Goal: Information Seeking & Learning: Check status

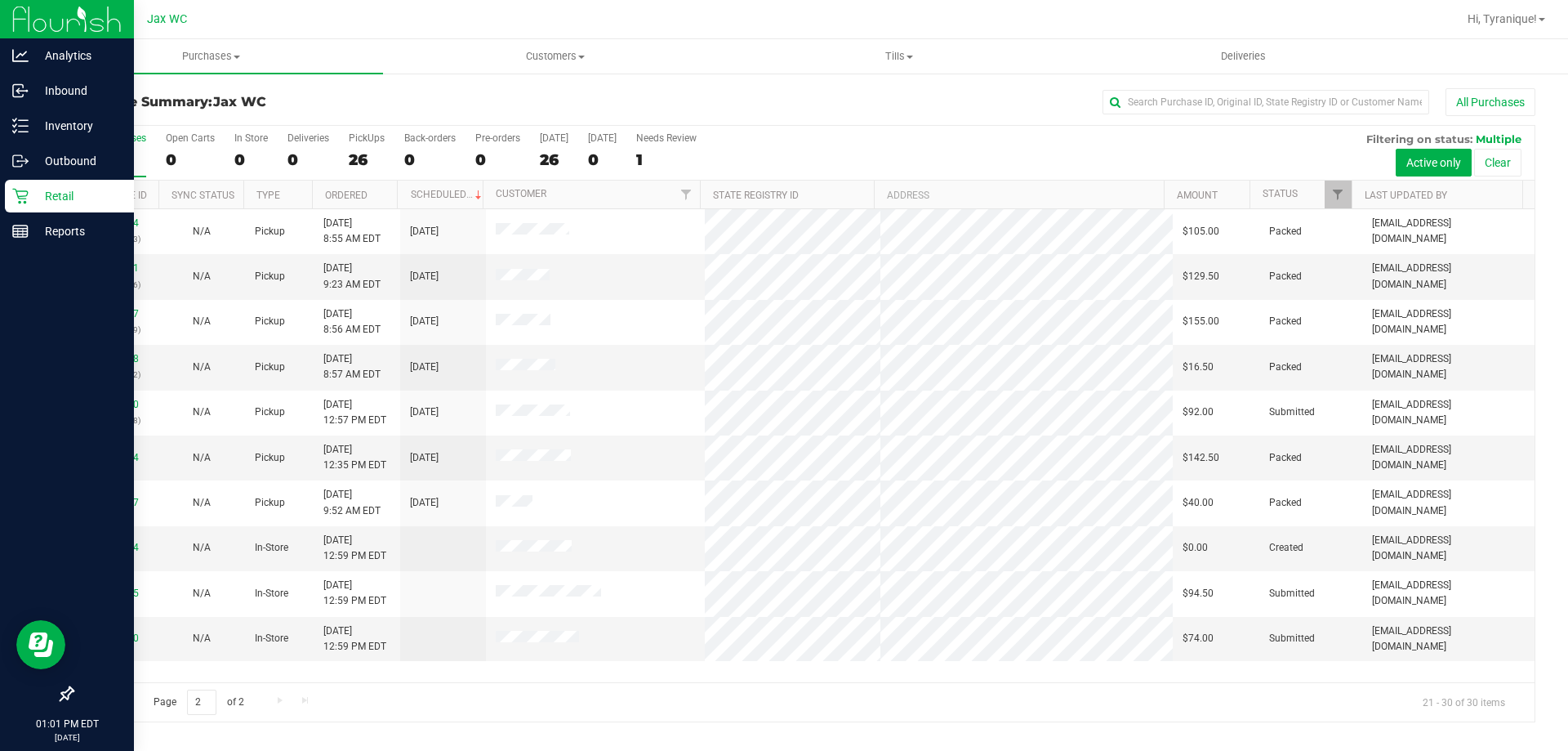
click at [25, 191] on icon at bounding box center [20, 196] width 15 height 15
click at [26, 192] on icon at bounding box center [20, 196] width 16 height 16
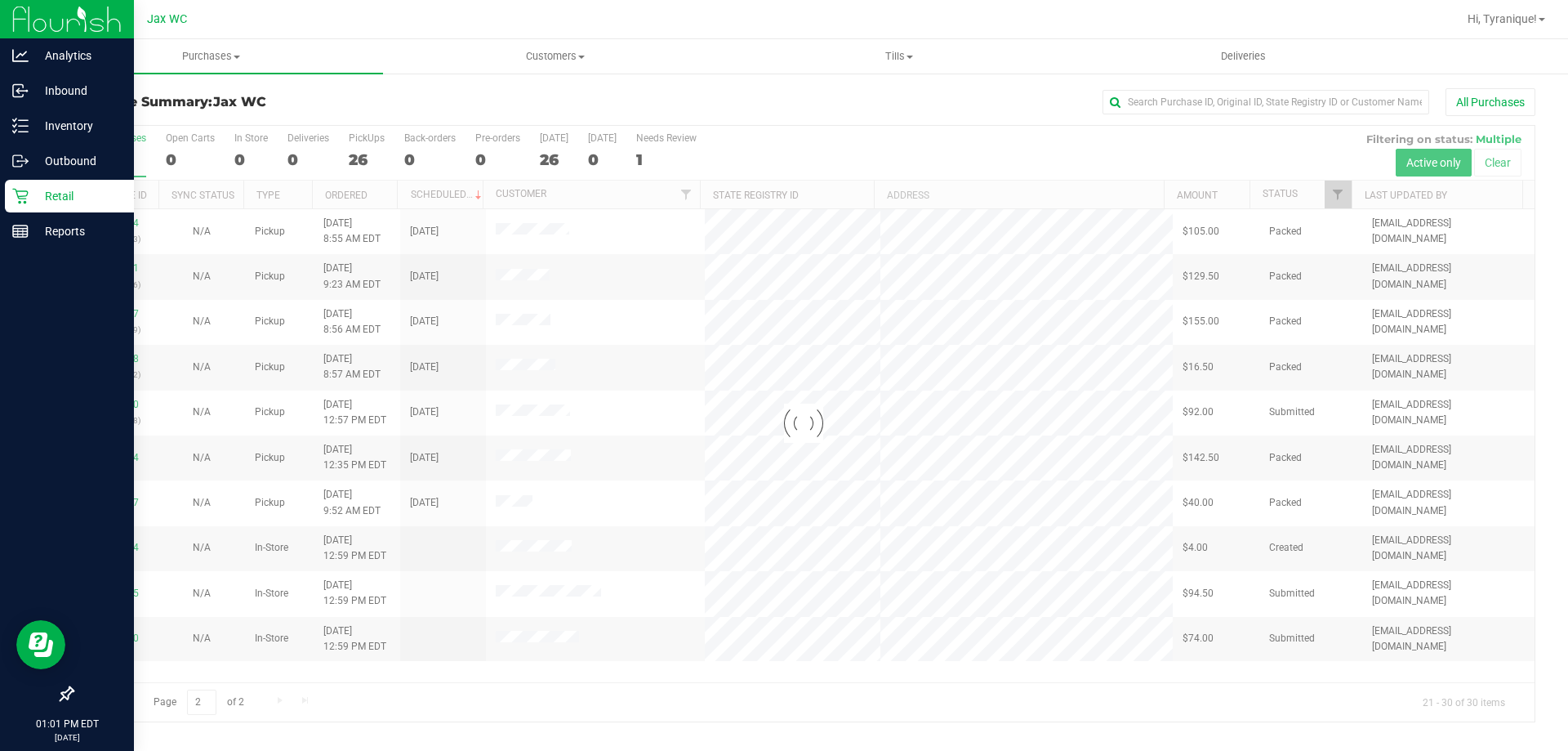
click at [57, 22] on img at bounding box center [67, 19] width 110 height 39
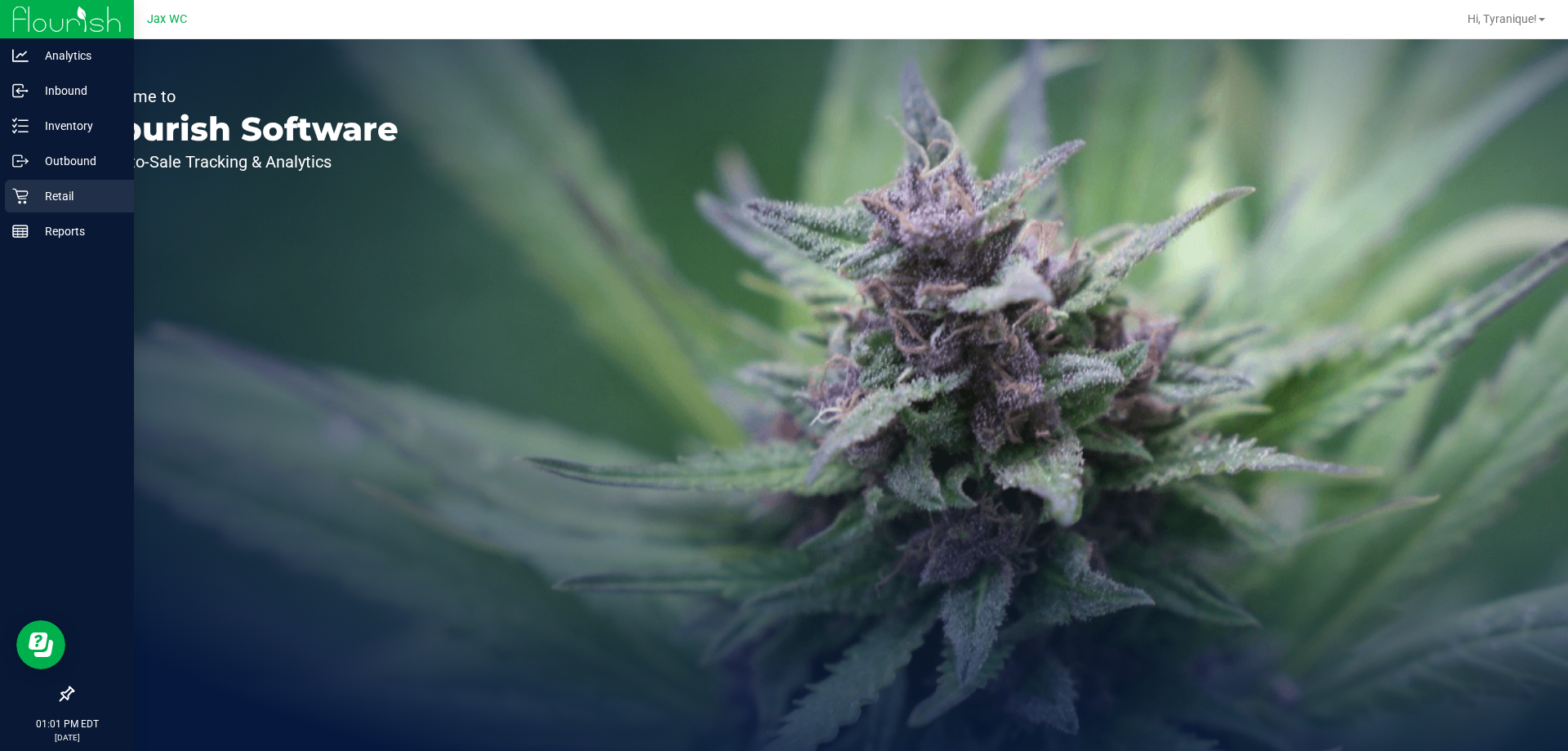
click at [61, 201] on p "Retail" at bounding box center [78, 196] width 98 height 20
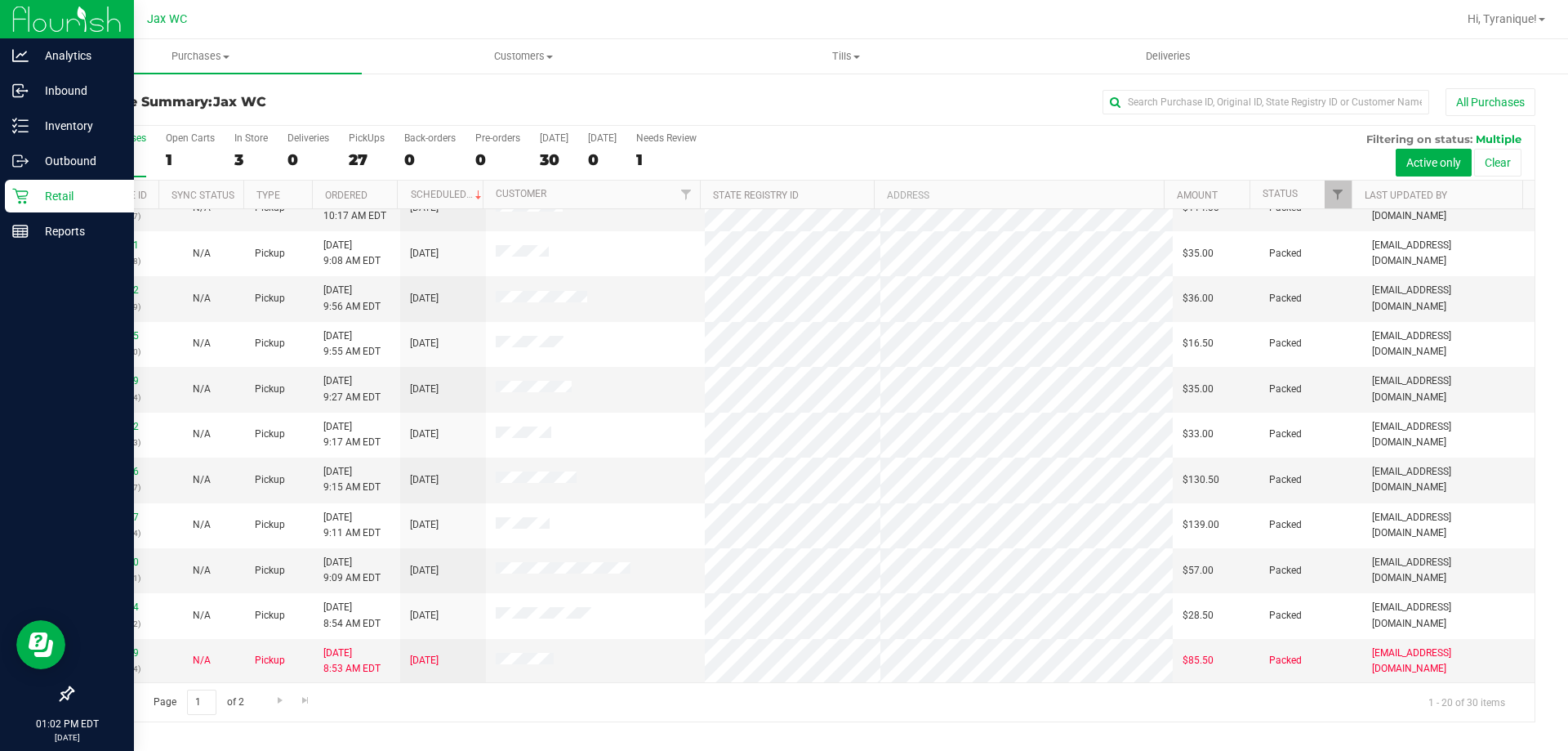
scroll to position [431, 0]
click at [242, 165] on div "3" at bounding box center [251, 160] width 33 height 19
click at [0, 0] on input "In Store 3" at bounding box center [0, 0] width 0 height 0
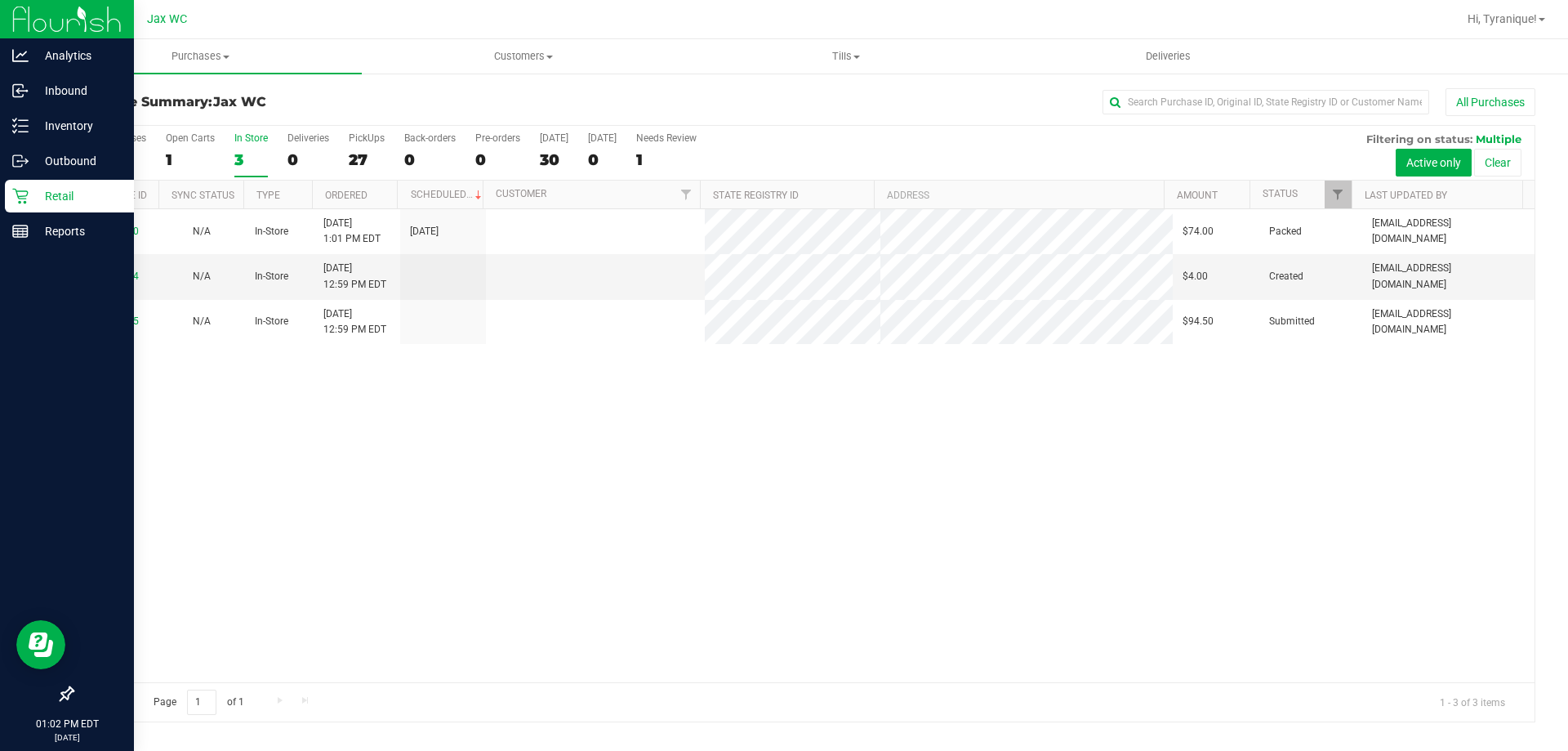
scroll to position [0, 0]
click at [111, 155] on div "30" at bounding box center [116, 160] width 61 height 19
click at [0, 0] on input "All Purchases 30" at bounding box center [0, 0] width 0 height 0
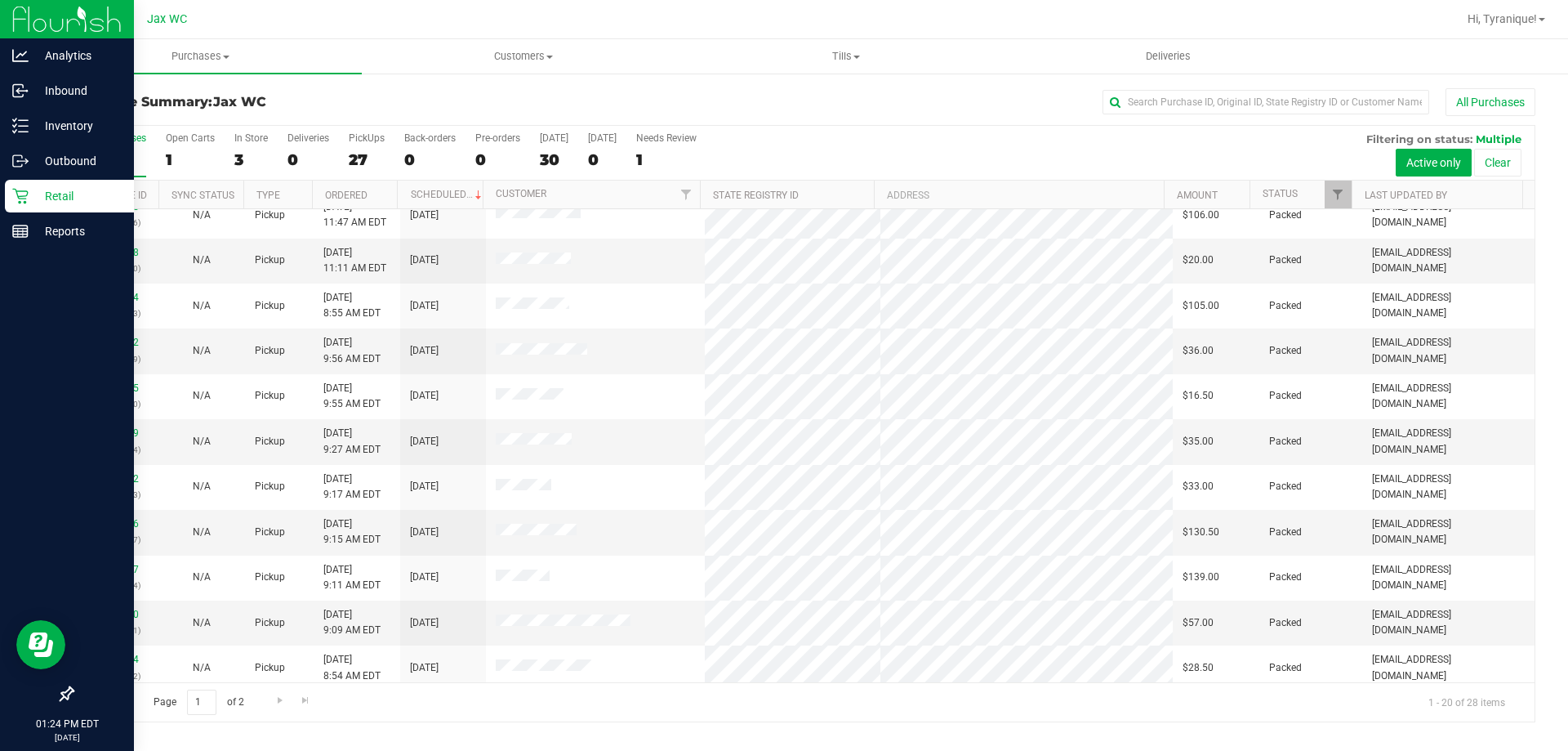
scroll to position [431, 0]
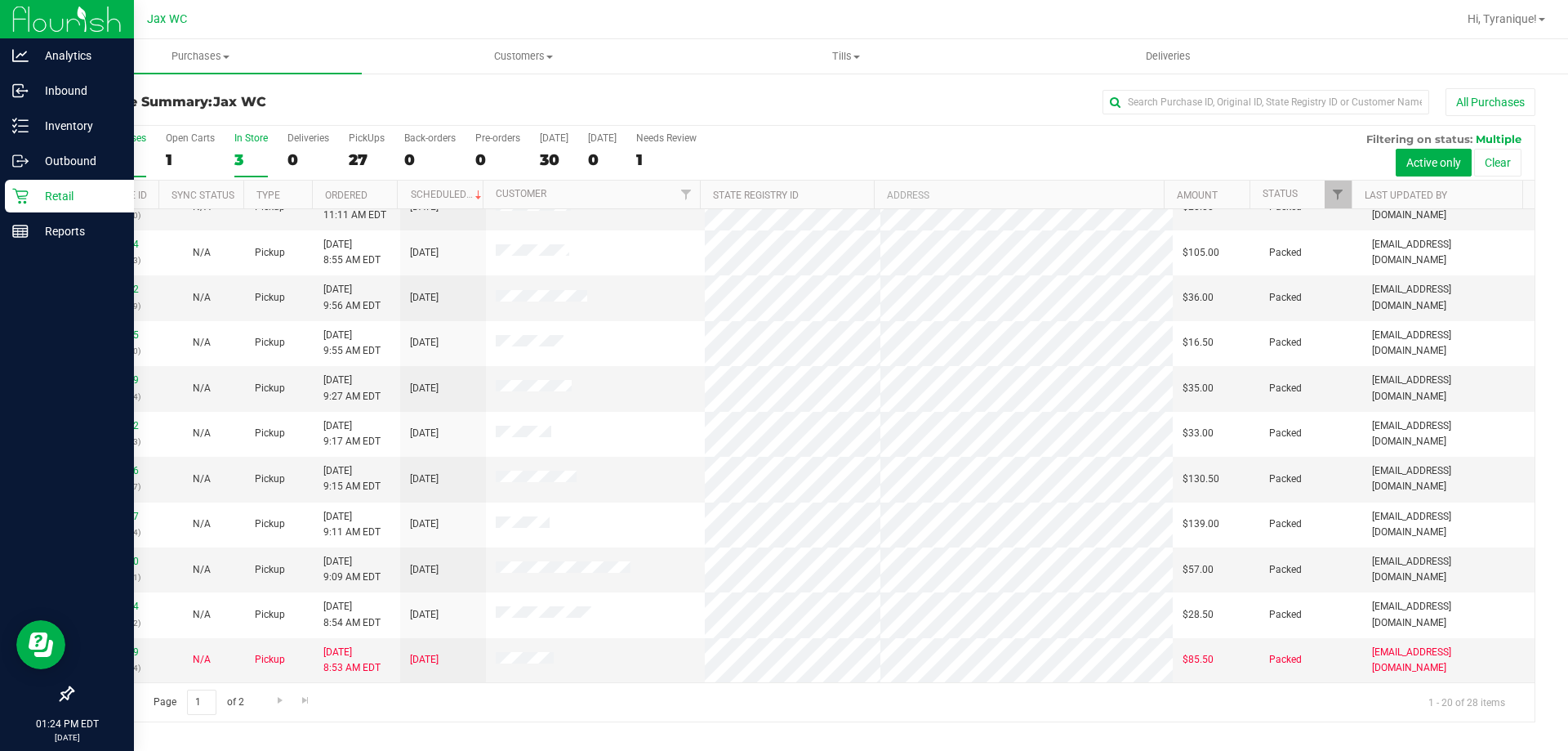
click at [254, 156] on div "3" at bounding box center [251, 160] width 33 height 19
click at [0, 0] on input "In Store 3" at bounding box center [0, 0] width 0 height 0
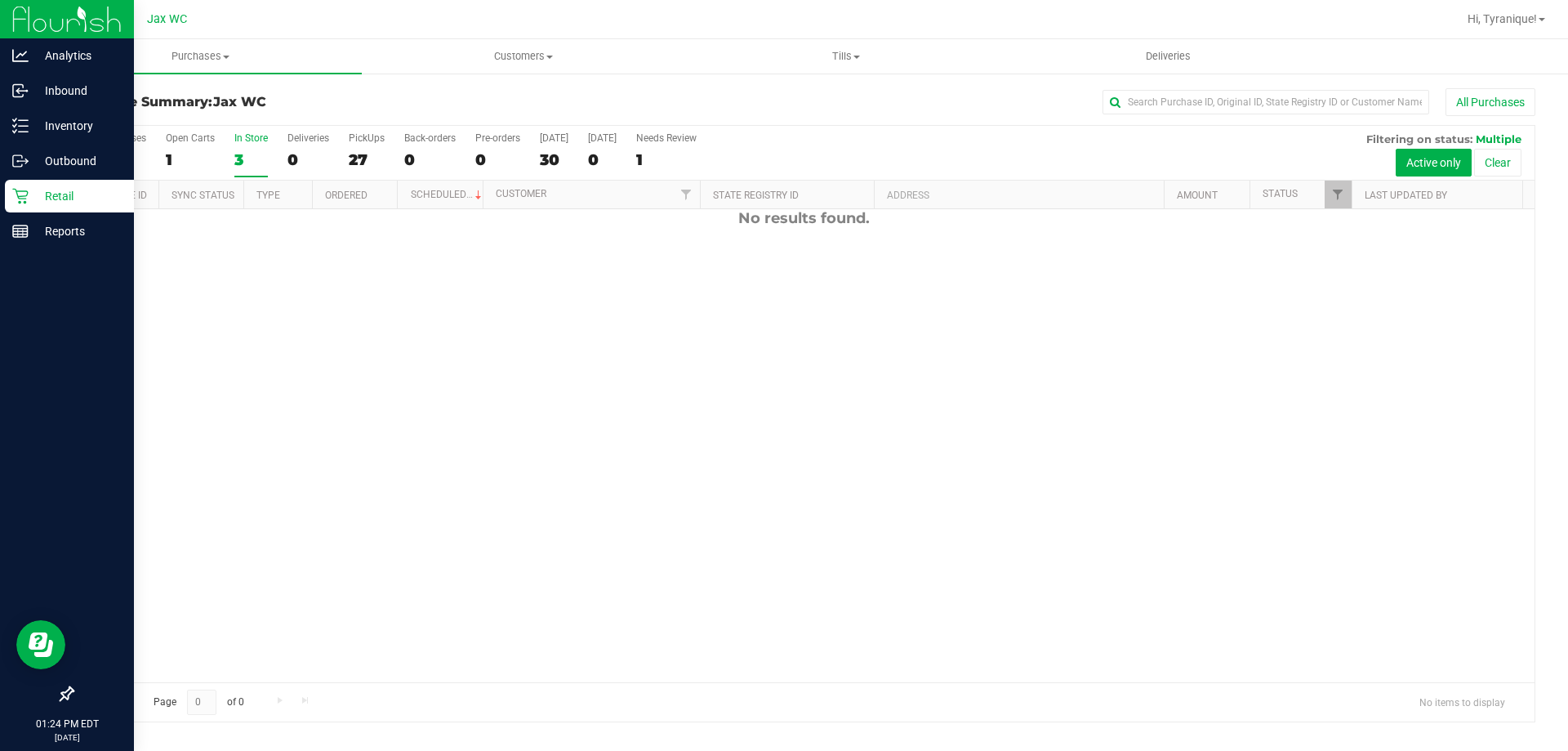
scroll to position [0, 0]
click at [93, 143] on label "All Purchases 30" at bounding box center [116, 154] width 61 height 44
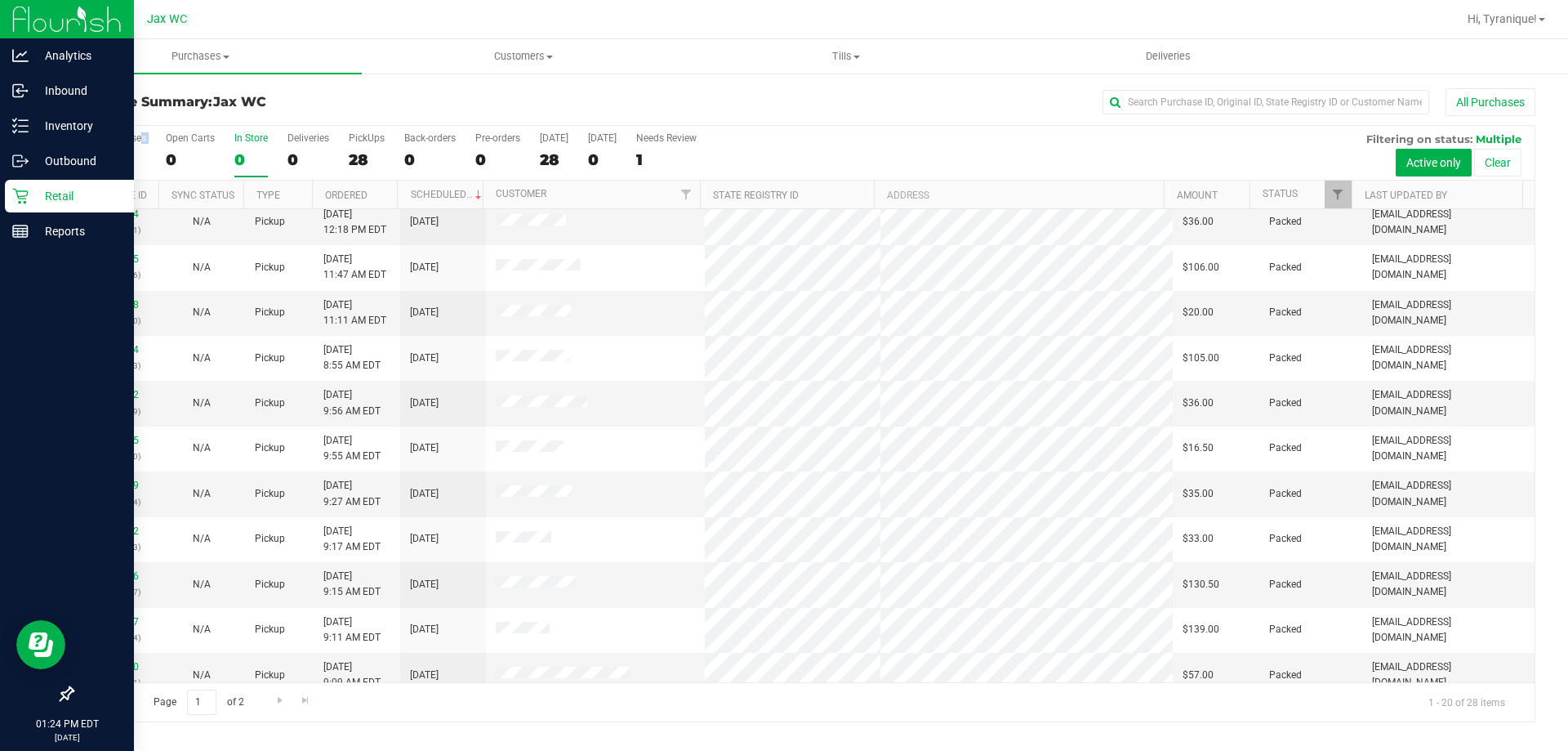
scroll to position [431, 0]
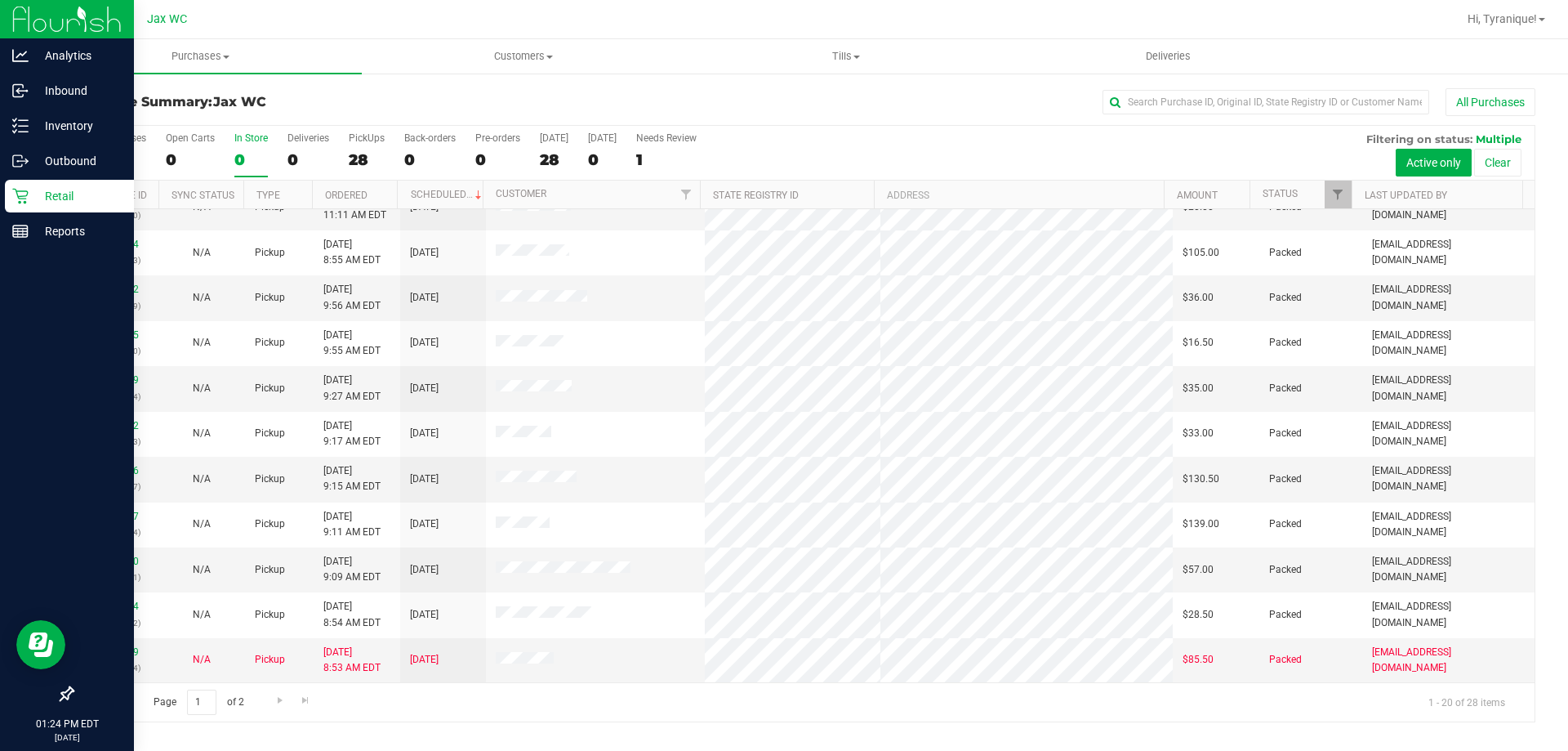
click at [803, 694] on div "Page 1 of 2 1 - 20 of 28 items" at bounding box center [804, 701] width 1462 height 39
click at [680, 711] on div "Page 1 of 2 1 - 20 of 25 items" at bounding box center [804, 701] width 1462 height 39
click at [799, 703] on div "Page 1 of 2 1 - 20 of 26 items" at bounding box center [804, 701] width 1462 height 39
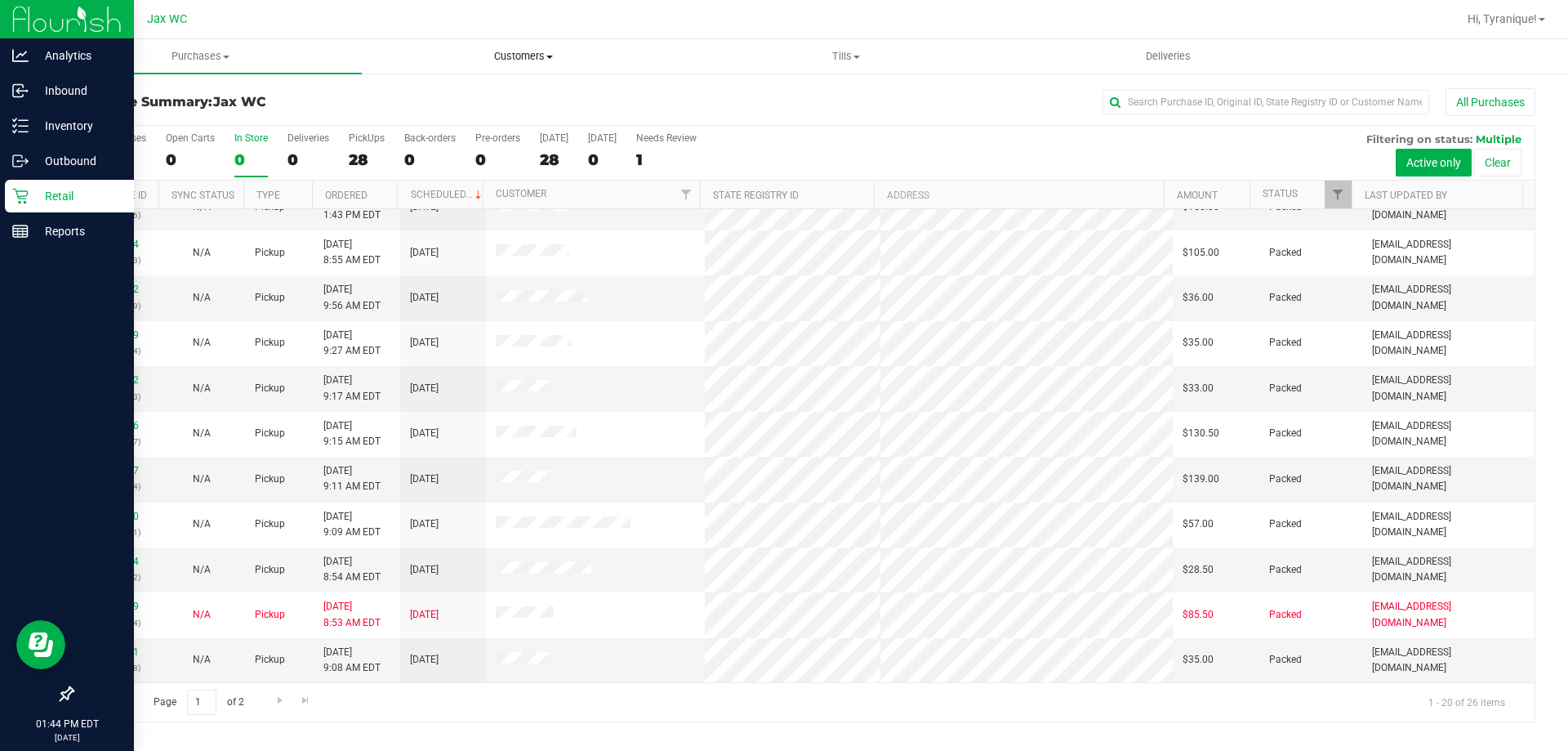
click at [518, 55] on span "Customers" at bounding box center [522, 57] width 321 height 15
click at [781, 112] on div "All Purchases" at bounding box center [1048, 101] width 976 height 27
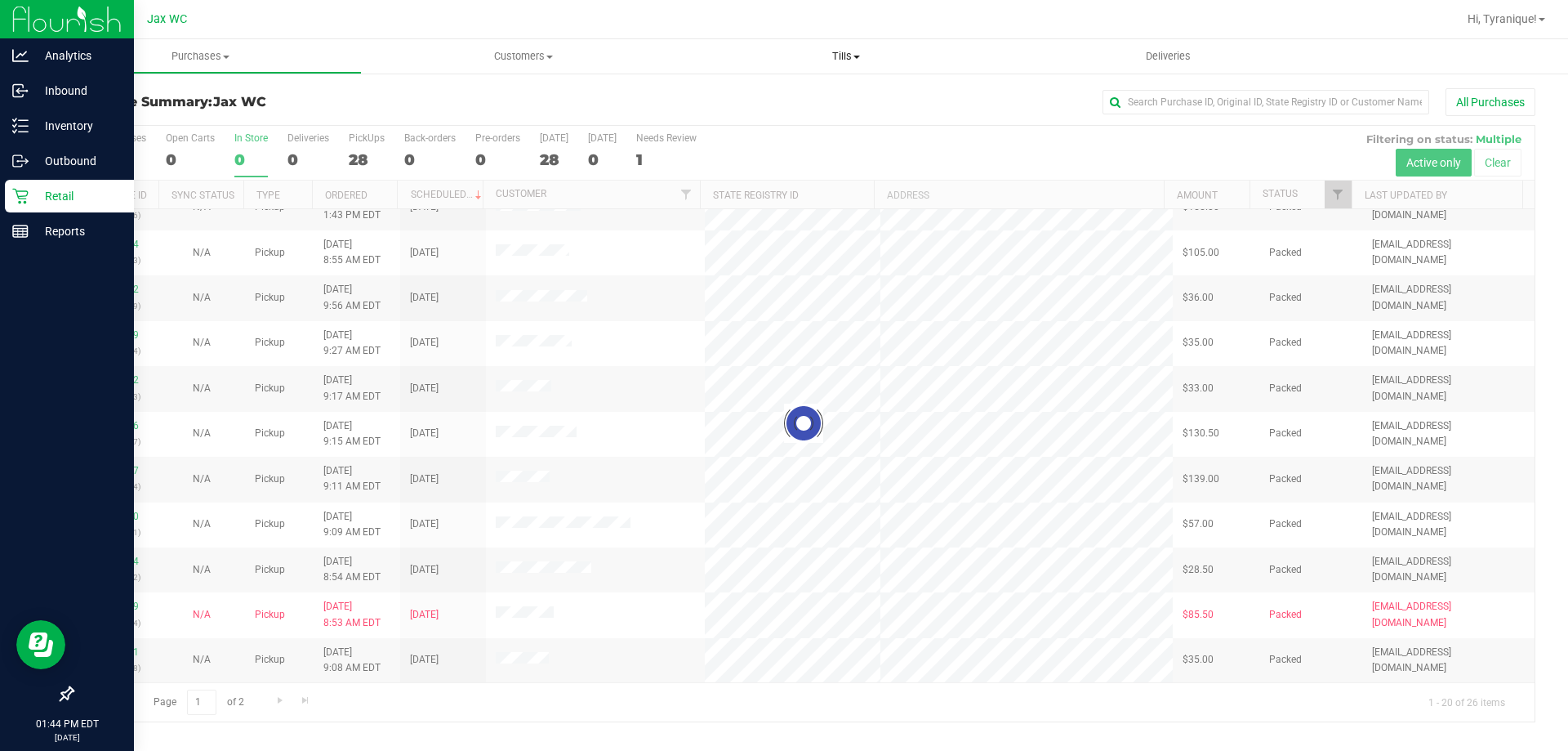
click at [835, 53] on span "Tills" at bounding box center [845, 57] width 321 height 15
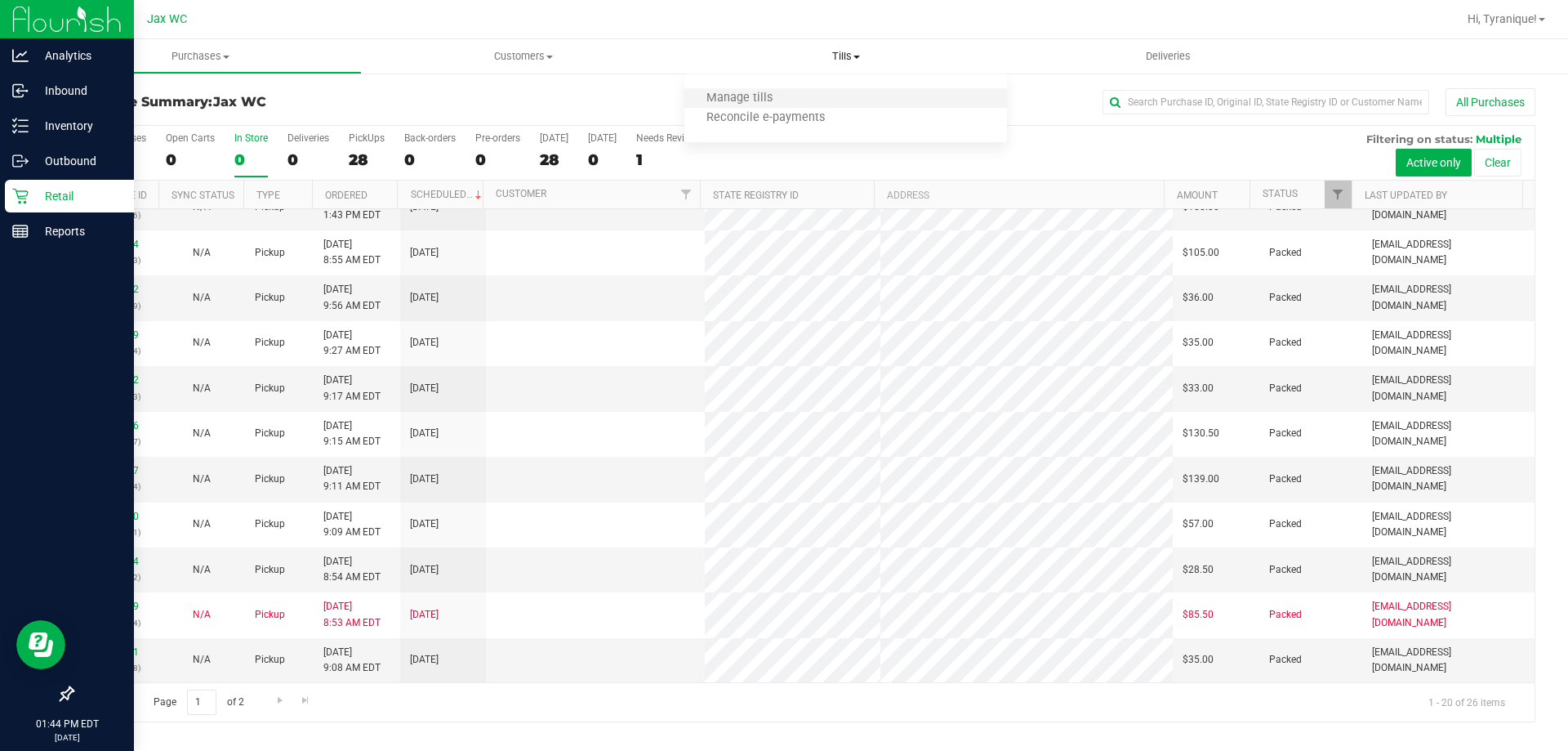
click at [806, 97] on li "Manage tills" at bounding box center [845, 98] width 322 height 20
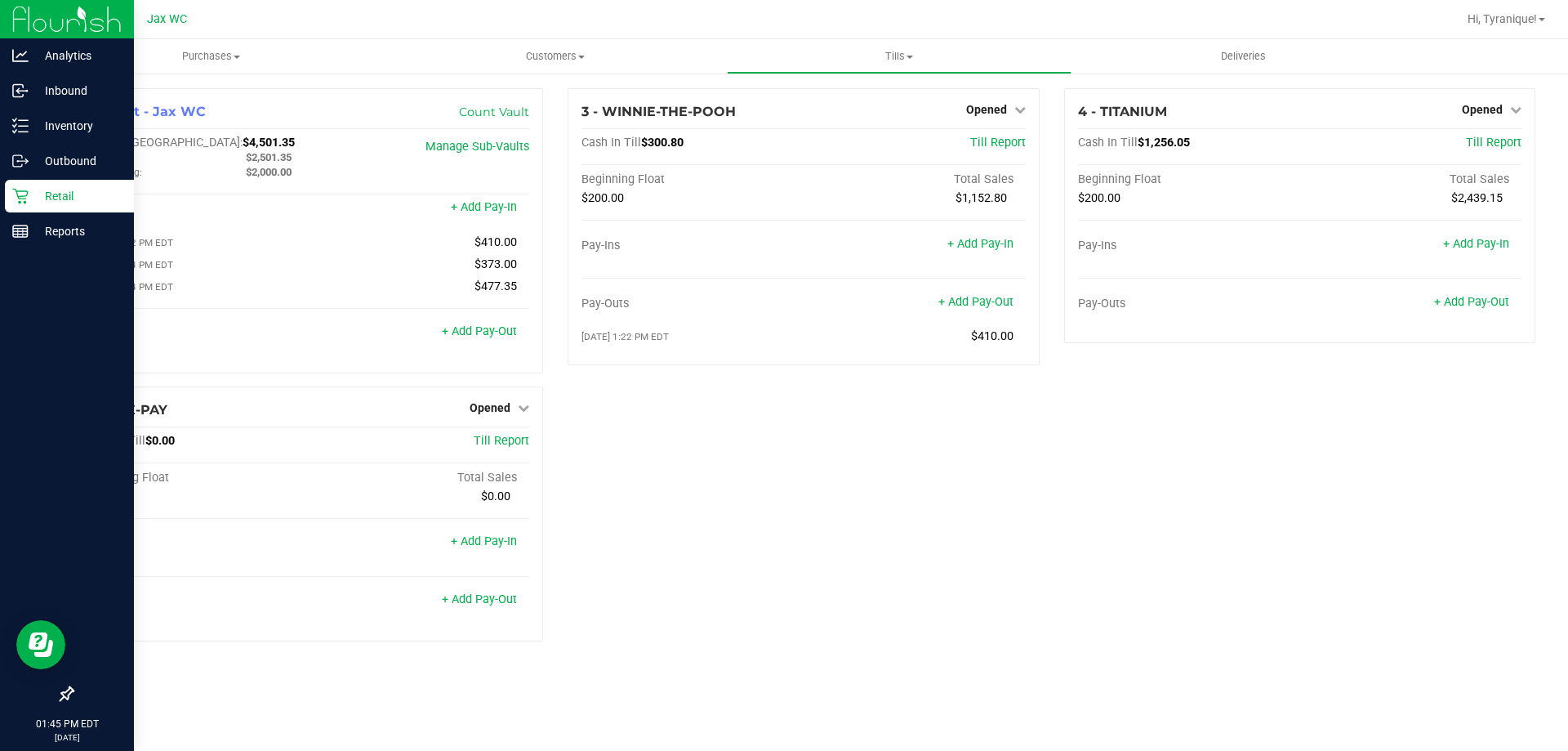
click at [26, 195] on icon at bounding box center [20, 196] width 15 height 15
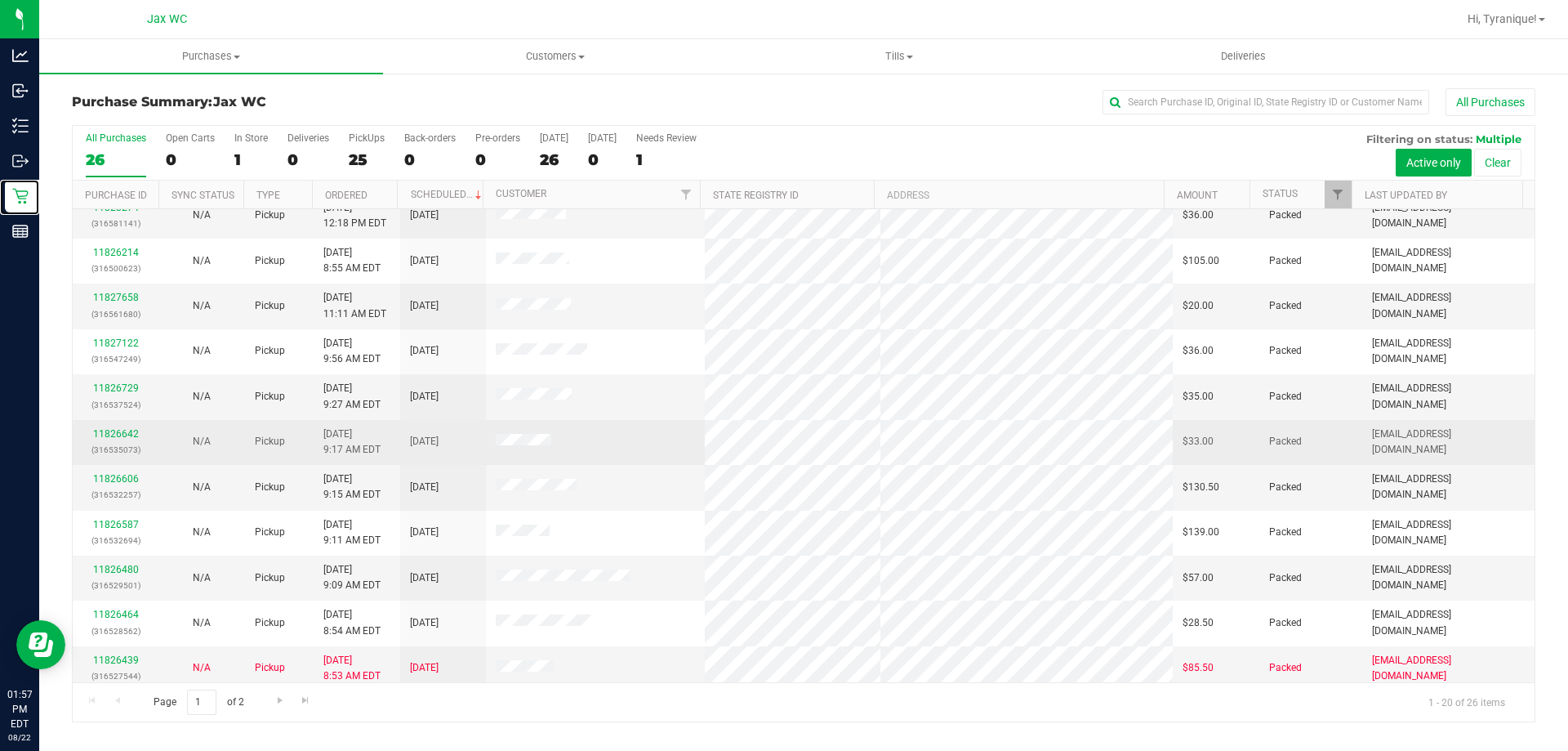
scroll to position [431, 0]
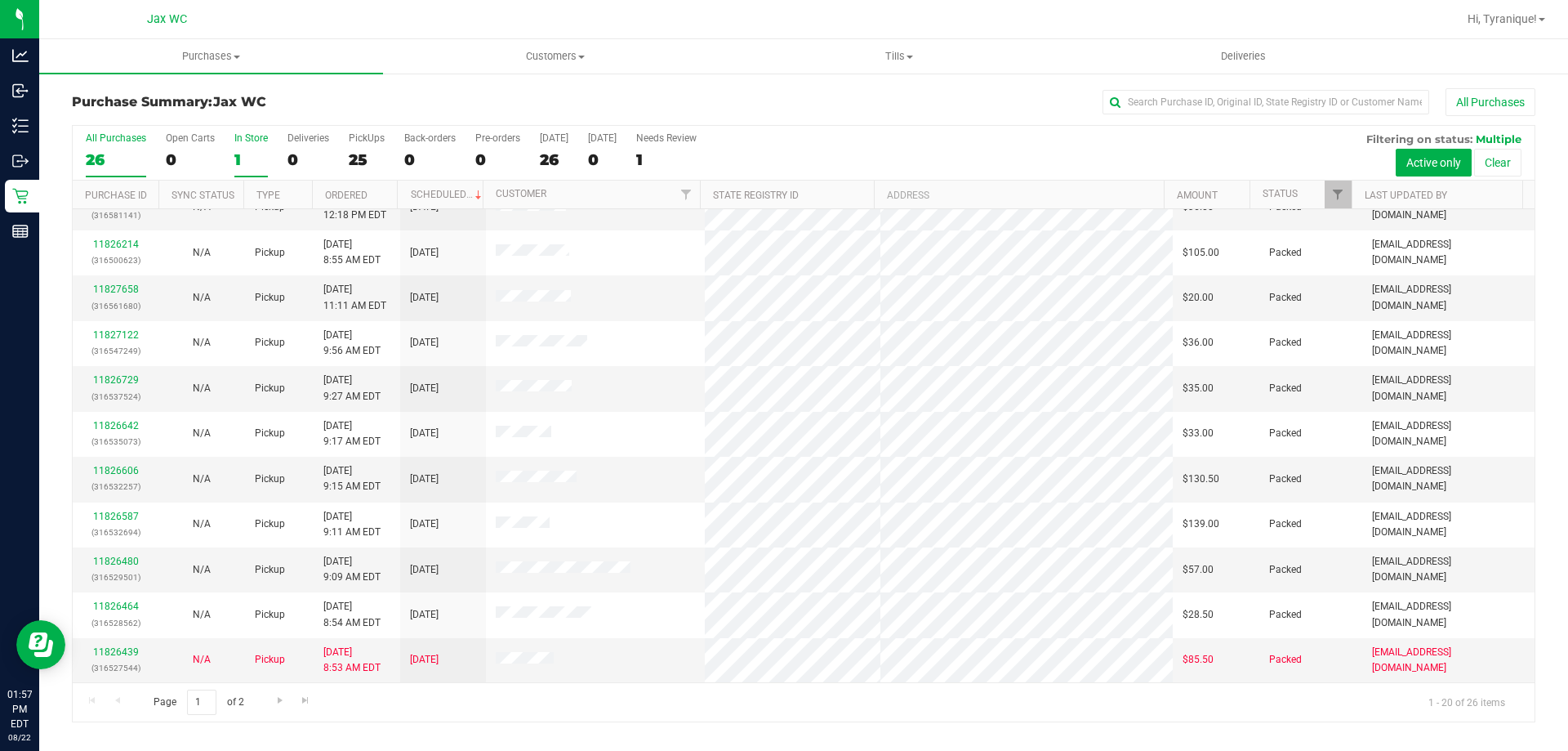
click at [260, 159] on div "All Purchases 26 Open Carts 0 In Store 1 Deliveries 0 PickUps 25 Back-orders 0 …" at bounding box center [804, 423] width 1464 height 597
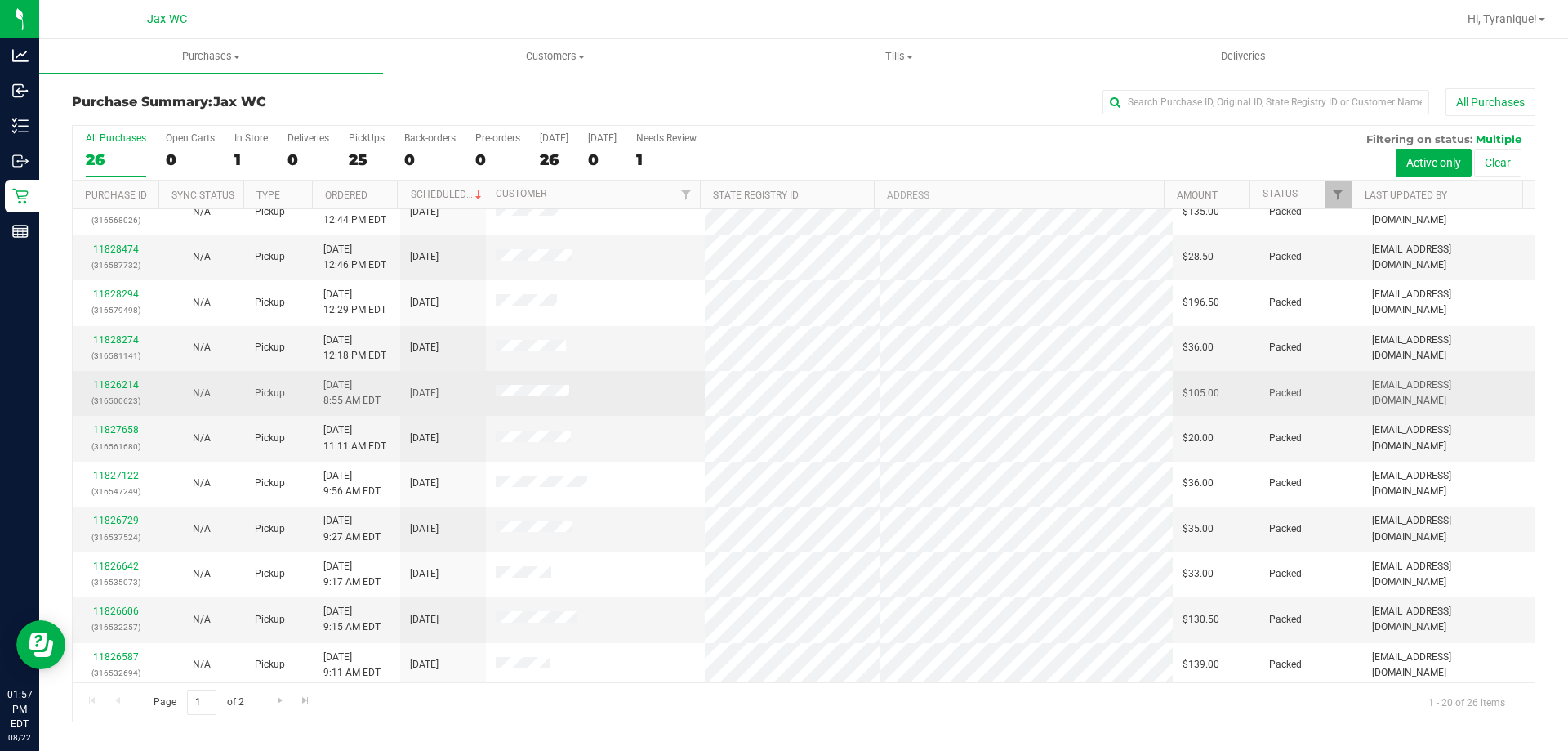
scroll to position [326, 0]
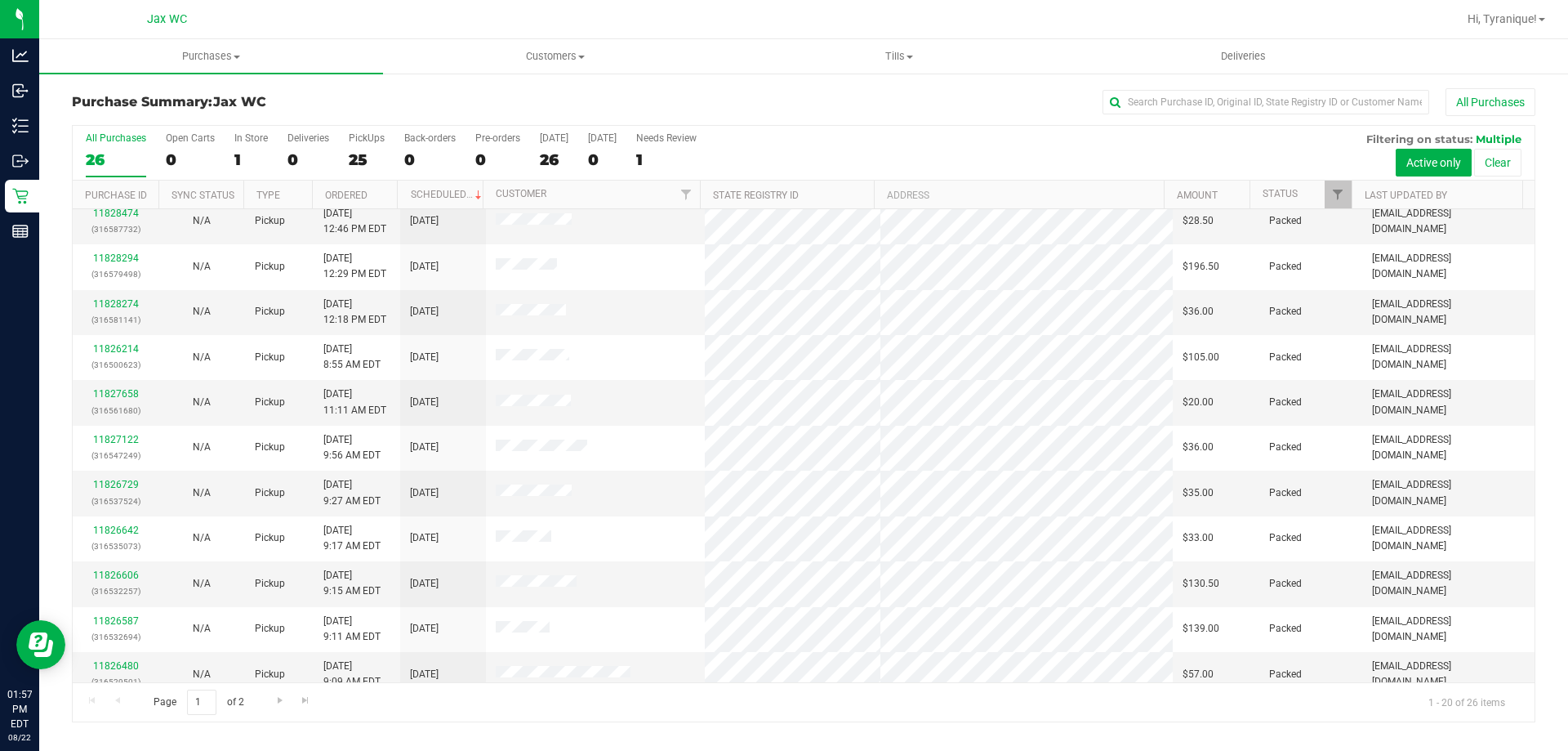
click at [131, 161] on div "26" at bounding box center [116, 160] width 61 height 19
click at [0, 0] on input "All Purchases 26" at bounding box center [0, 0] width 0 height 0
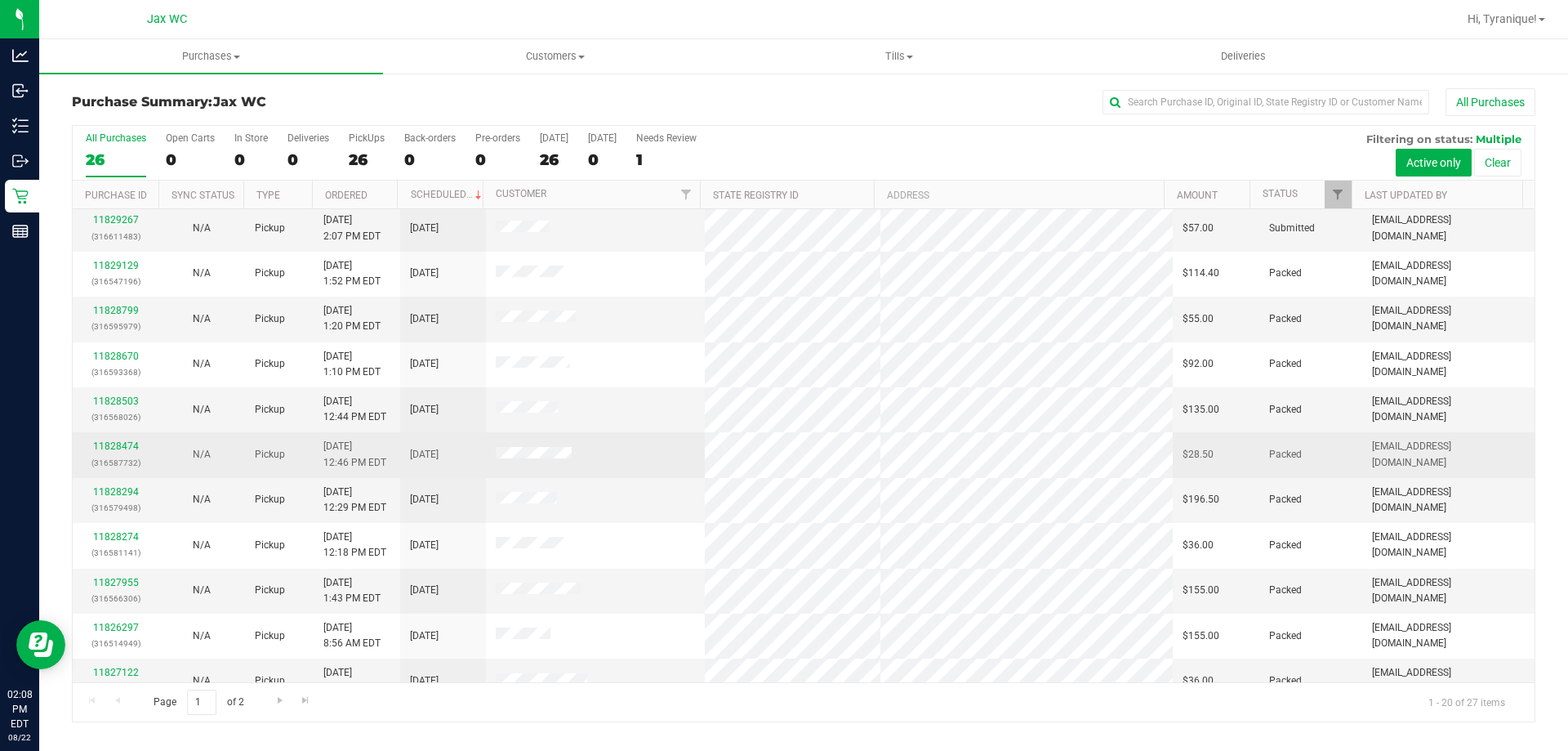
scroll to position [0, 0]
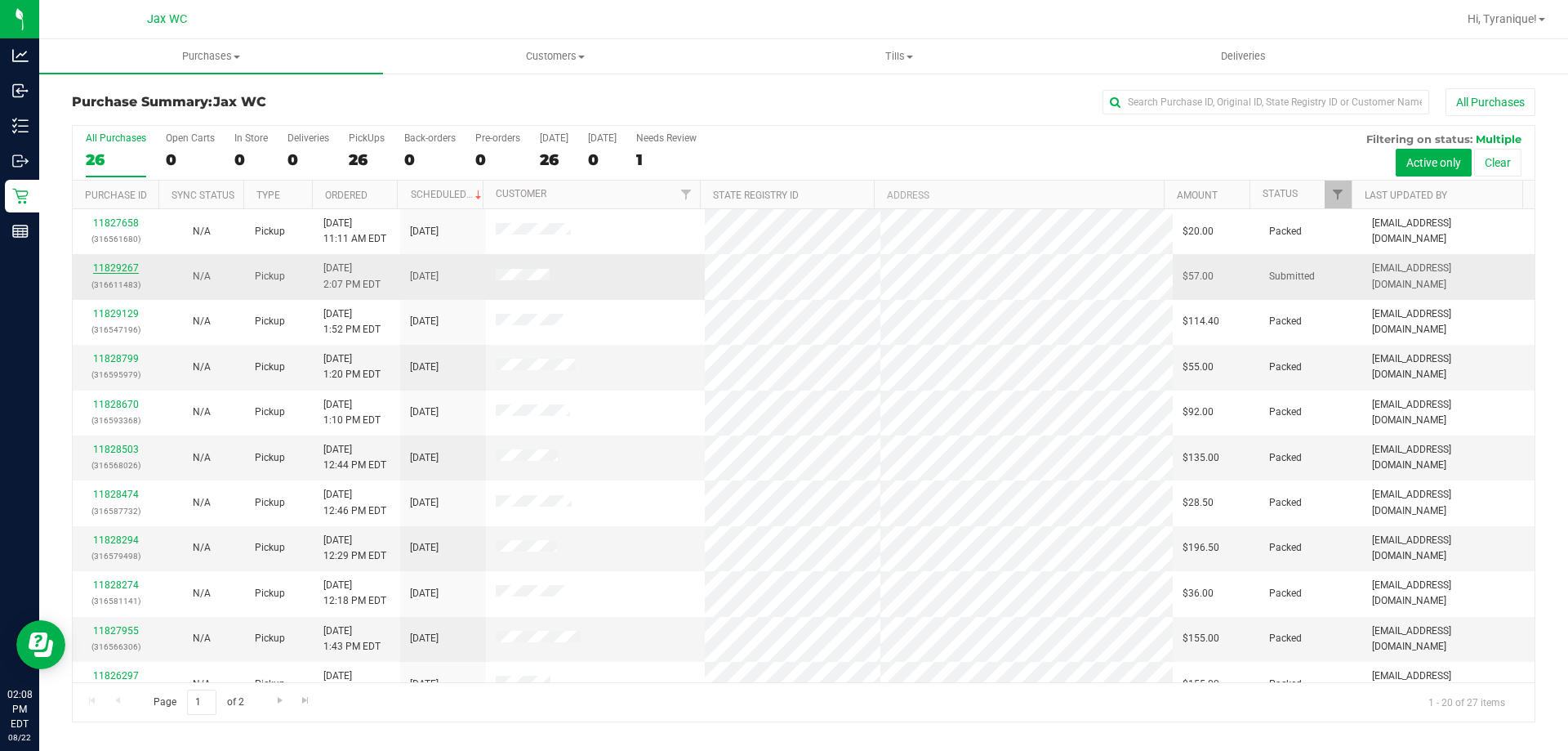
click at [135, 269] on link "11829267" at bounding box center [115, 268] width 45 height 11
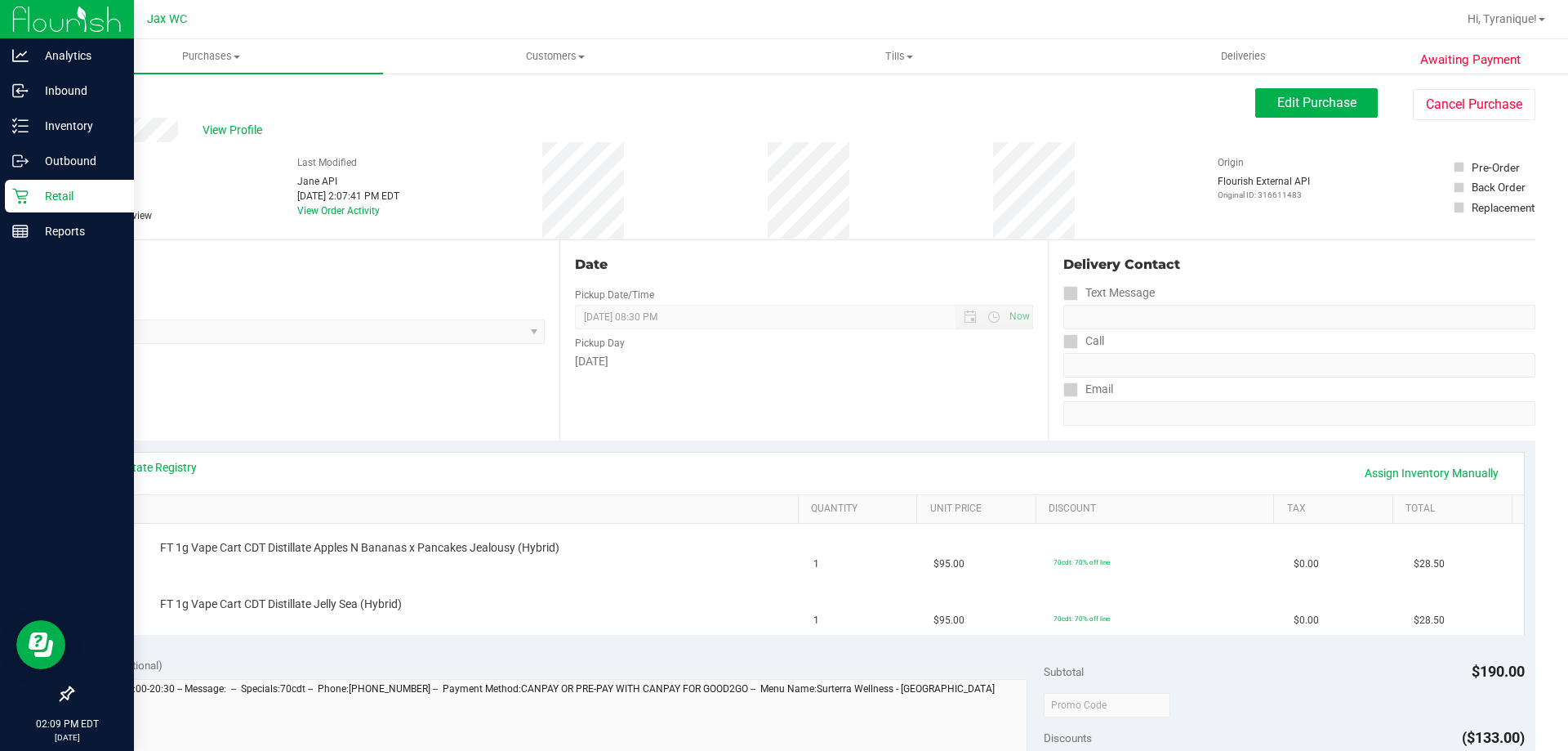
click at [31, 206] on div "Retail" at bounding box center [69, 196] width 129 height 33
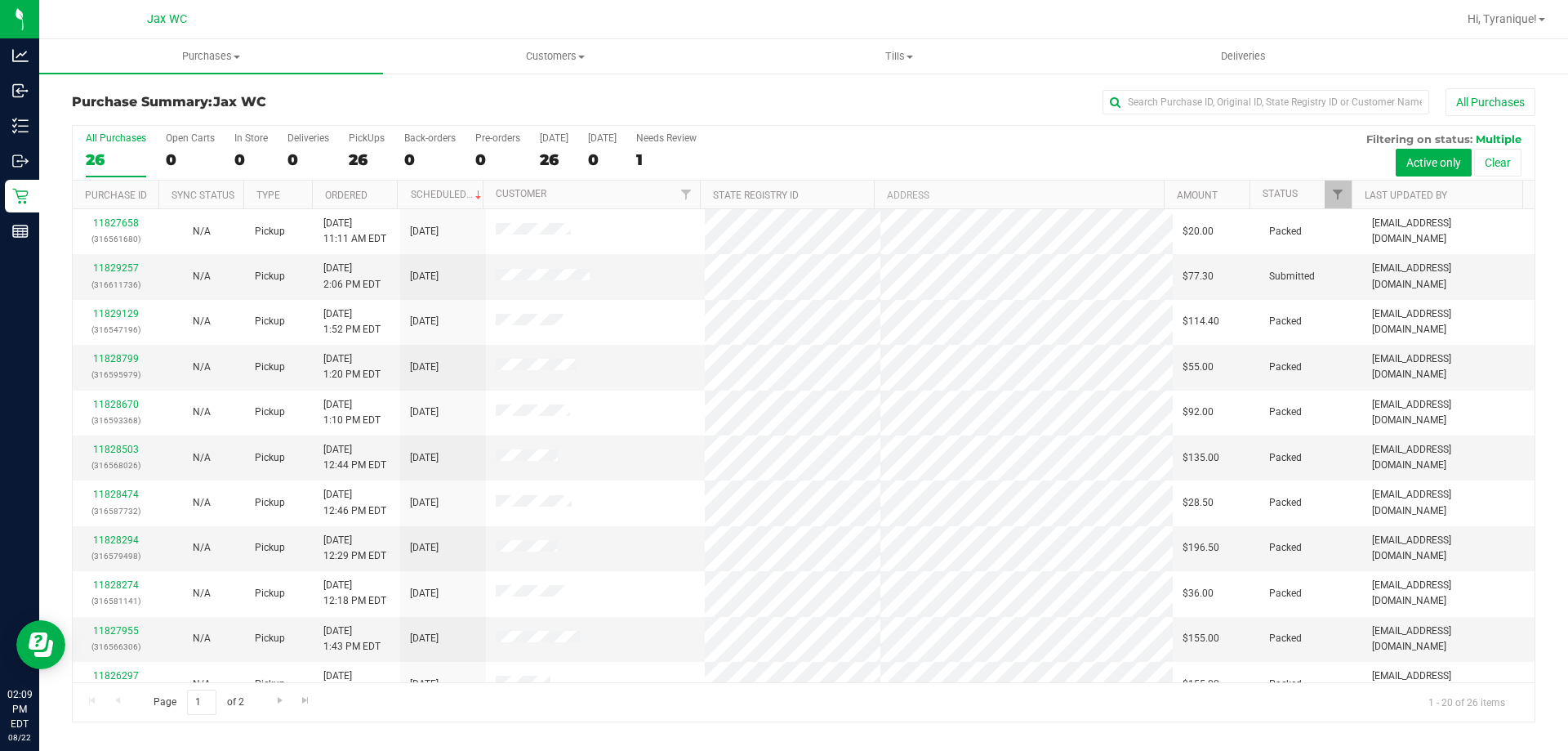
click at [1302, 196] on th "Status" at bounding box center [1300, 195] width 102 height 28
click at [1291, 191] on link "Status" at bounding box center [1289, 194] width 54 height 11
click at [129, 260] on div "11829267 (316611483)" at bounding box center [115, 275] width 66 height 31
click at [123, 271] on link "11829267" at bounding box center [115, 268] width 45 height 11
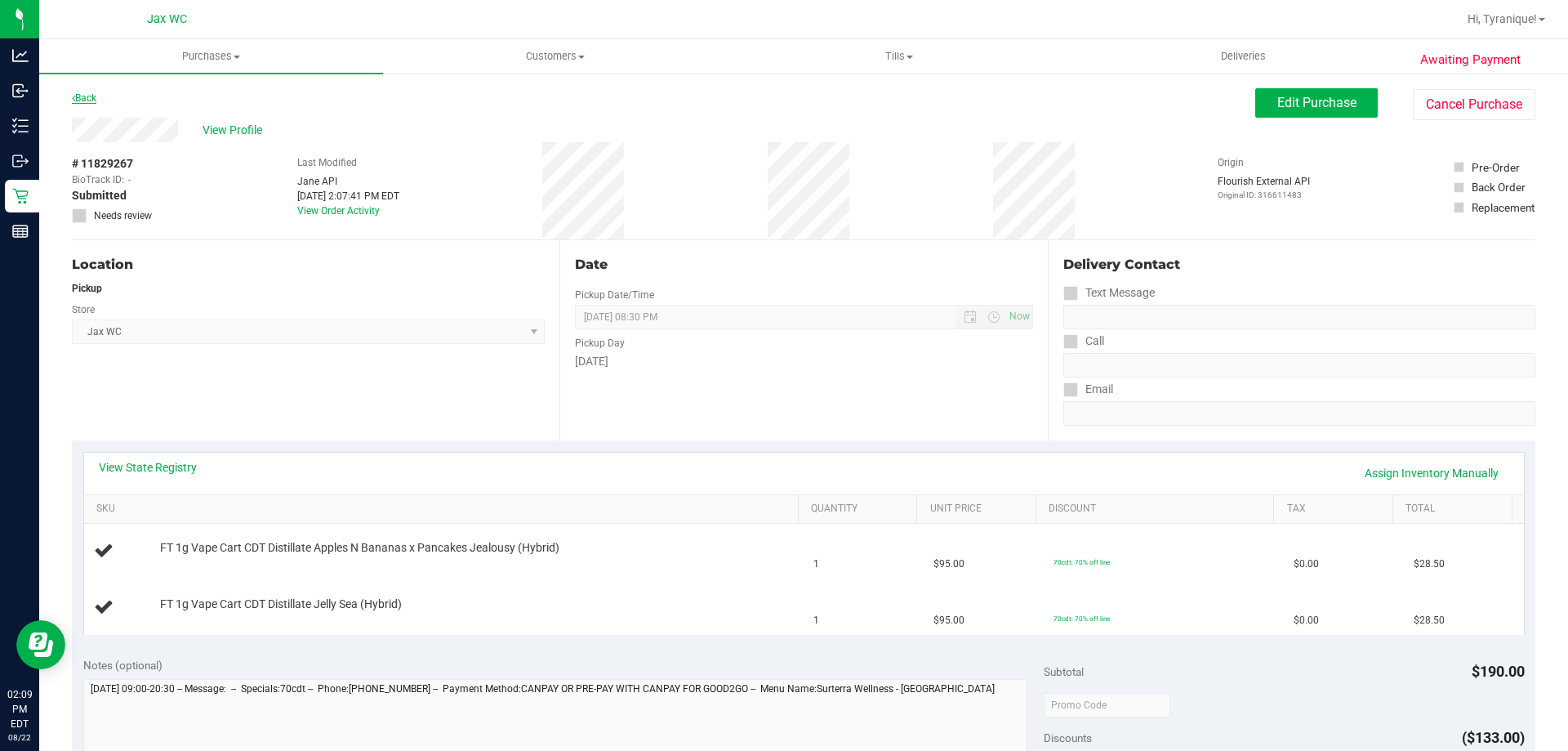
click at [95, 95] on link "Back" at bounding box center [84, 98] width 25 height 11
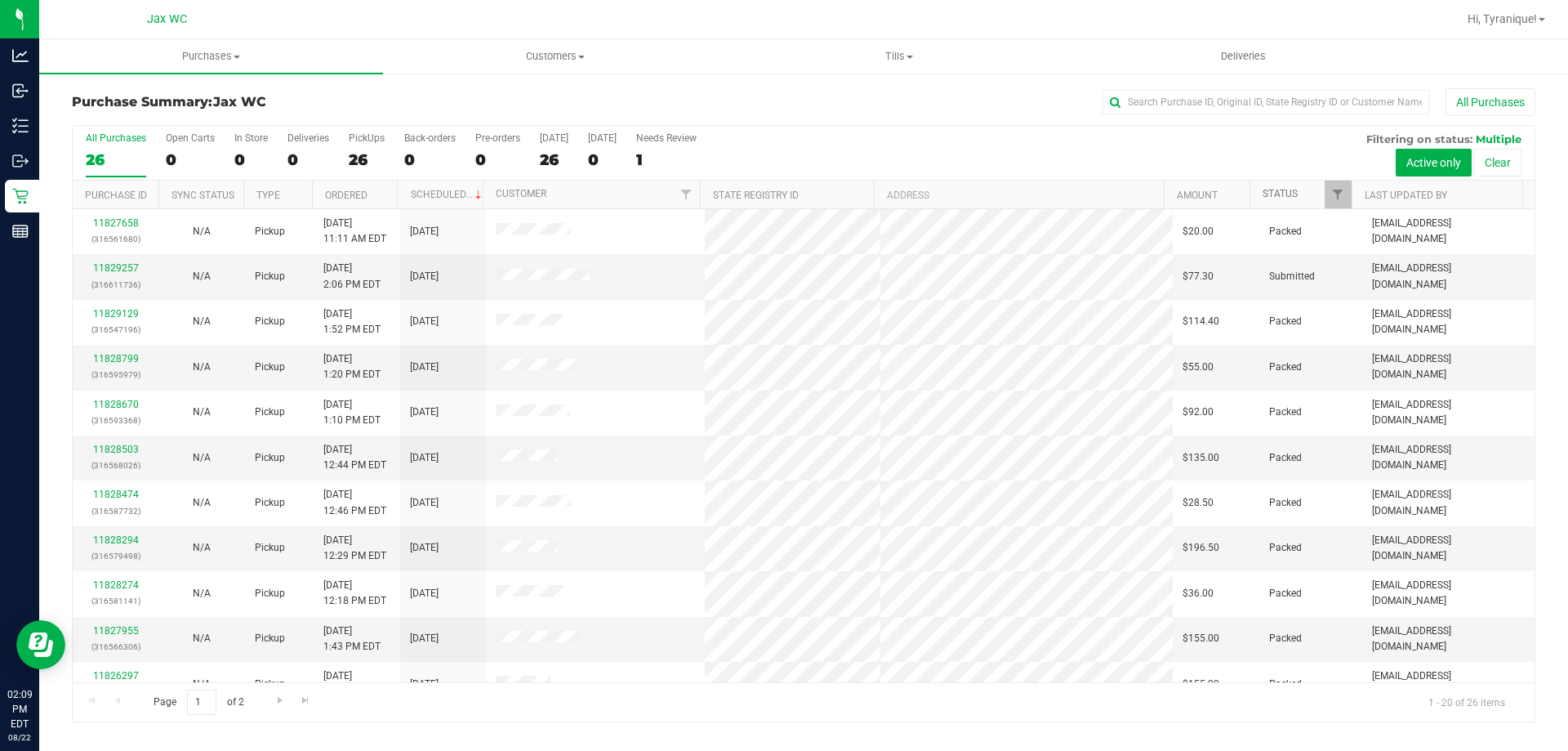
click at [1293, 193] on link "Status" at bounding box center [1280, 194] width 35 height 11
click at [1291, 191] on link "Status" at bounding box center [1289, 194] width 54 height 11
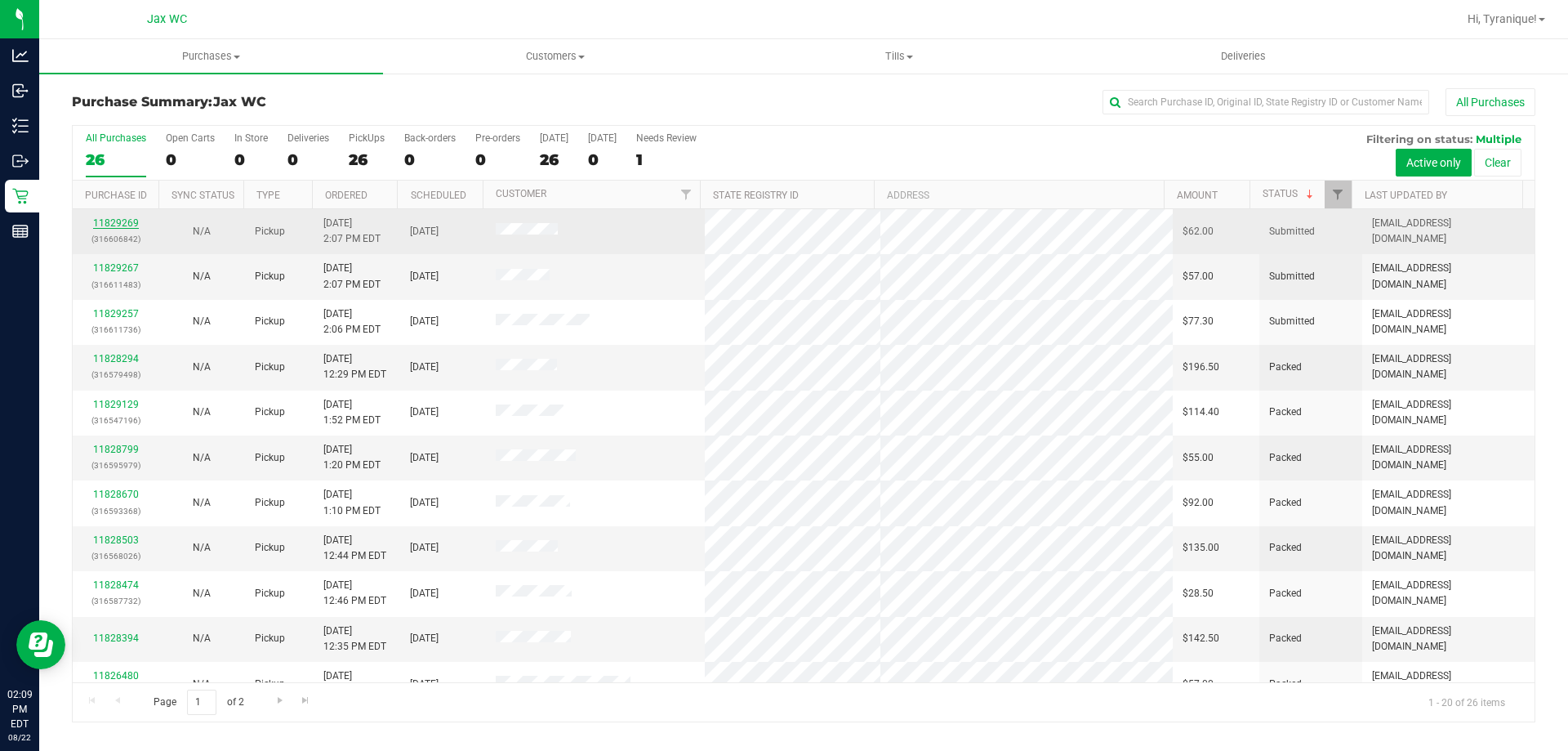
click at [106, 218] on link "11829269" at bounding box center [115, 223] width 45 height 11
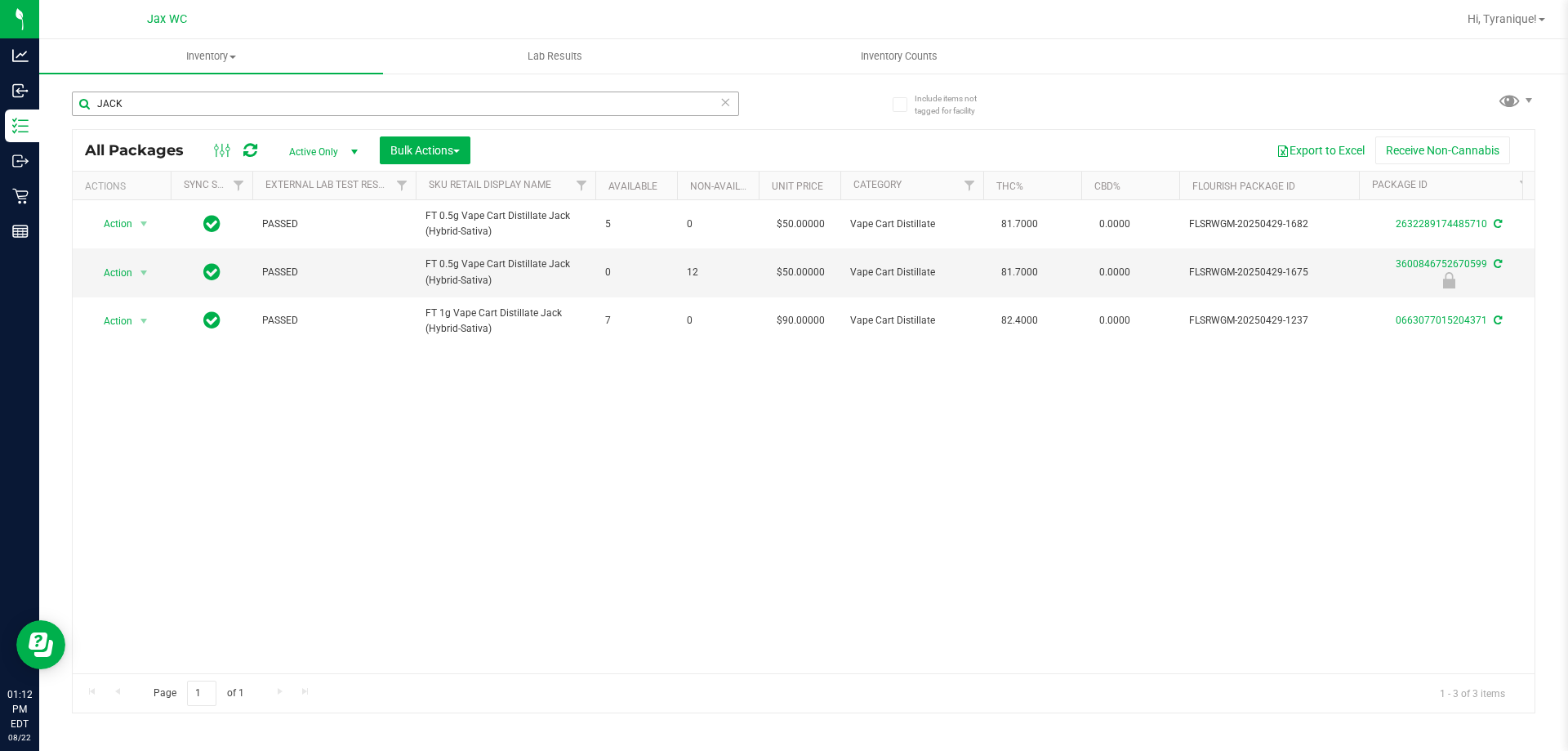
click at [407, 104] on input "JACK" at bounding box center [406, 104] width 668 height 25
drag, startPoint x: 406, startPoint y: 104, endPoint x: 405, endPoint y: 114, distance: 10.0
click at [405, 114] on input "JACK" at bounding box center [406, 104] width 668 height 25
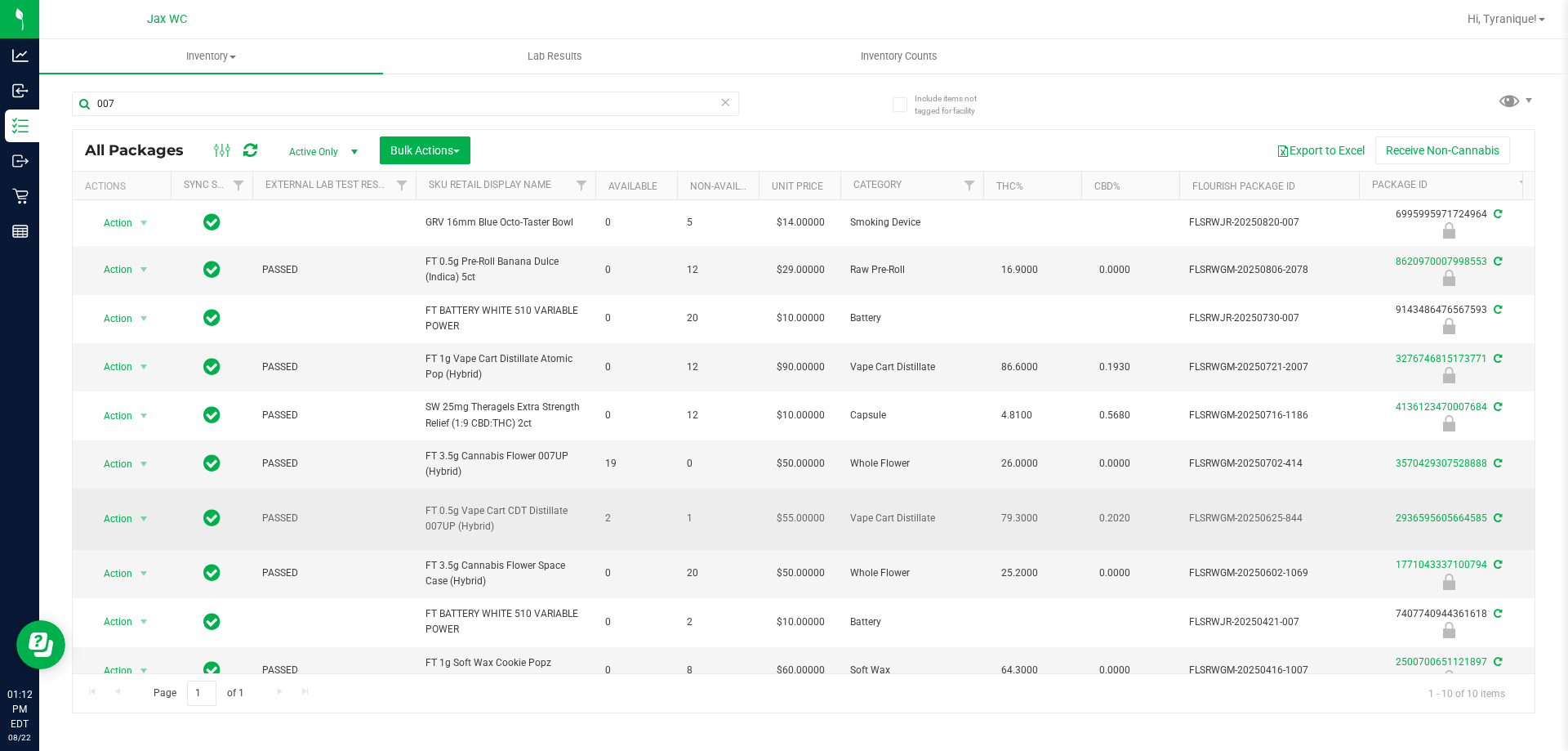
click at [513, 523] on span "FT 0.5g Vape Cart CDT Distillate 007UP (Hybrid)" at bounding box center [505, 518] width 160 height 31
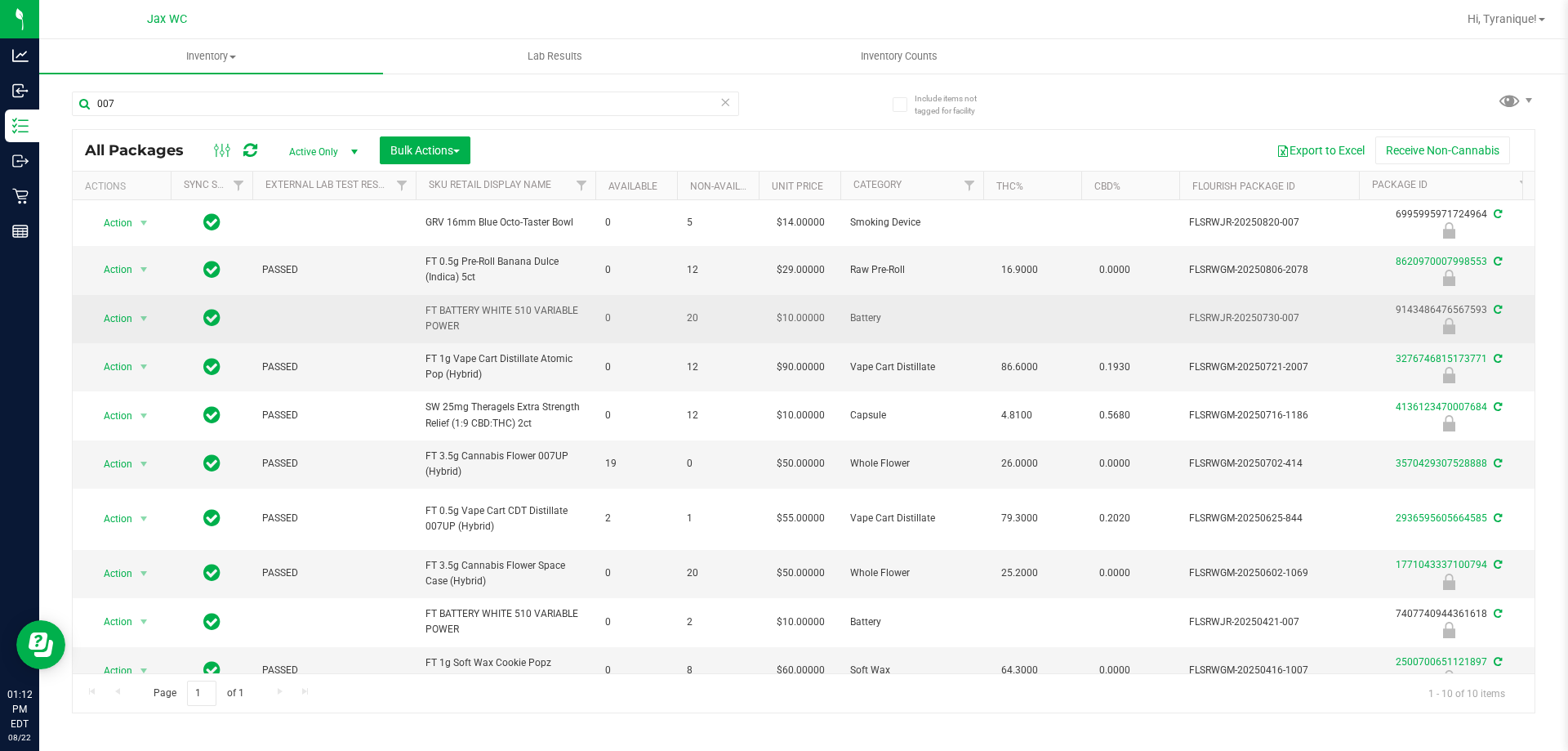
drag, startPoint x: 513, startPoint y: 523, endPoint x: 579, endPoint y: 302, distance: 230.6
click at [579, 296] on td "FT BATTERY WHITE 510 VARIABLE POWER" at bounding box center [506, 319] width 180 height 48
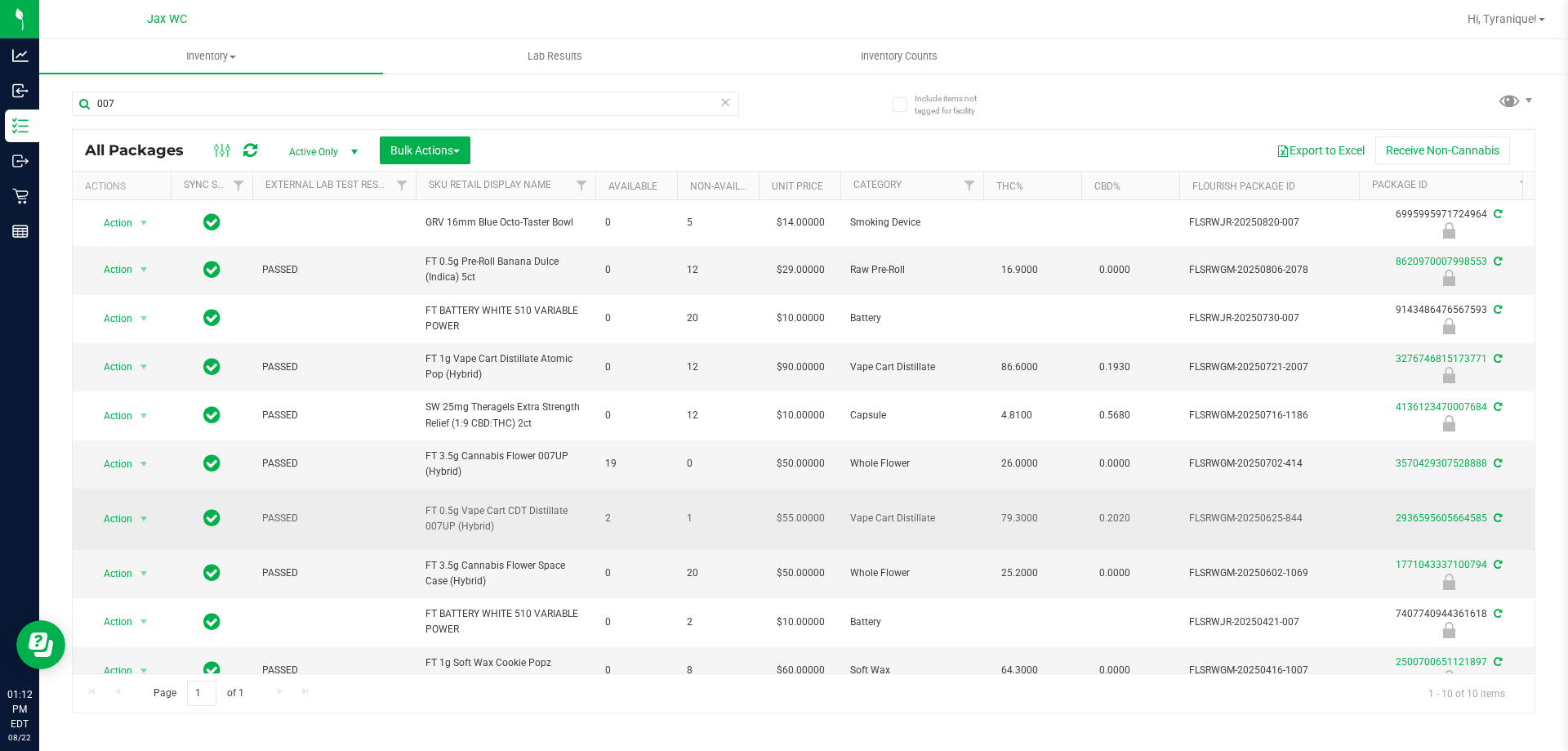
click at [502, 501] on td "FT 0.5g Vape Cart CDT Distillate 007UP (Hybrid)" at bounding box center [506, 518] width 180 height 61
drag, startPoint x: 501, startPoint y: 498, endPoint x: 493, endPoint y: 514, distance: 17.9
click at [493, 514] on span "FT 0.5g Vape Cart CDT Distillate 007UP (Hybrid)" at bounding box center [505, 518] width 160 height 31
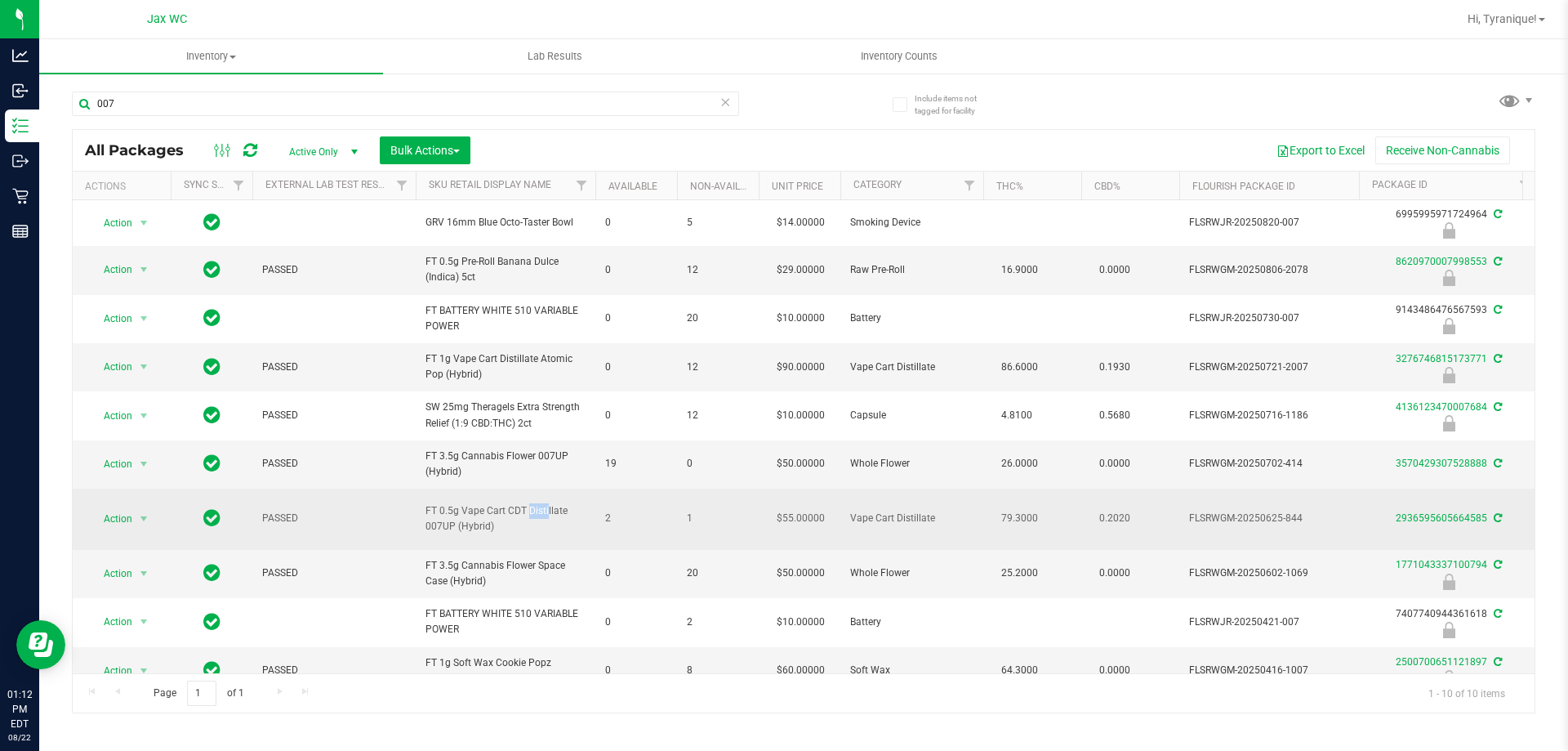
click at [493, 514] on span "FT 0.5g Vape Cart CDT Distillate 007UP (Hybrid)" at bounding box center [505, 518] width 160 height 31
copy tr "FT 0.5g Vape Cart CDT Distillate 007UP (Hybrid)"
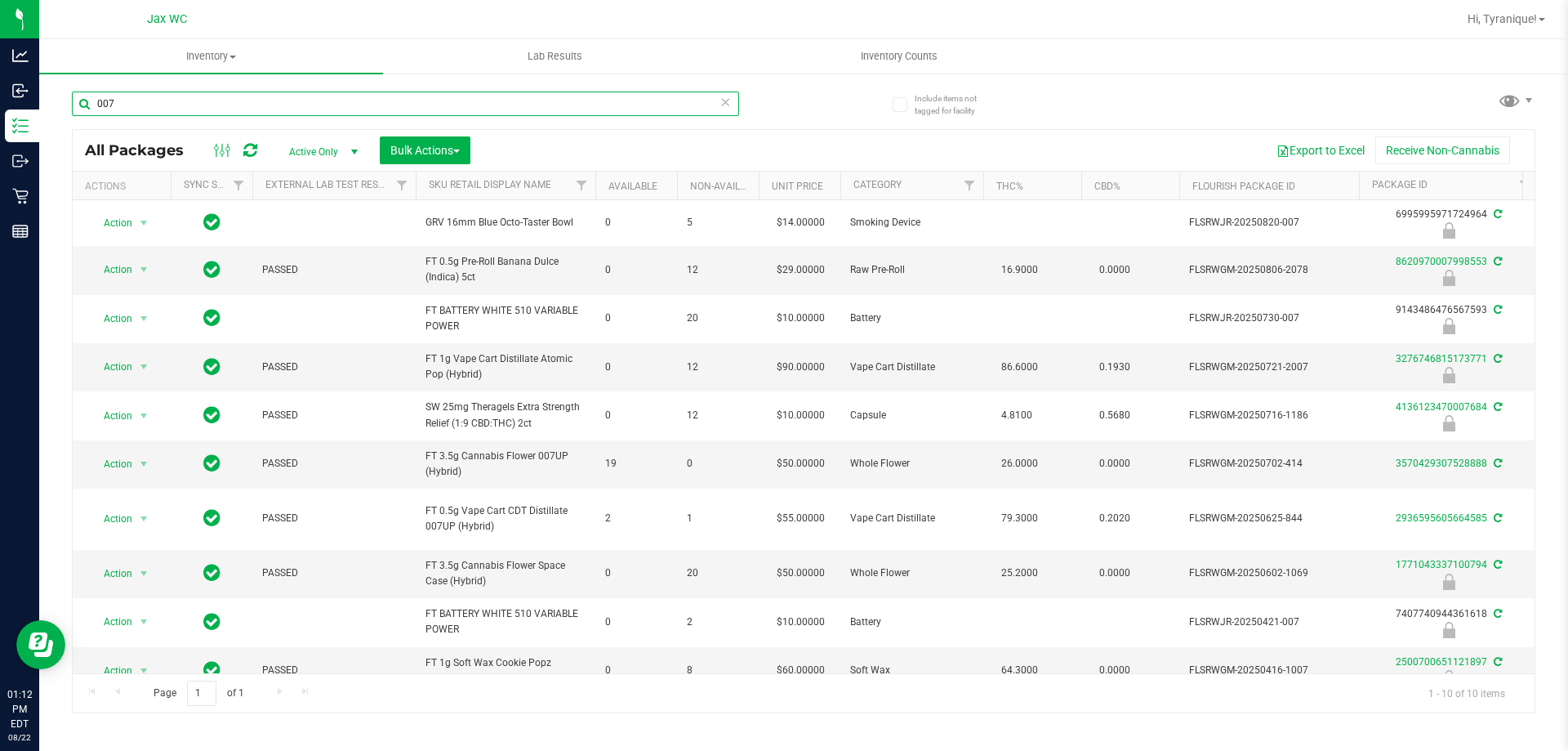
click at [327, 110] on input "007" at bounding box center [406, 104] width 668 height 25
paste input "FT 0.5g Vape Cart CDT Distillate 007UP (Hybrid)"
type input "FT 0.5g Vape Cart CDT Distillate 007UP (Hybrid)"
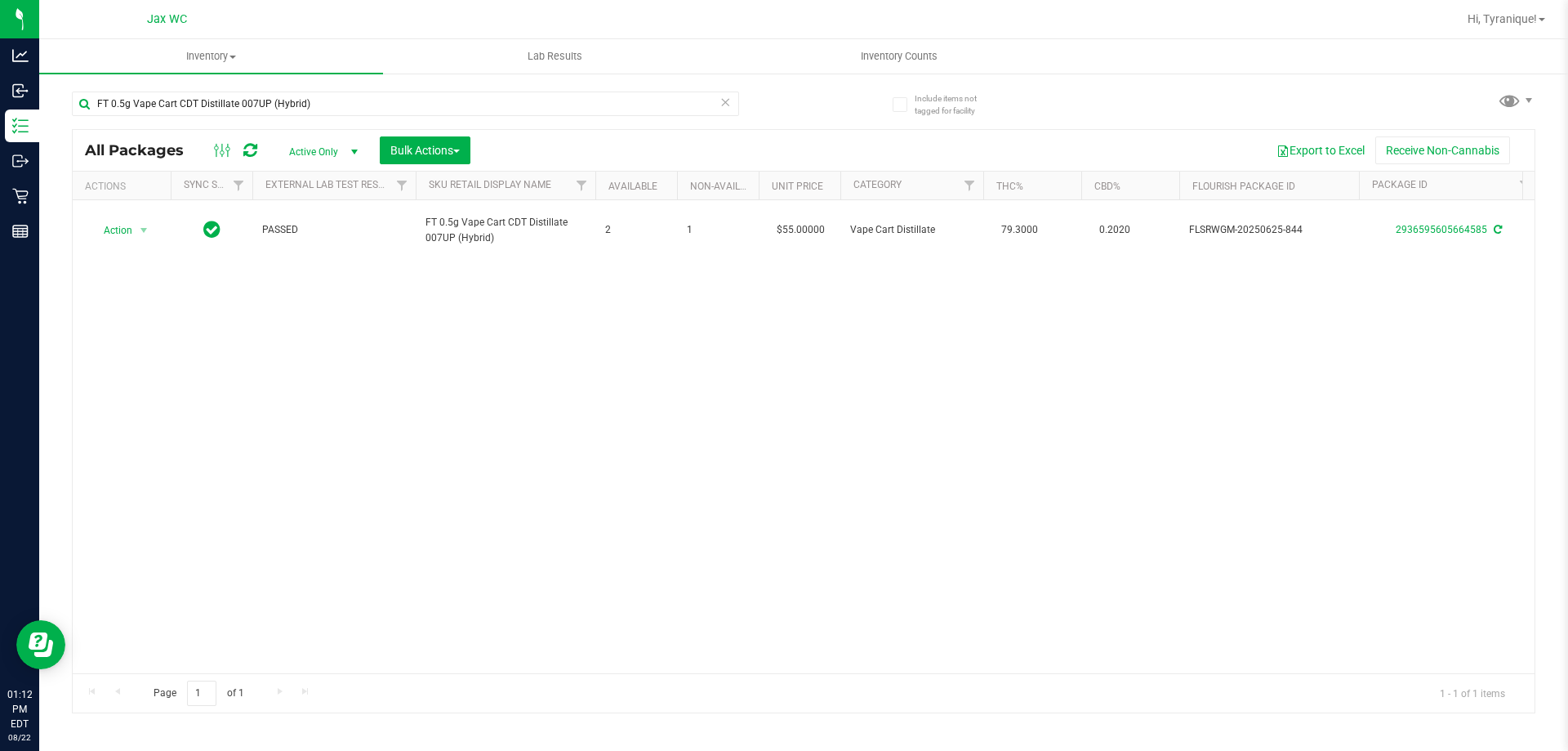
click at [724, 99] on icon at bounding box center [725, 101] width 11 height 20
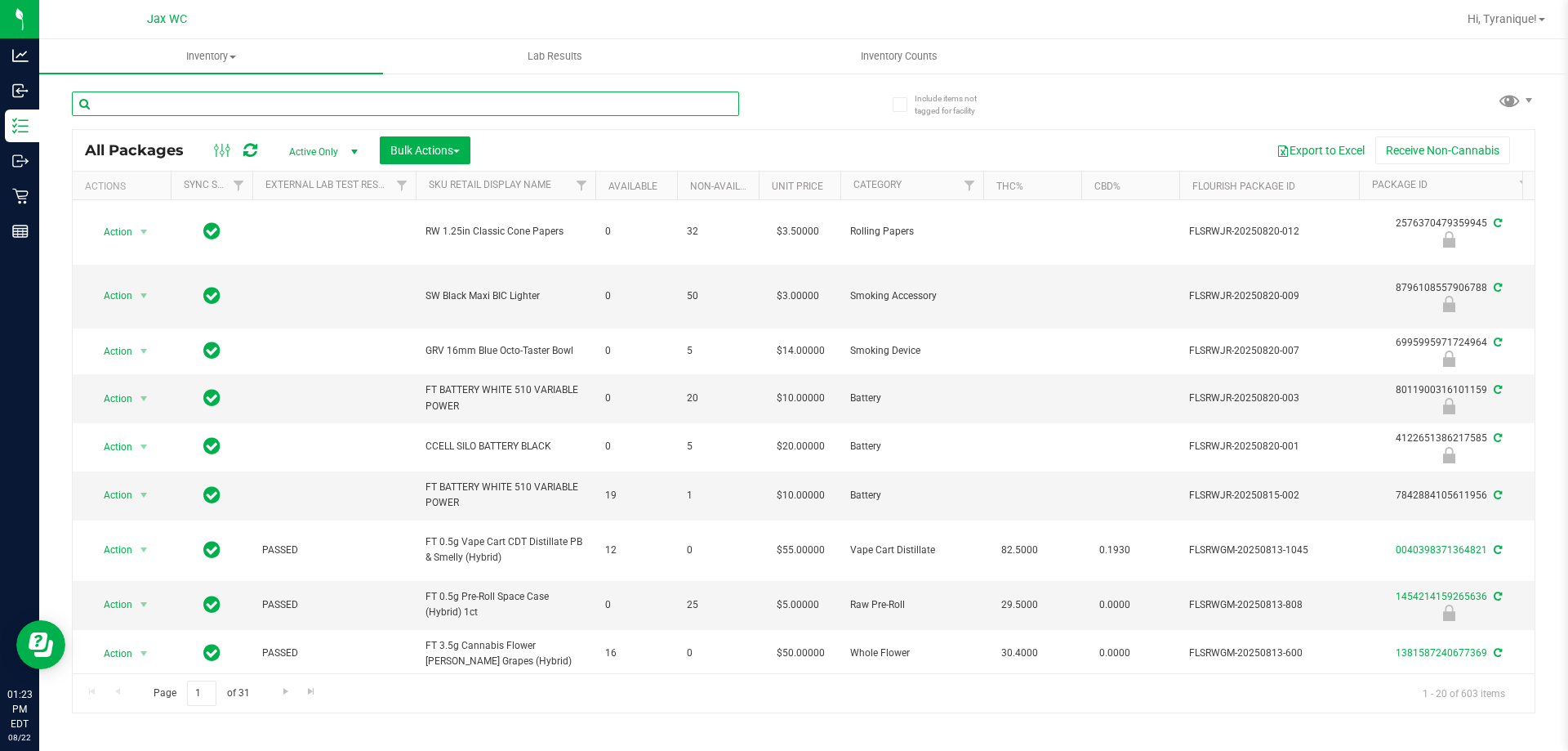
click at [260, 105] on input "text" at bounding box center [406, 104] width 668 height 25
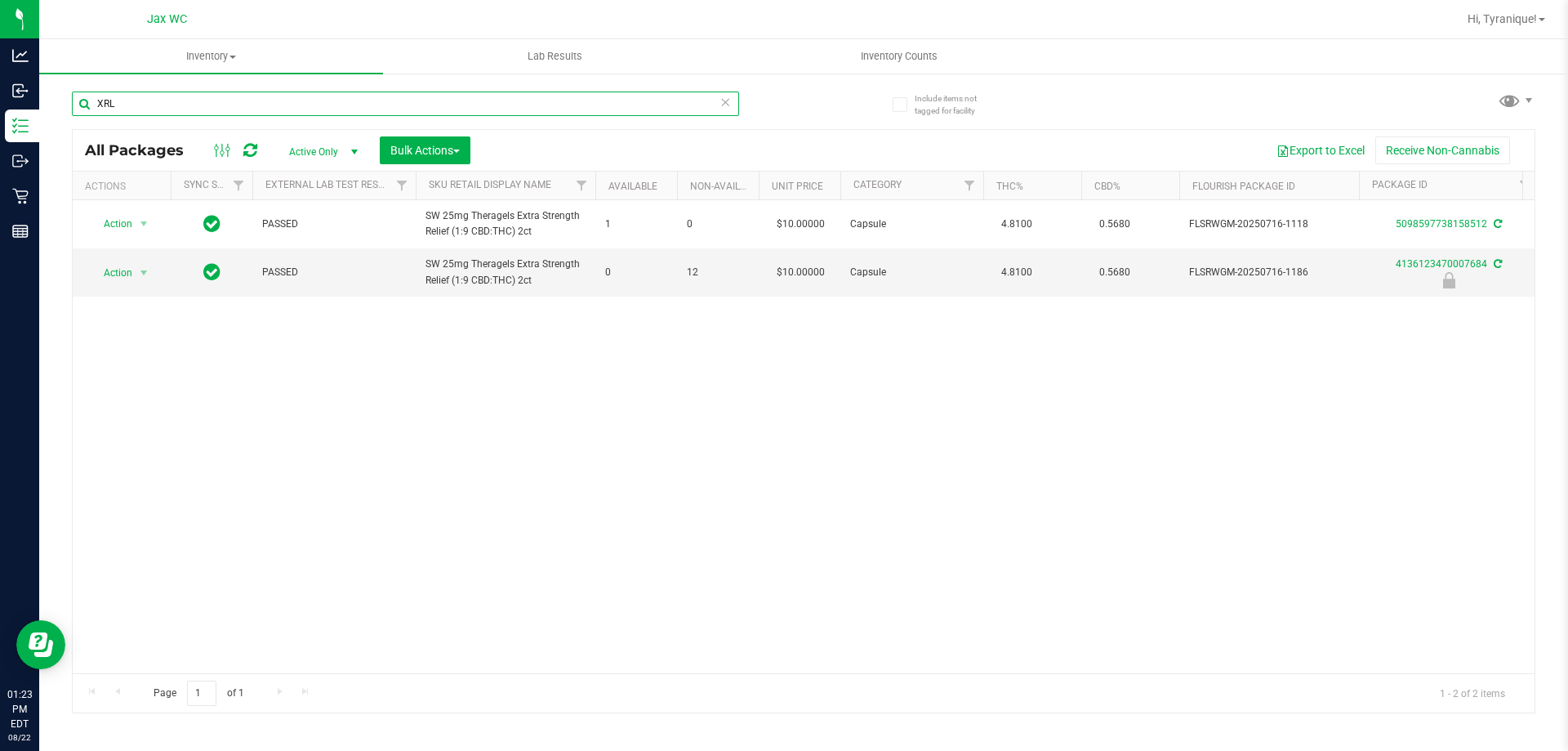
type input "XRL"
click at [368, 386] on div "Action Action Adjust qty Create package Edit attributes Global inventory Locate…" at bounding box center [804, 437] width 1462 height 473
click at [601, 288] on td "0" at bounding box center [636, 272] width 81 height 47
drag, startPoint x: 1011, startPoint y: 506, endPoint x: 1037, endPoint y: 428, distance: 82.2
click at [1004, 499] on div "Action Action Adjust qty Create package Edit attributes Global inventory Locate…" at bounding box center [804, 437] width 1462 height 473
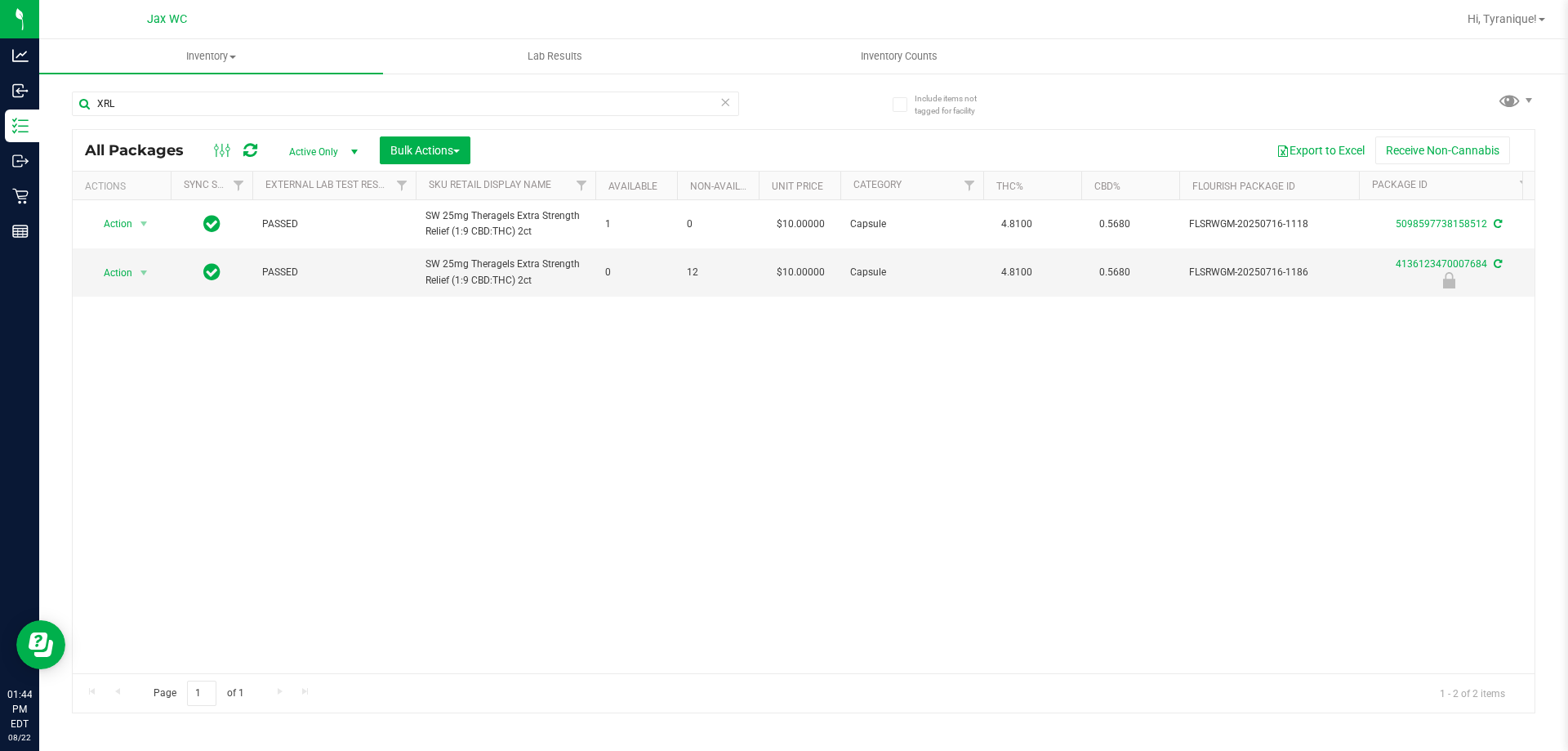
click at [724, 103] on icon at bounding box center [725, 101] width 11 height 20
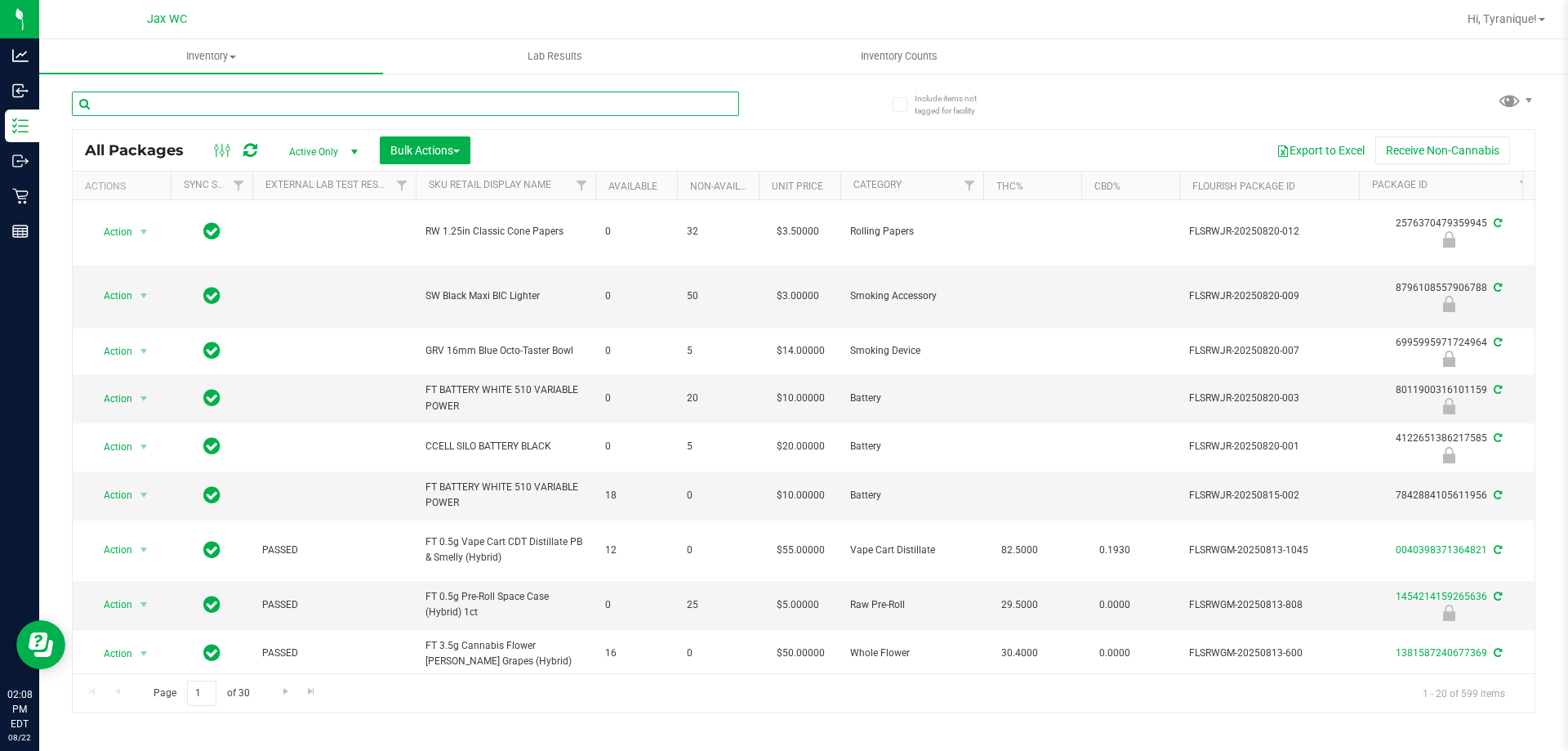
click at [363, 109] on input "text" at bounding box center [406, 104] width 668 height 25
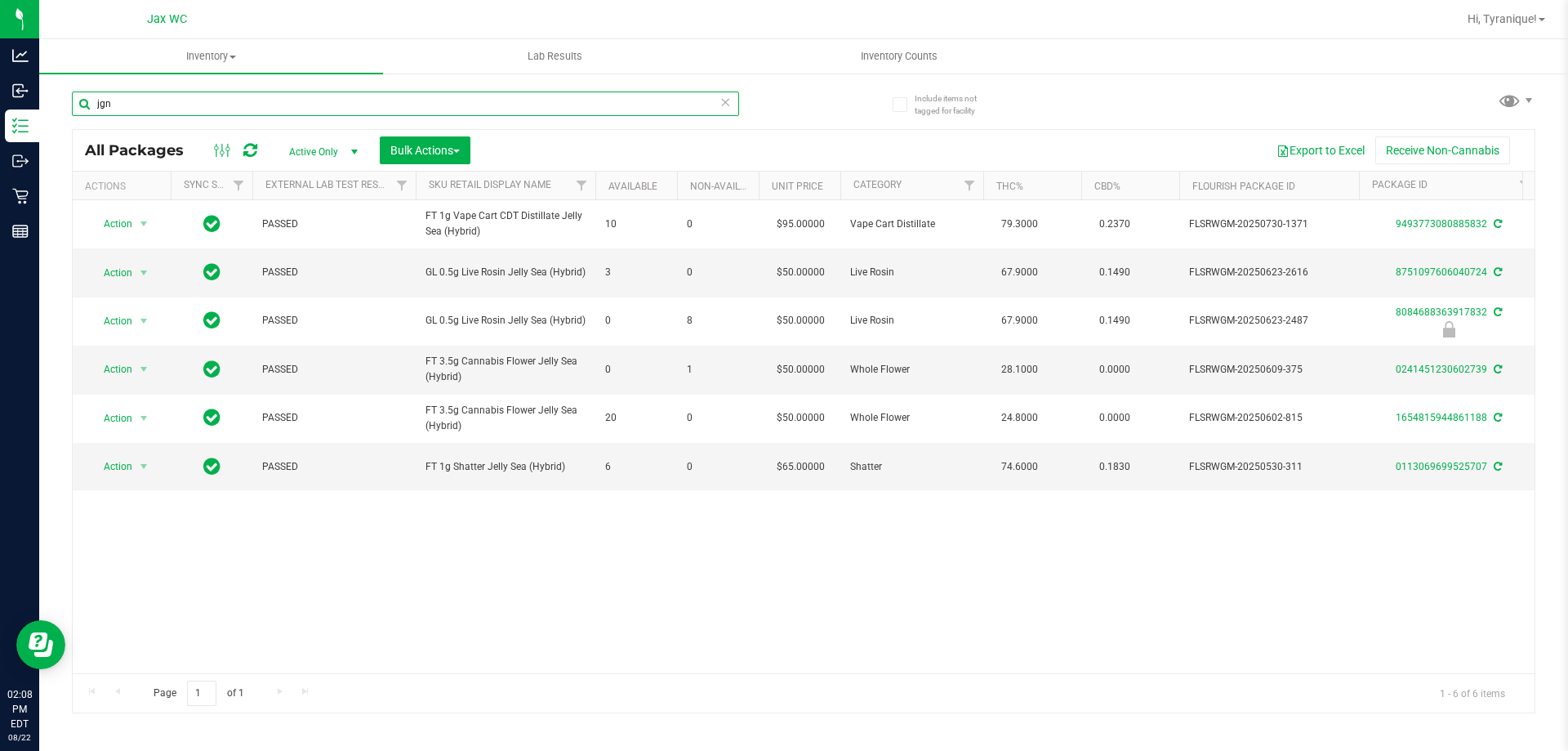
type input "jgn"
click at [723, 103] on icon at bounding box center [725, 101] width 11 height 20
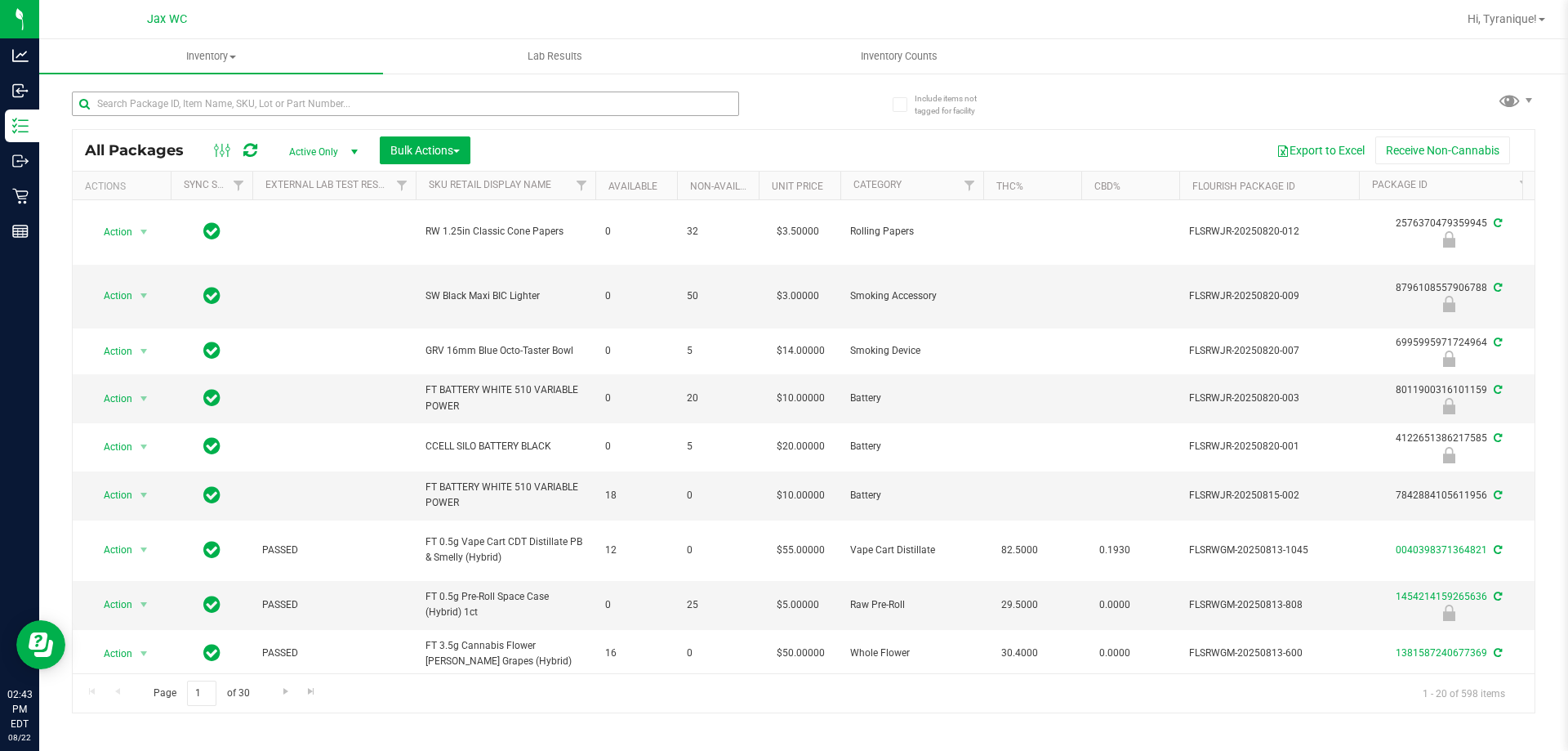
drag, startPoint x: 386, startPoint y: 88, endPoint x: 401, endPoint y: 111, distance: 27.5
click at [386, 88] on div at bounding box center [438, 102] width 732 height 52
click at [401, 111] on input "text" at bounding box center [406, 104] width 668 height 25
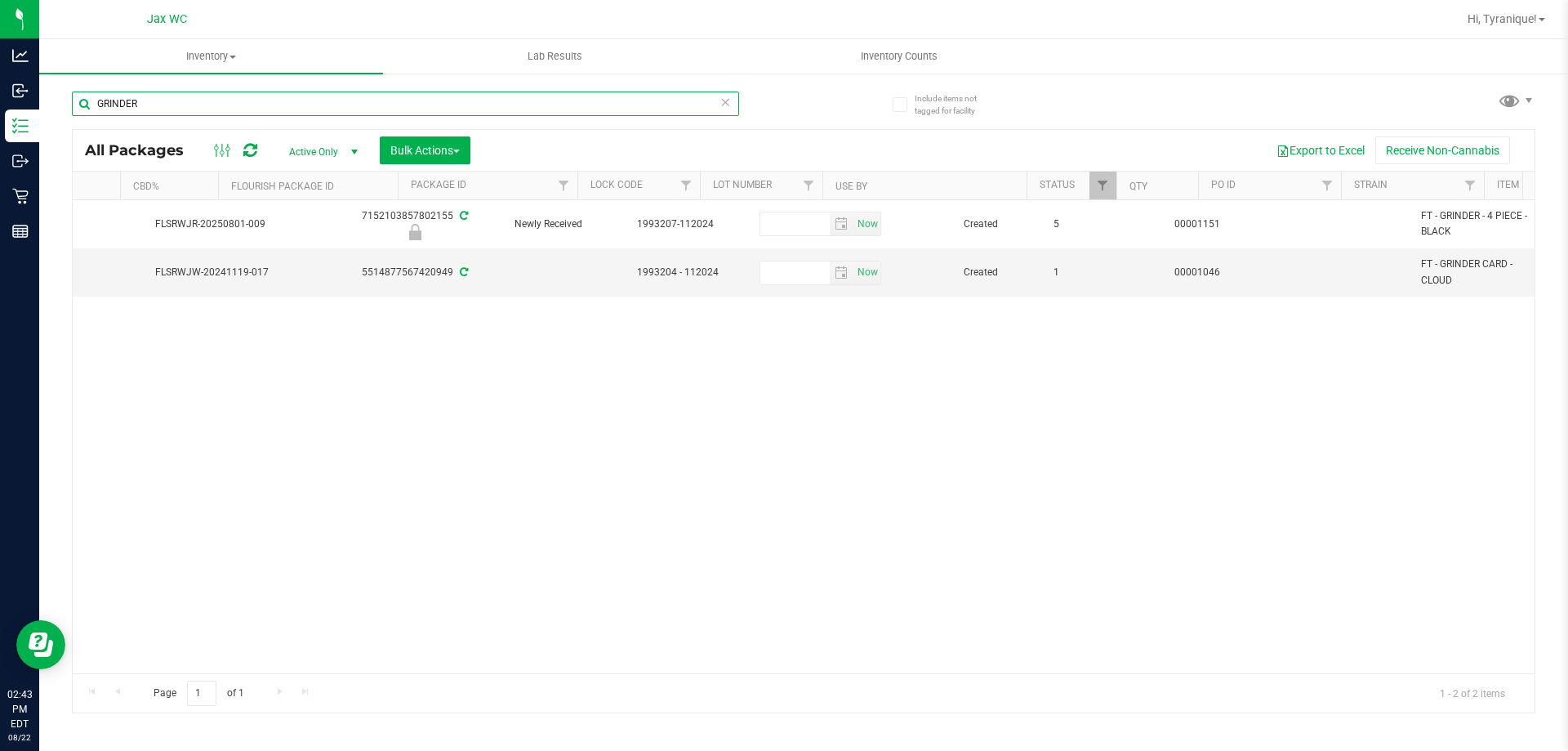
scroll to position [0, 1034]
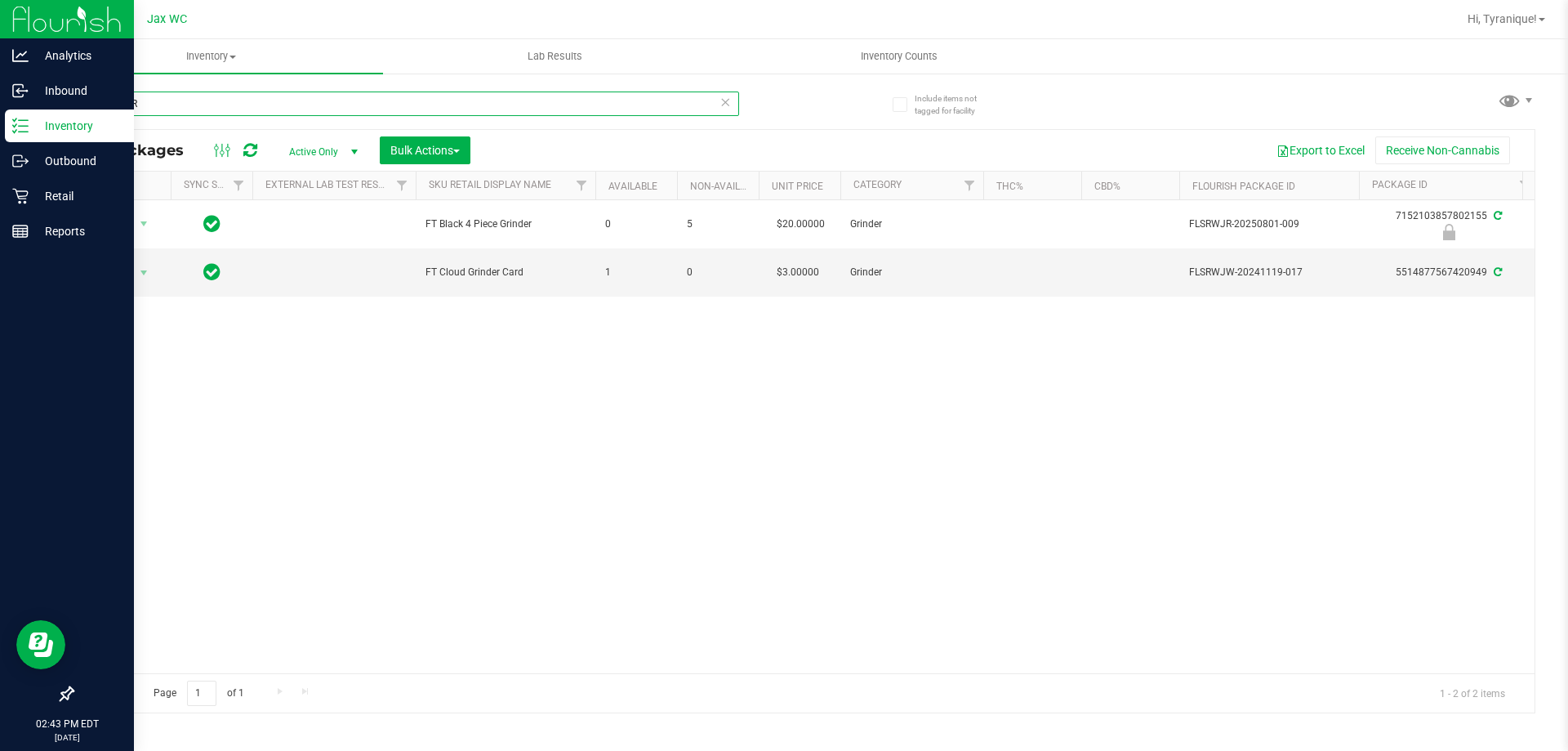
type input "GRINDER"
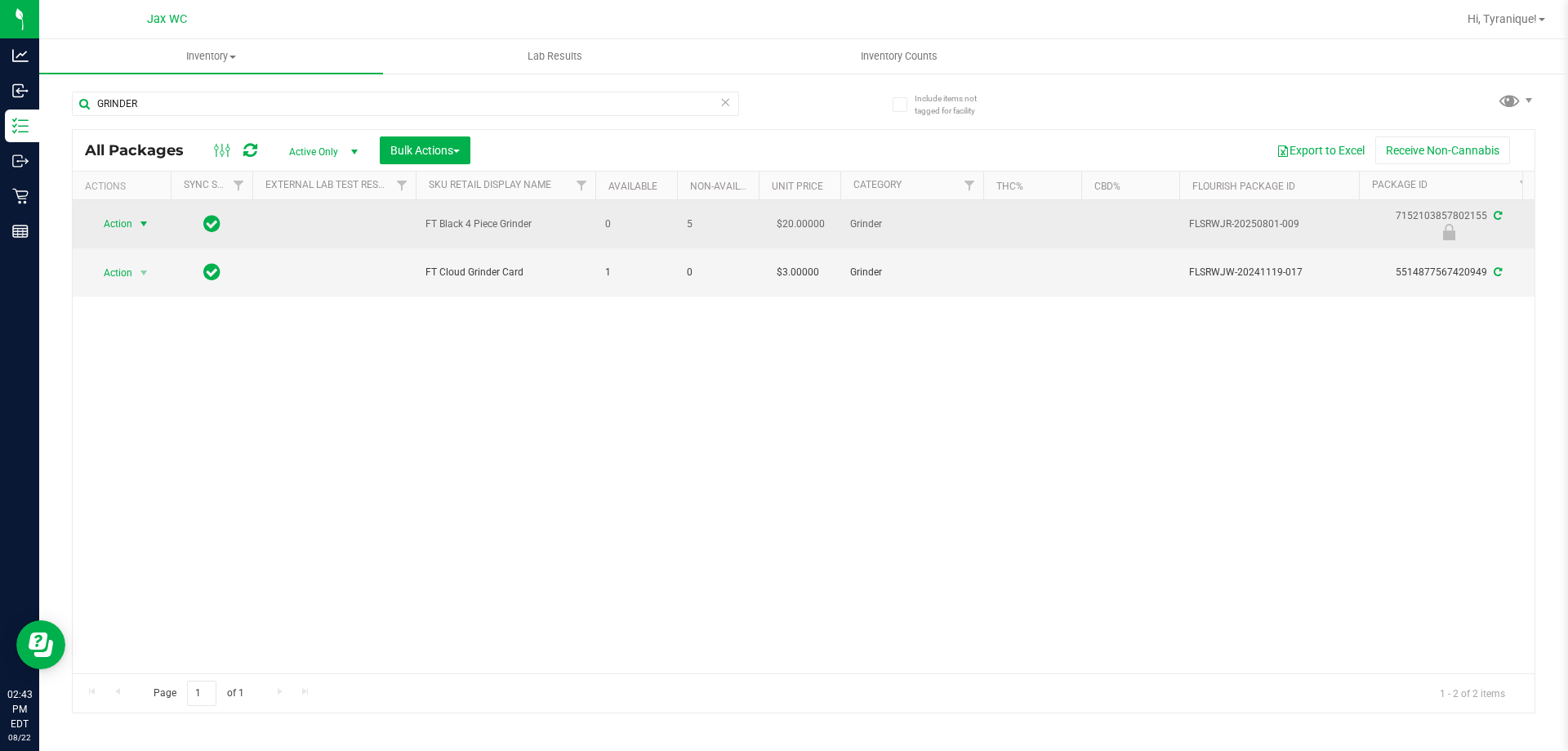
click at [126, 222] on span "Action" at bounding box center [111, 224] width 44 height 23
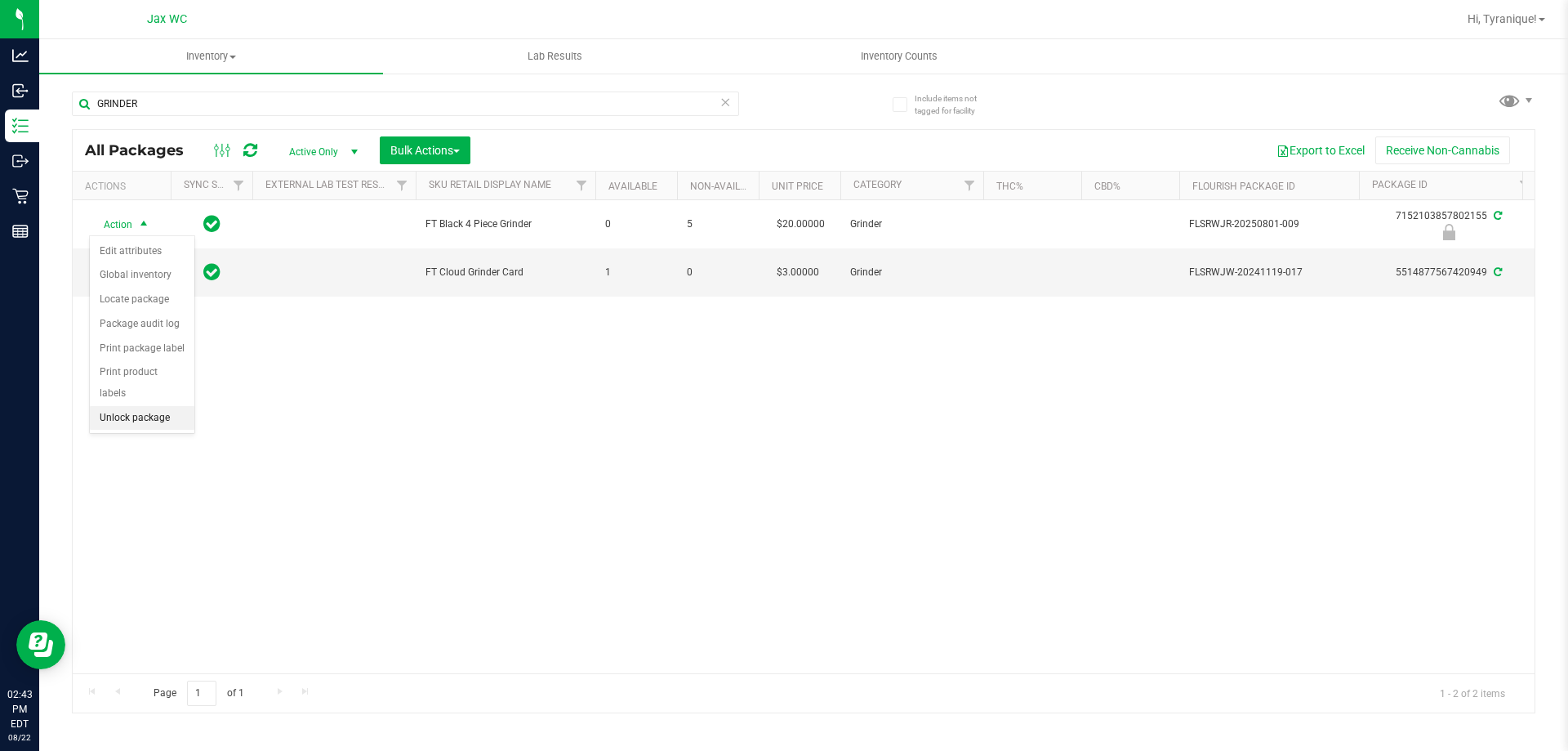
click at [142, 406] on li "Unlock package" at bounding box center [142, 418] width 105 height 25
click at [724, 99] on icon at bounding box center [725, 101] width 11 height 20
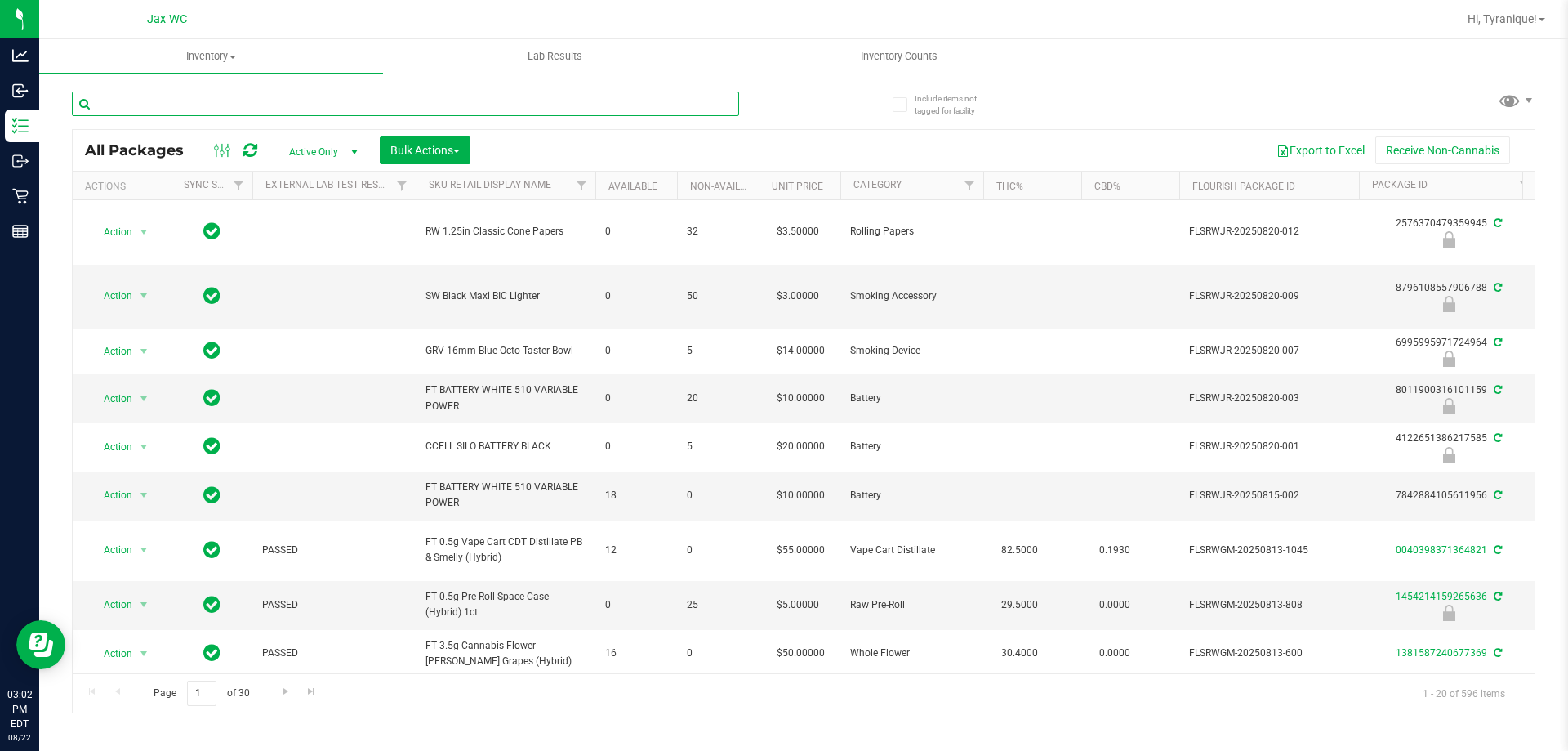
click at [464, 102] on input "text" at bounding box center [406, 104] width 668 height 25
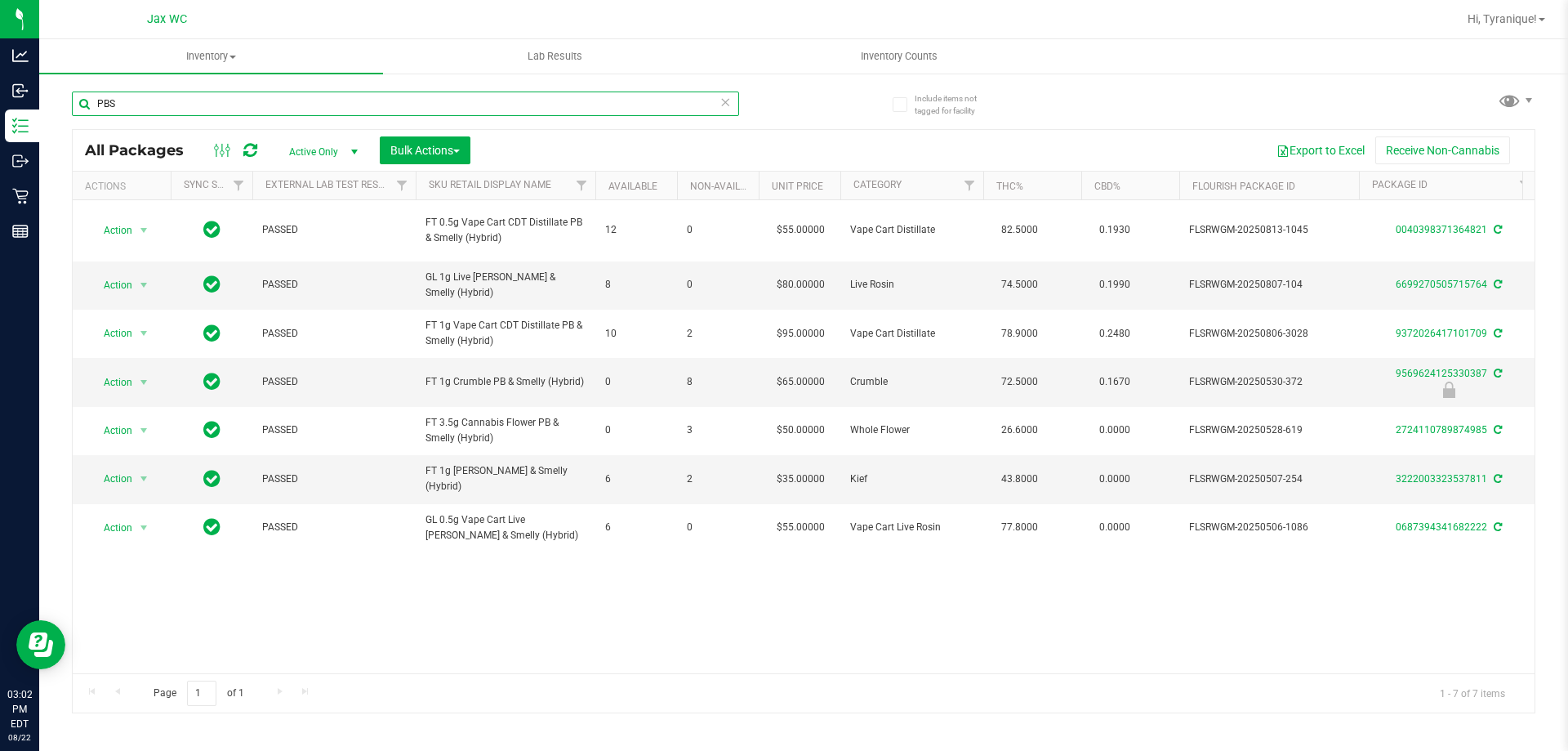
click at [208, 107] on input "PBS" at bounding box center [406, 104] width 668 height 25
click at [209, 107] on input "PBS" at bounding box center [406, 104] width 668 height 25
type input "P"
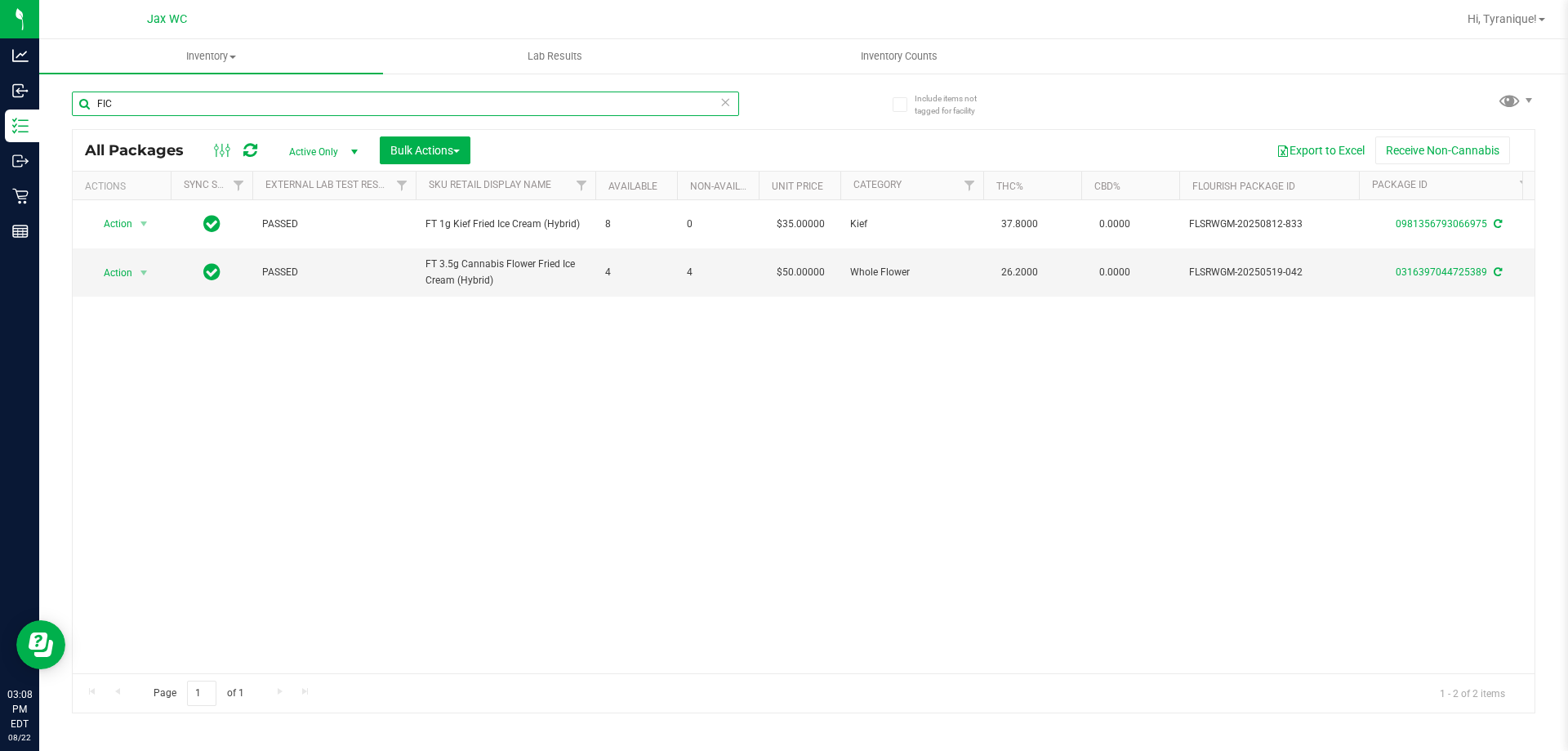
click at [449, 102] on input "FIC" at bounding box center [406, 104] width 668 height 25
click at [446, 99] on input "FIC" at bounding box center [406, 104] width 668 height 25
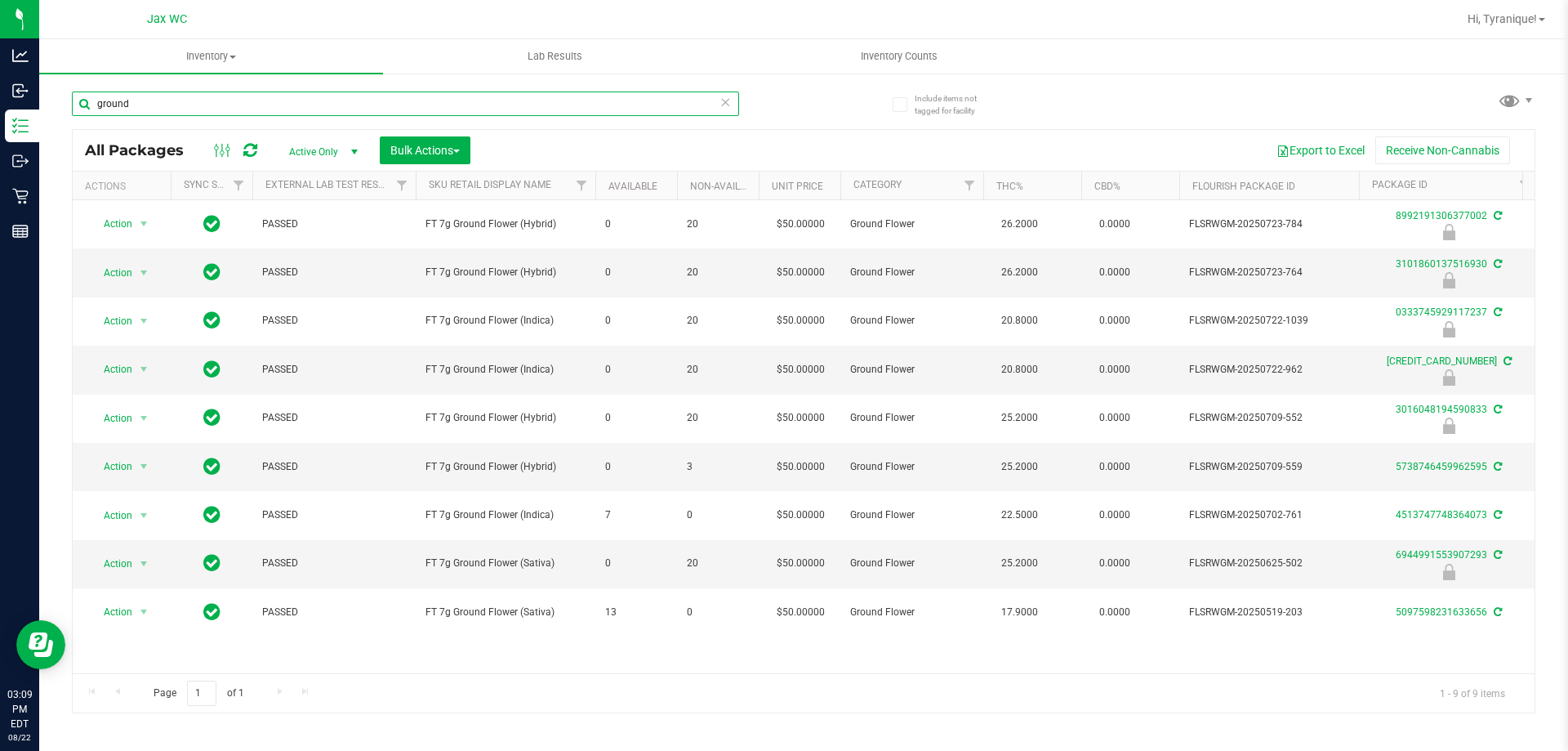
type input "ground"
click at [726, 95] on icon at bounding box center [725, 101] width 11 height 20
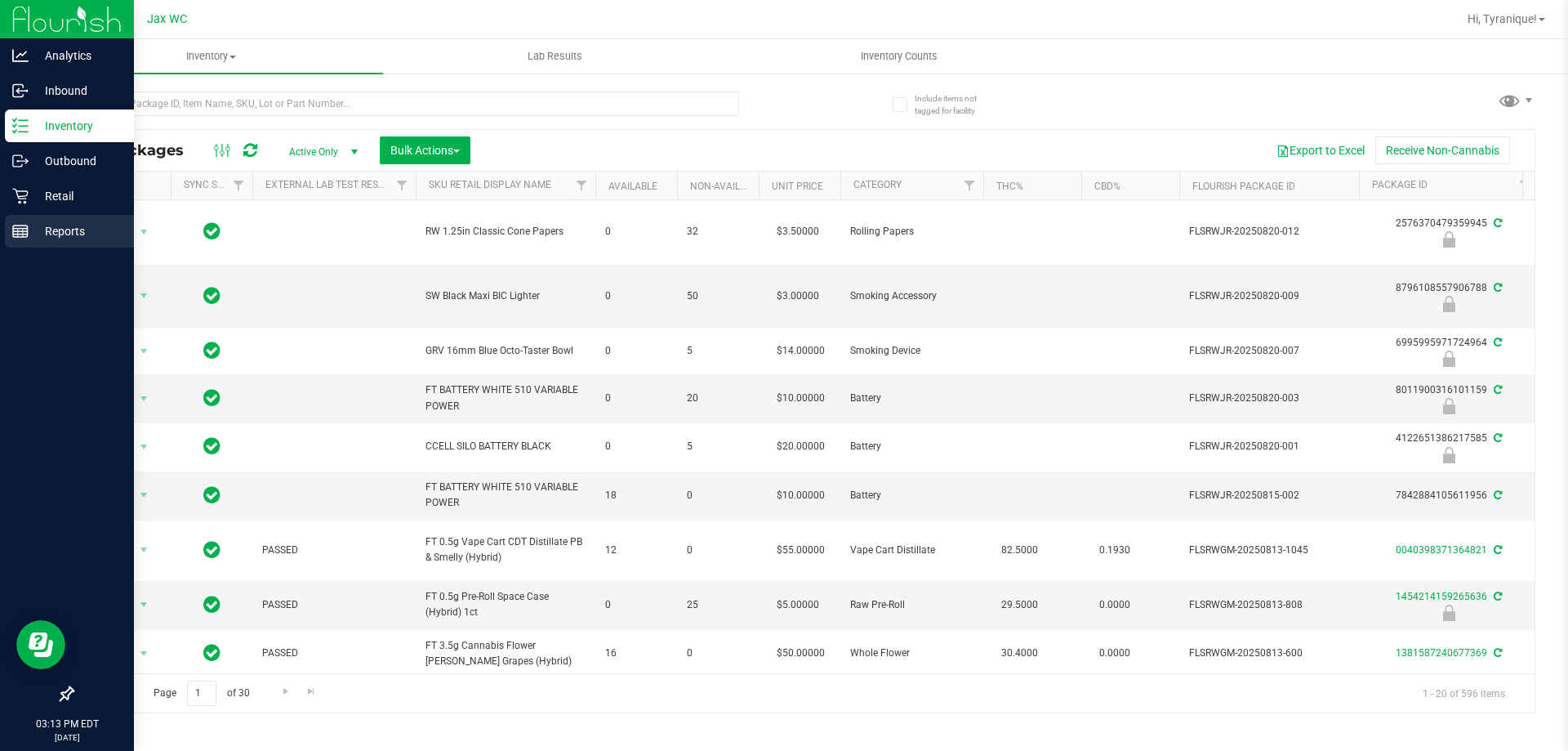
click at [44, 224] on p "Reports" at bounding box center [78, 231] width 98 height 20
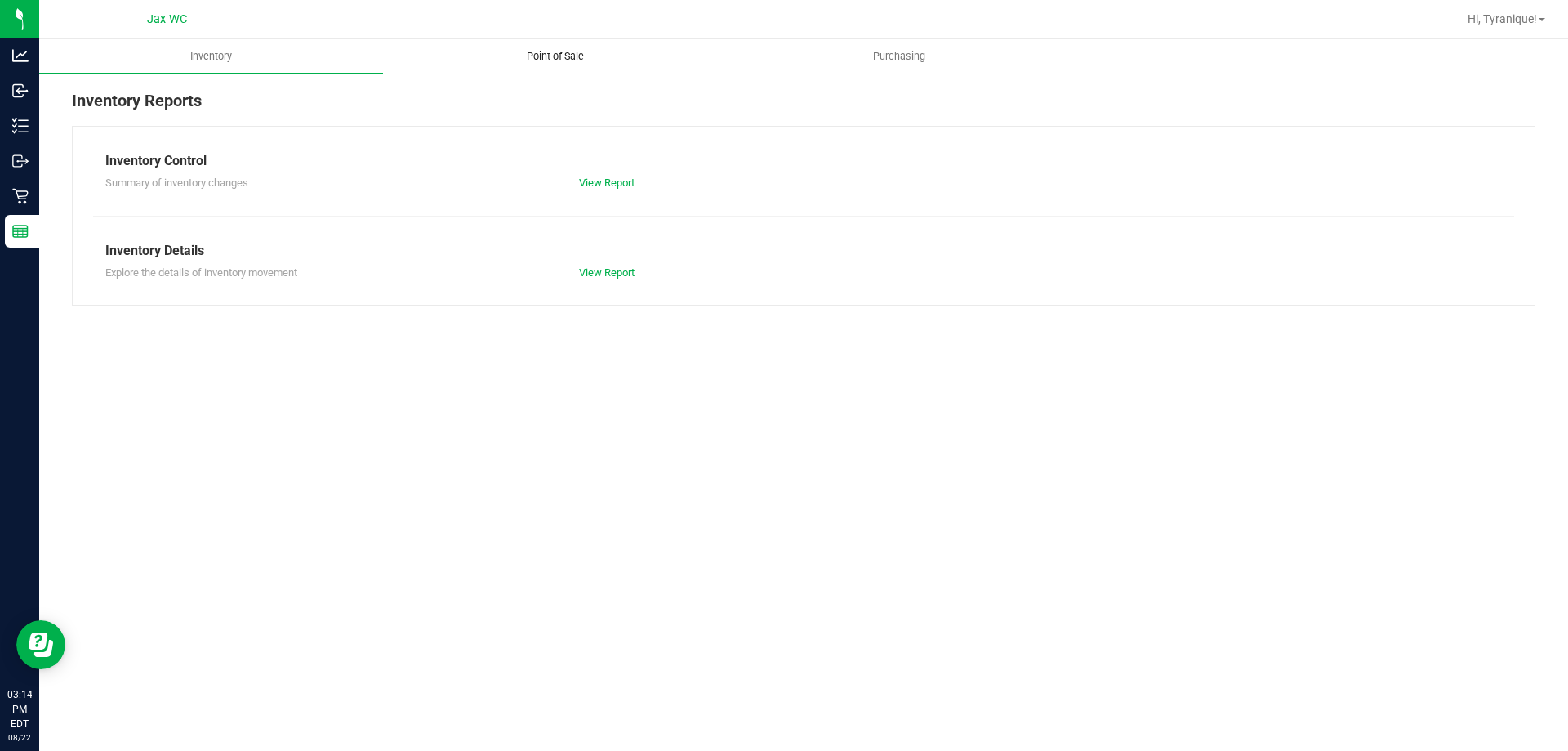
click at [542, 45] on uib-tab-heading "Point of Sale" at bounding box center [555, 56] width 342 height 33
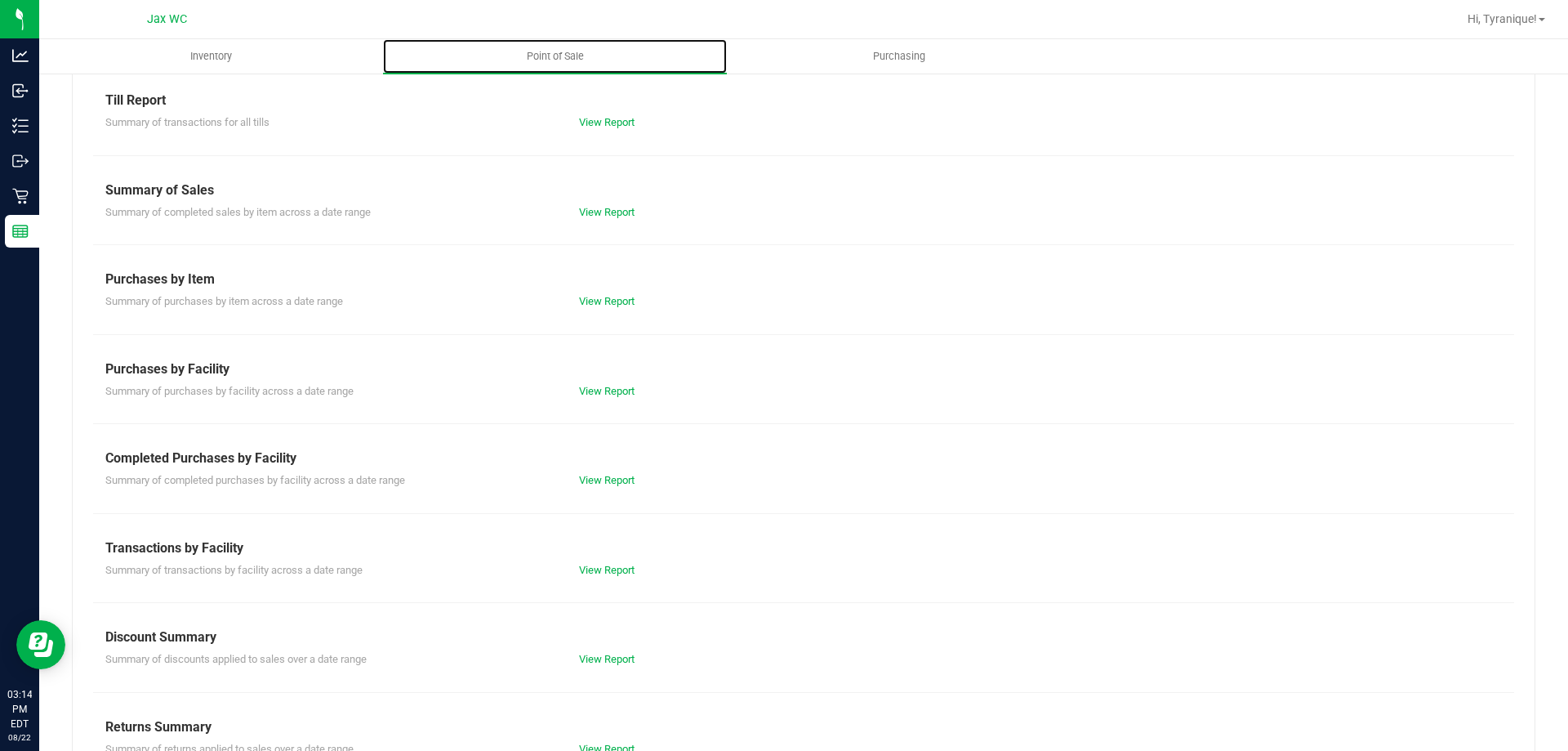
scroll to position [108, 0]
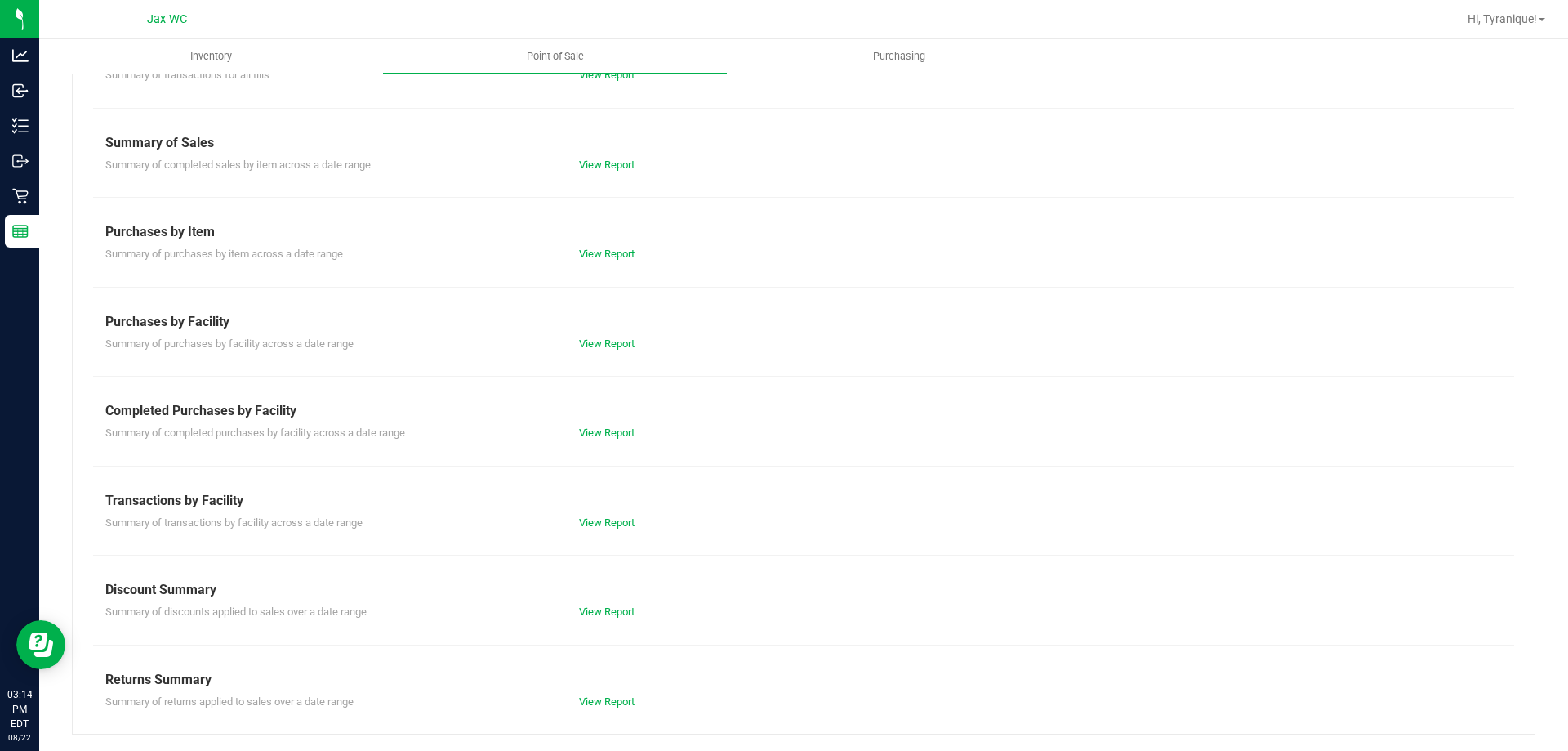
click at [594, 425] on div "View Report" at bounding box center [685, 432] width 236 height 16
click at [596, 429] on link "View Report" at bounding box center [606, 432] width 56 height 12
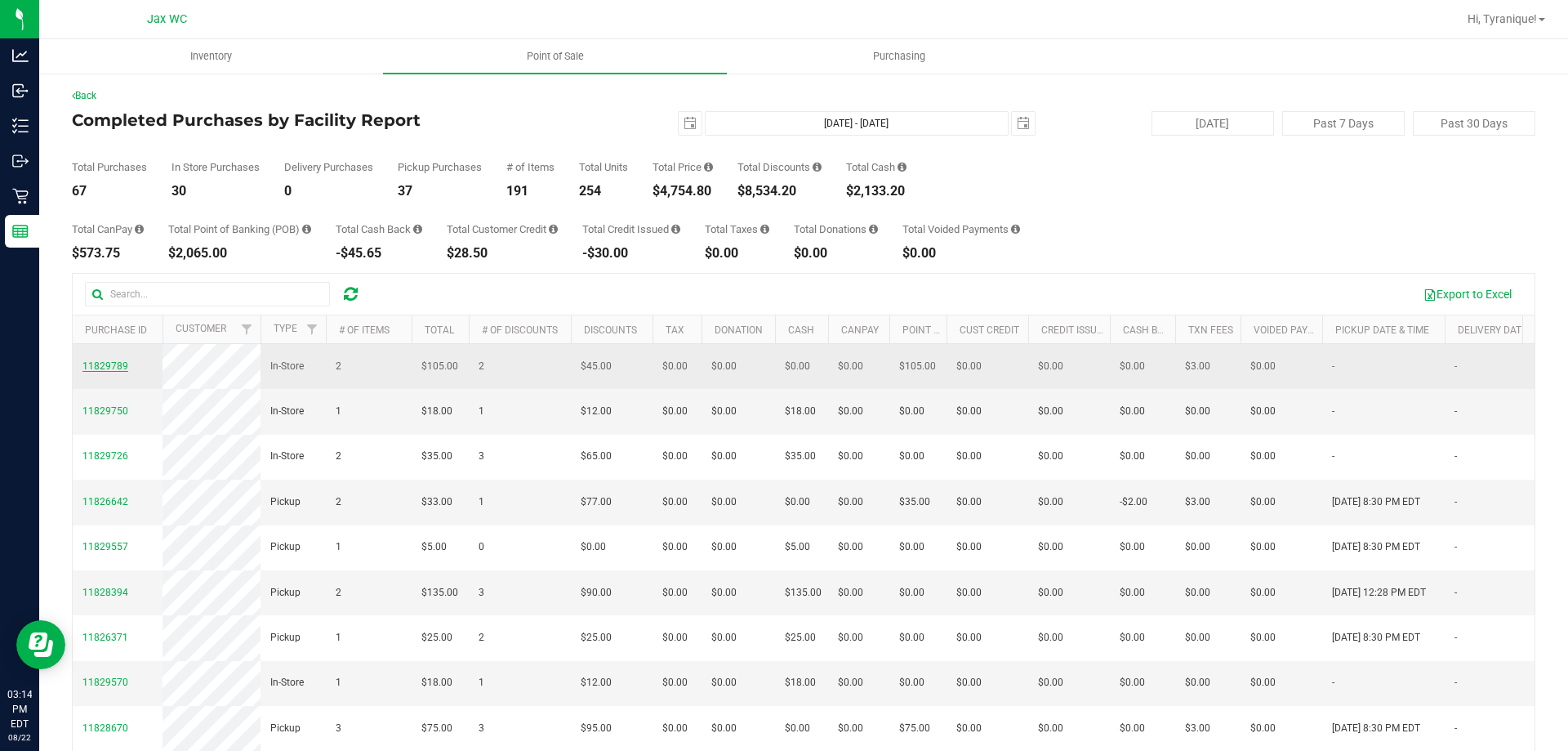
click at [106, 372] on span "11829789" at bounding box center [105, 366] width 45 height 11
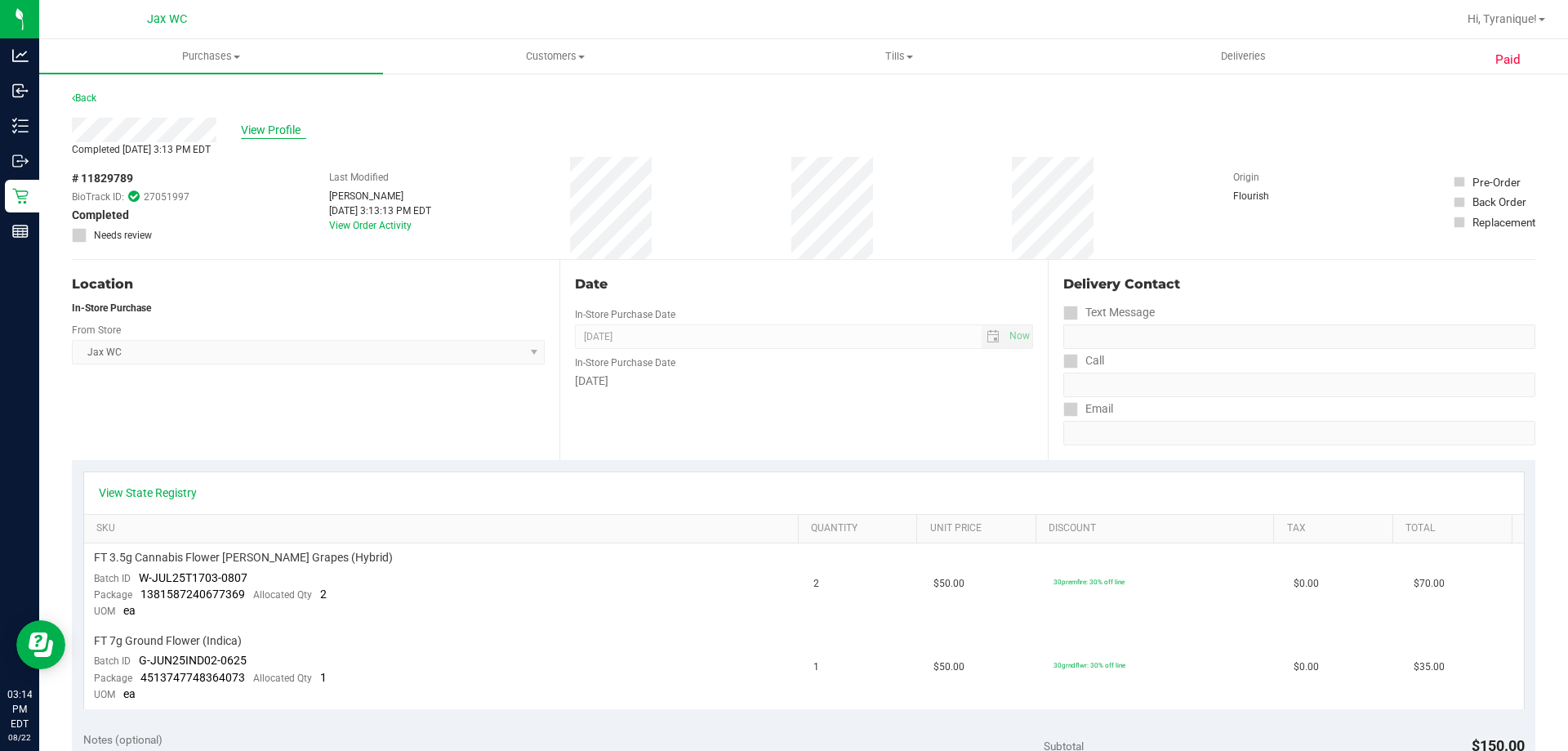
click at [270, 132] on span "View Profile" at bounding box center [273, 131] width 65 height 17
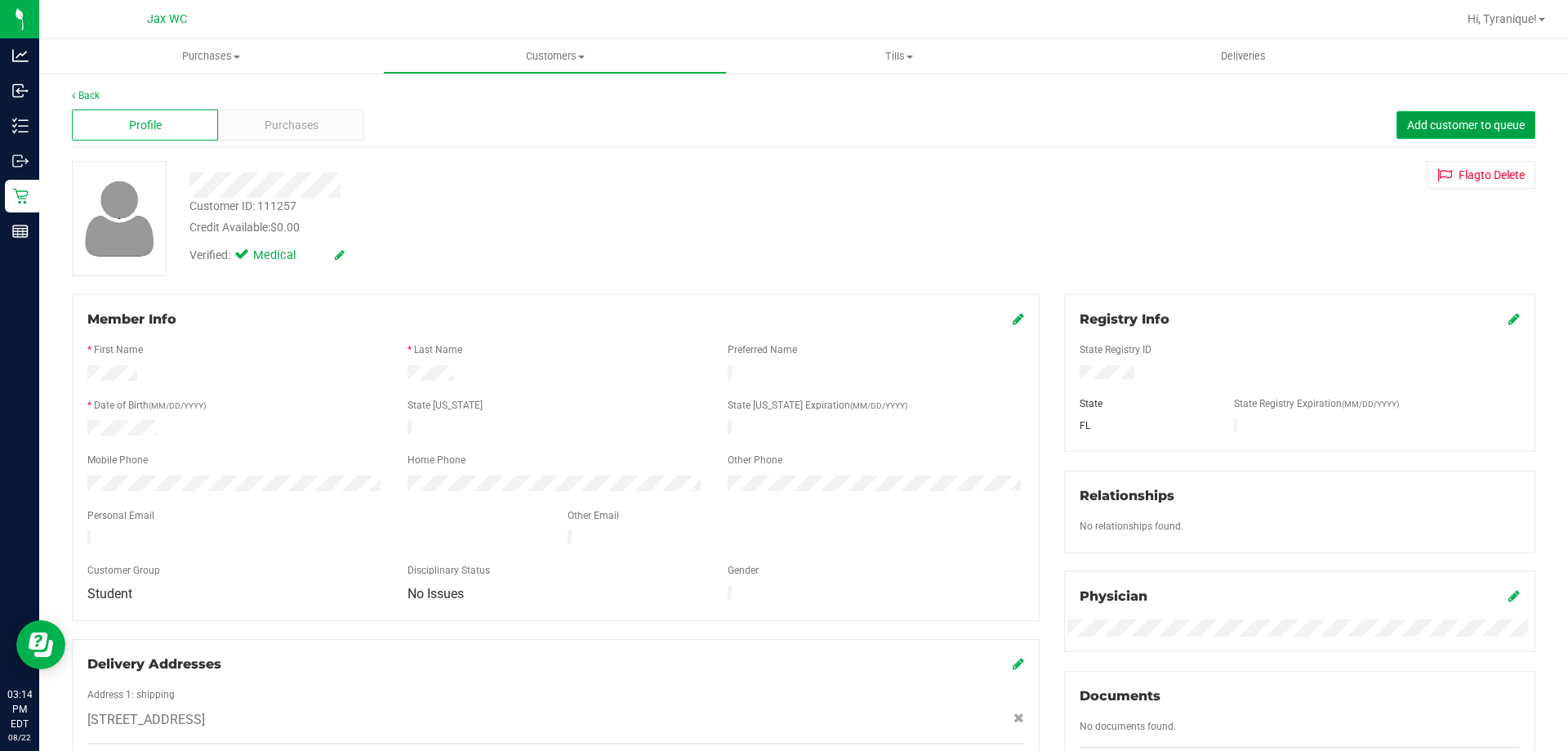
click at [1424, 121] on span "Add customer to queue" at bounding box center [1466, 125] width 117 height 13
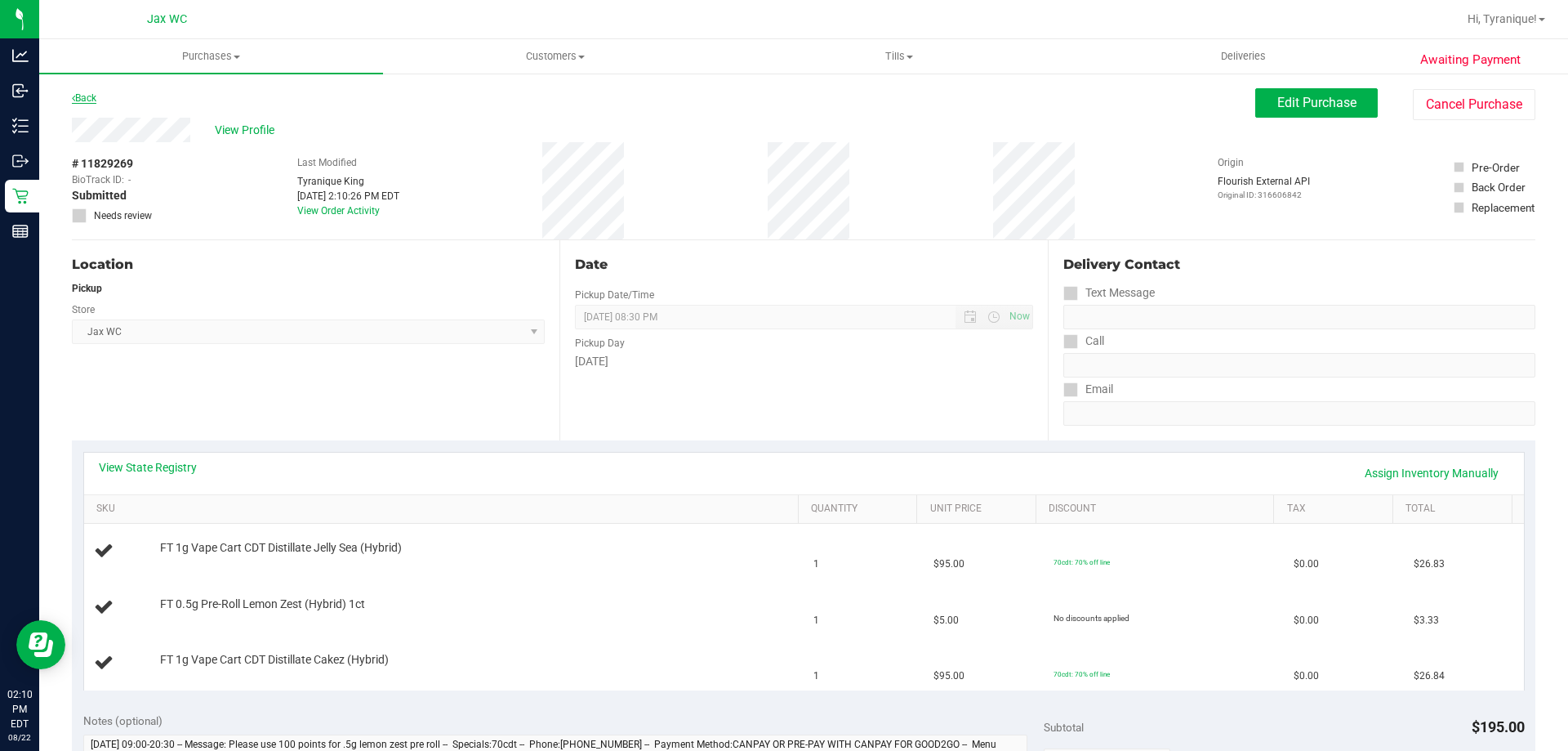
click at [93, 94] on link "Back" at bounding box center [84, 98] width 25 height 11
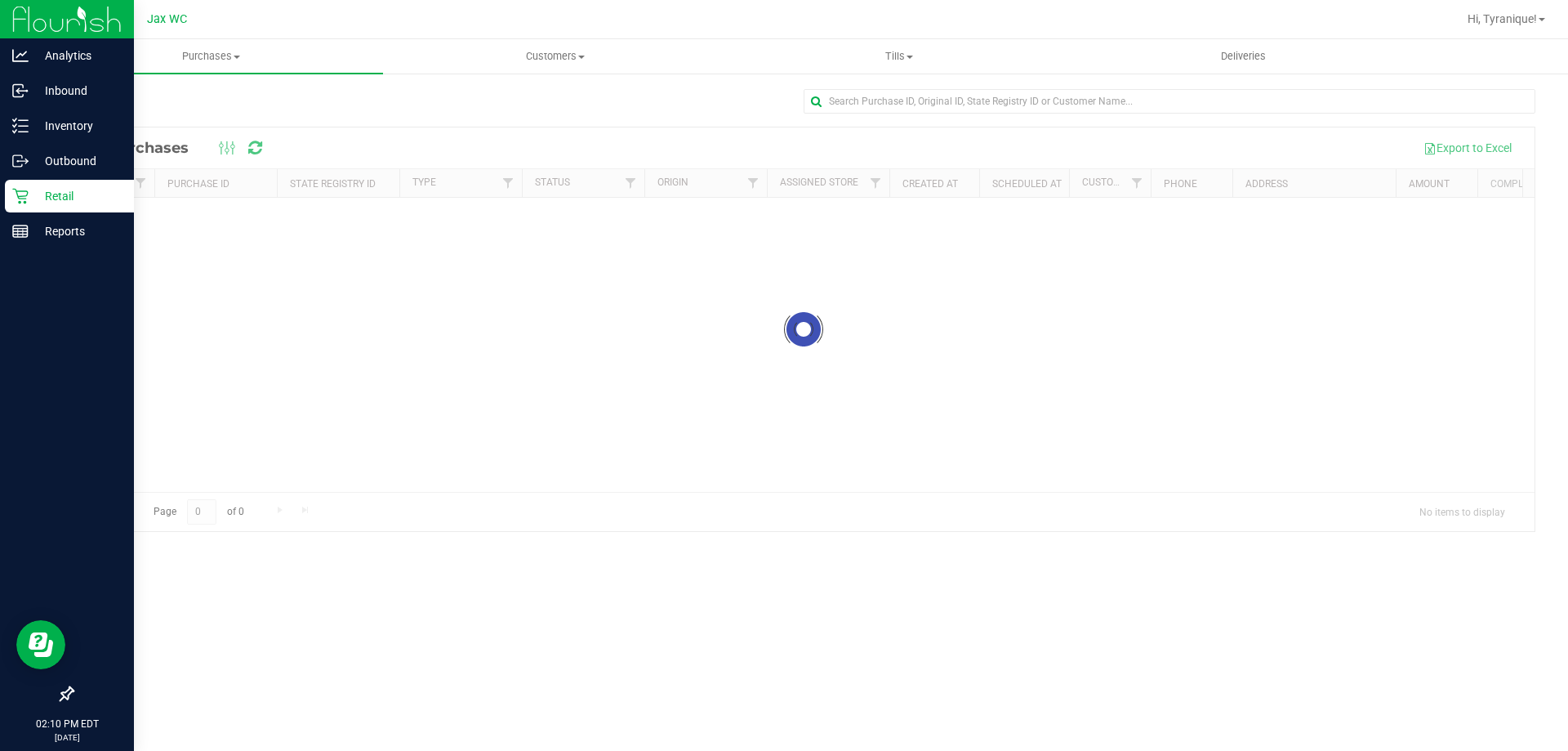
click at [27, 196] on icon at bounding box center [20, 196] width 16 height 16
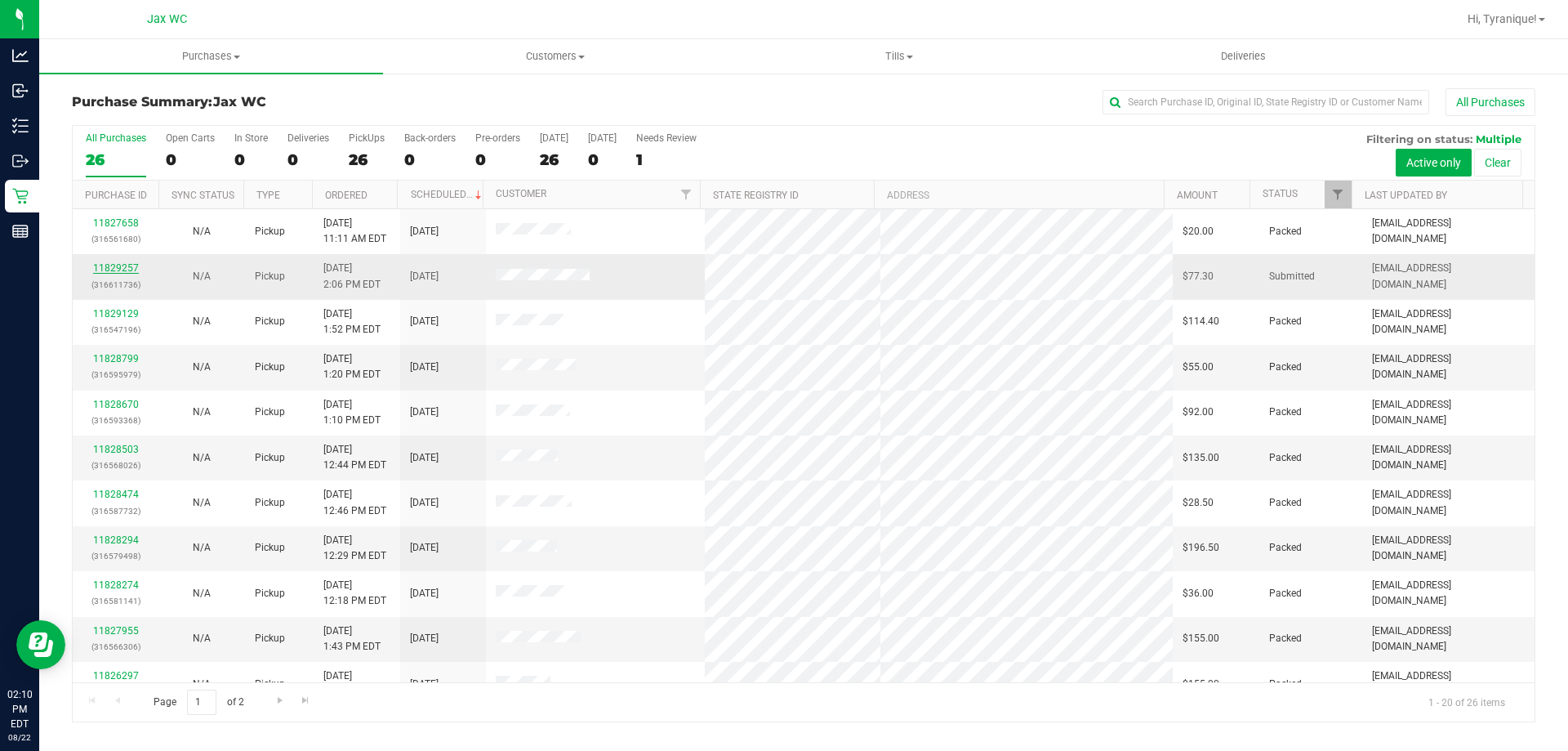
click at [134, 268] on link "11829257" at bounding box center [115, 268] width 45 height 11
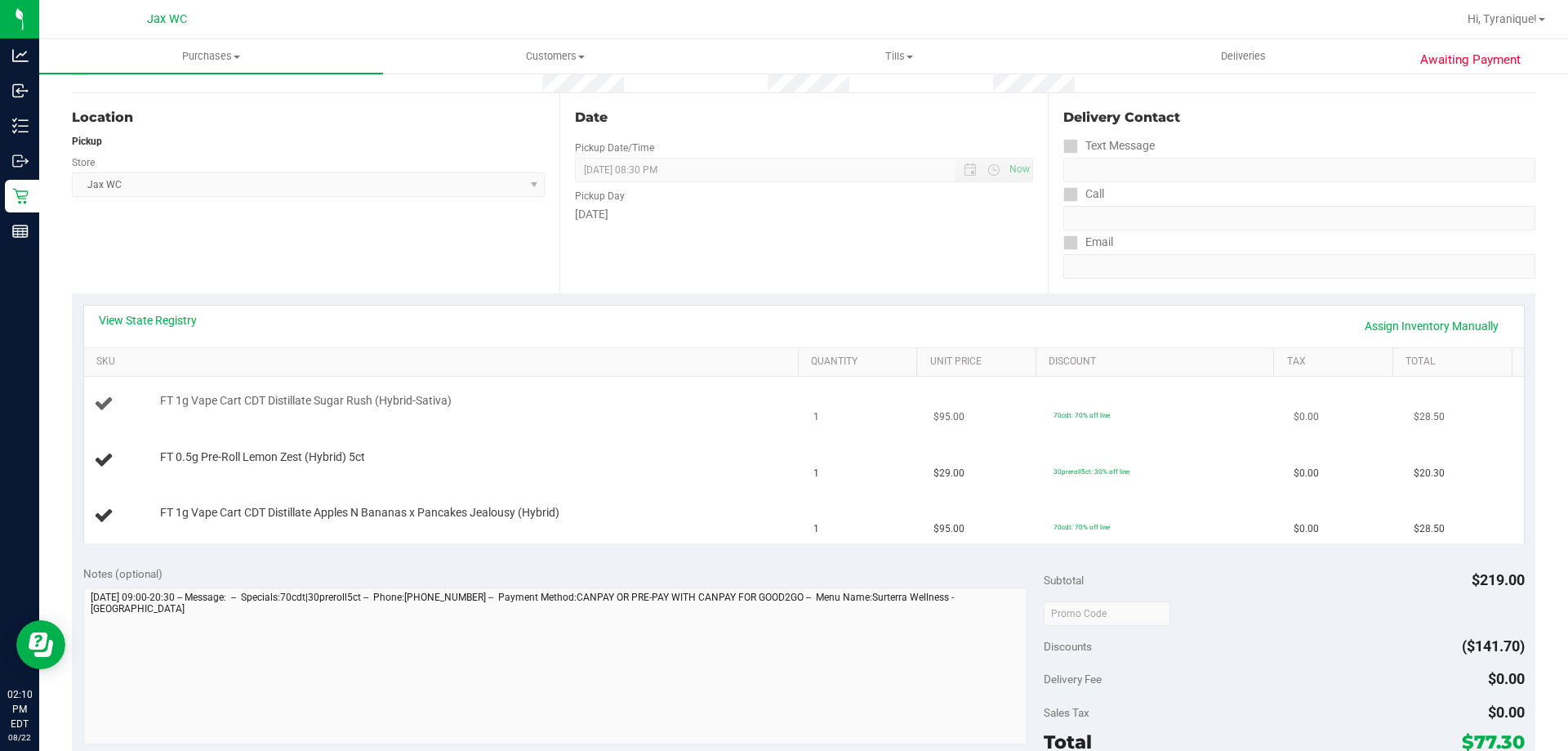
scroll to position [164, 0]
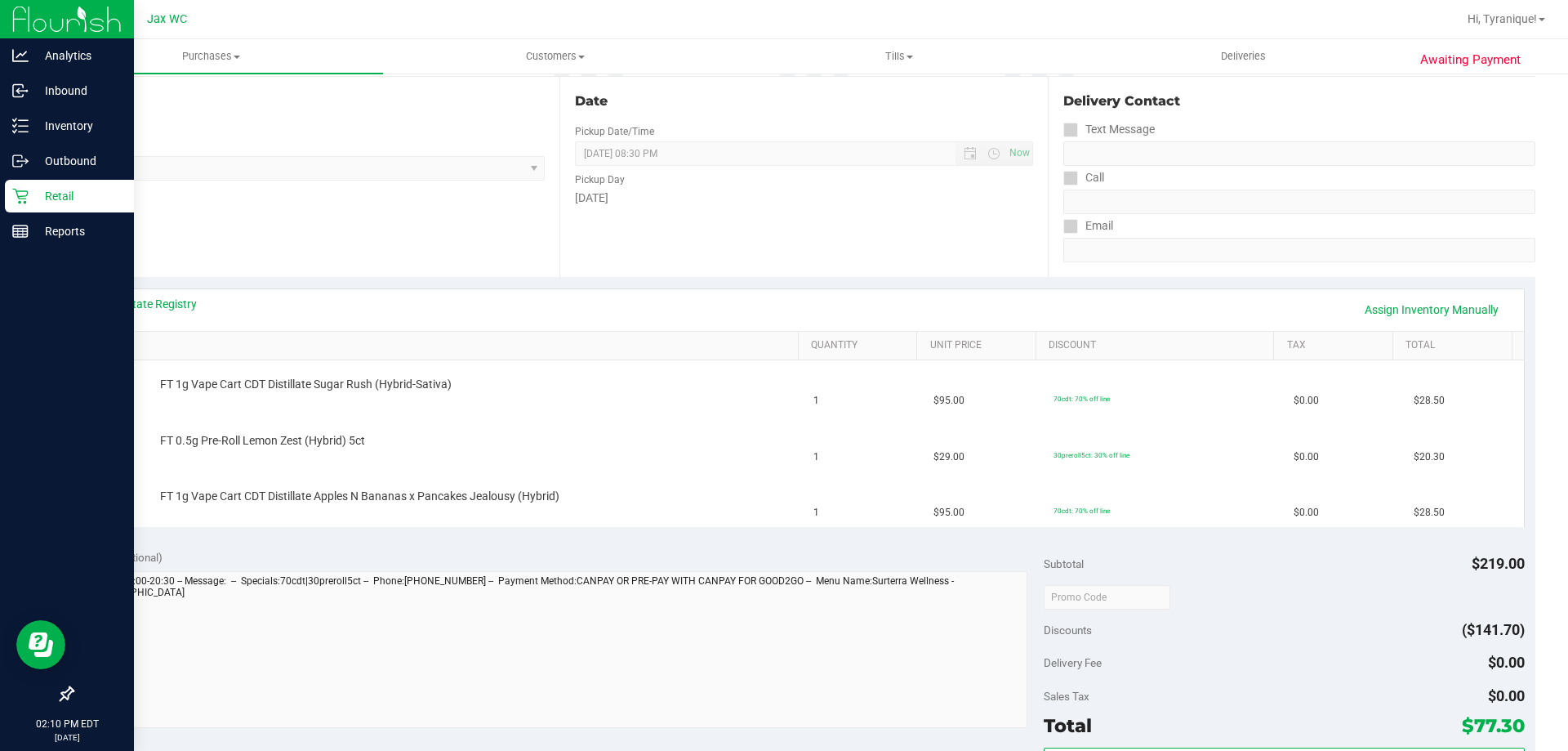
click at [21, 189] on icon at bounding box center [20, 196] width 16 height 16
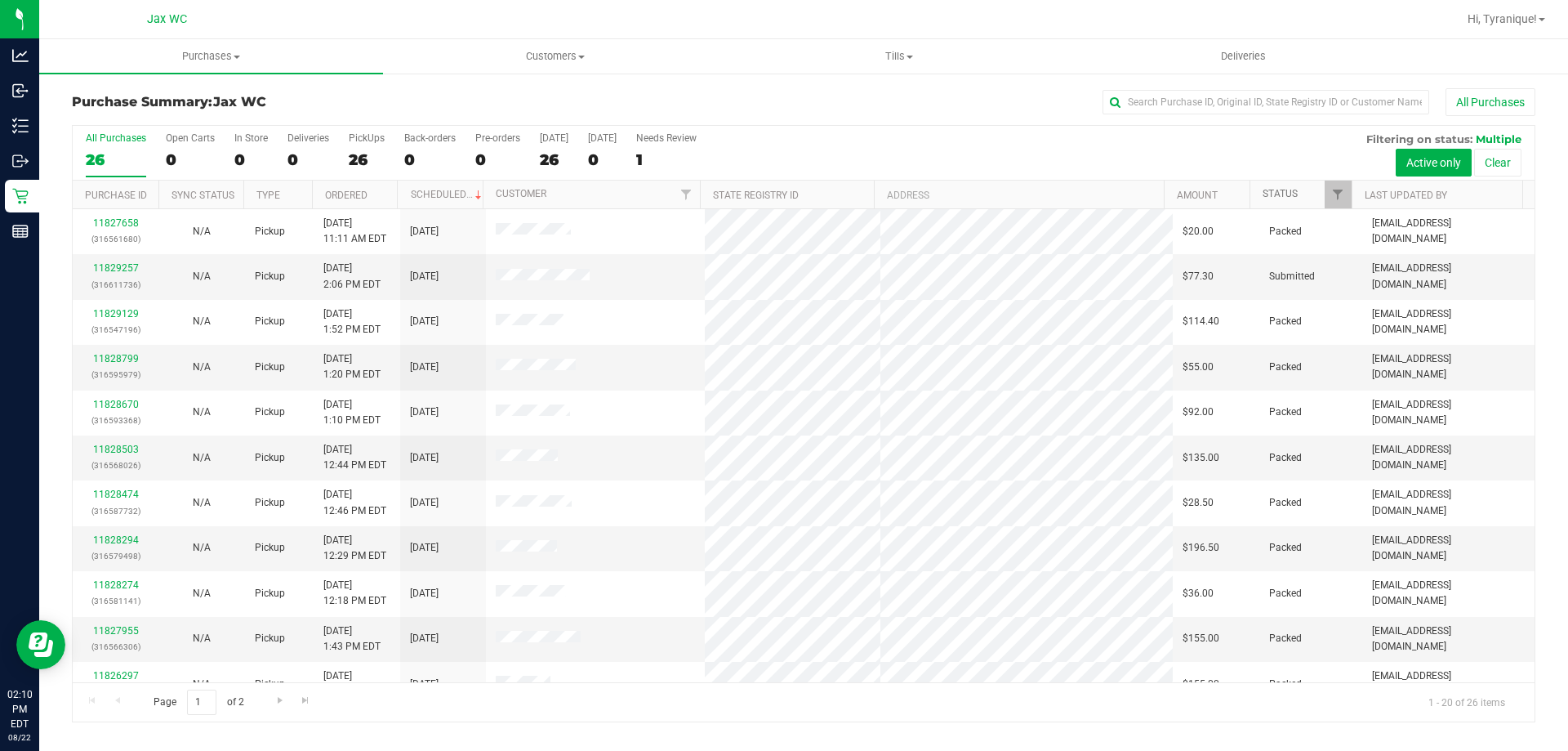
click at [1290, 188] on link "Status" at bounding box center [1280, 194] width 35 height 11
click at [1297, 198] on link "Status" at bounding box center [1289, 194] width 54 height 11
click at [129, 271] on link "11829267" at bounding box center [115, 268] width 45 height 11
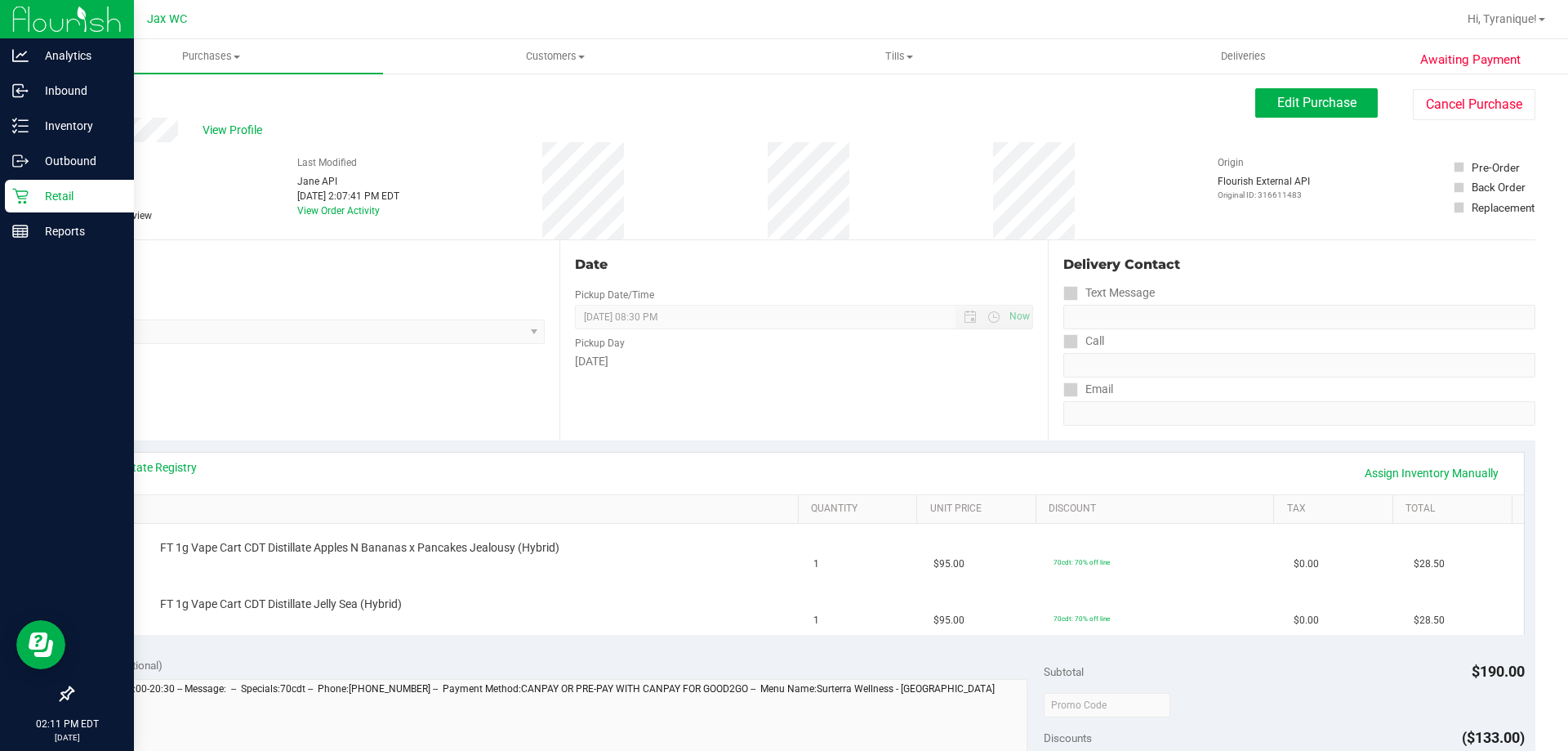
click at [29, 191] on p "Retail" at bounding box center [78, 196] width 98 height 20
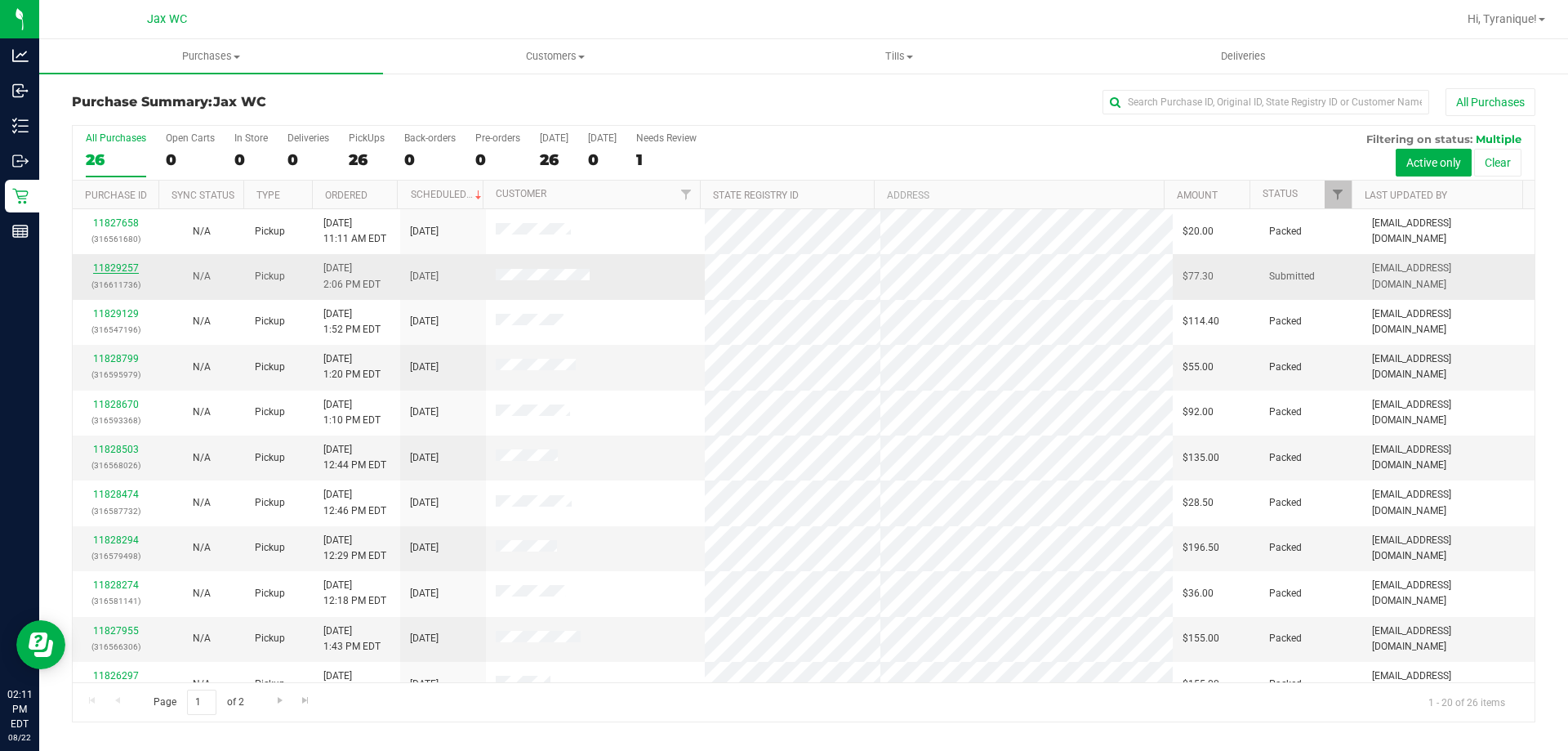
click at [129, 266] on link "11829257" at bounding box center [115, 268] width 45 height 11
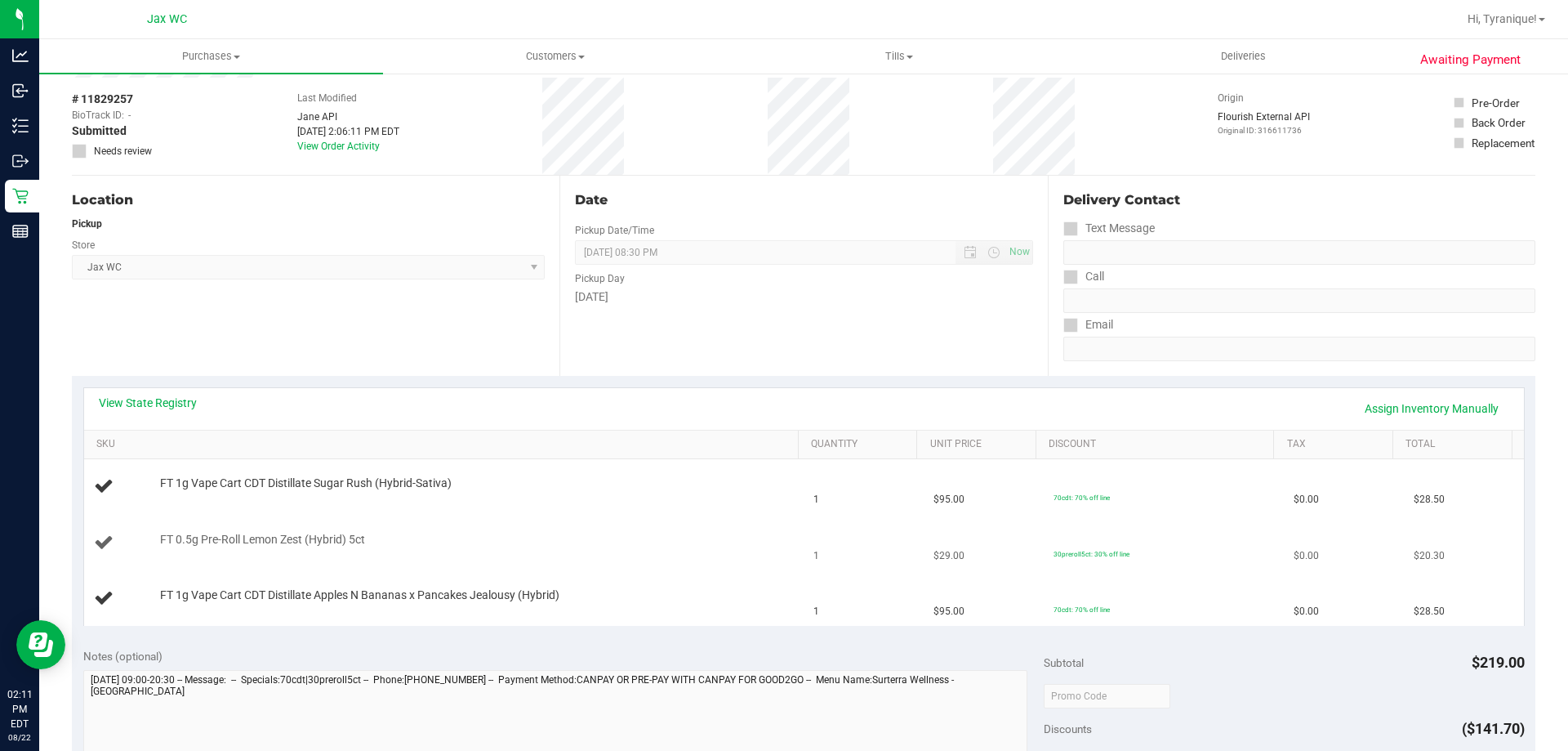
scroll to position [164, 0]
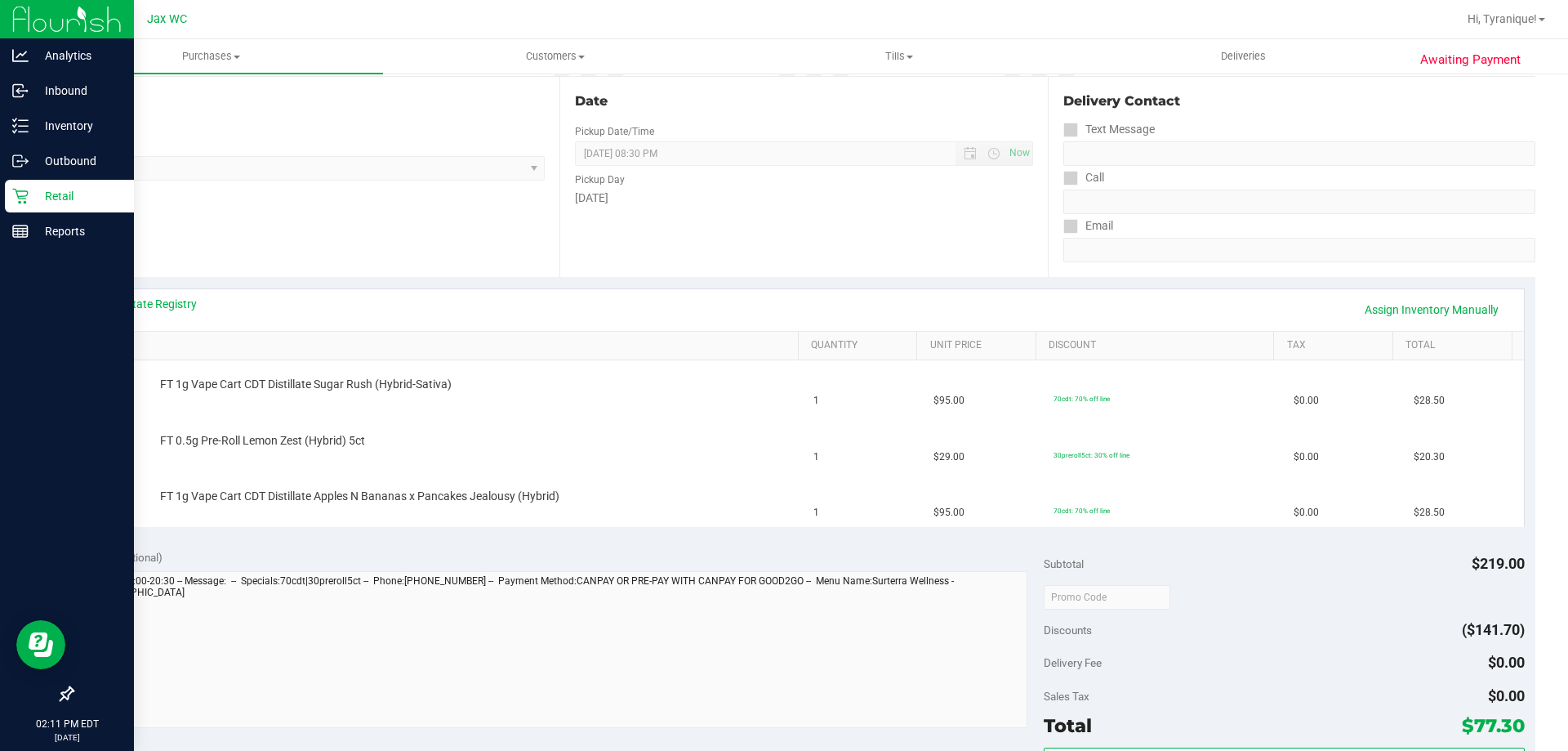
click at [21, 197] on icon at bounding box center [20, 196] width 16 height 16
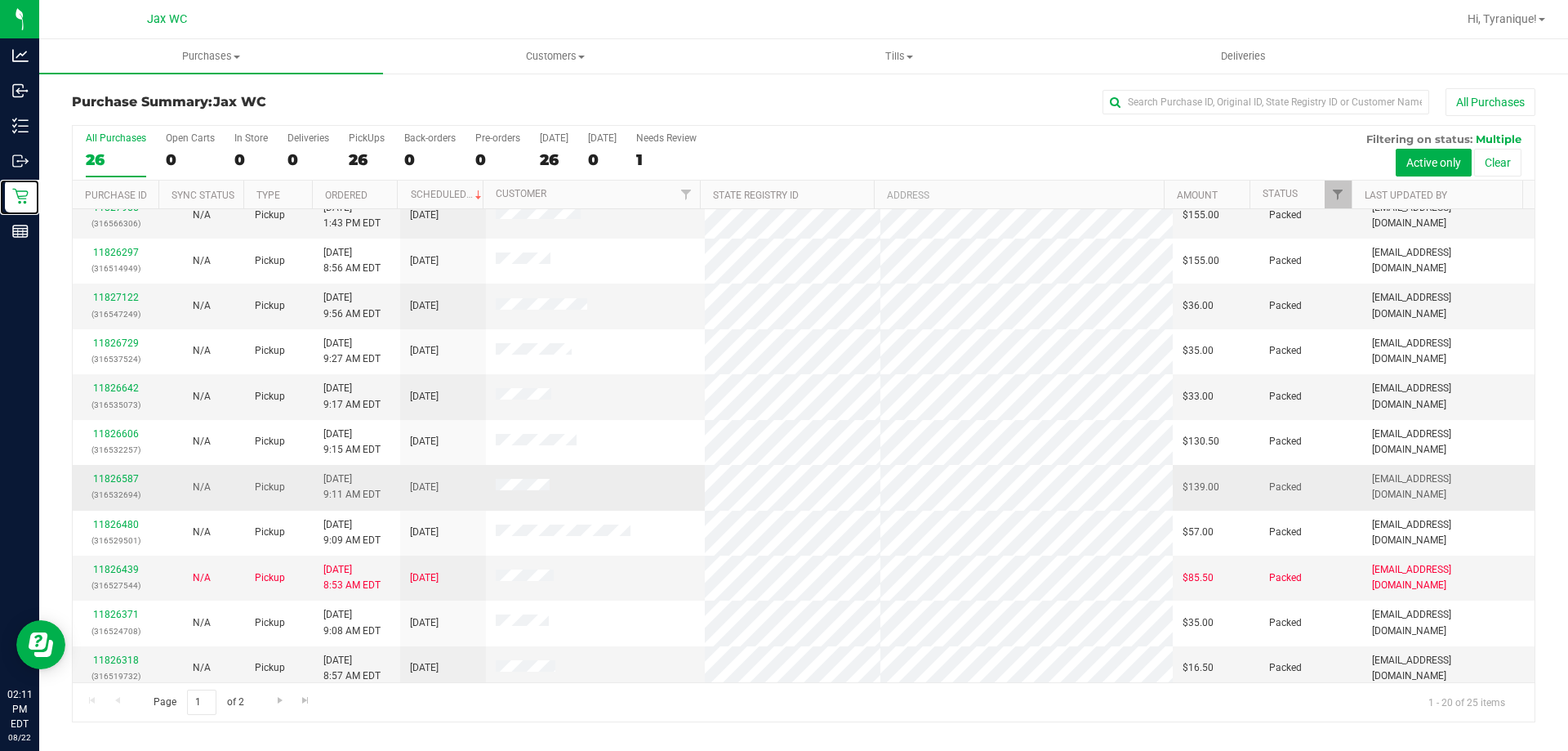
scroll to position [431, 0]
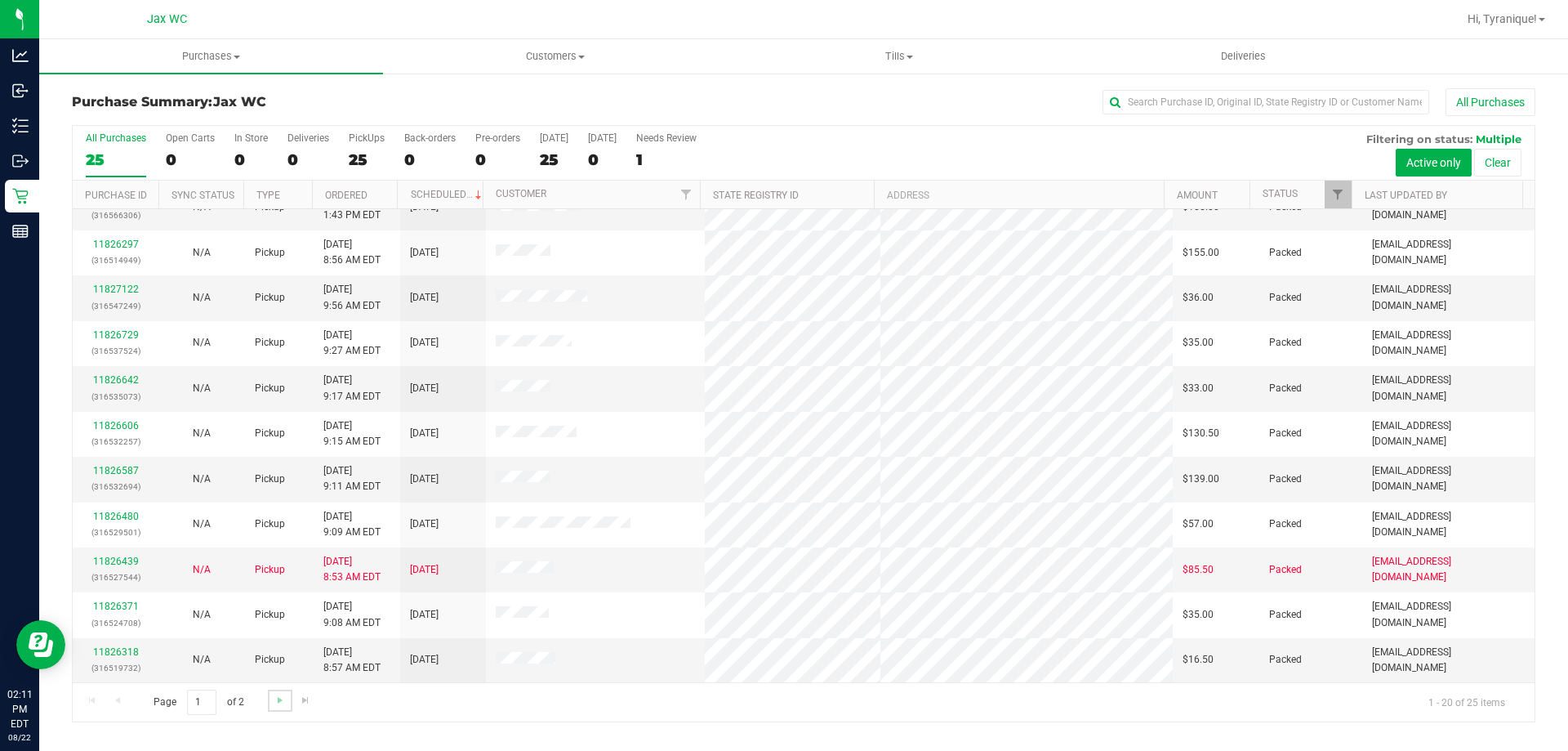
click at [273, 709] on link "Go to the next page" at bounding box center [279, 700] width 24 height 22
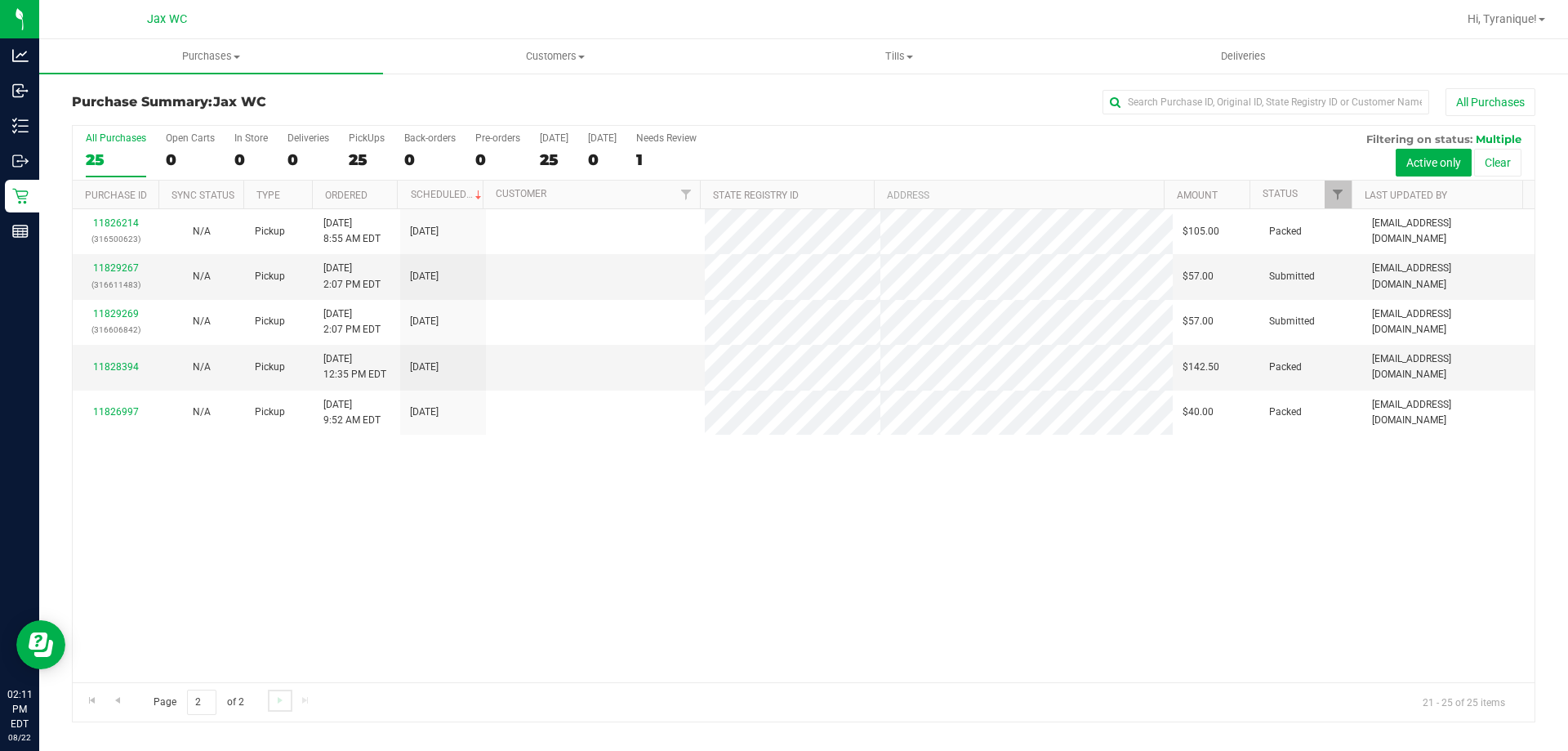
scroll to position [0, 0]
click at [439, 488] on div "11826214 (316500623) N/A Pickup [DATE] 8:55 AM EDT 8/22/2025 $105.00 Packed [EM…" at bounding box center [804, 445] width 1462 height 473
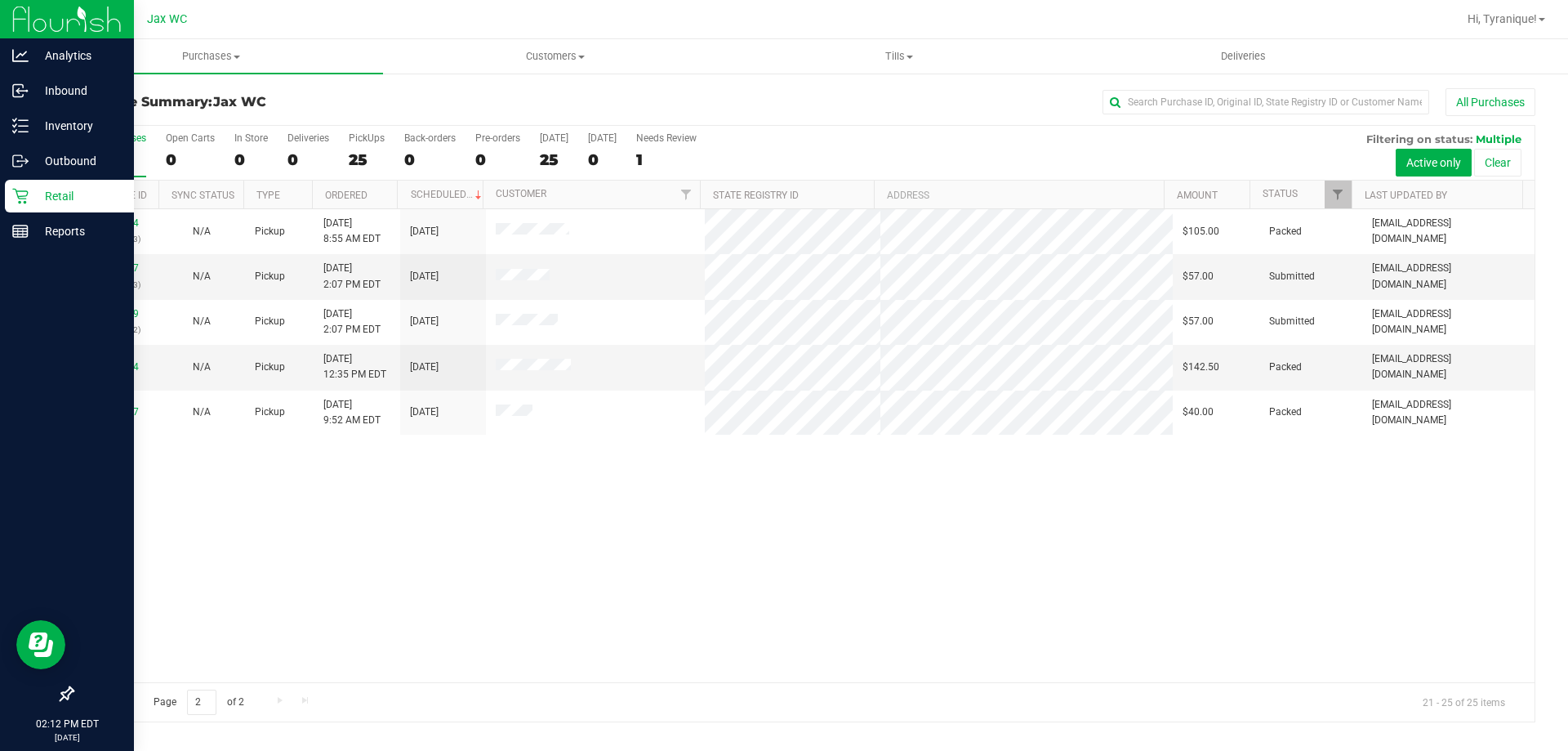
click at [36, 196] on p "Retail" at bounding box center [78, 196] width 98 height 20
click at [101, 20] on img at bounding box center [67, 19] width 110 height 39
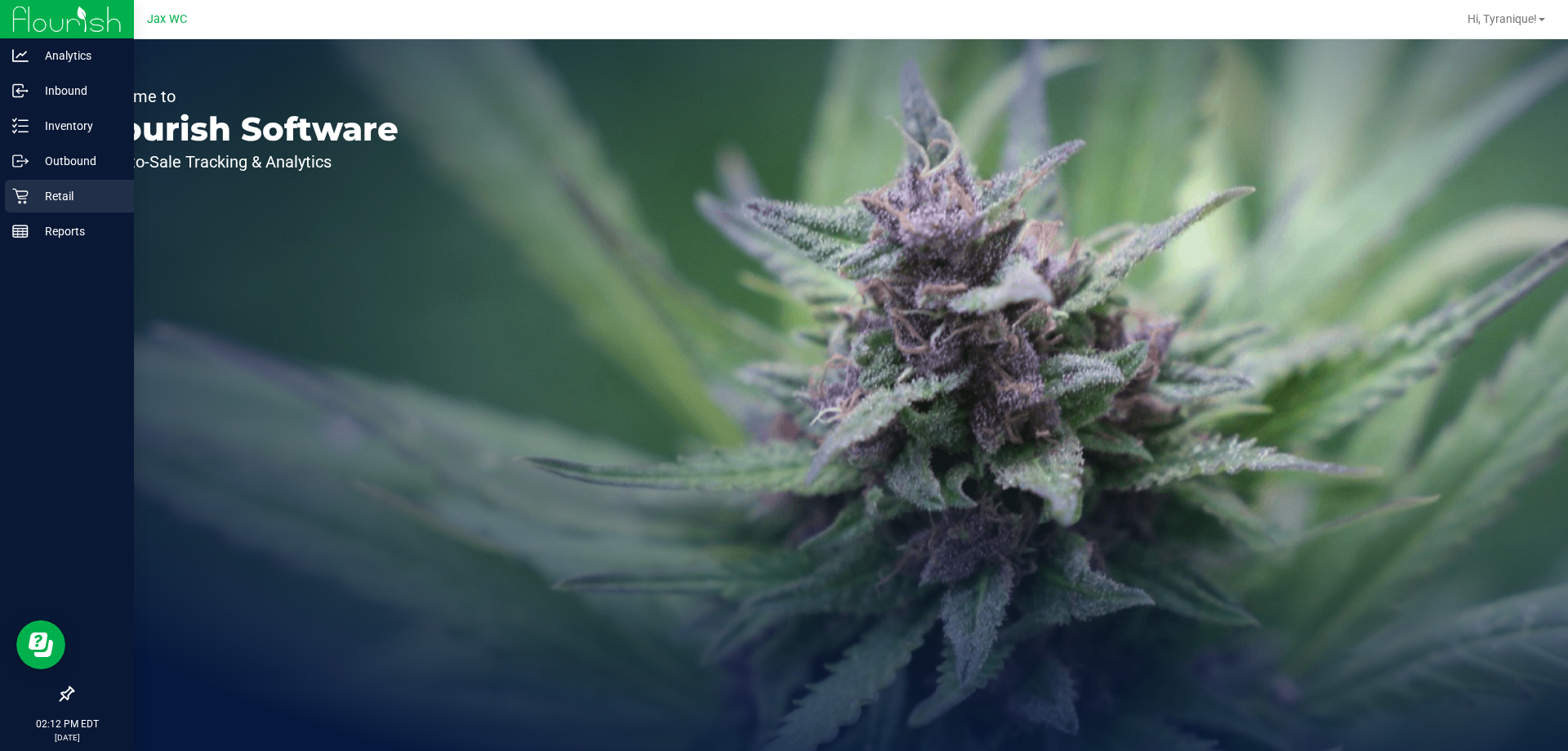
click at [86, 193] on p "Retail" at bounding box center [78, 196] width 98 height 20
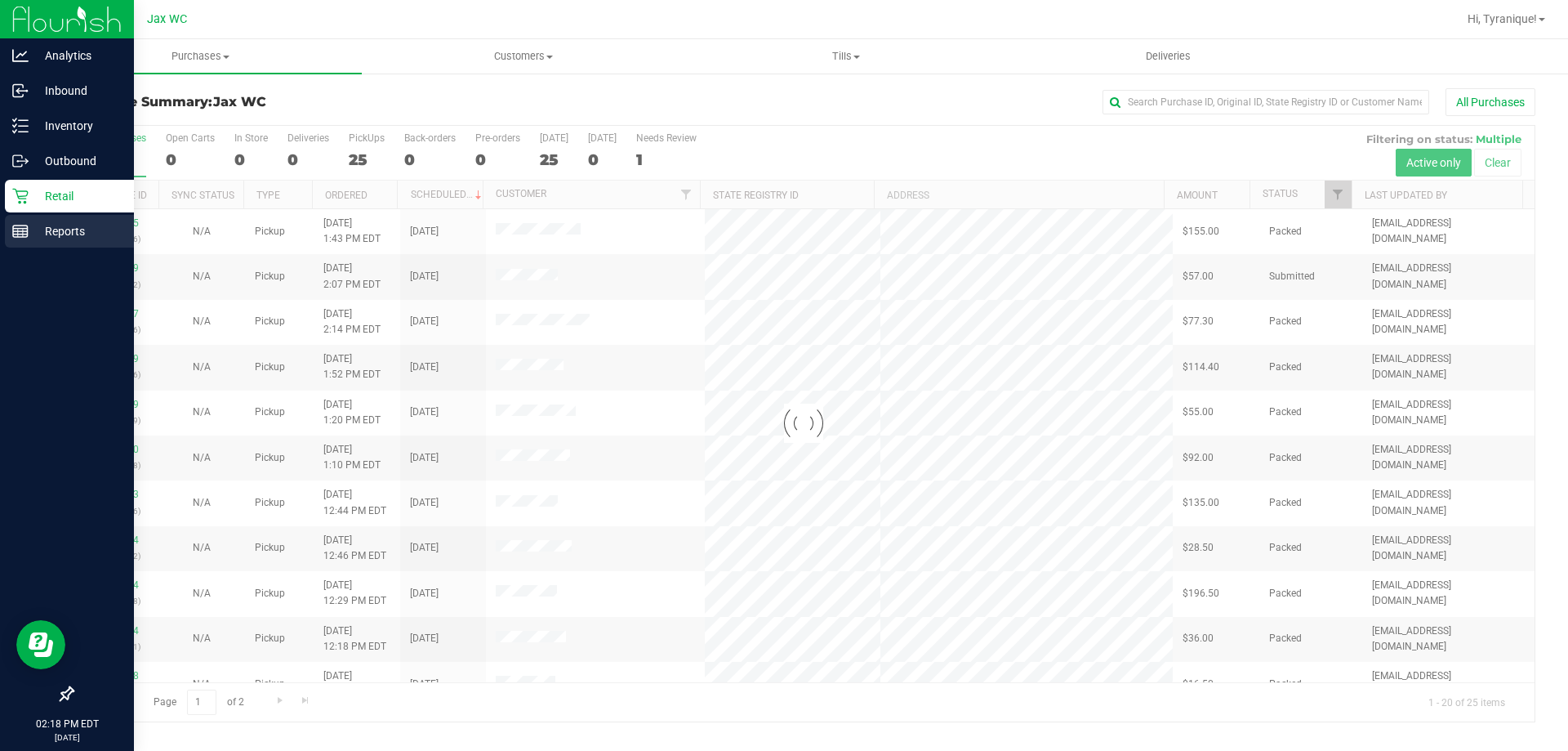
click at [29, 224] on p "Reports" at bounding box center [78, 231] width 98 height 20
click at [31, 225] on p "Reports" at bounding box center [78, 231] width 98 height 20
click at [10, 226] on div "Reports" at bounding box center [69, 231] width 129 height 33
click at [53, 236] on p "Reports" at bounding box center [78, 231] width 98 height 20
click at [45, 226] on p "Reports" at bounding box center [78, 231] width 98 height 20
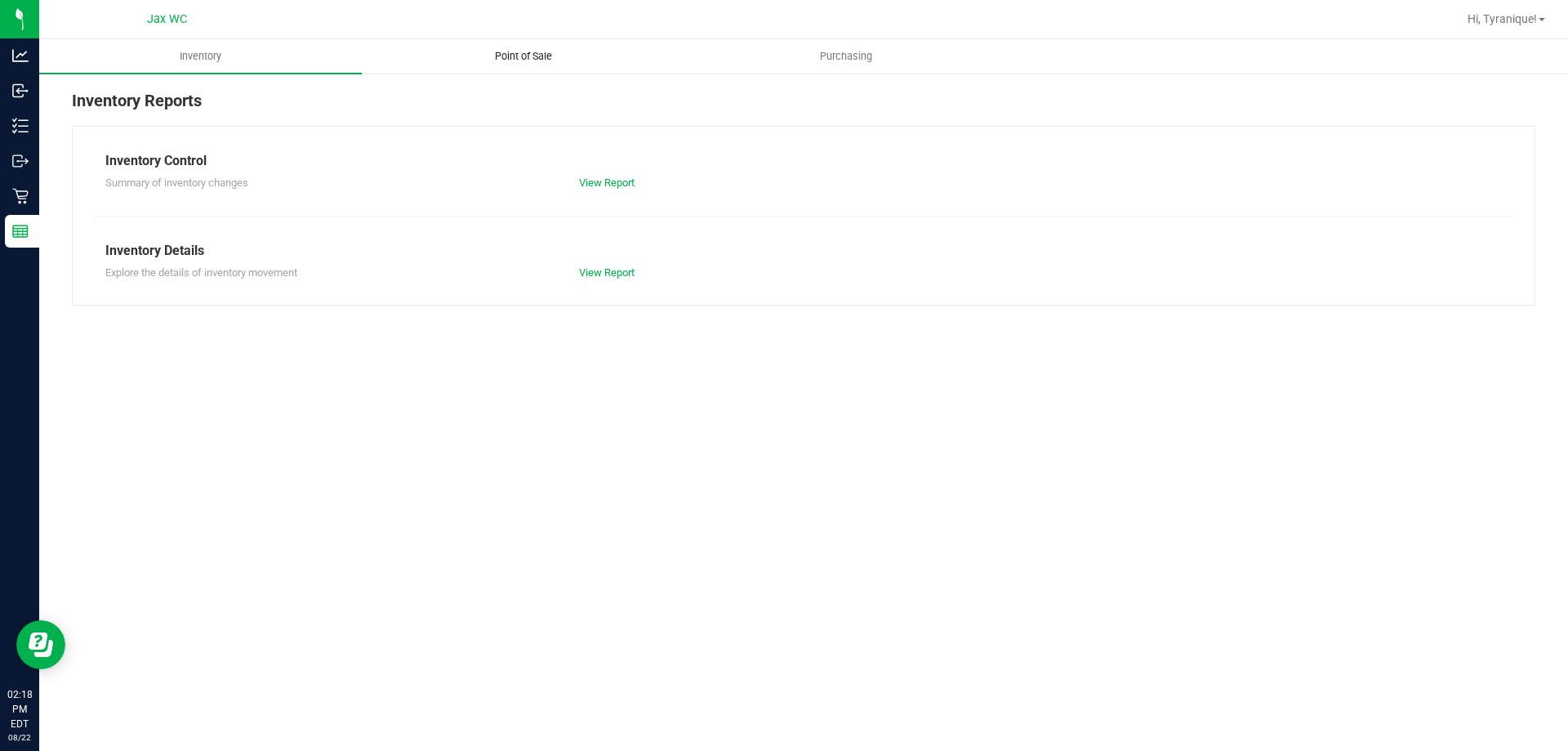
click at [531, 57] on span "Point of Sale" at bounding box center [523, 57] width 101 height 15
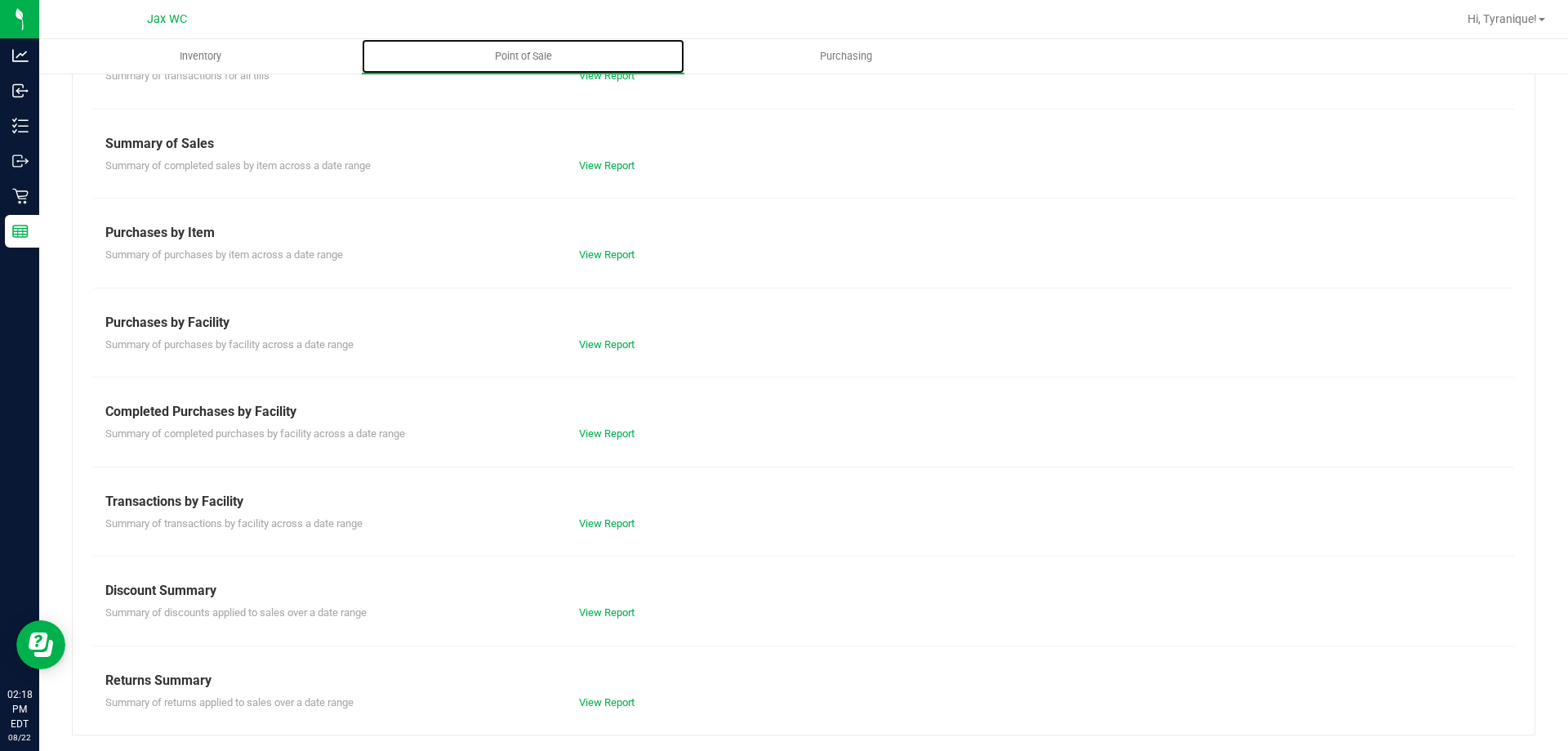
scroll to position [108, 0]
click at [618, 701] on link "View Report" at bounding box center [606, 701] width 56 height 12
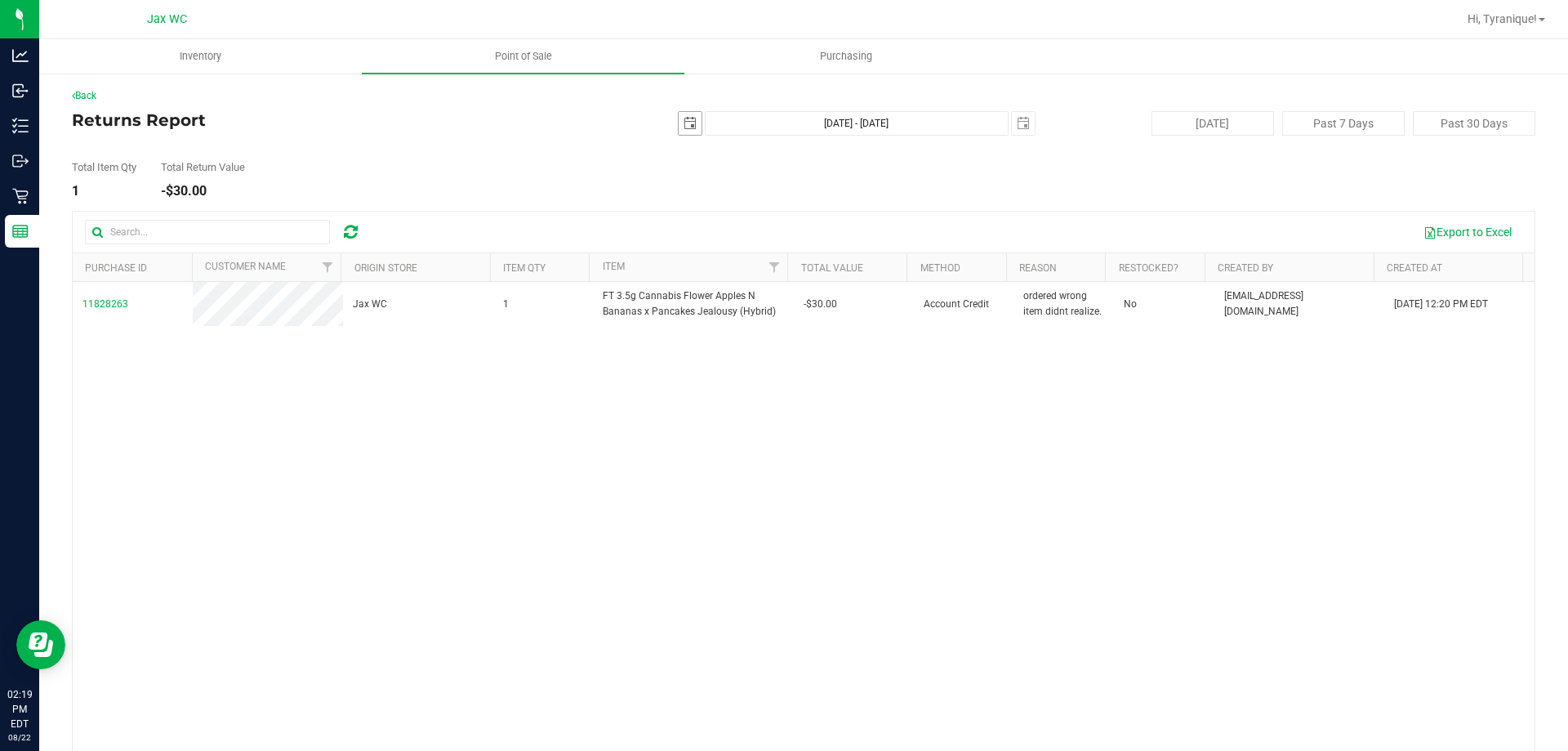
click at [684, 113] on span "select" at bounding box center [690, 123] width 23 height 23
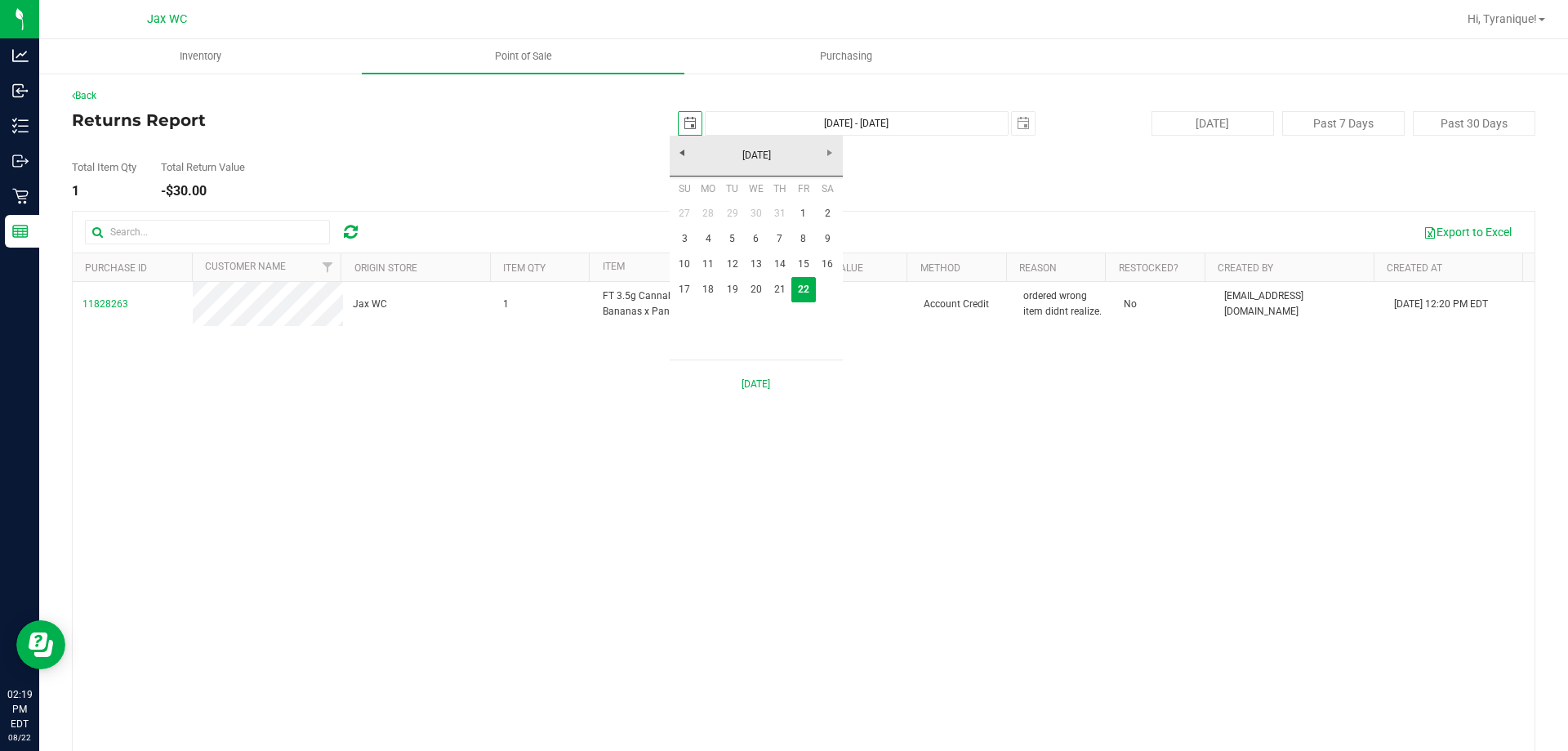
click at [684, 121] on span "select" at bounding box center [690, 123] width 13 height 13
click at [802, 218] on link "1" at bounding box center [803, 213] width 24 height 26
type input "[DATE]"
type input "[DATE] - [DATE]"
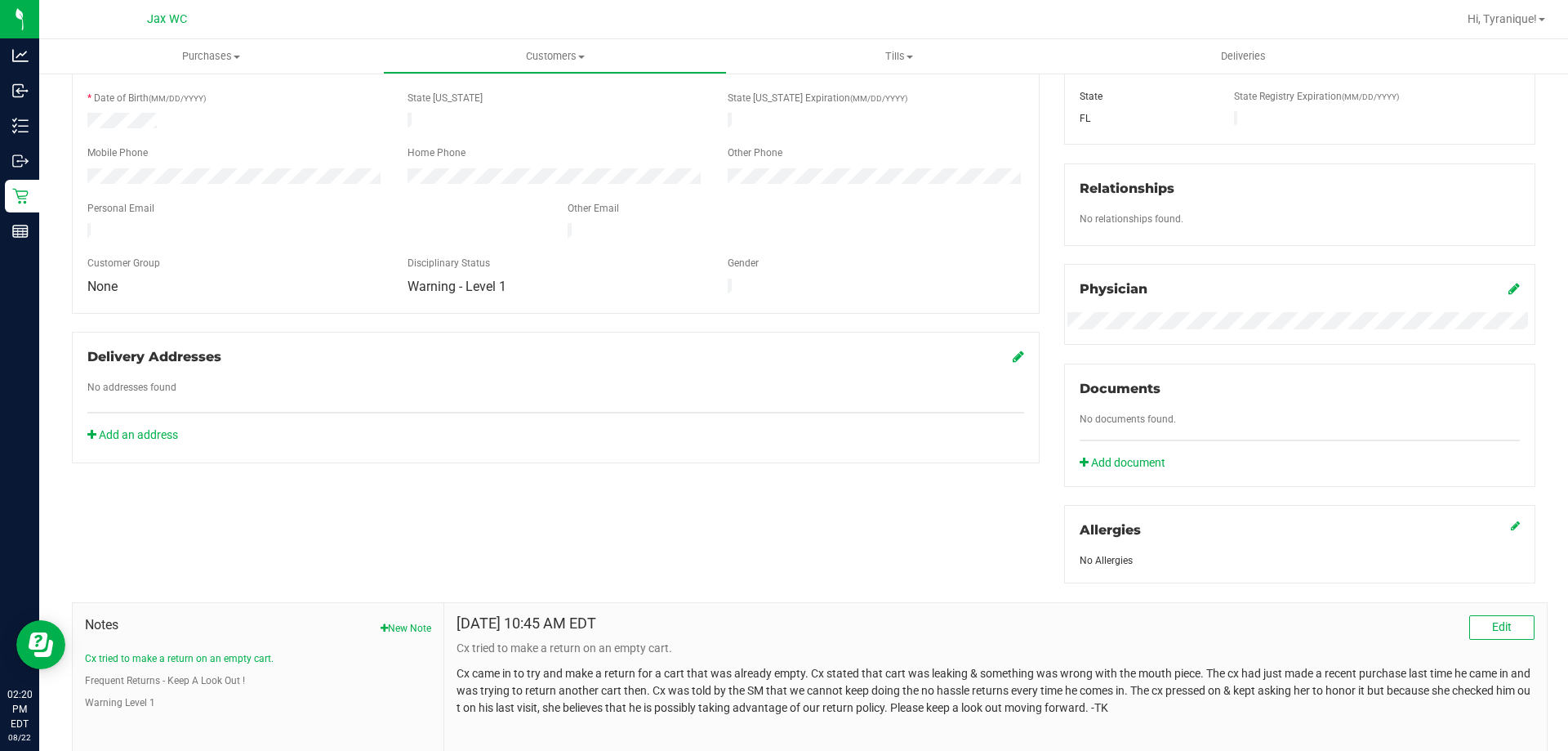
scroll to position [409, 0]
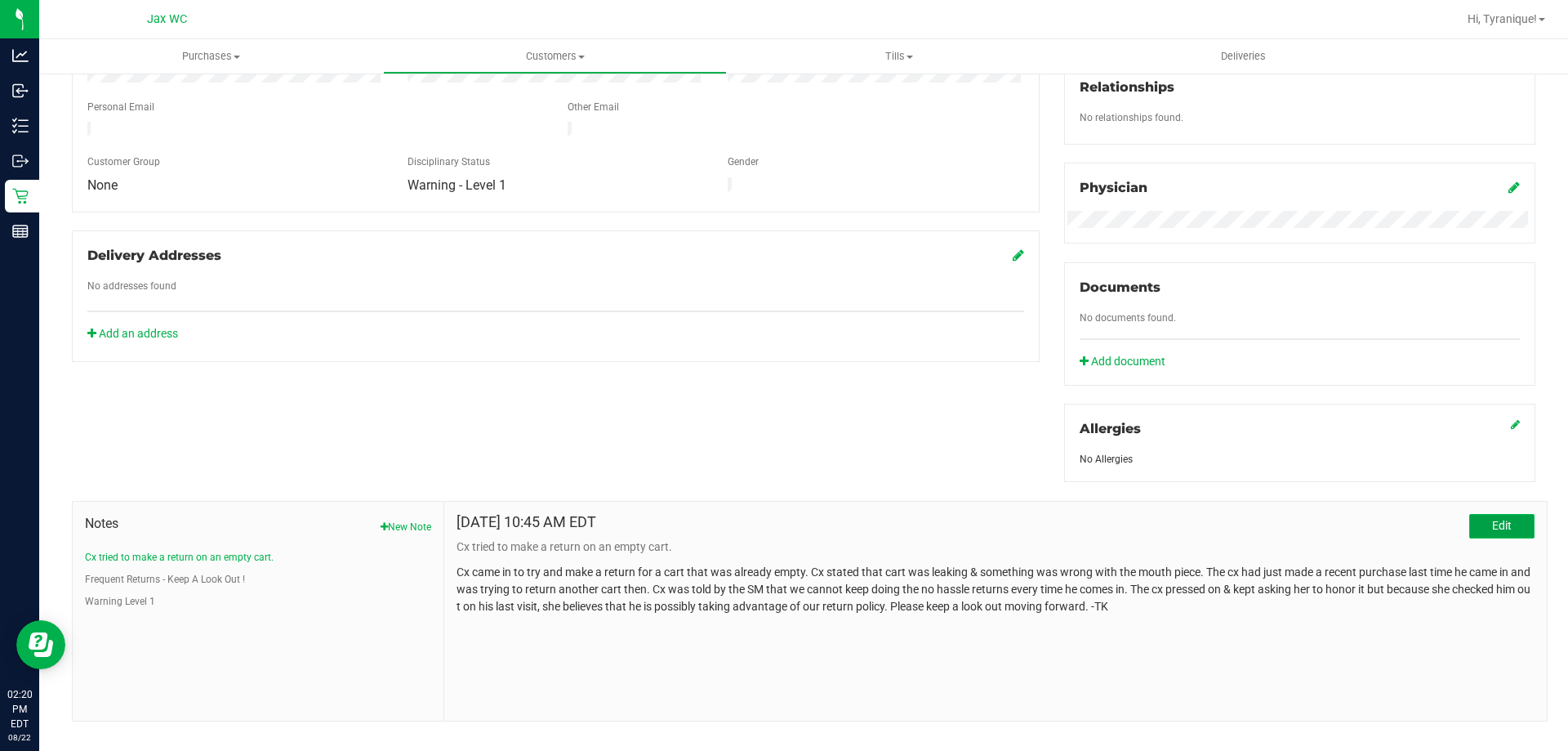
click at [1473, 529] on button "Edit" at bounding box center [1502, 526] width 65 height 25
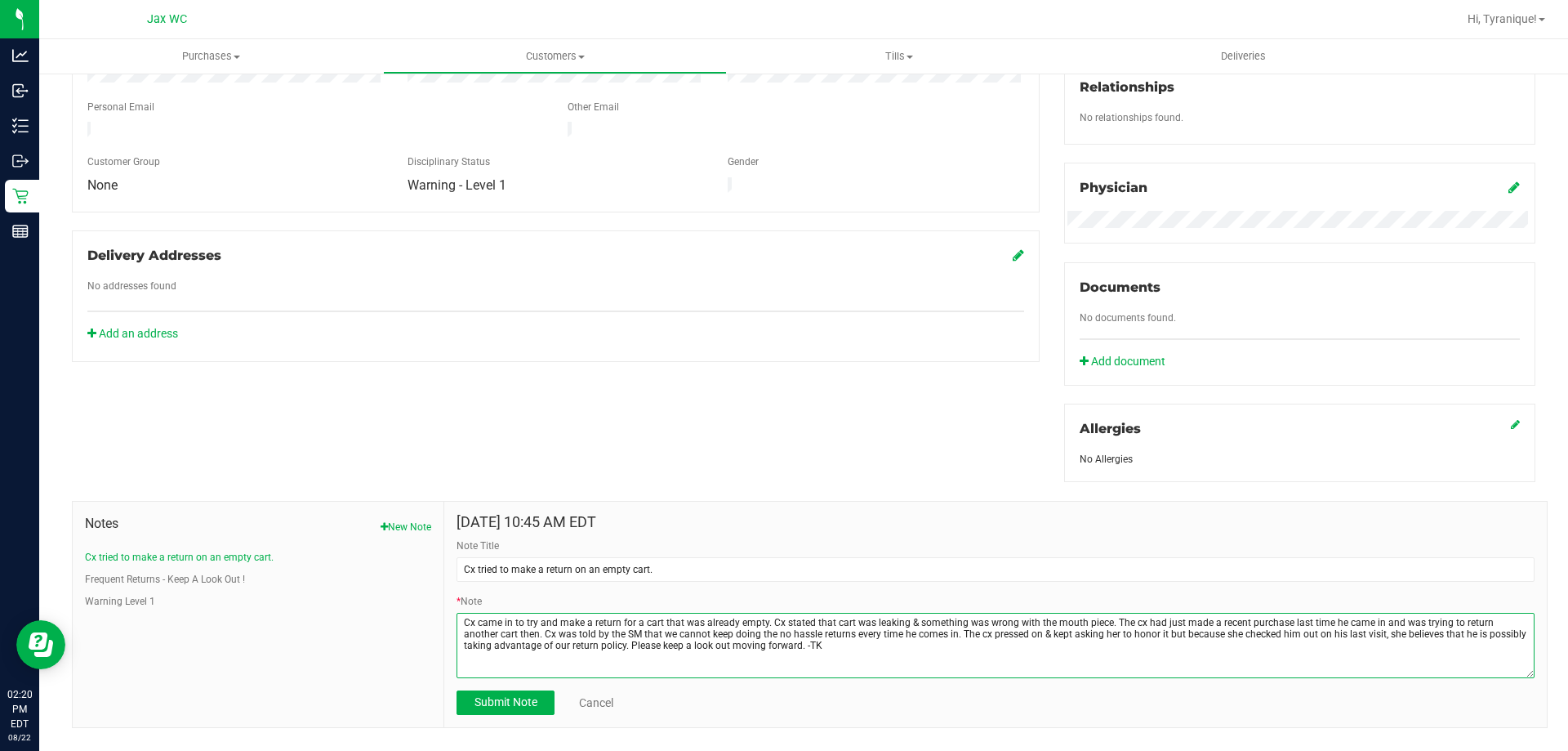
click at [695, 643] on textarea "* Note" at bounding box center [996, 645] width 1078 height 65
click at [856, 645] on textarea "* Note" at bounding box center [996, 645] width 1078 height 65
click at [923, 642] on textarea "* Note" at bounding box center [996, 645] width 1078 height 65
type textarea "Cx came in to try and make a return for a cart that was already empty. Cx state…"
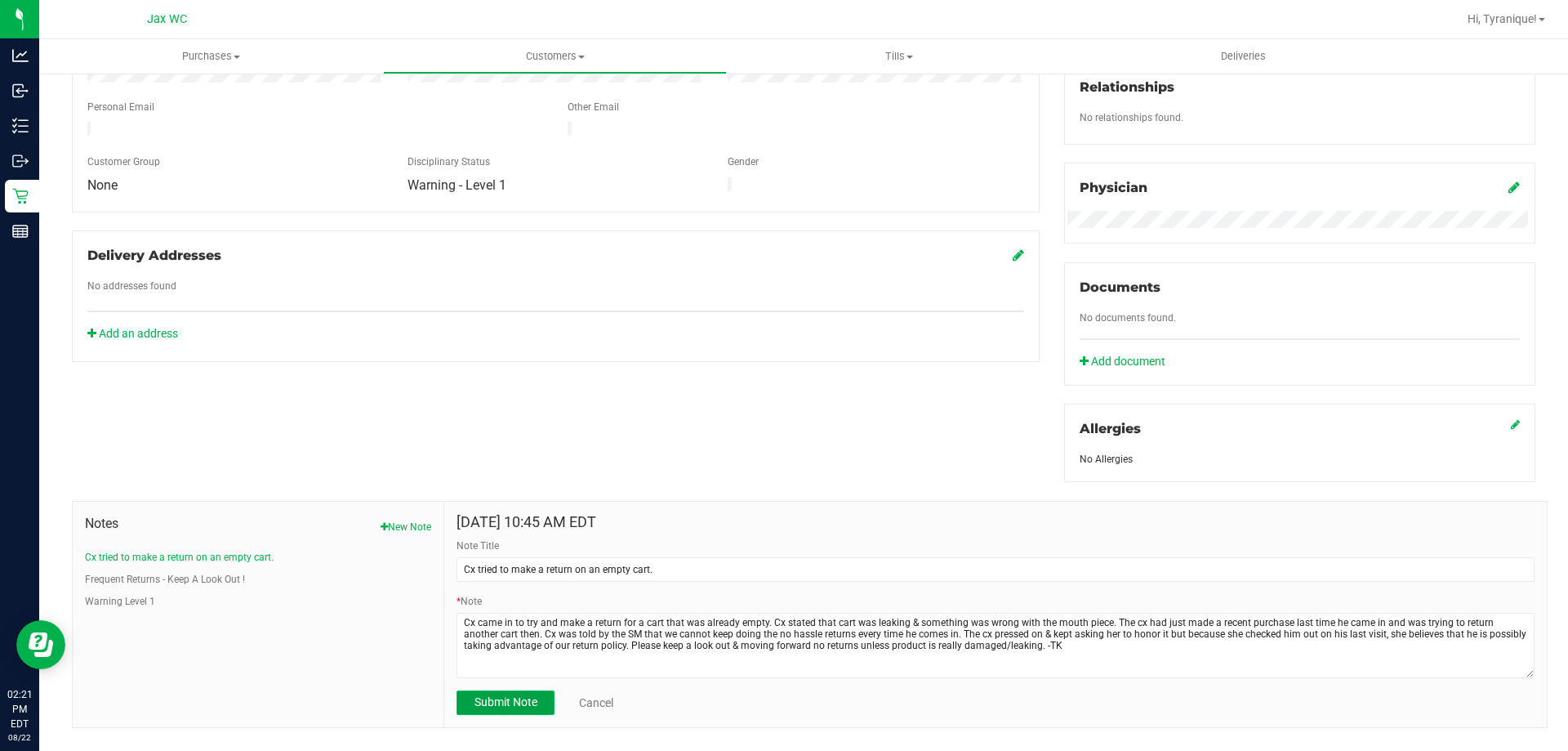
click at [523, 705] on span "Submit Note" at bounding box center [506, 702] width 62 height 13
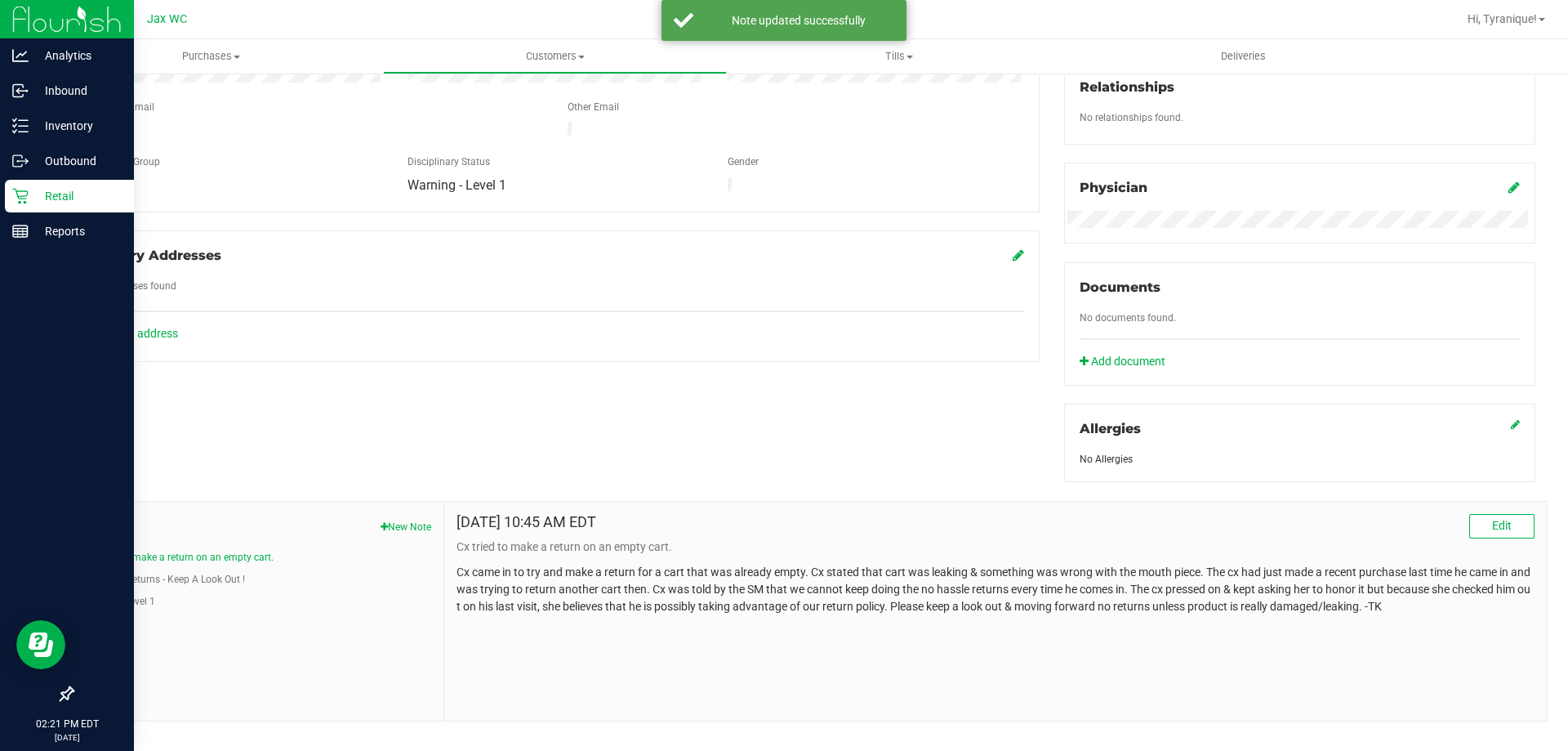
click at [40, 191] on p "Retail" at bounding box center [78, 196] width 98 height 20
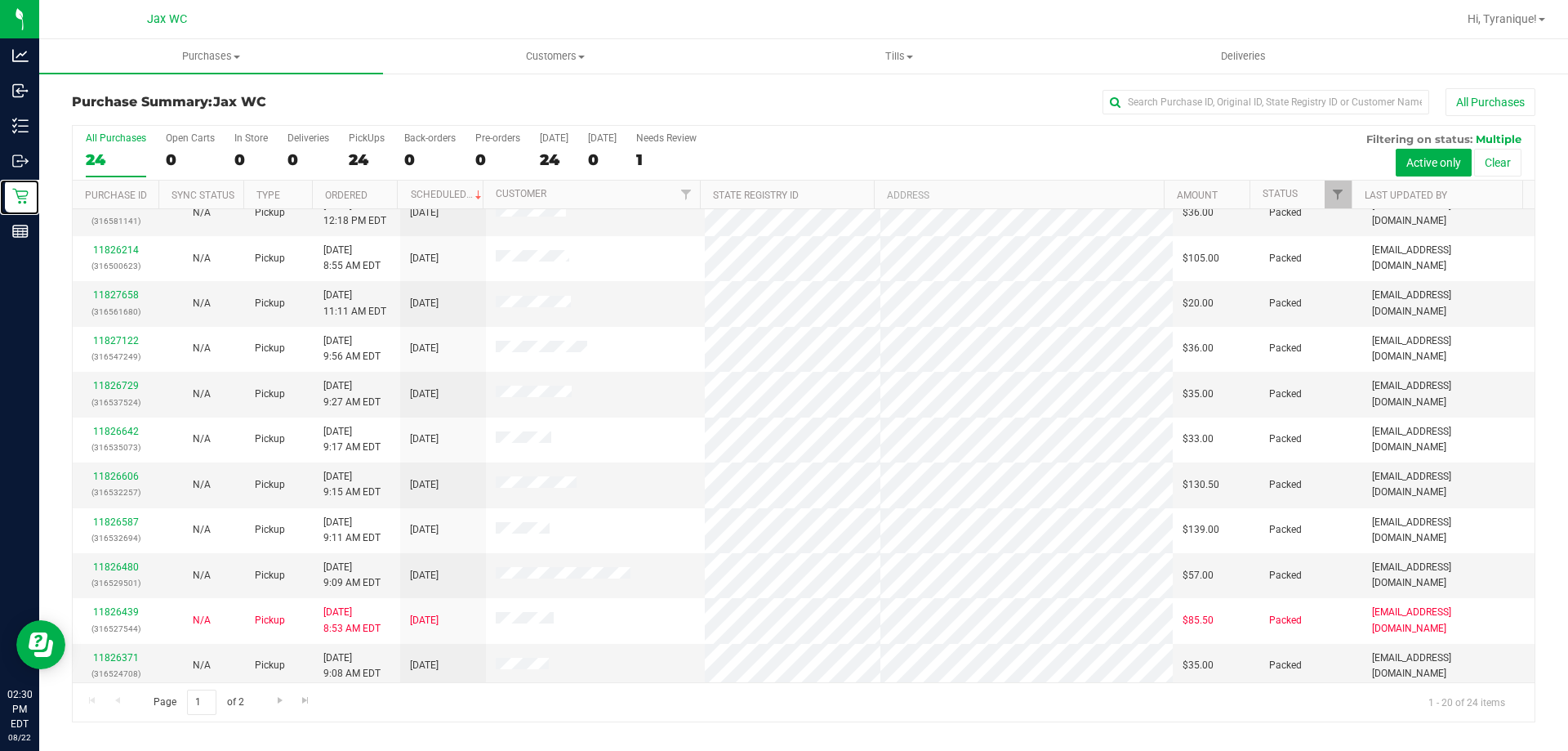
scroll to position [431, 0]
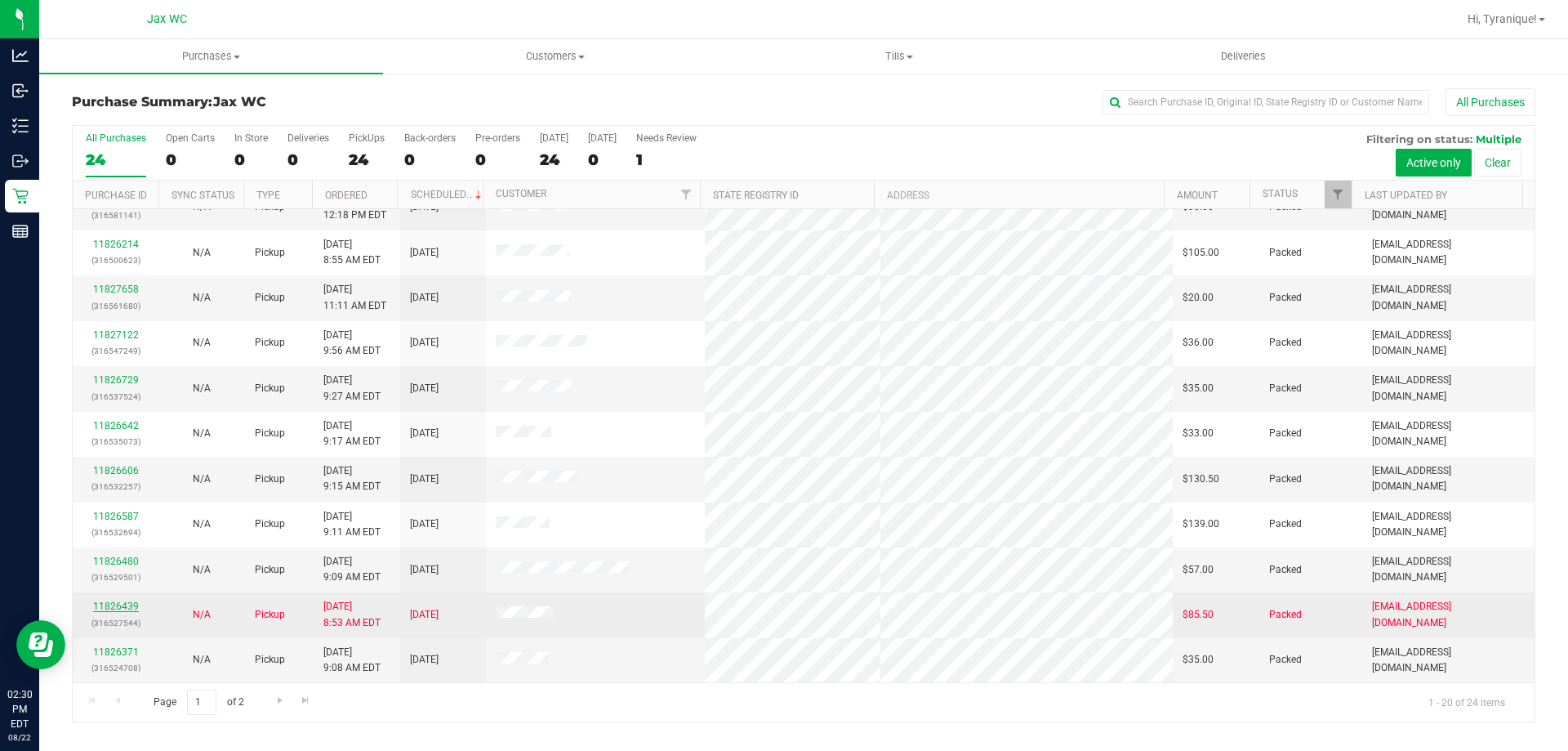
click at [109, 611] on link "11826439" at bounding box center [115, 606] width 45 height 11
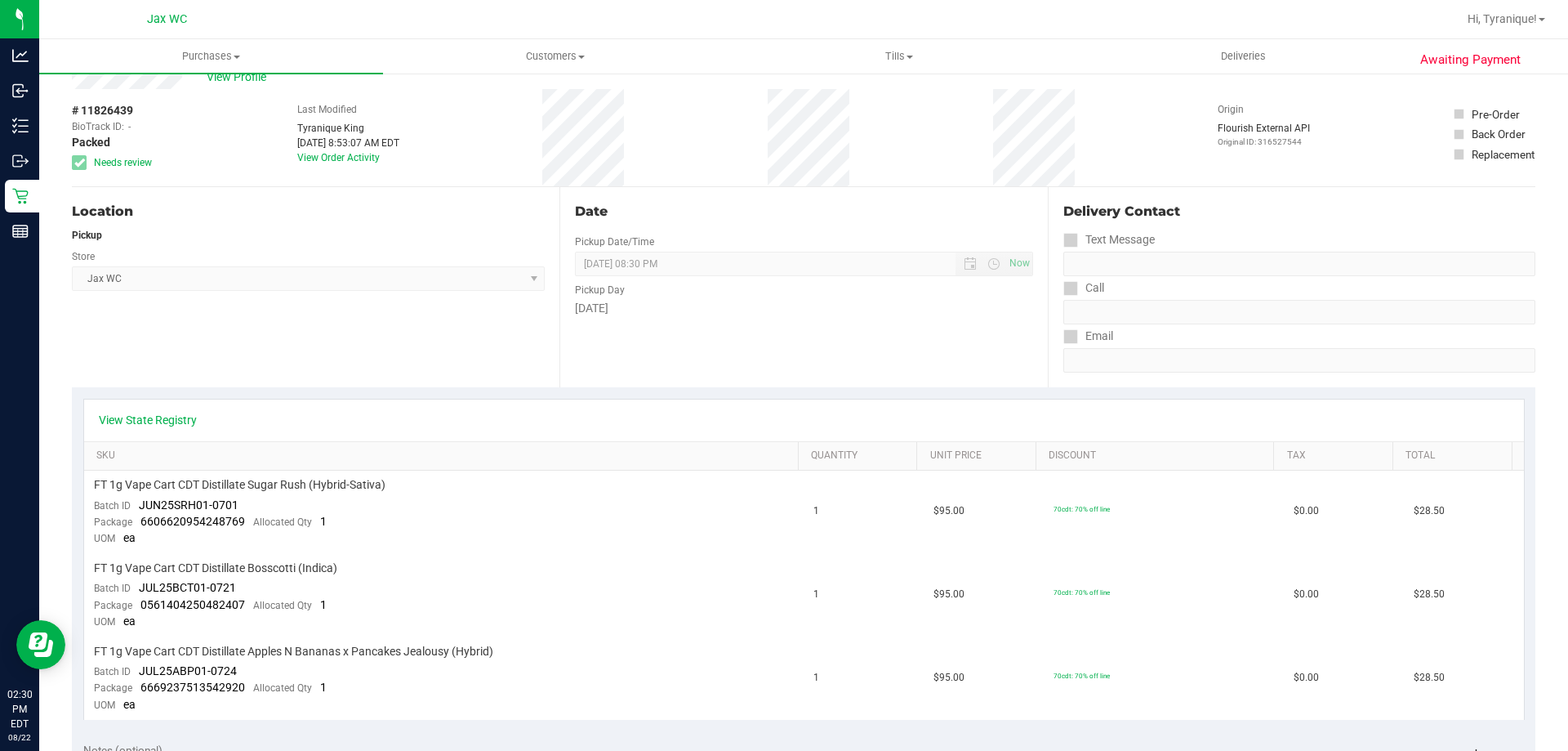
scroll to position [81, 0]
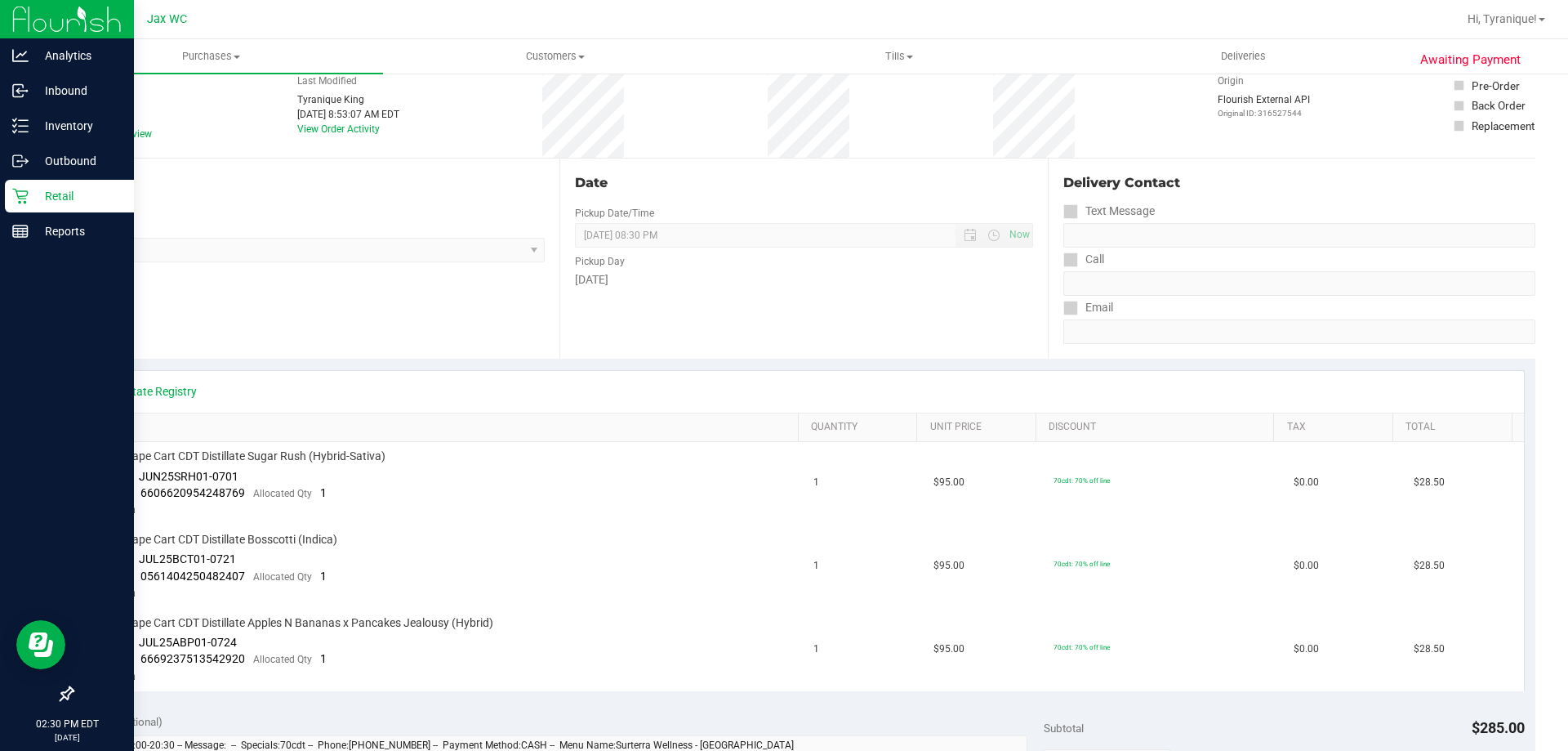
click at [15, 189] on icon at bounding box center [20, 196] width 15 height 15
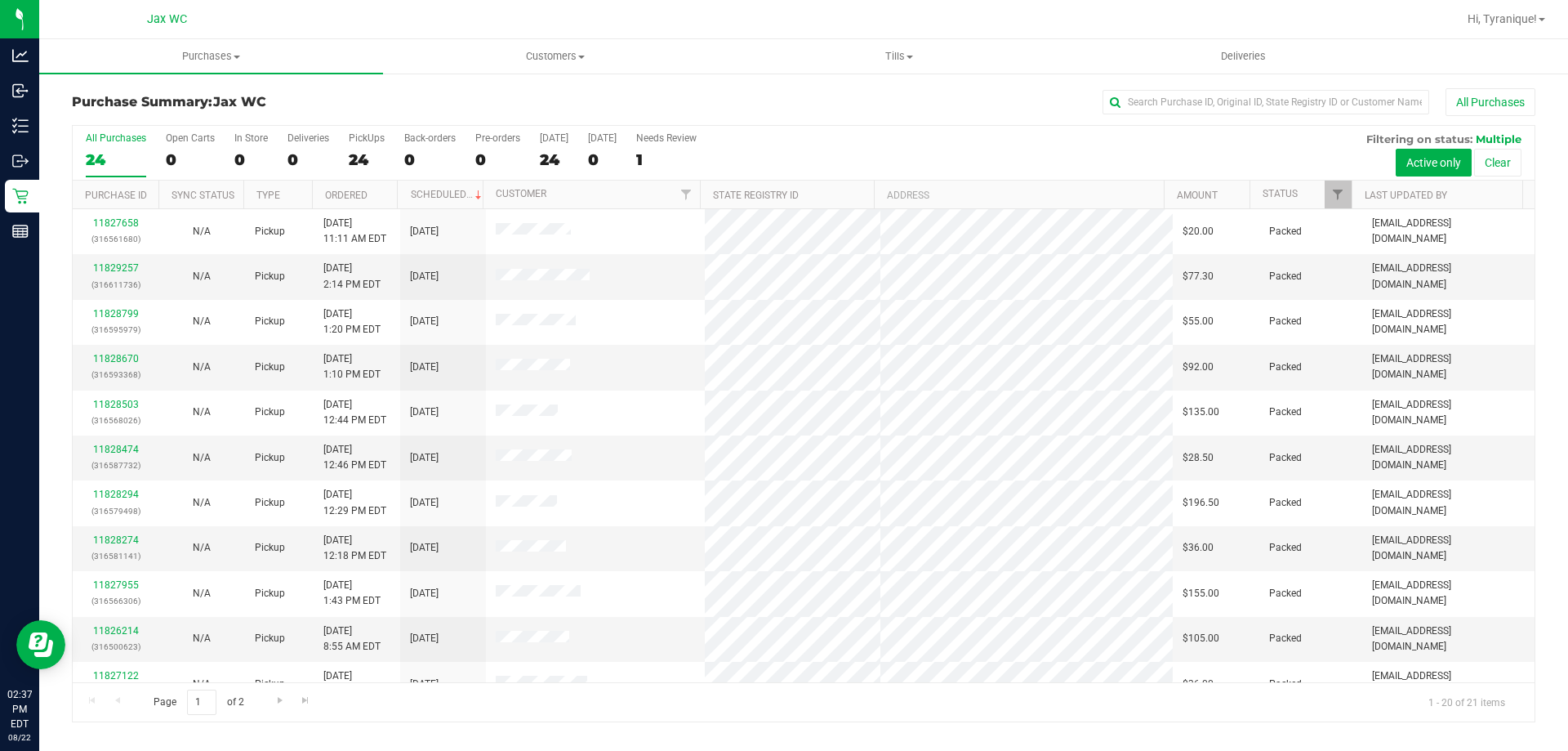
click at [723, 98] on div "All Purchases" at bounding box center [1048, 101] width 976 height 27
click at [566, 98] on div "All Purchases" at bounding box center [1048, 101] width 976 height 27
click at [138, 717] on div "Page 1 of 2 1 - 20 of 21 items" at bounding box center [804, 701] width 1462 height 39
click at [1181, 100] on input "text" at bounding box center [1265, 102] width 326 height 25
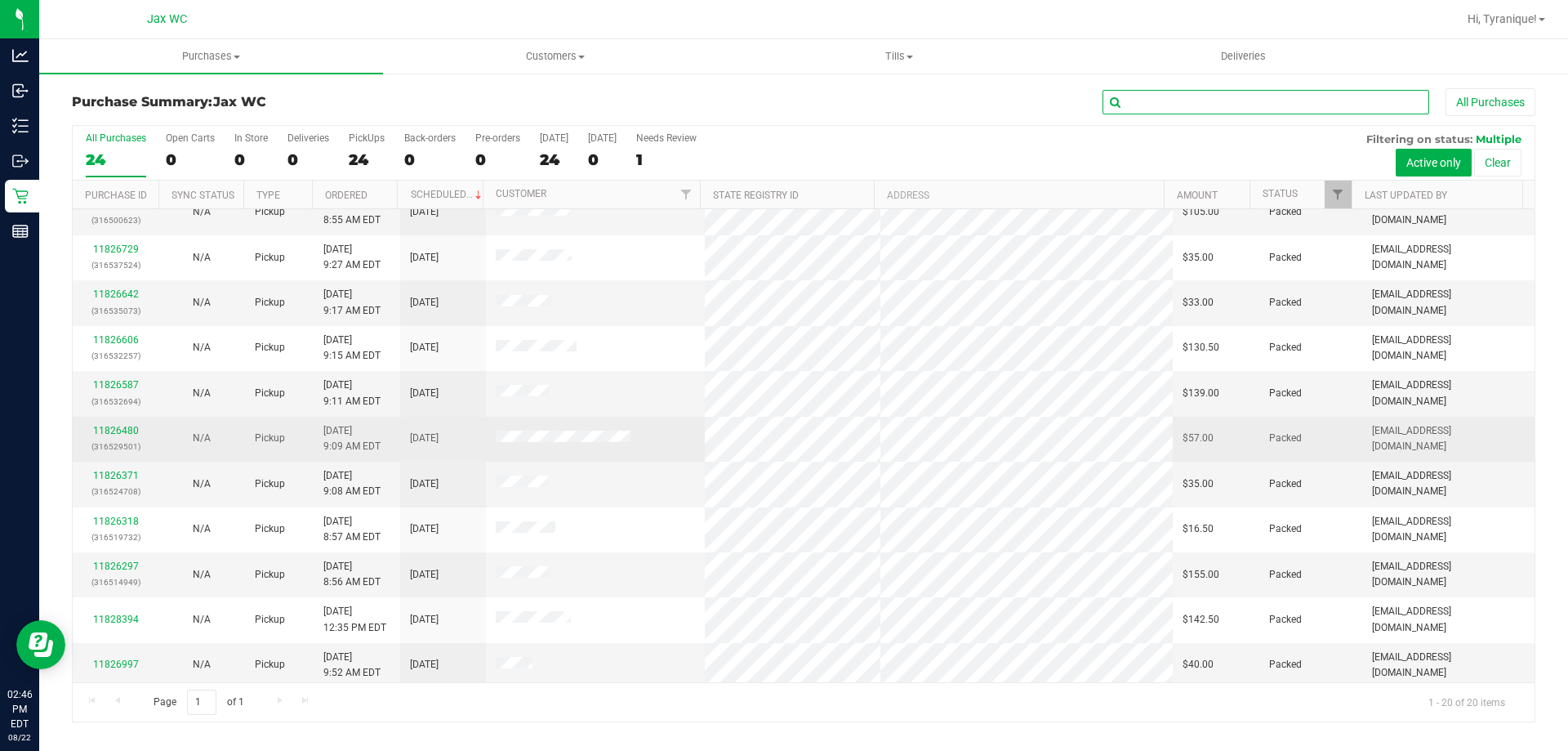
scroll to position [431, 0]
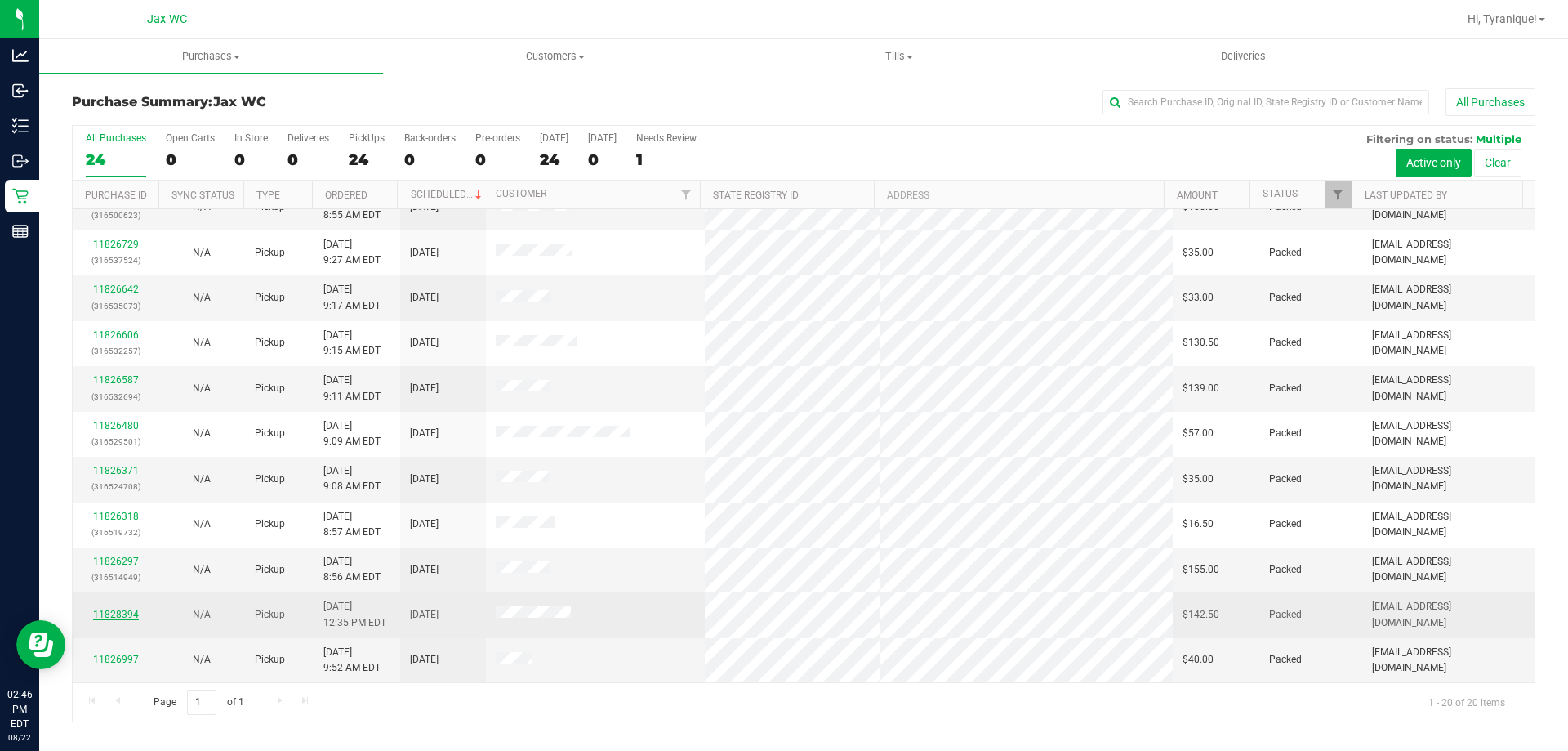
click at [122, 616] on link "11828394" at bounding box center [115, 614] width 45 height 11
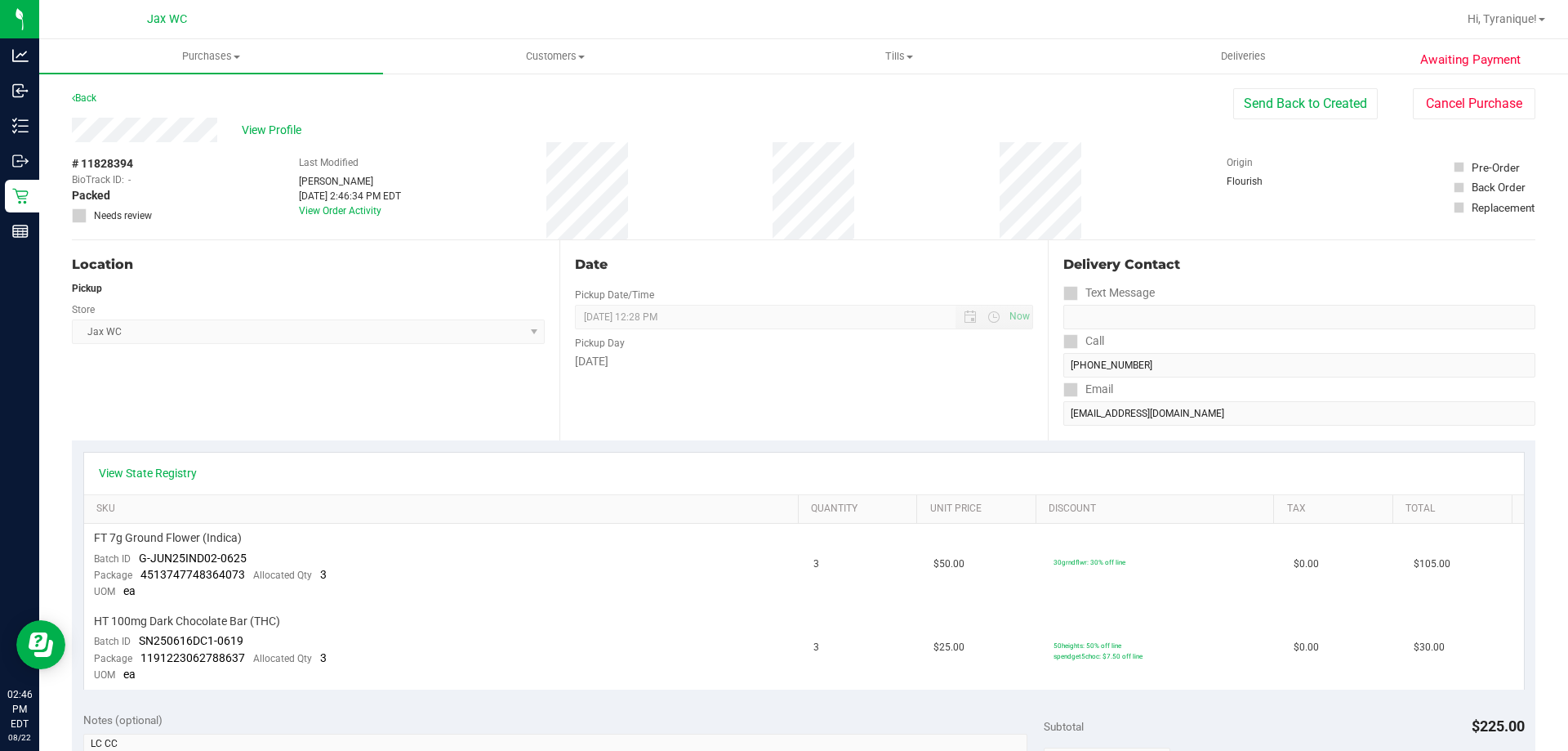
scroll to position [326, 0]
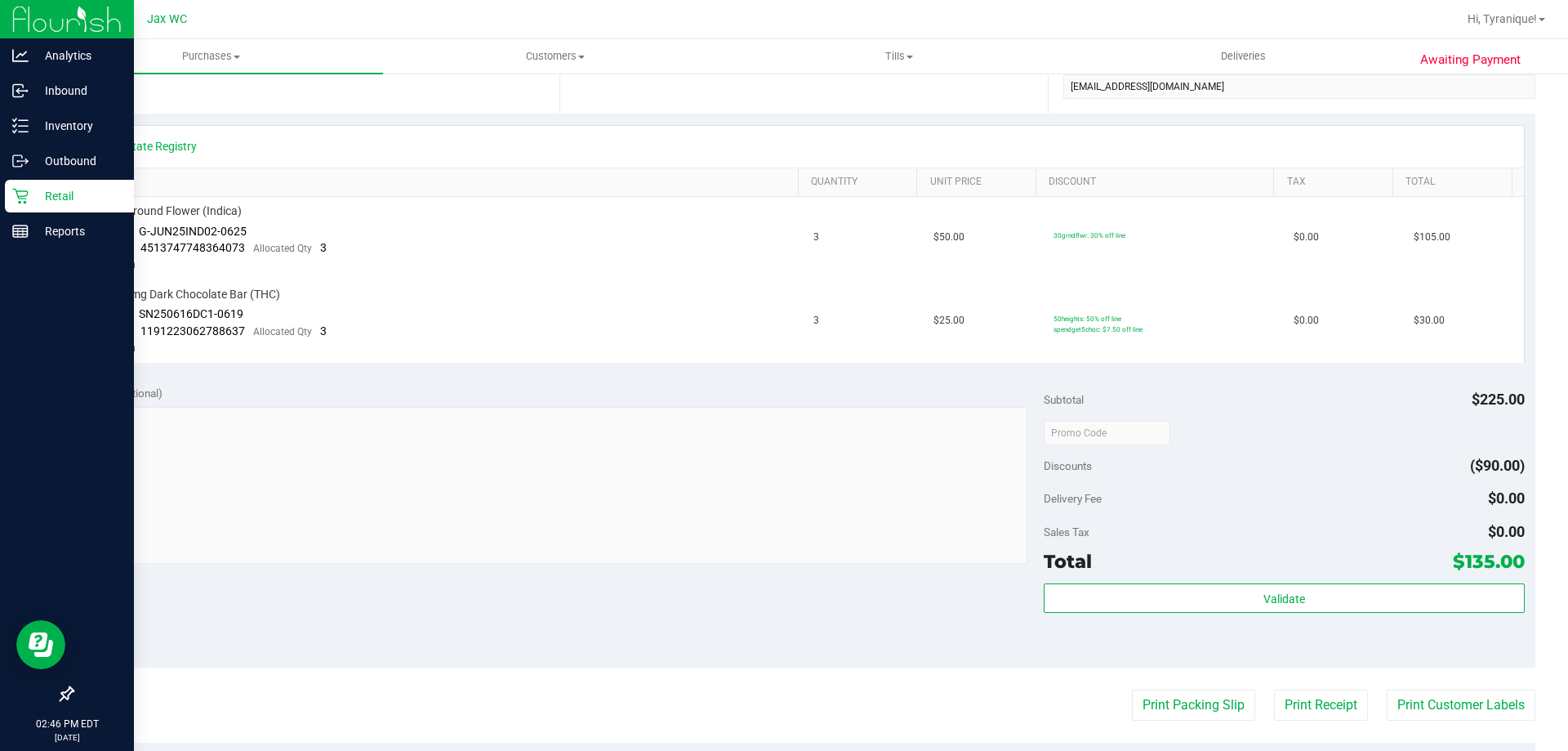
click at [67, 204] on p "Retail" at bounding box center [78, 196] width 98 height 20
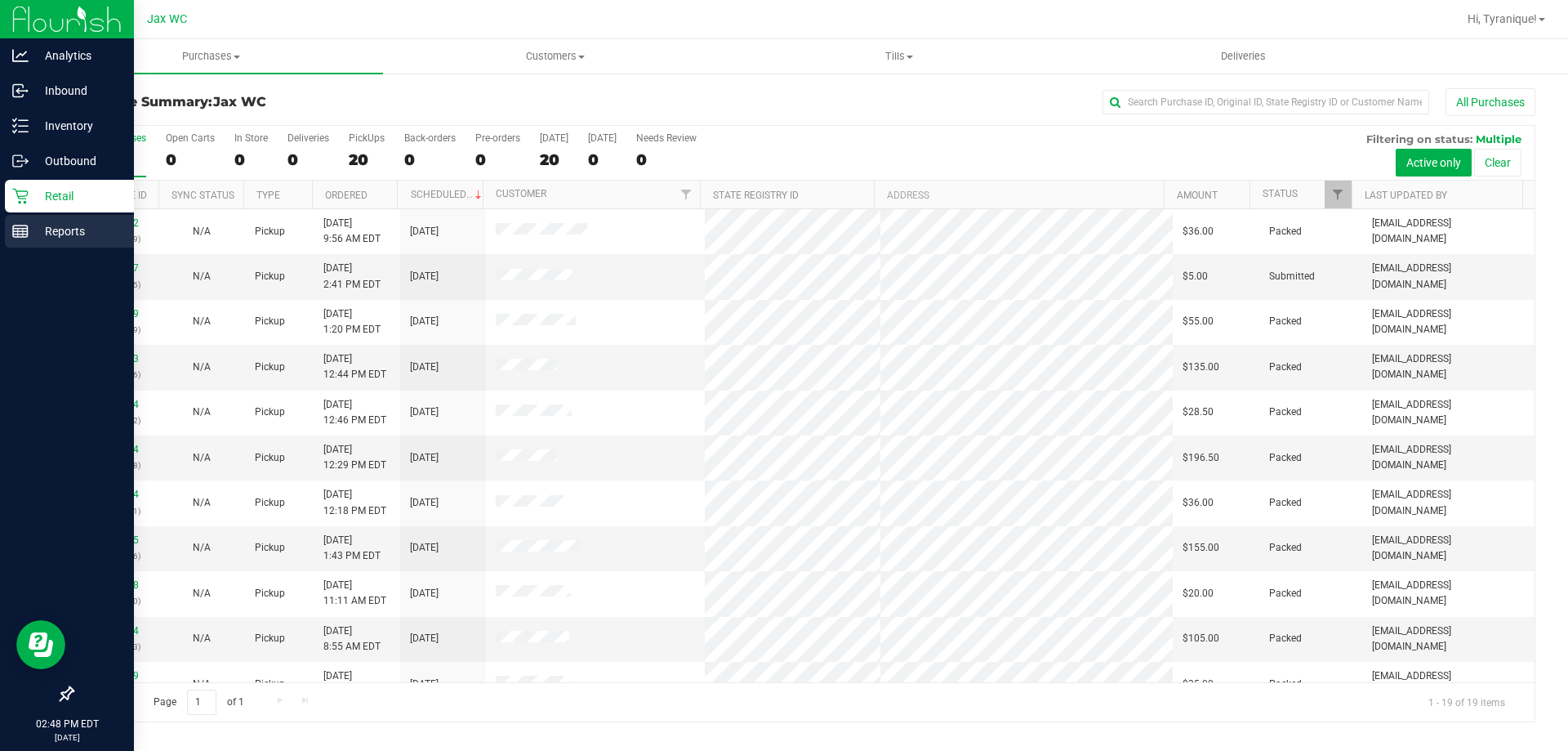
click at [45, 232] on p "Reports" at bounding box center [78, 231] width 98 height 20
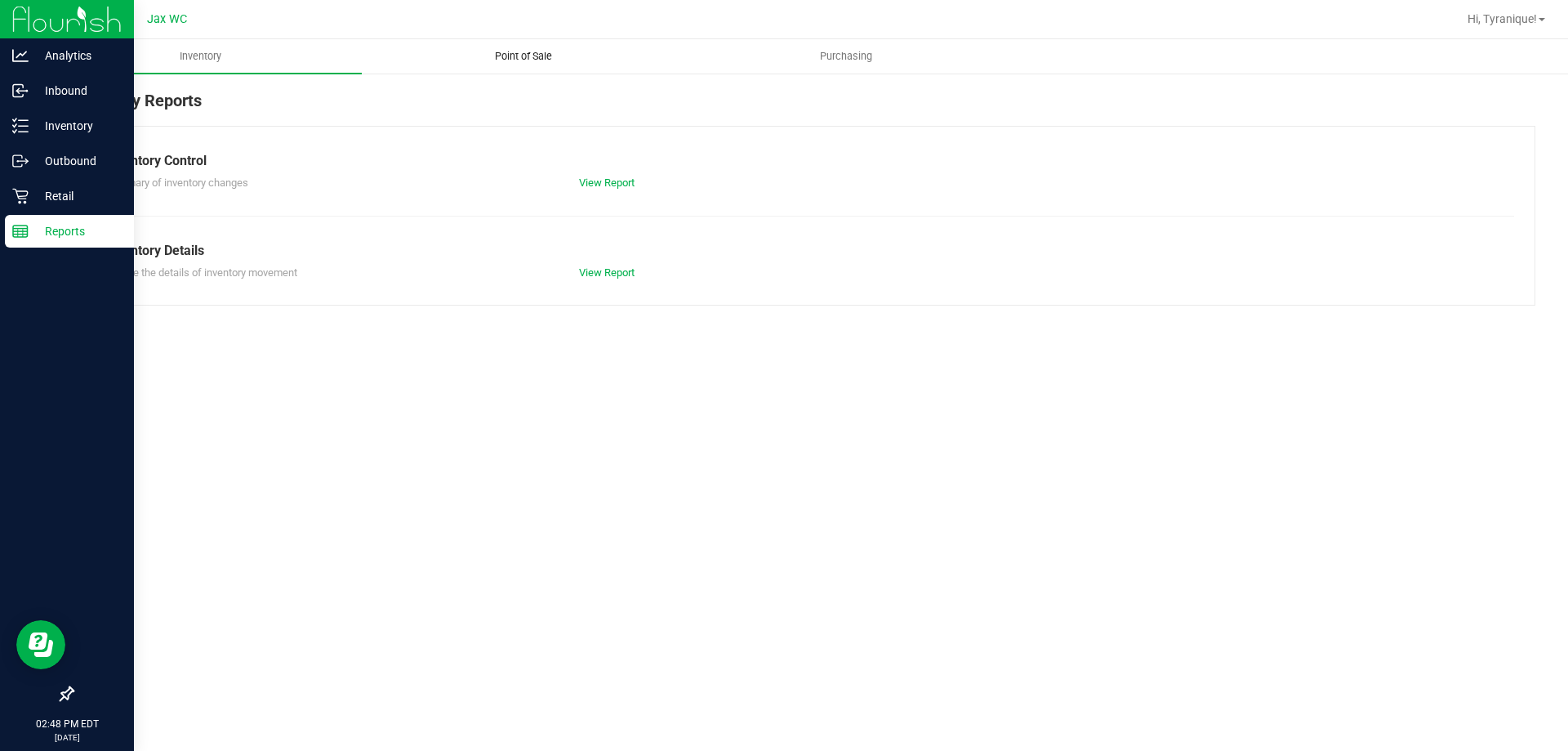
click at [528, 54] on span "Point of Sale" at bounding box center [523, 57] width 101 height 15
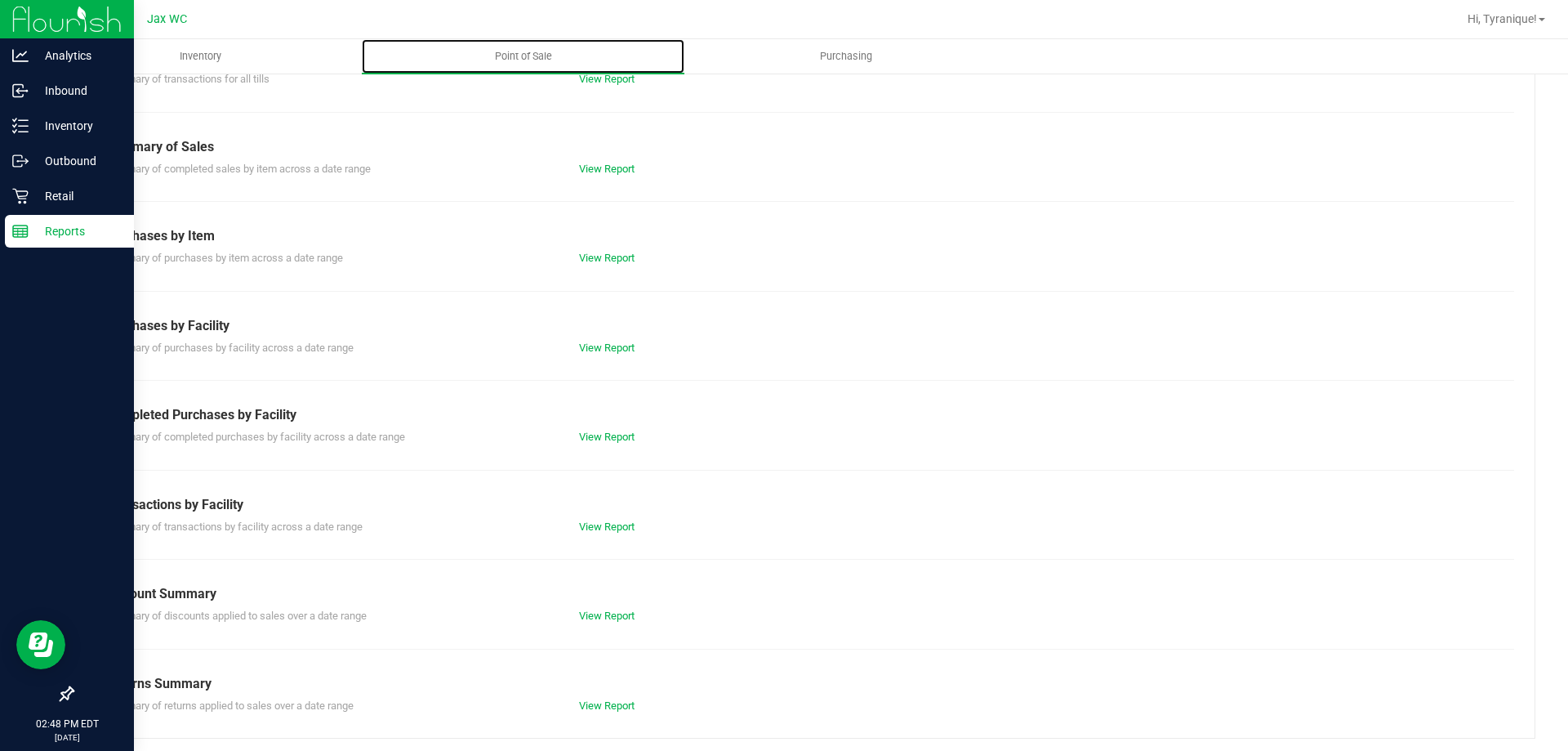
scroll to position [108, 0]
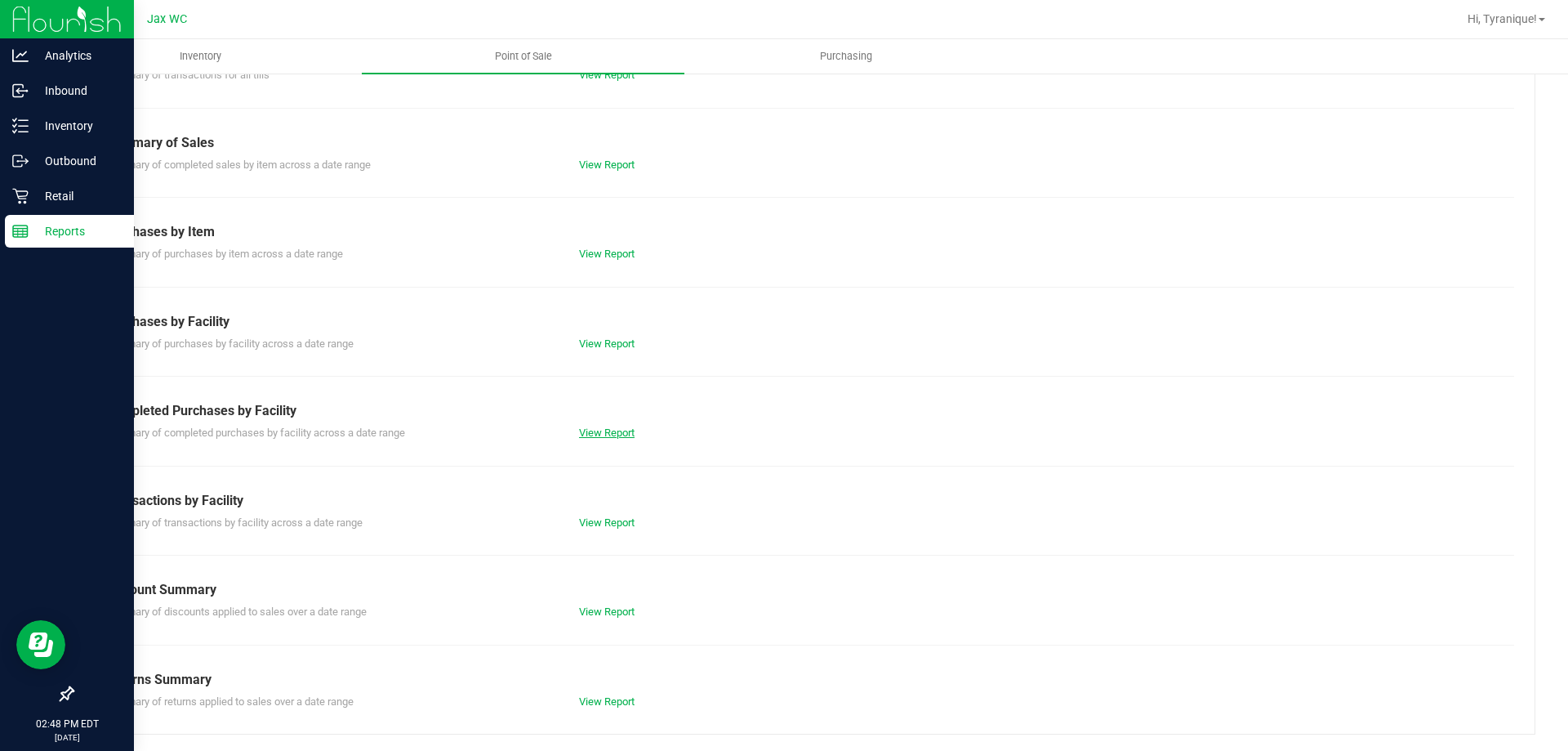
click at [610, 434] on div "View Report" at bounding box center [685, 432] width 236 height 16
click at [611, 427] on link "View Report" at bounding box center [606, 432] width 56 height 12
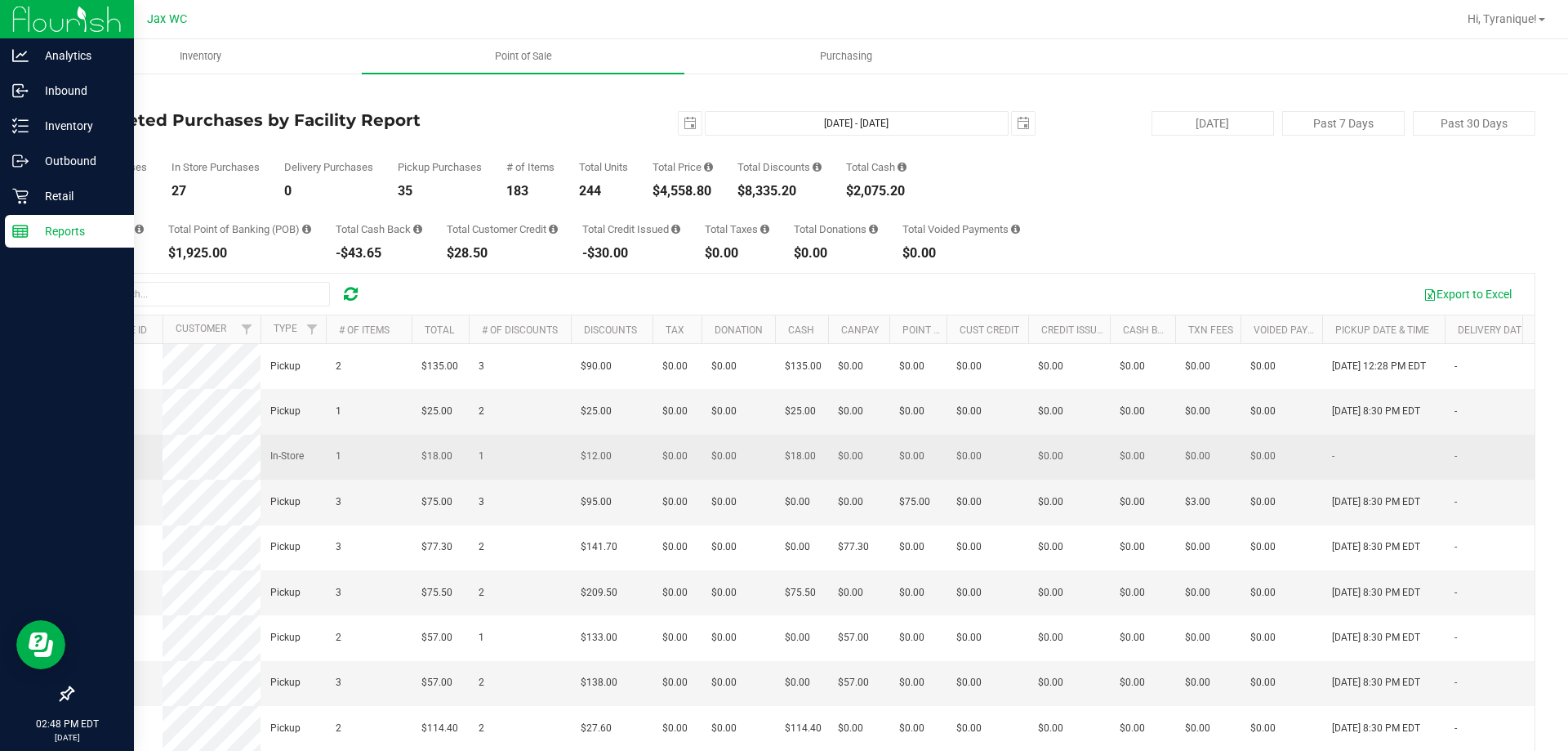
click at [93, 454] on span "11829570" at bounding box center [105, 456] width 45 height 11
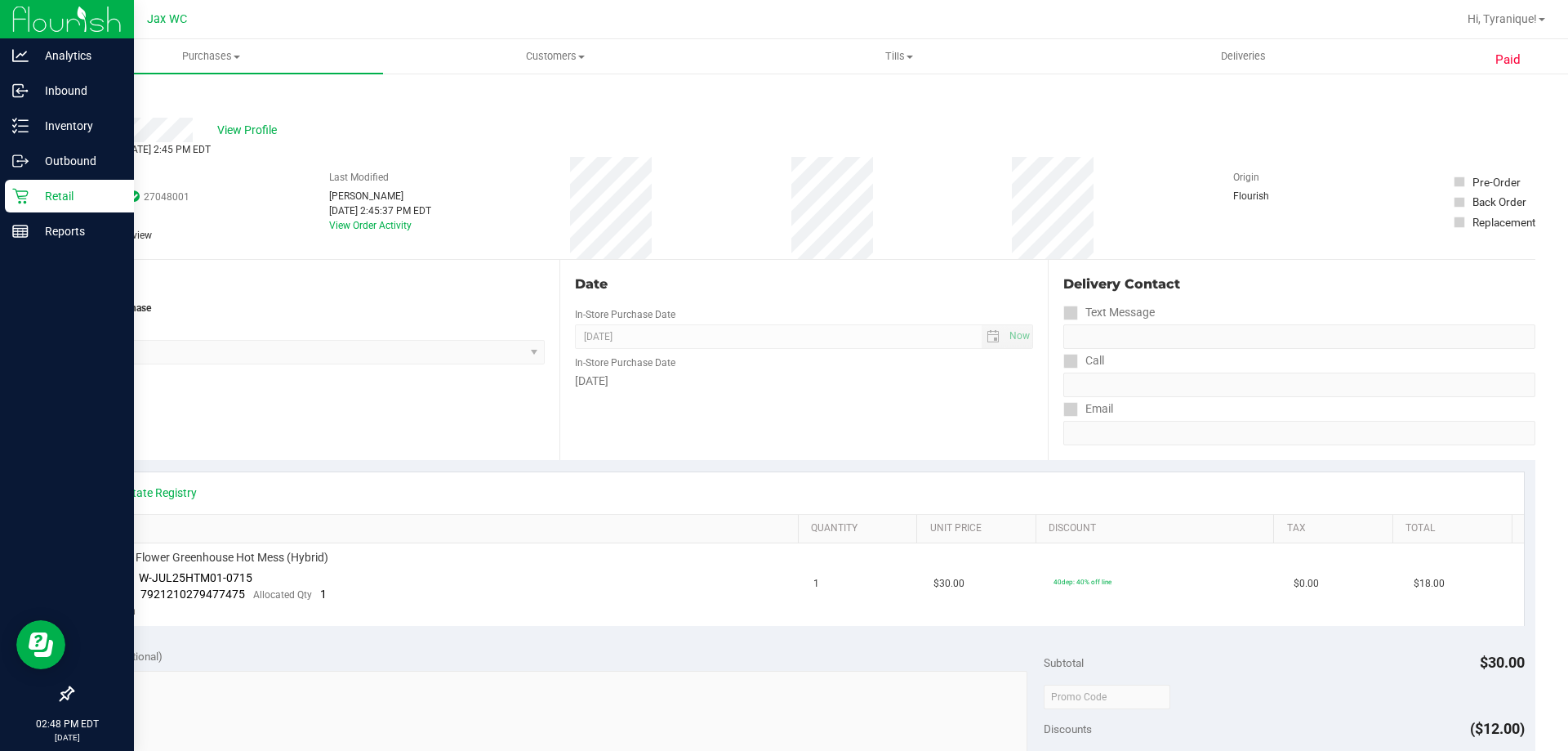
click at [14, 192] on icon at bounding box center [20, 196] width 16 height 16
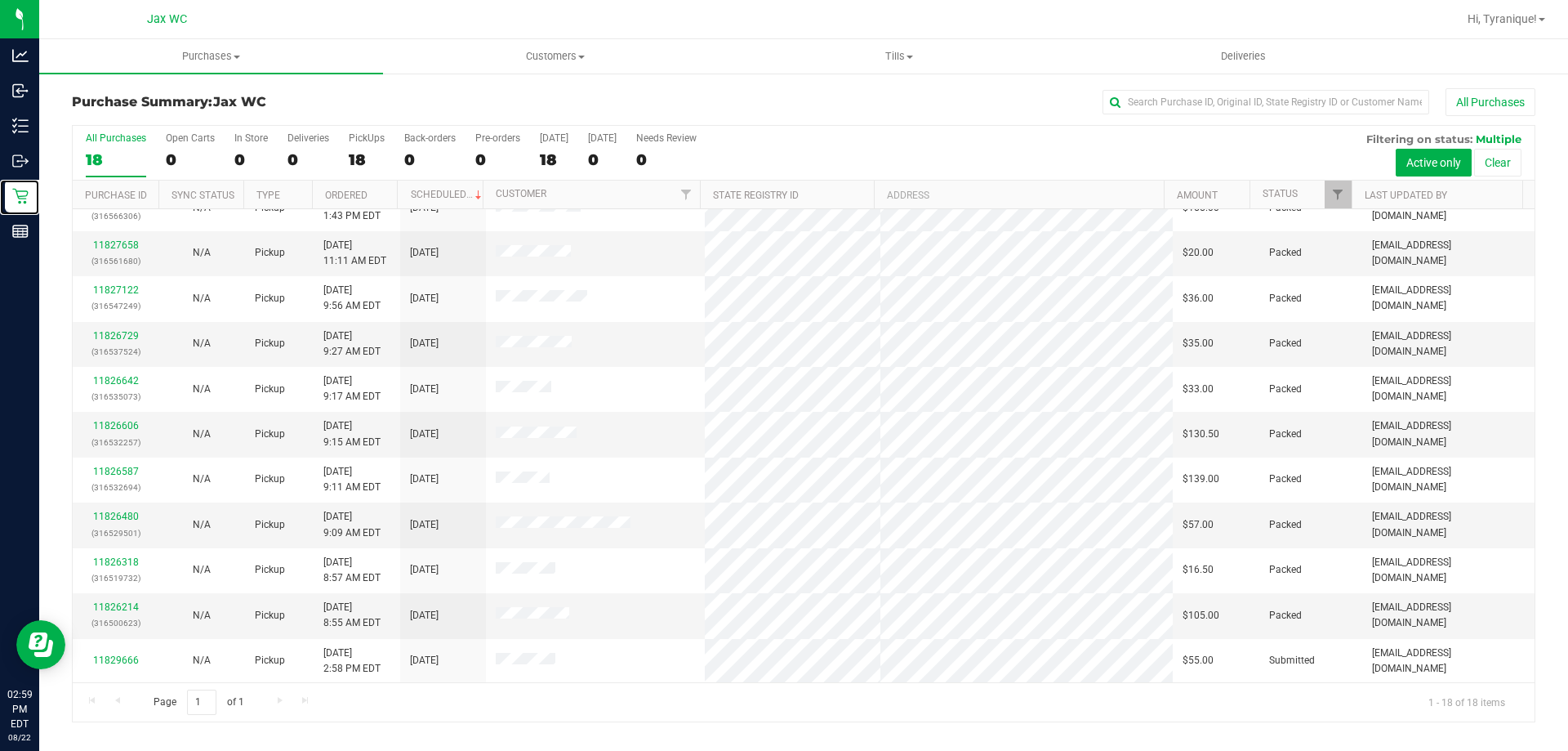
scroll to position [341, 0]
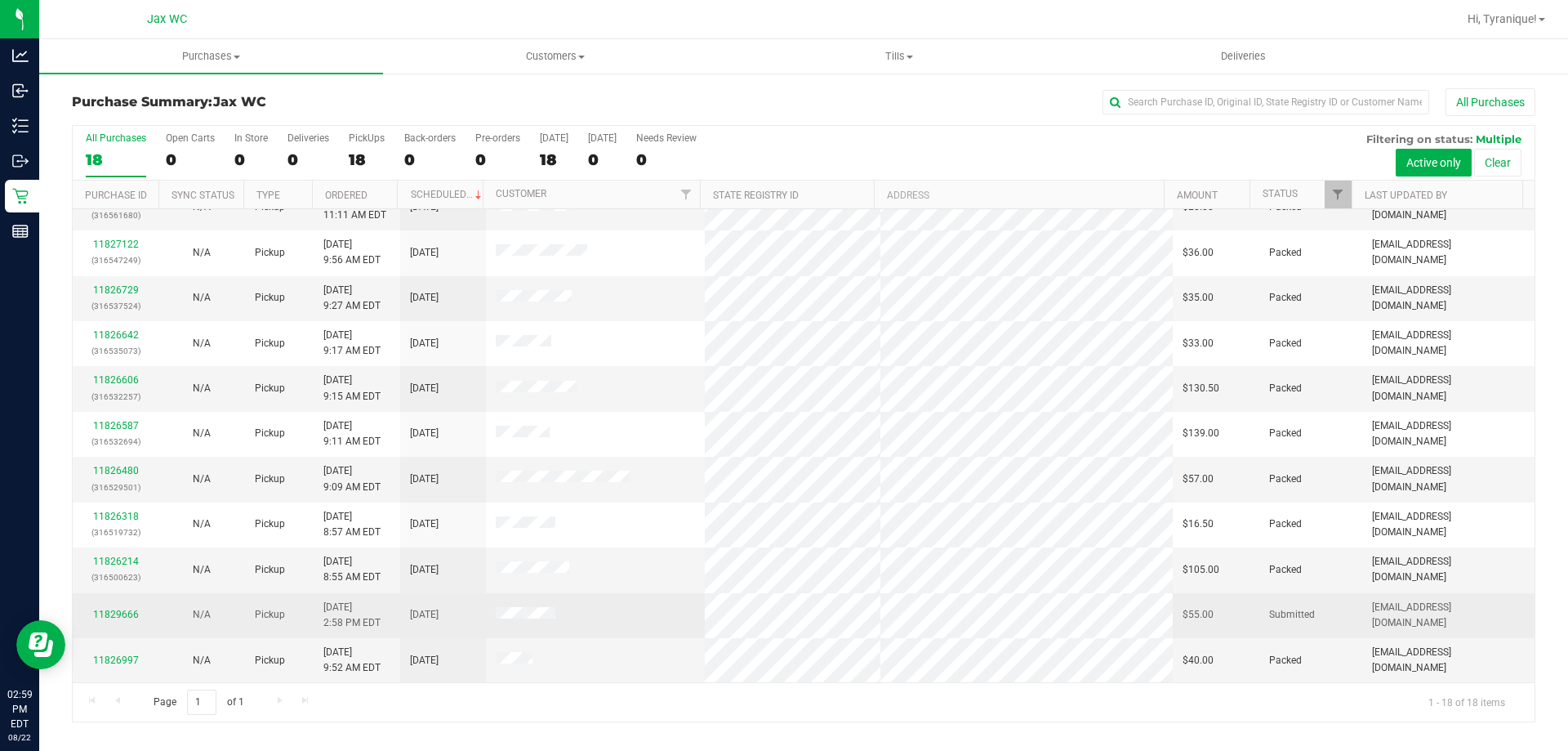
click at [119, 607] on td "11829666" at bounding box center [115, 615] width 86 height 44
click at [128, 614] on link "11829666" at bounding box center [115, 614] width 45 height 11
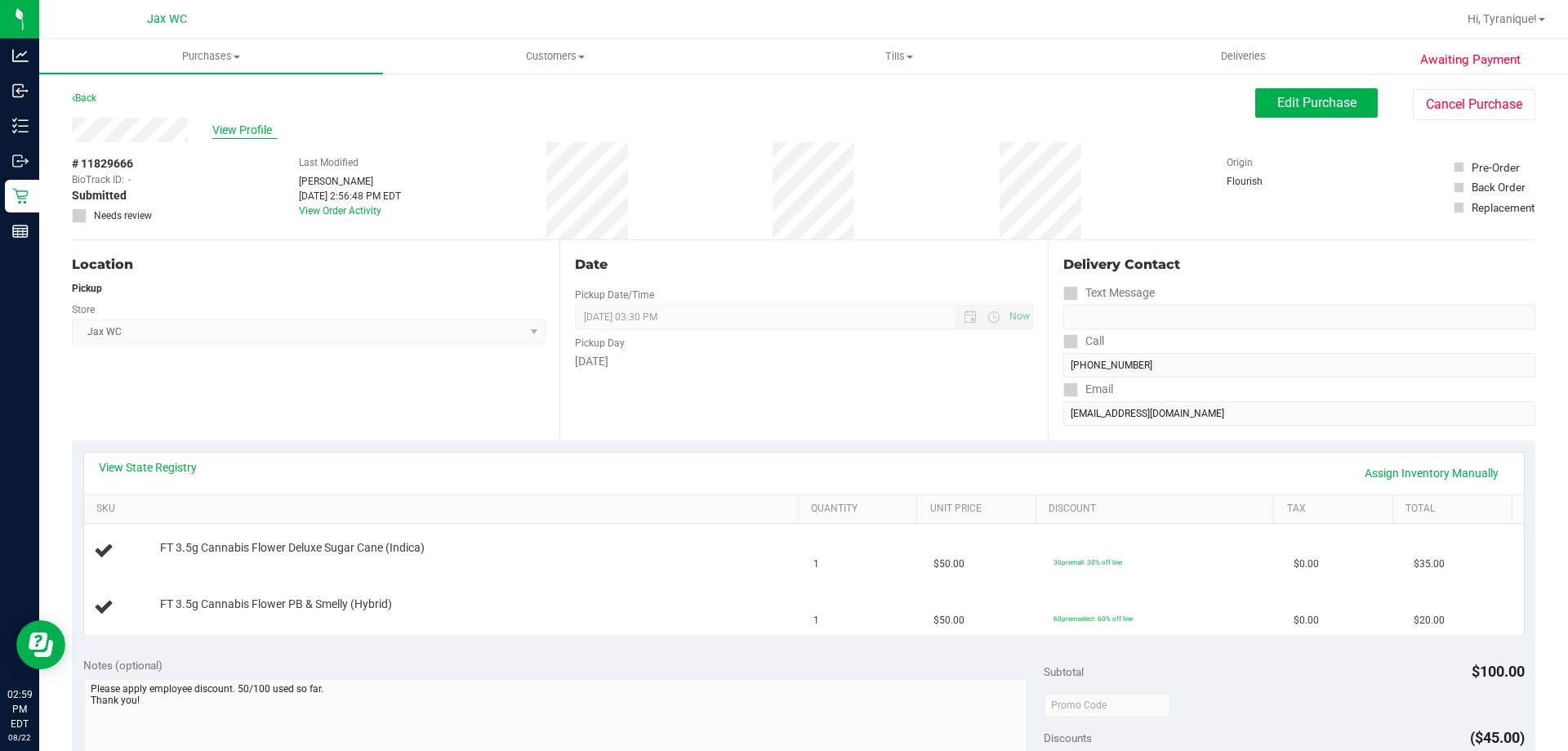
click at [242, 129] on span "View Profile" at bounding box center [245, 131] width 65 height 17
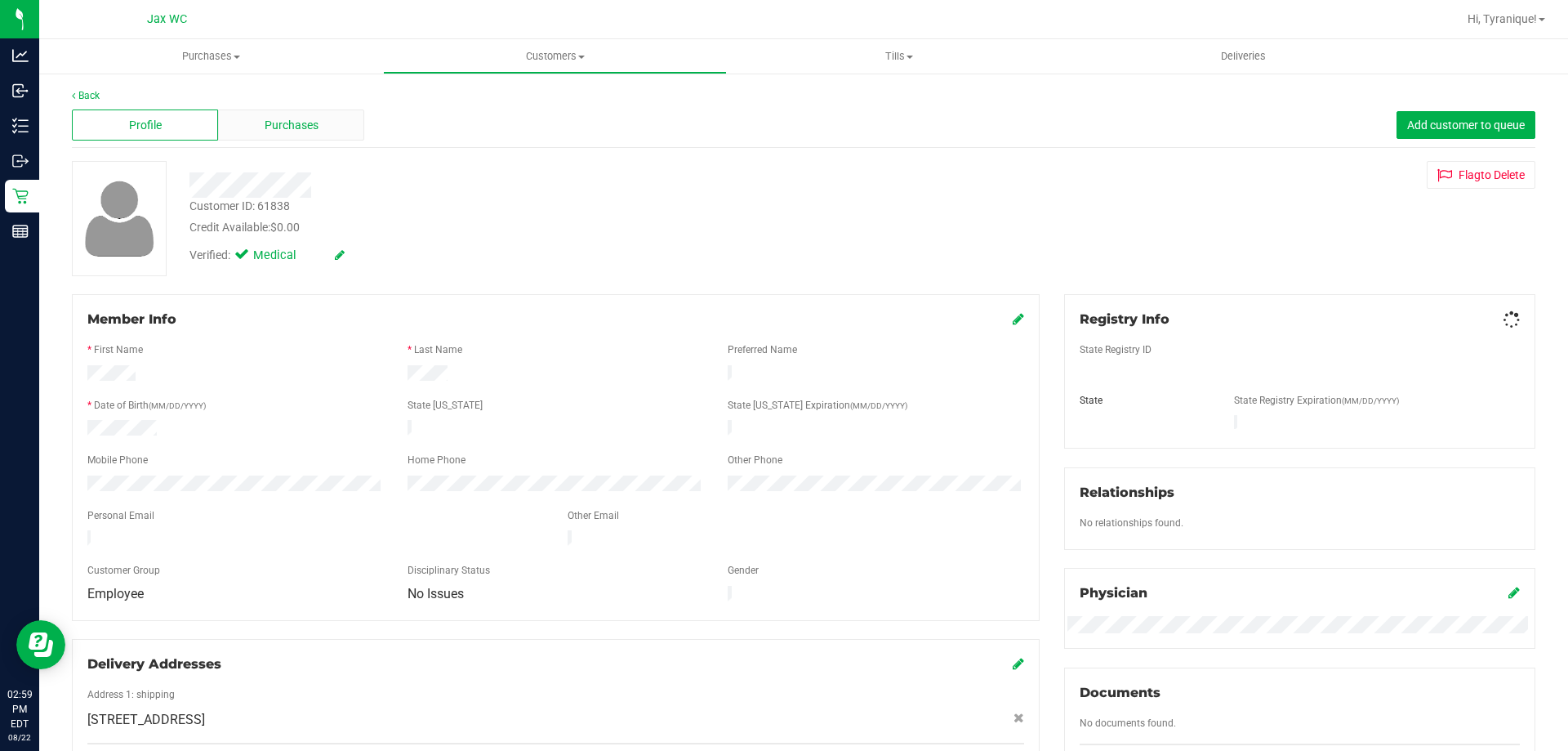
click at [296, 128] on span "Purchases" at bounding box center [291, 125] width 54 height 17
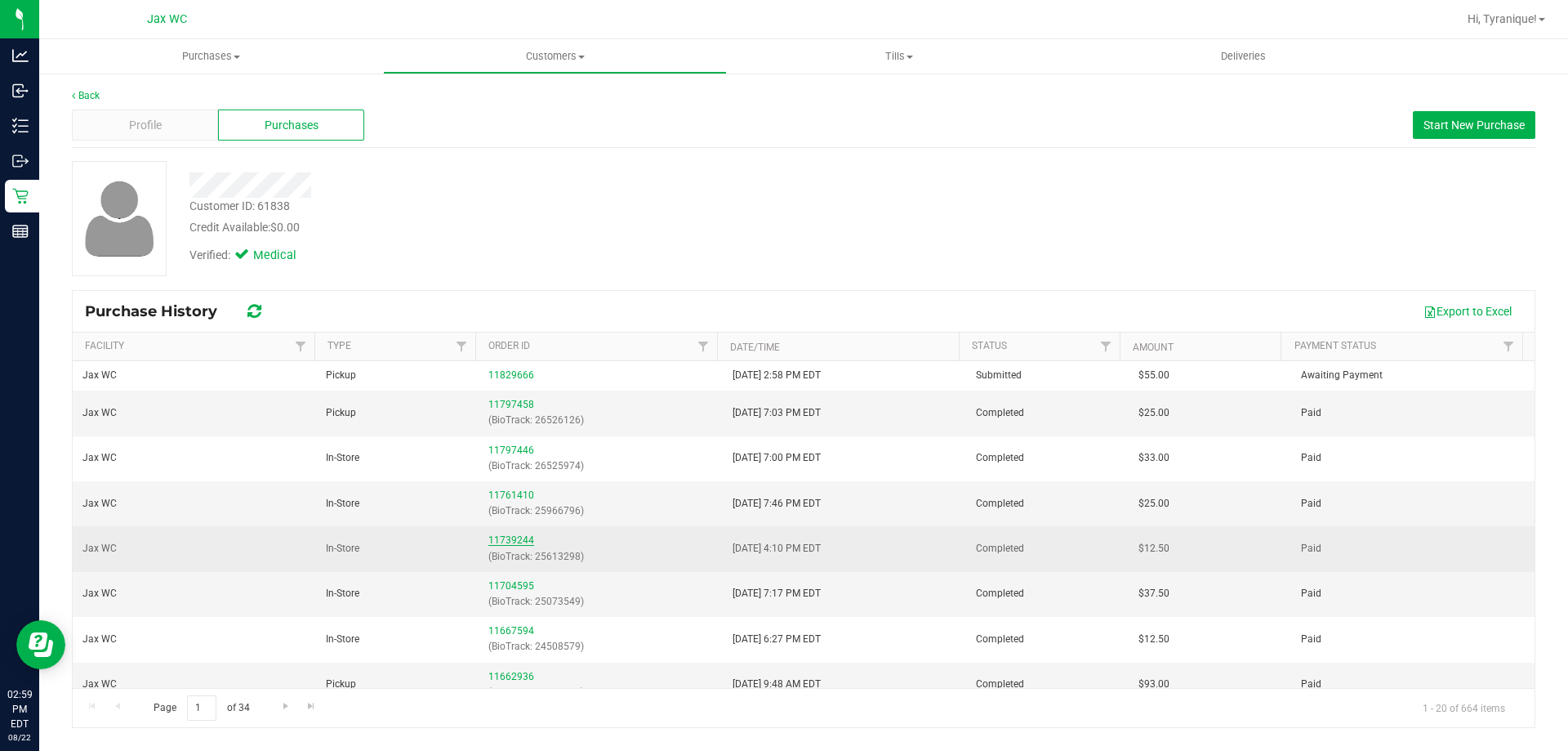
click at [510, 540] on link "11739244" at bounding box center [511, 540] width 45 height 11
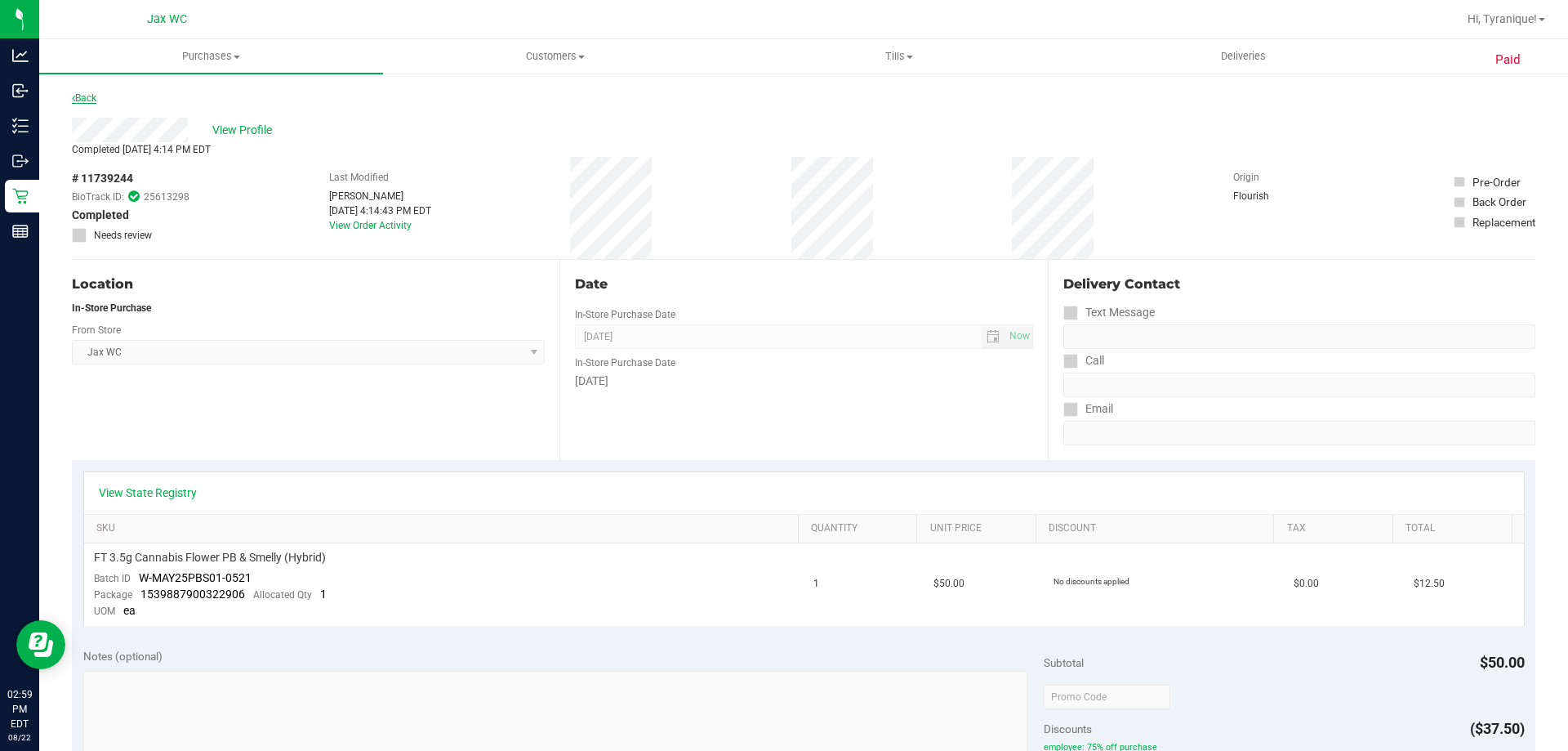
click at [87, 96] on link "Back" at bounding box center [84, 98] width 25 height 11
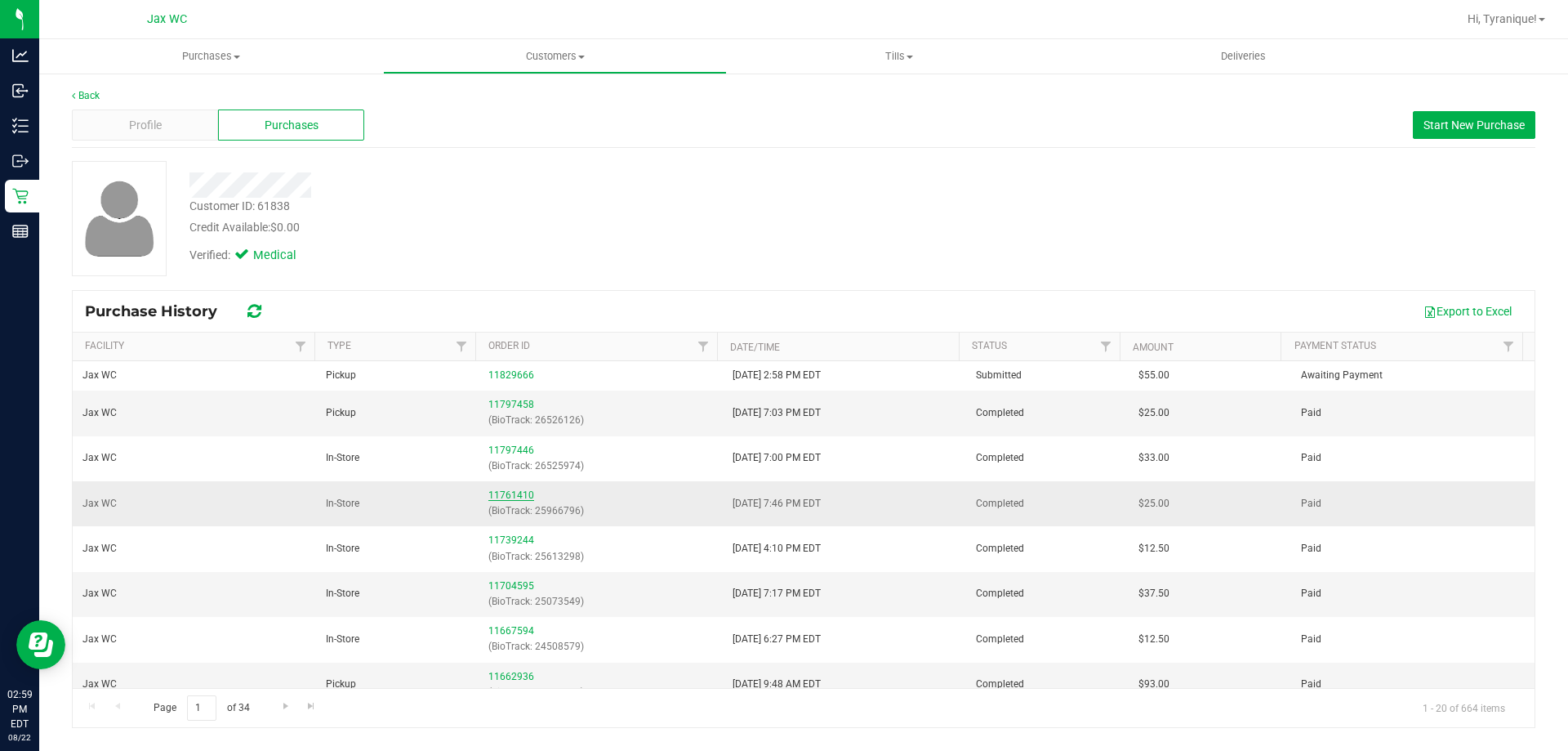
click at [521, 494] on link "11761410" at bounding box center [511, 495] width 45 height 11
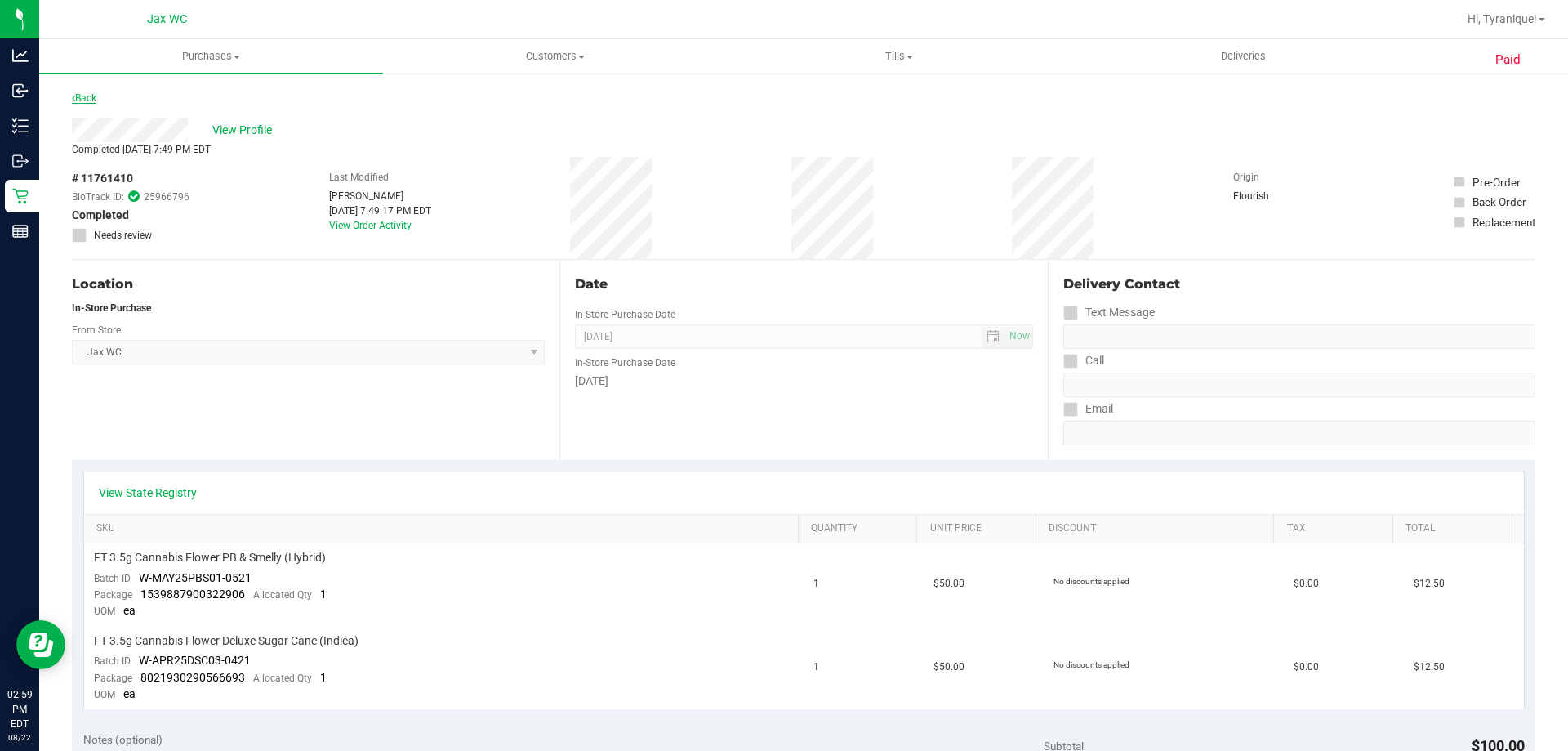
click at [87, 97] on link "Back" at bounding box center [84, 98] width 25 height 11
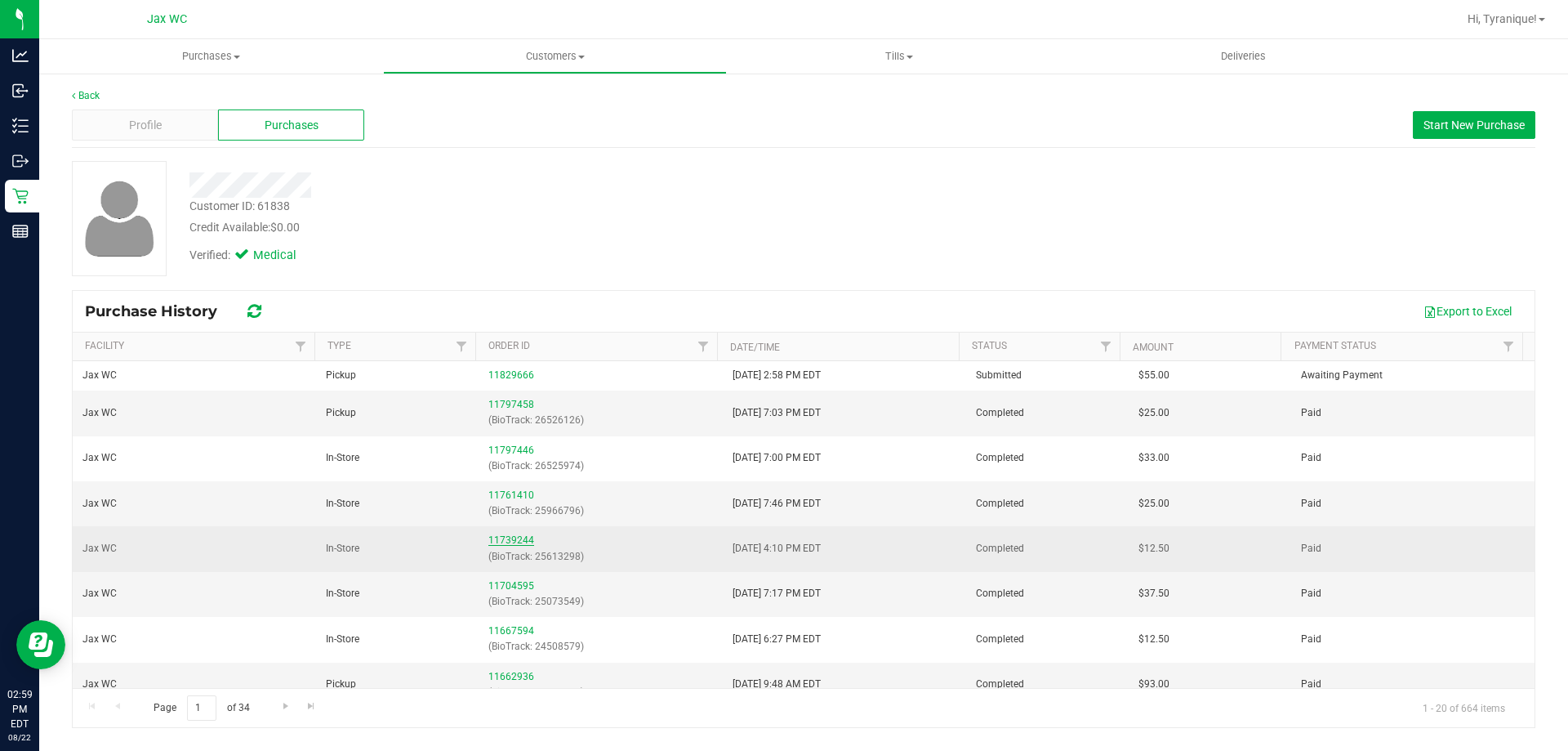
click at [516, 537] on link "11739244" at bounding box center [511, 540] width 45 height 11
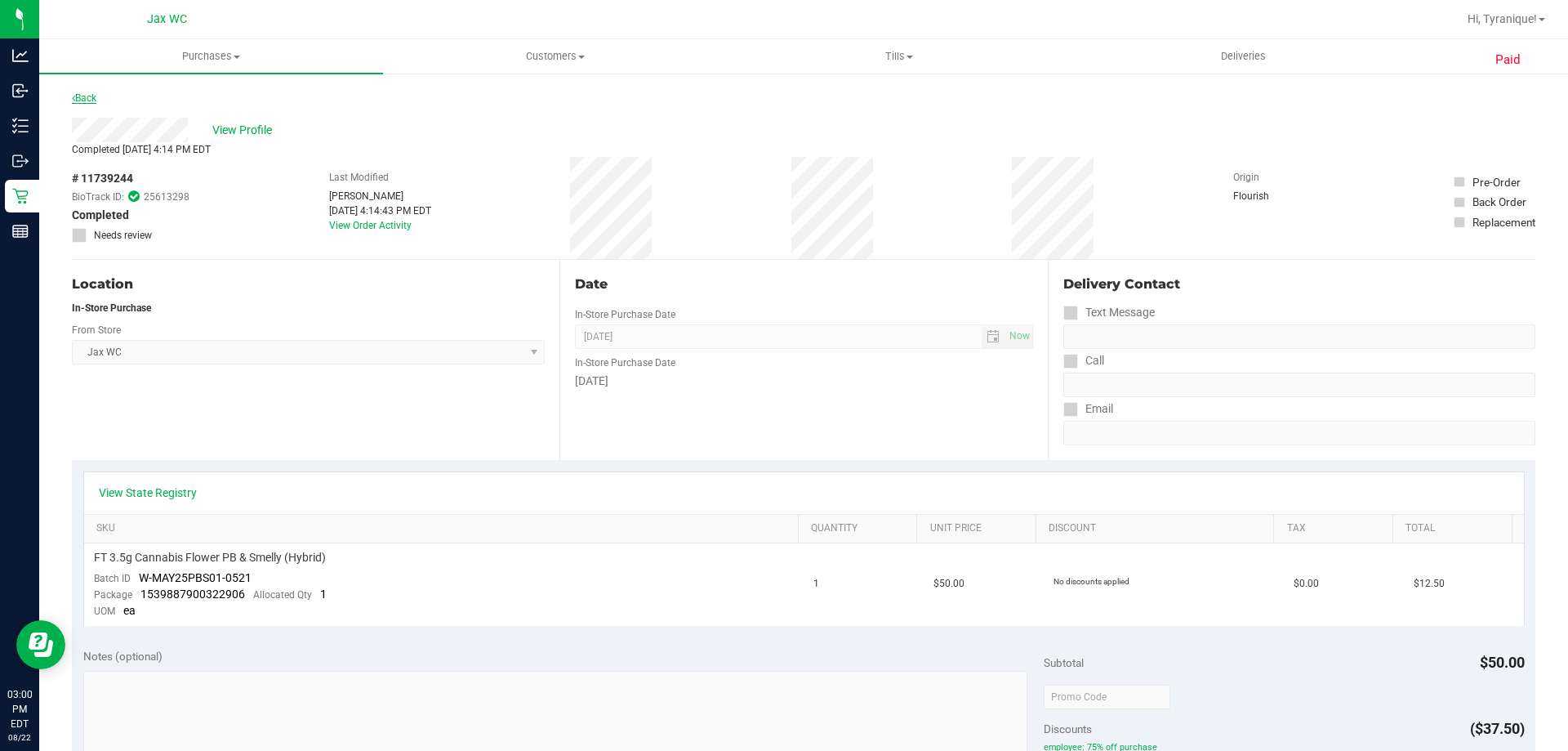
click at [86, 98] on link "Back" at bounding box center [84, 98] width 25 height 11
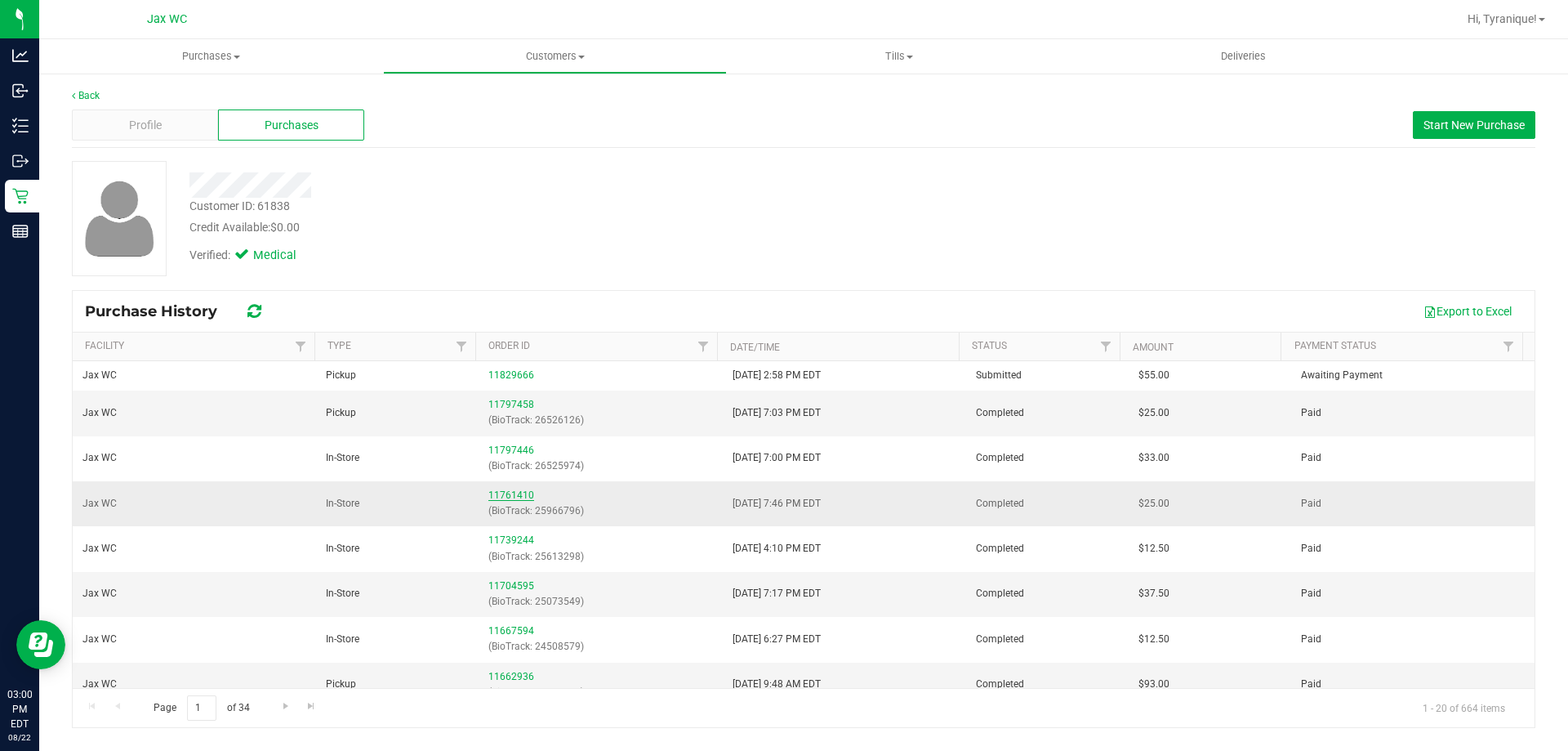
click at [523, 494] on link "11761410" at bounding box center [511, 495] width 45 height 11
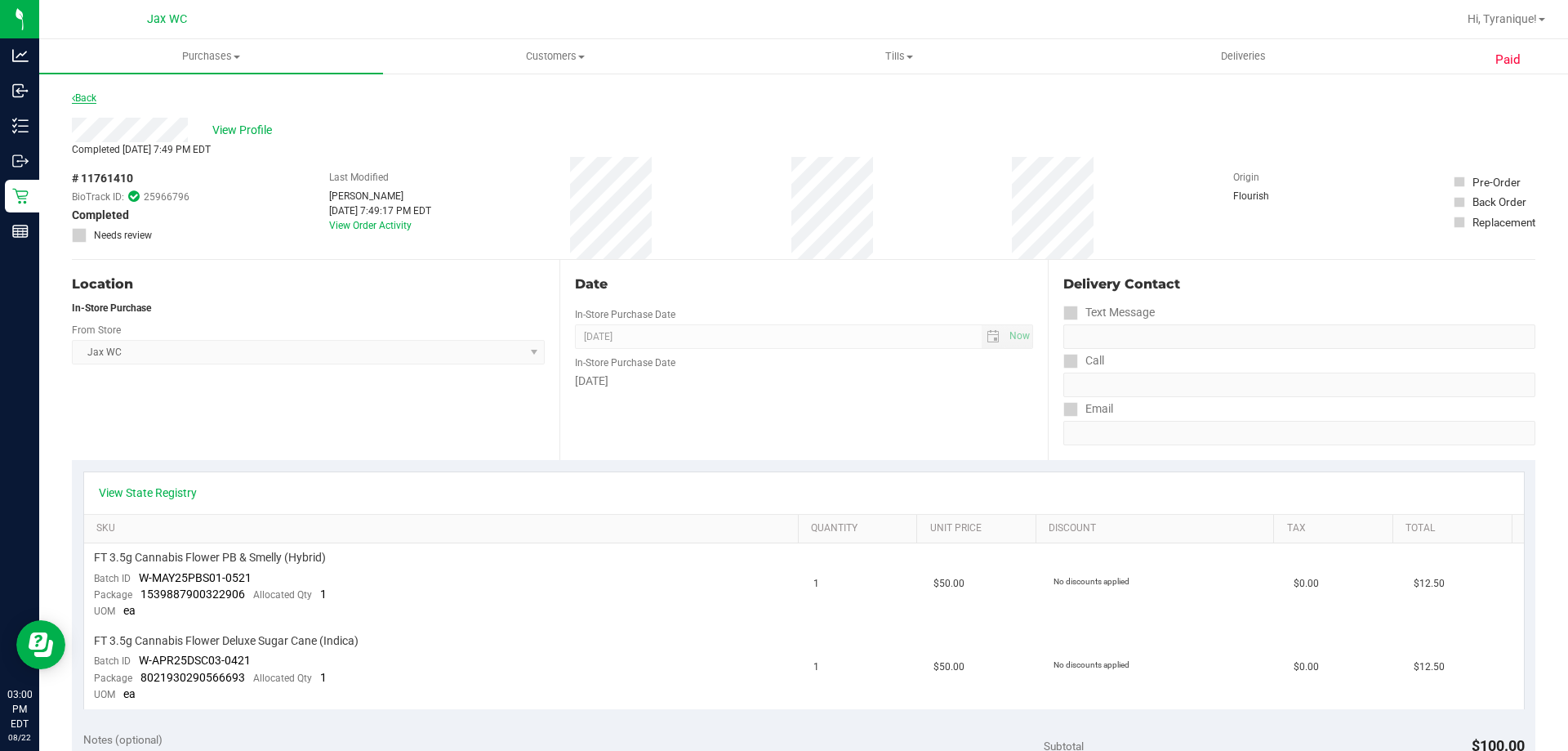
click at [80, 93] on link "Back" at bounding box center [84, 98] width 25 height 11
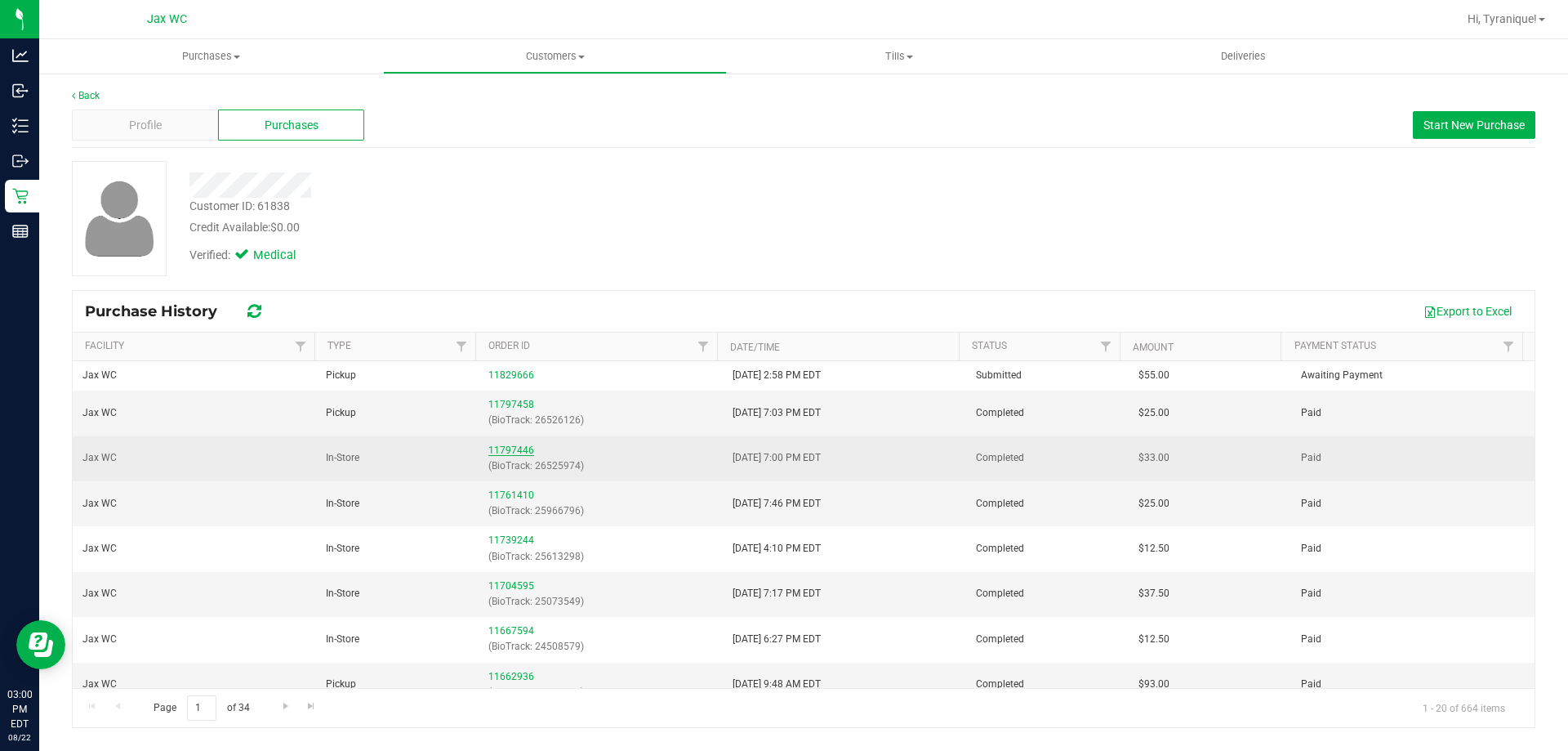
click at [505, 455] on link "11797446" at bounding box center [511, 450] width 45 height 11
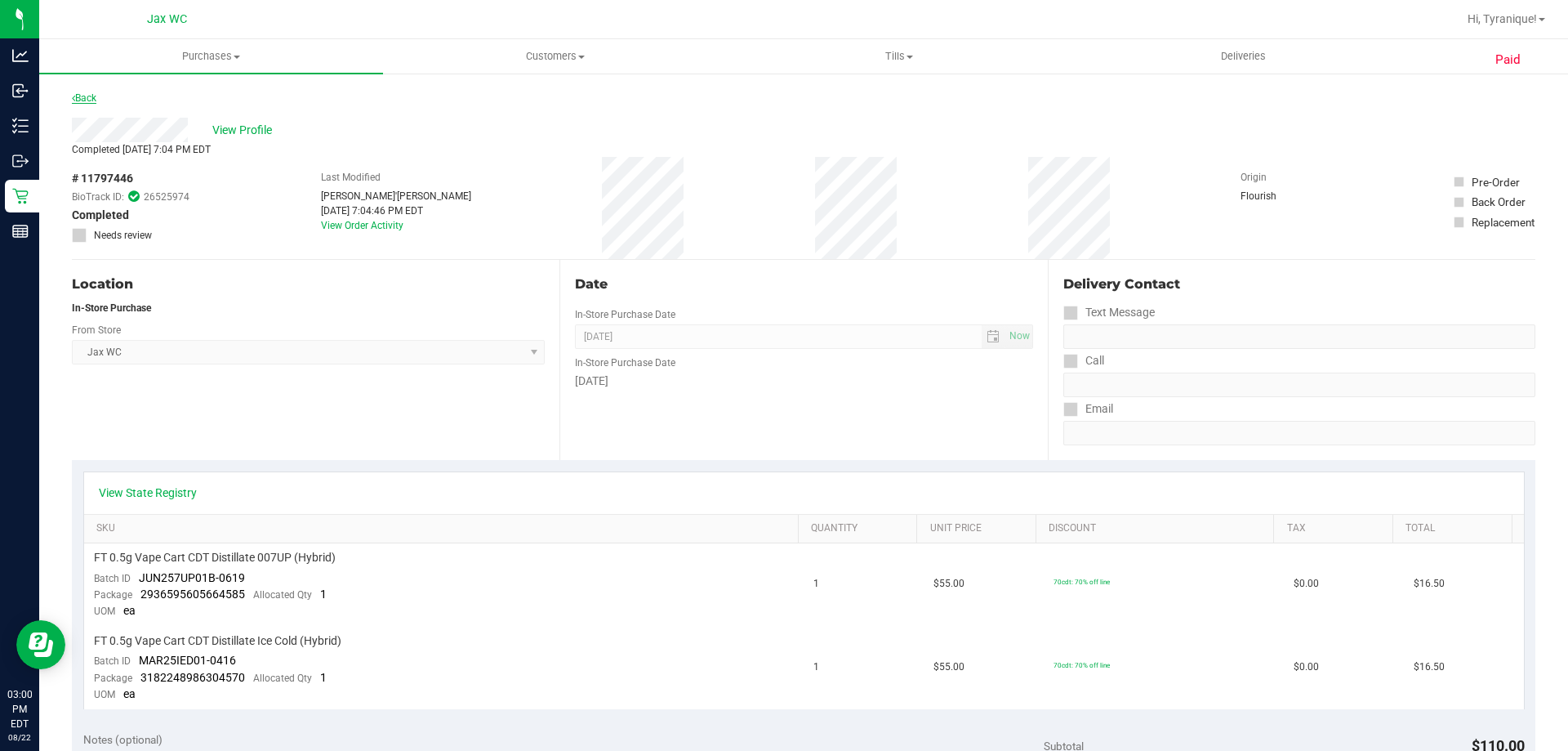
click at [96, 98] on link "Back" at bounding box center [84, 98] width 25 height 11
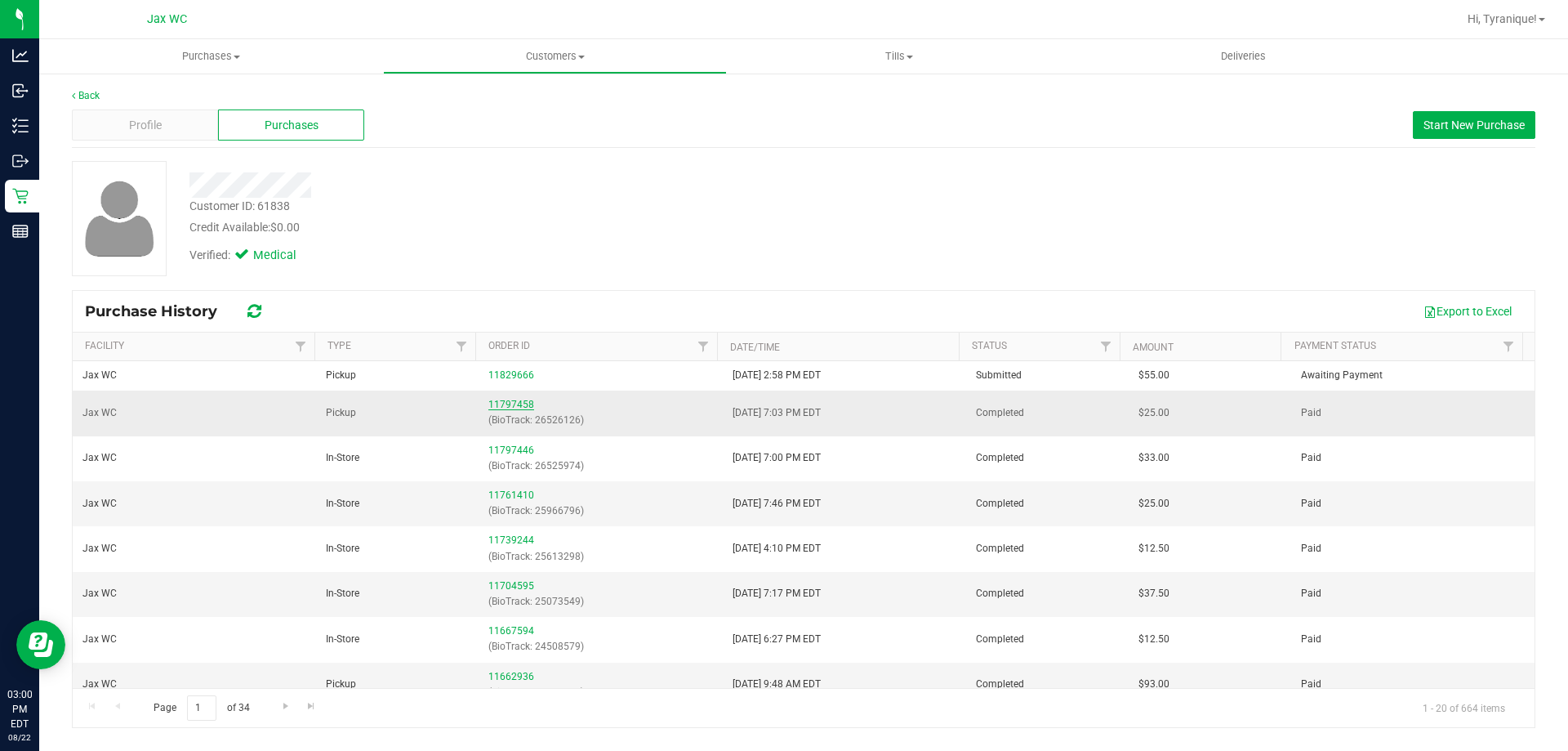
click at [488, 404] on link "11797458" at bounding box center [511, 404] width 45 height 11
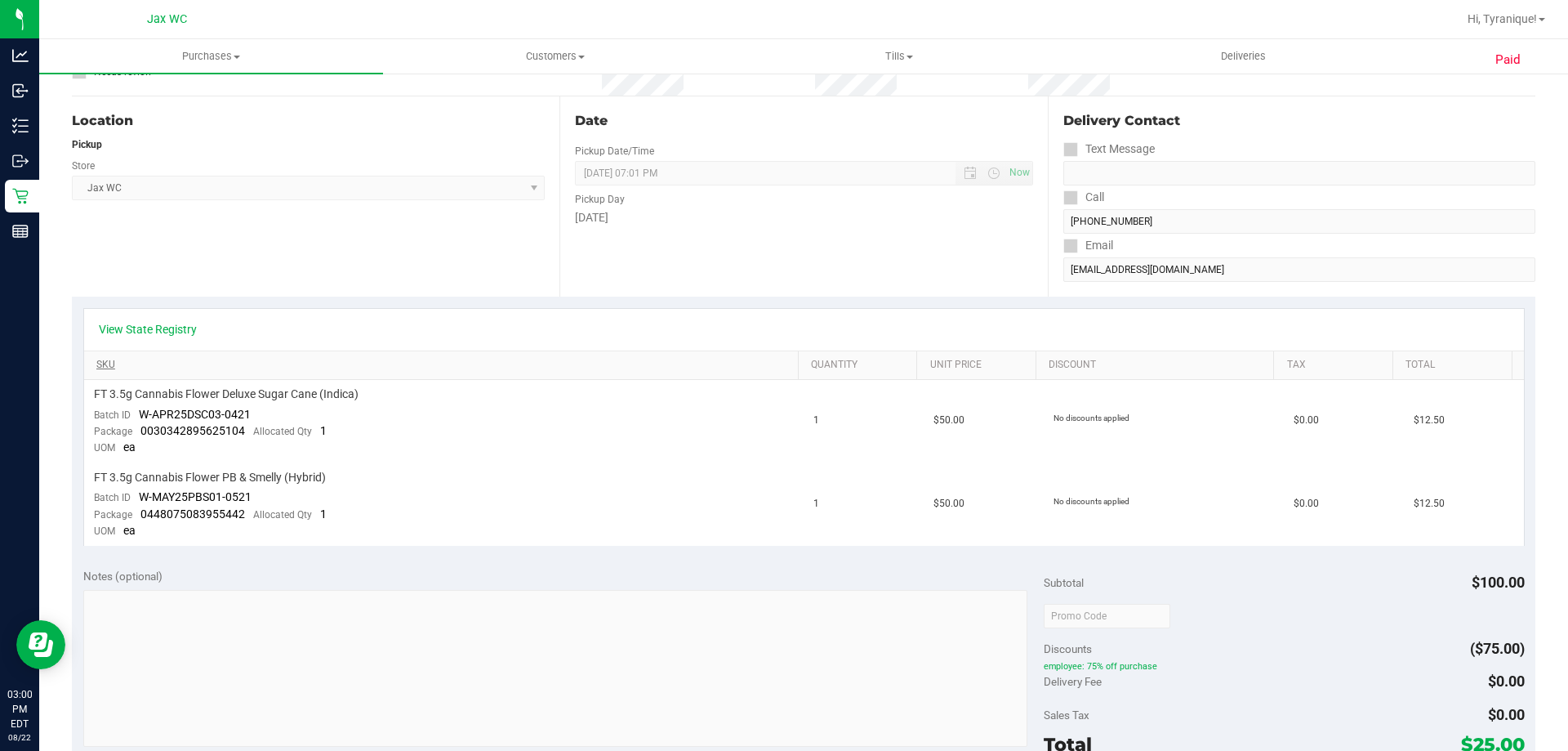
scroll to position [245, 0]
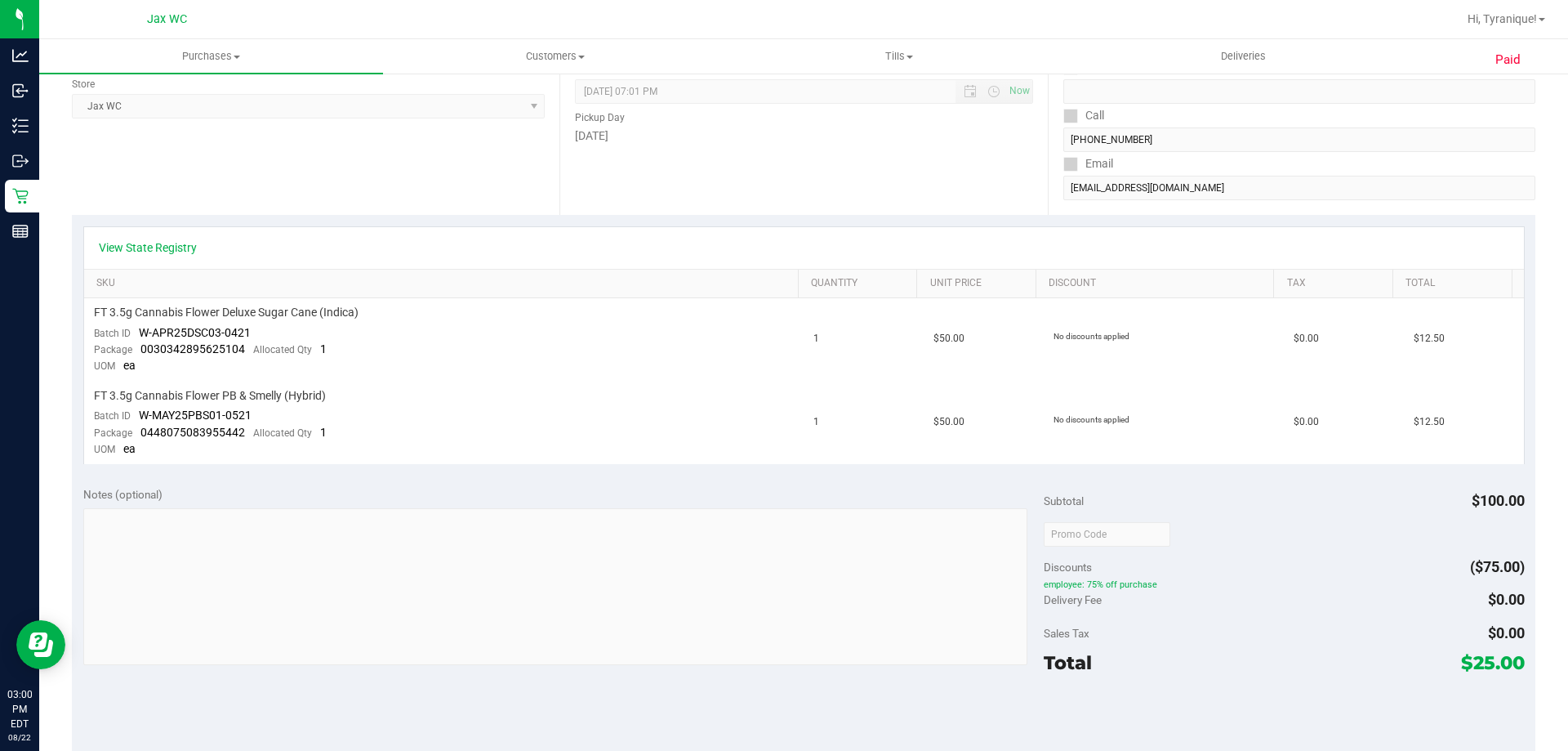
click at [740, 272] on th "SKU" at bounding box center [441, 284] width 714 height 29
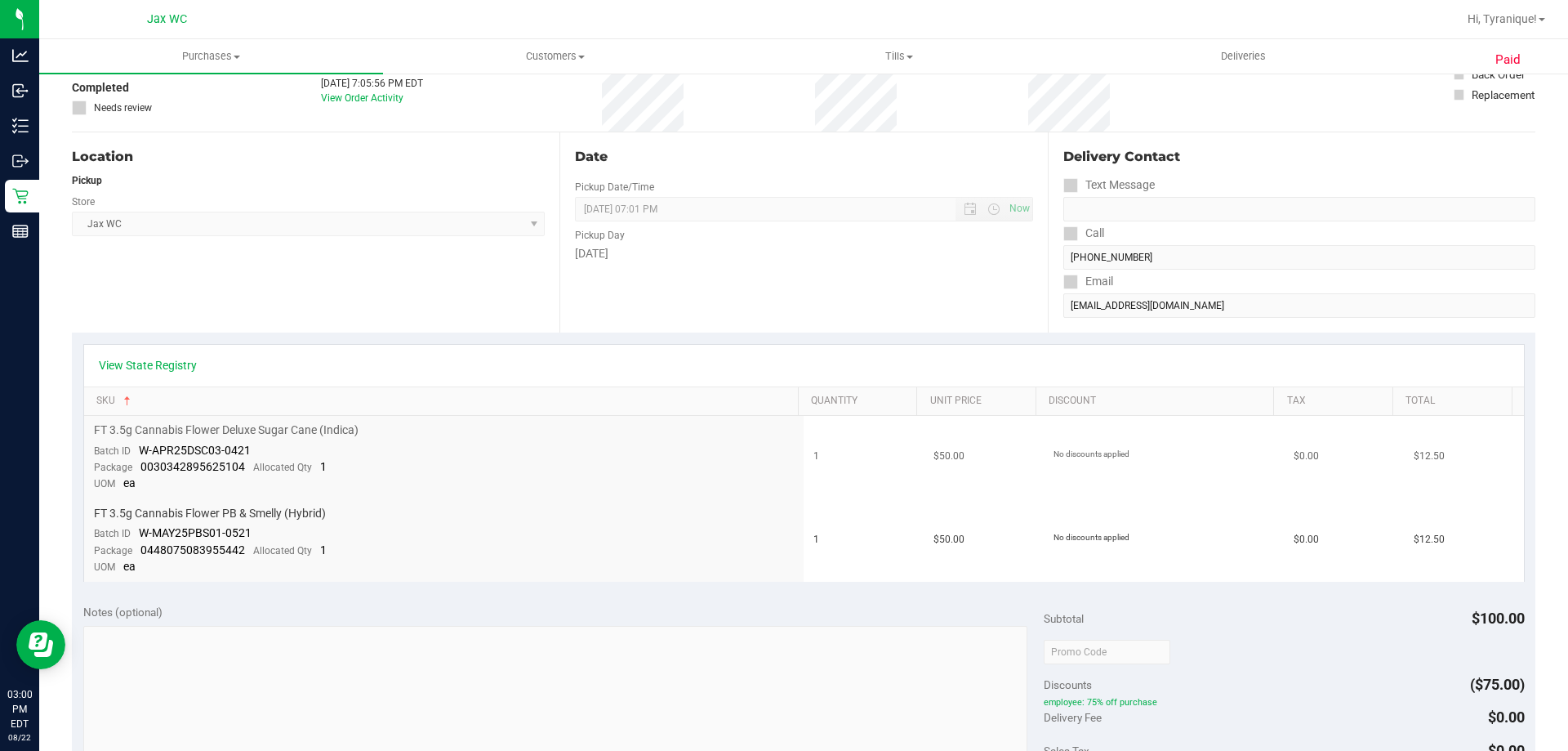
scroll to position [0, 0]
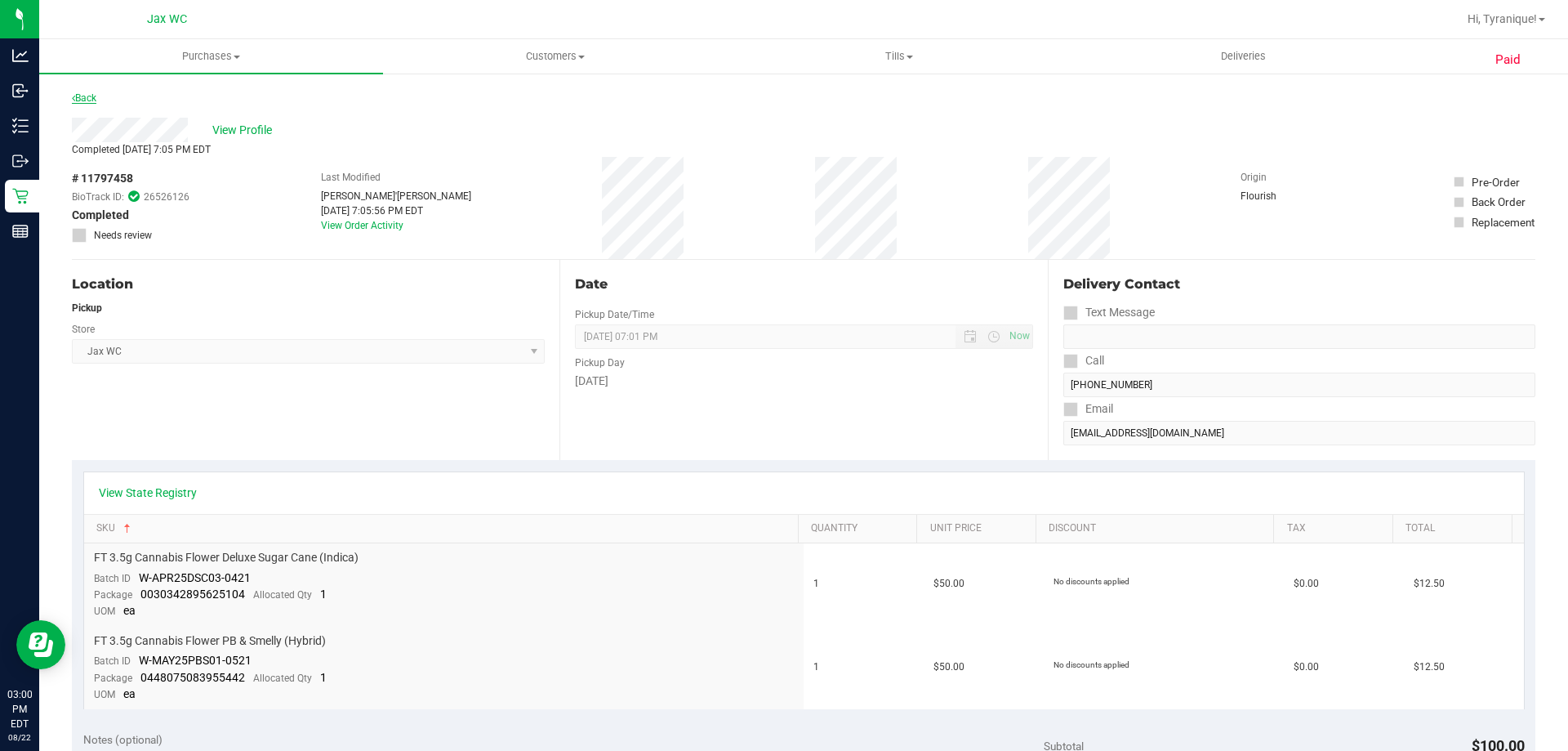
click at [96, 94] on link "Back" at bounding box center [84, 98] width 25 height 11
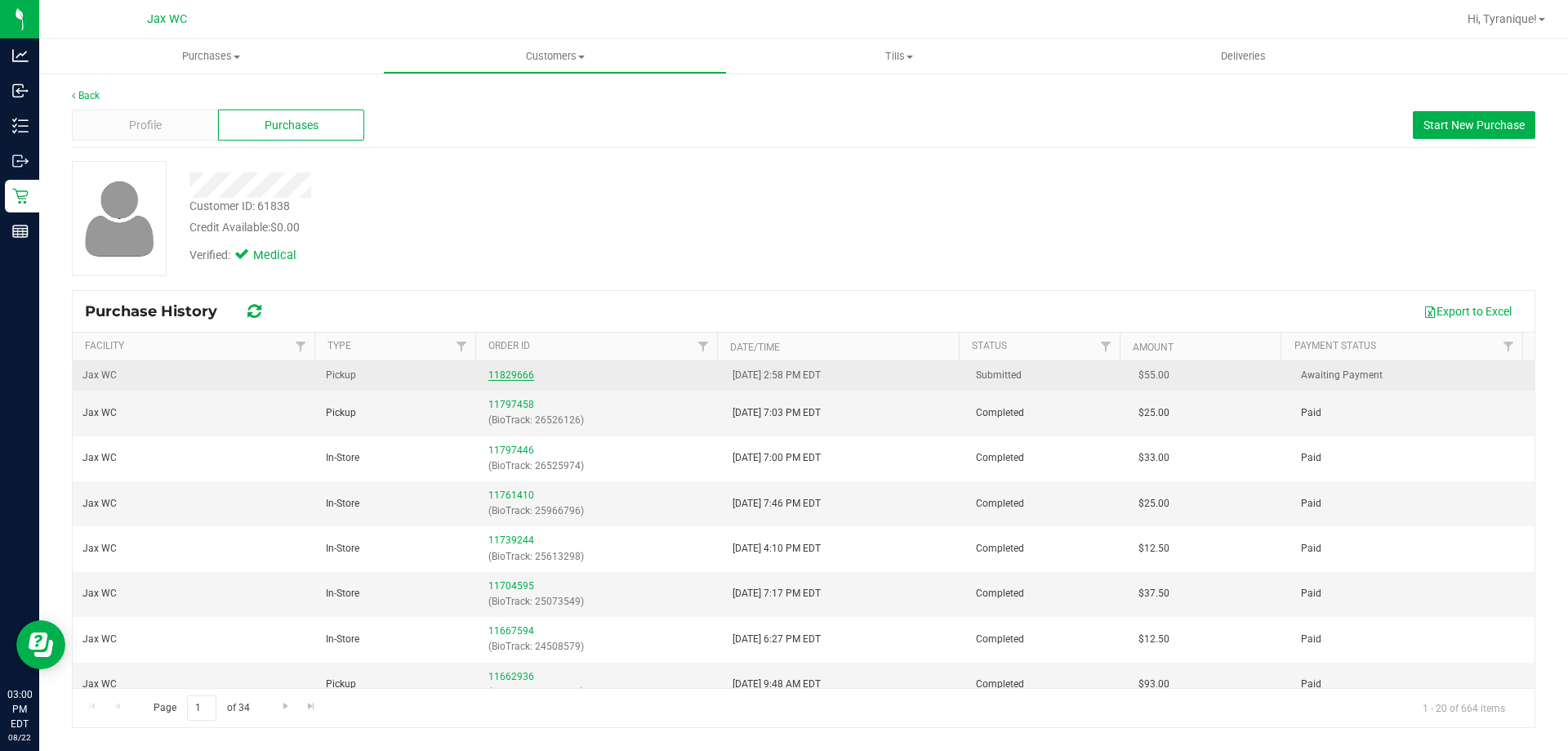
click at [518, 375] on link "11829666" at bounding box center [511, 375] width 45 height 11
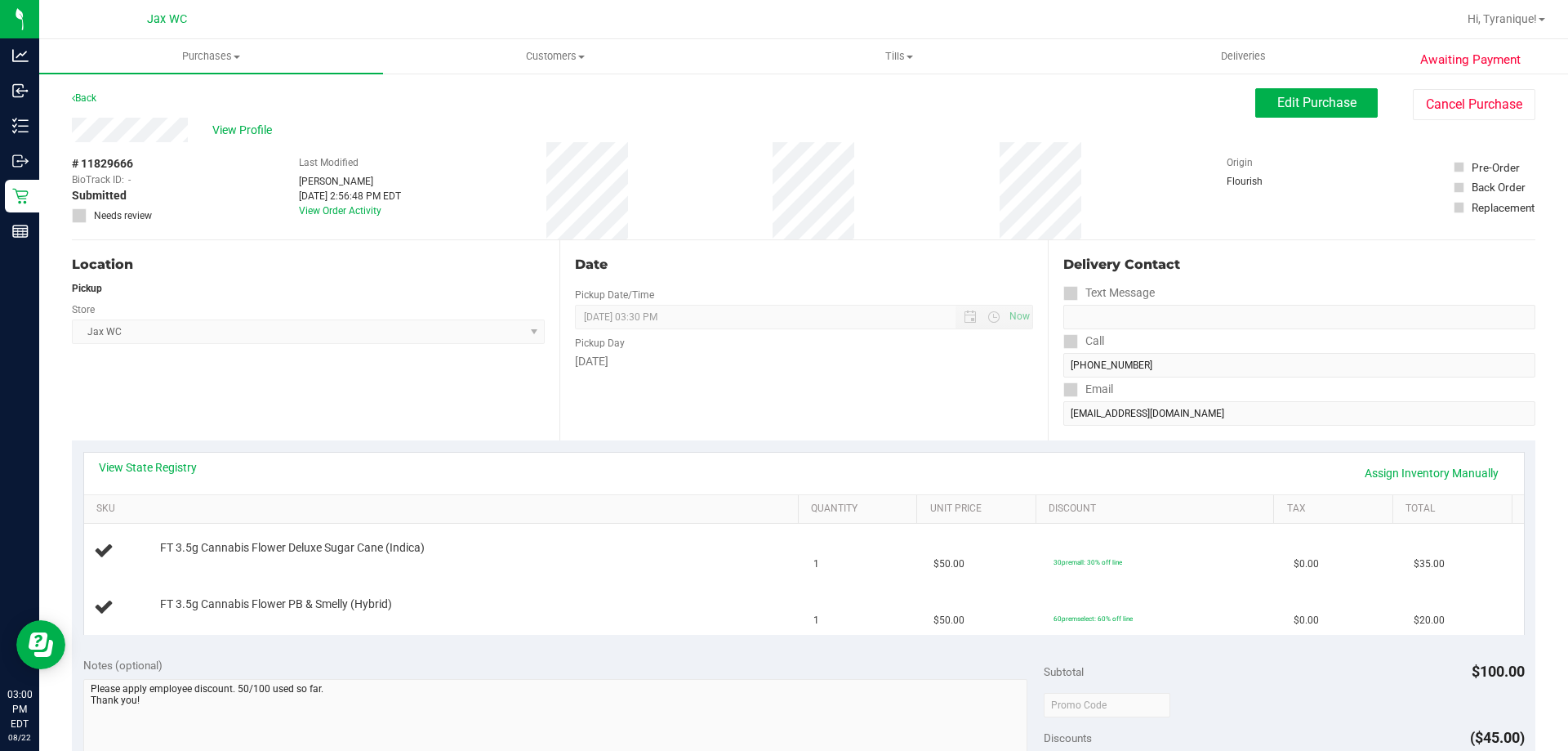
drag, startPoint x: 319, startPoint y: 414, endPoint x: 302, endPoint y: 384, distance: 34.5
click at [319, 412] on div "Location Pickup Store Jax WC Select Store [PERSON_NAME][GEOGRAPHIC_DATA] [PERSO…" at bounding box center [316, 341] width 488 height 201
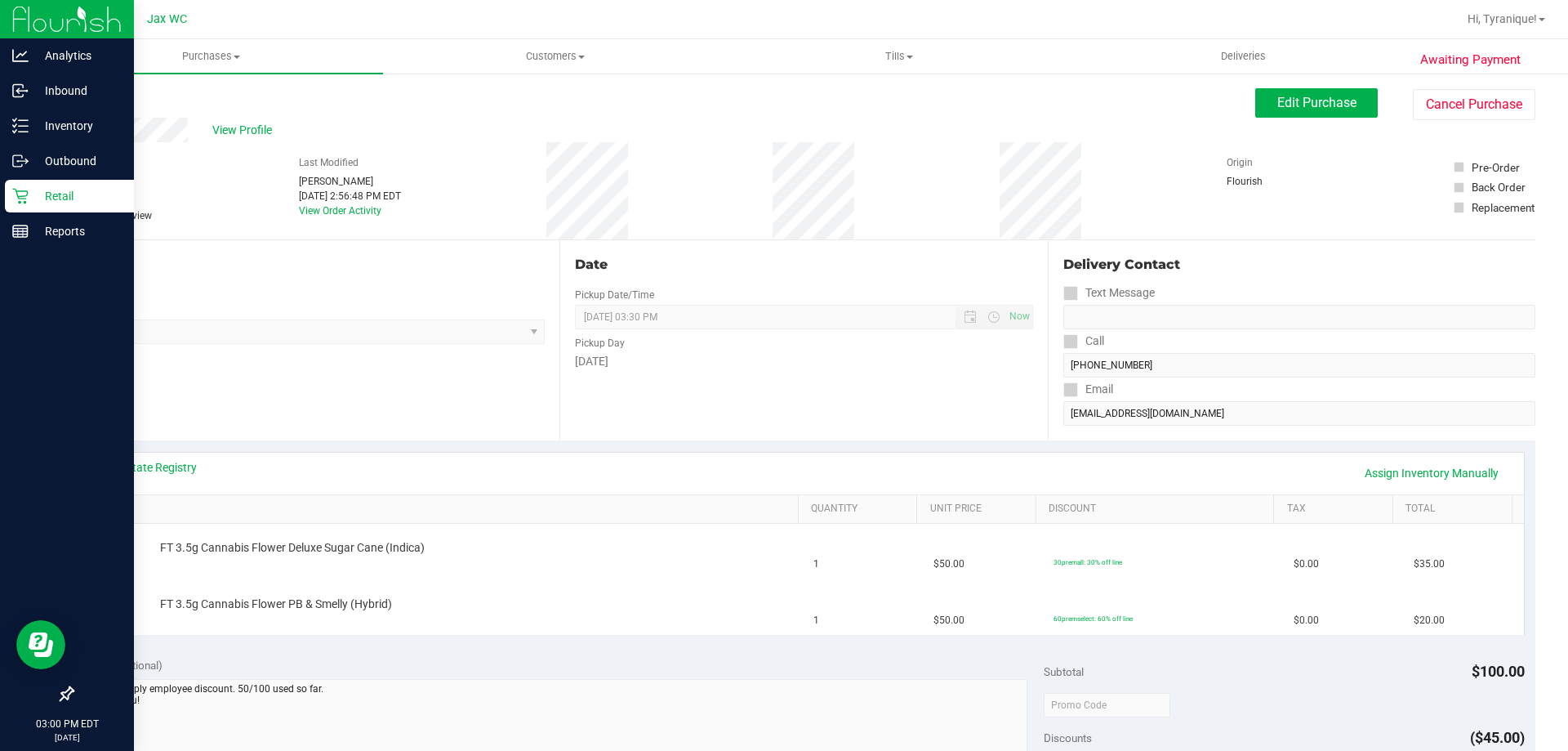
click at [20, 201] on icon at bounding box center [20, 196] width 16 height 16
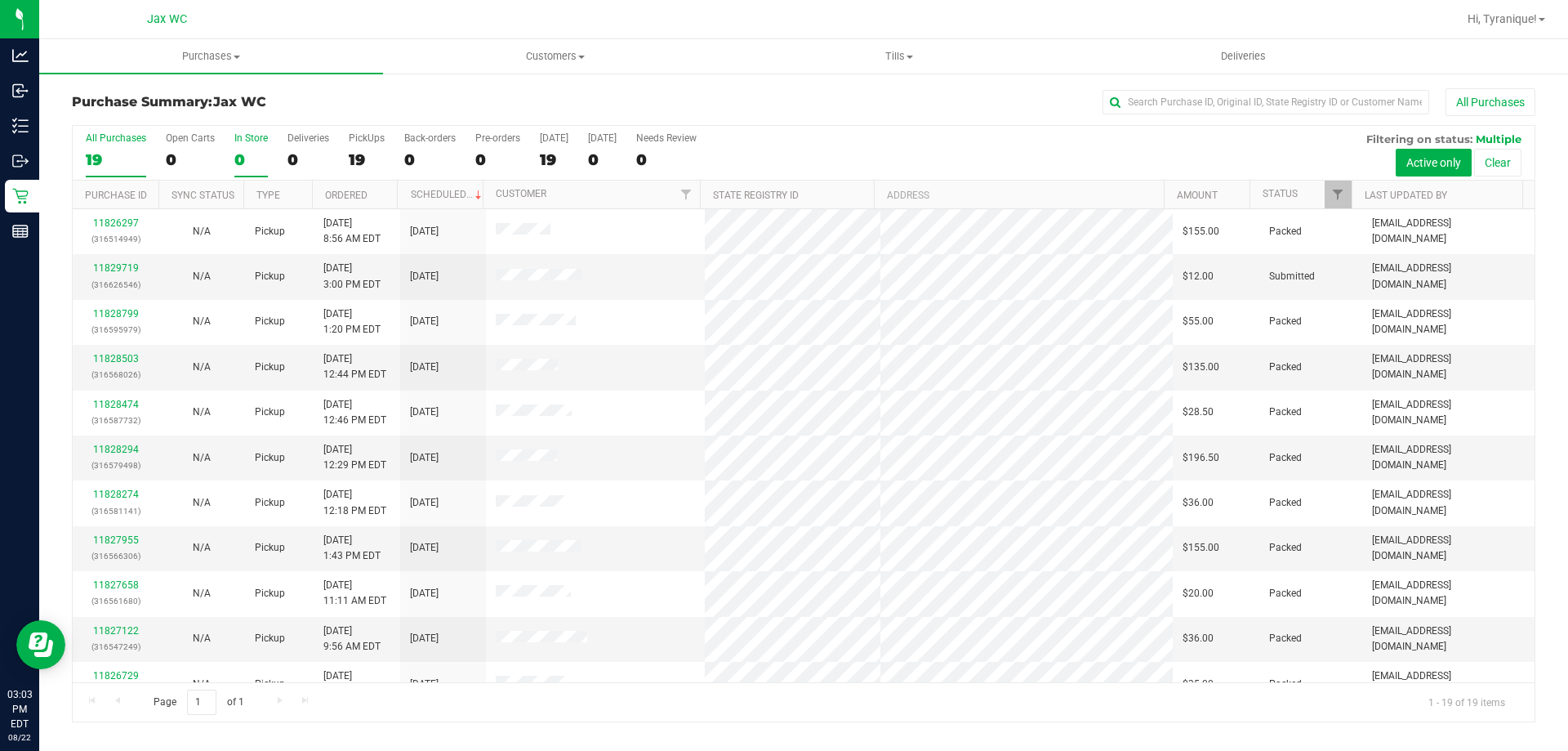
click at [258, 147] on label "In Store 0" at bounding box center [251, 154] width 33 height 44
click at [0, 0] on input "In Store 0" at bounding box center [0, 0] width 0 height 0
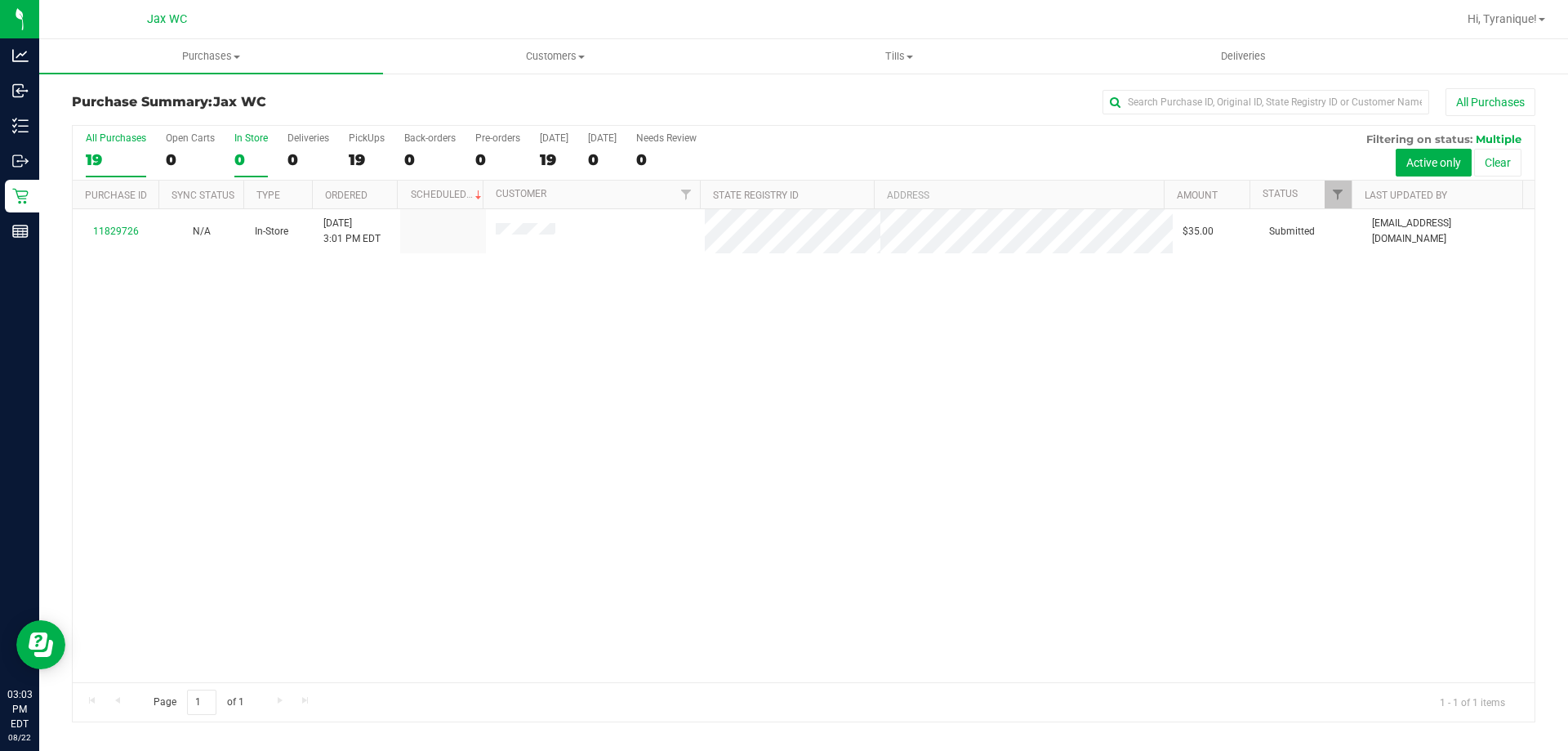
click at [140, 133] on div "All Purchases" at bounding box center [116, 138] width 61 height 11
click at [0, 0] on input "All Purchases 19" at bounding box center [0, 0] width 0 height 0
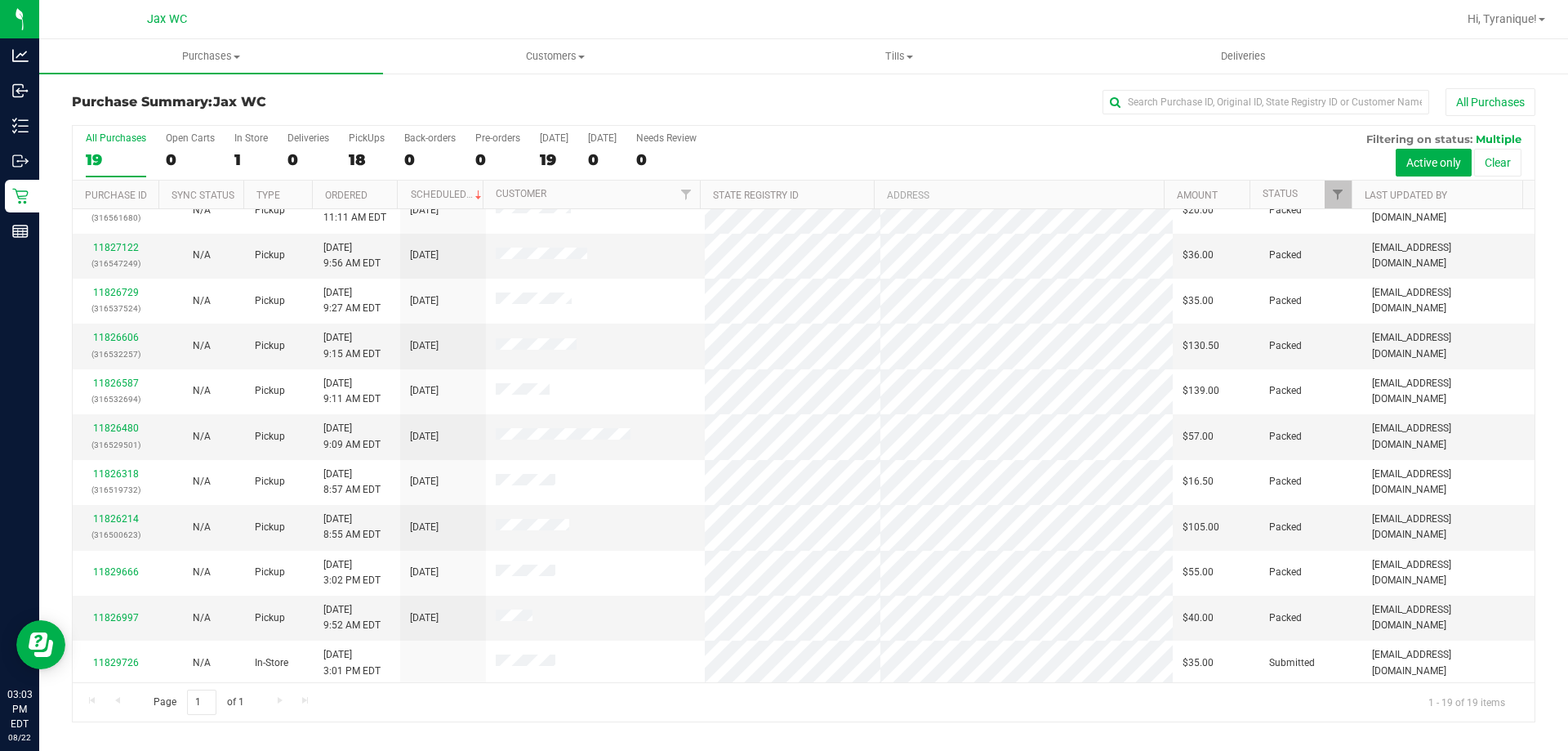
scroll to position [386, 0]
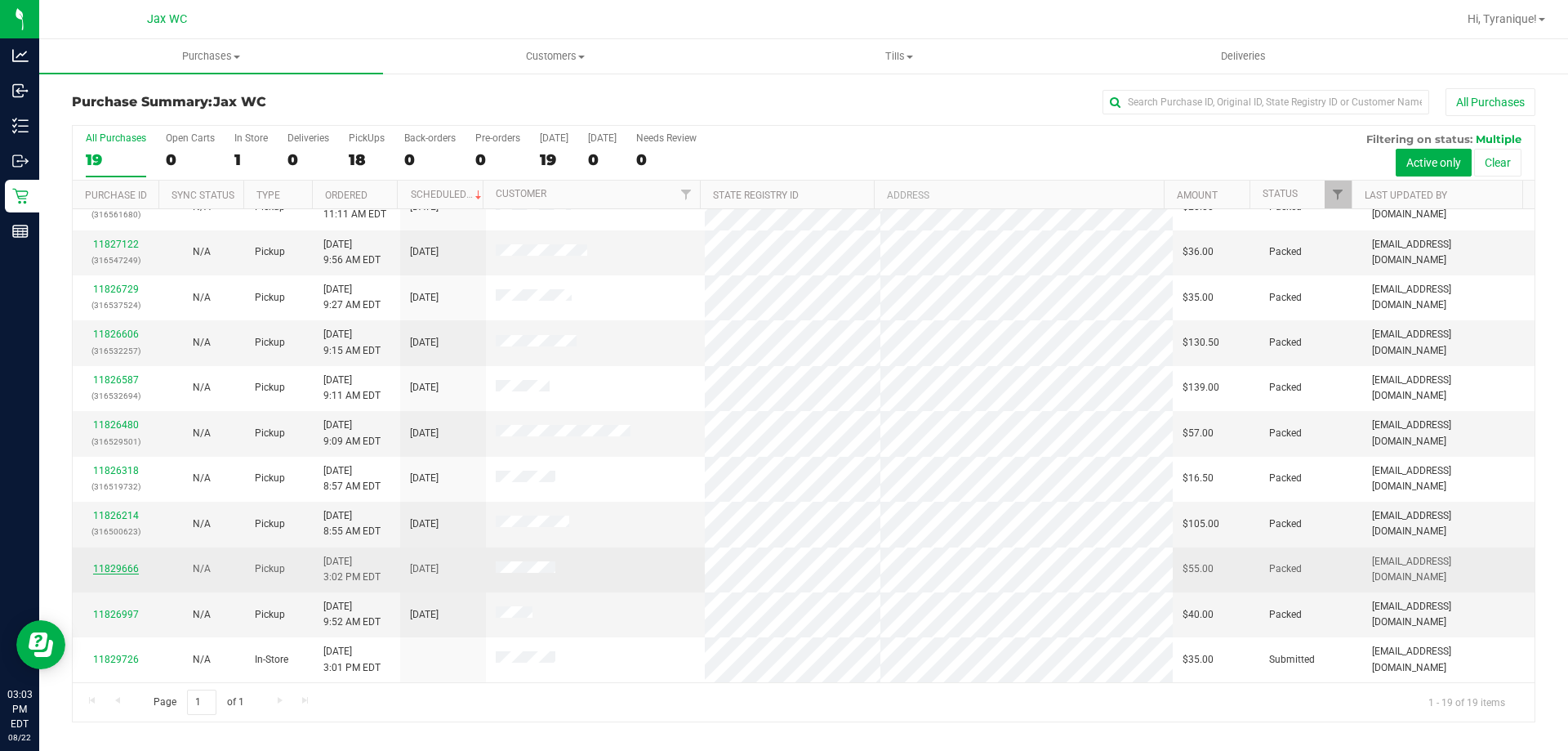
click at [111, 564] on link "11829666" at bounding box center [115, 568] width 45 height 11
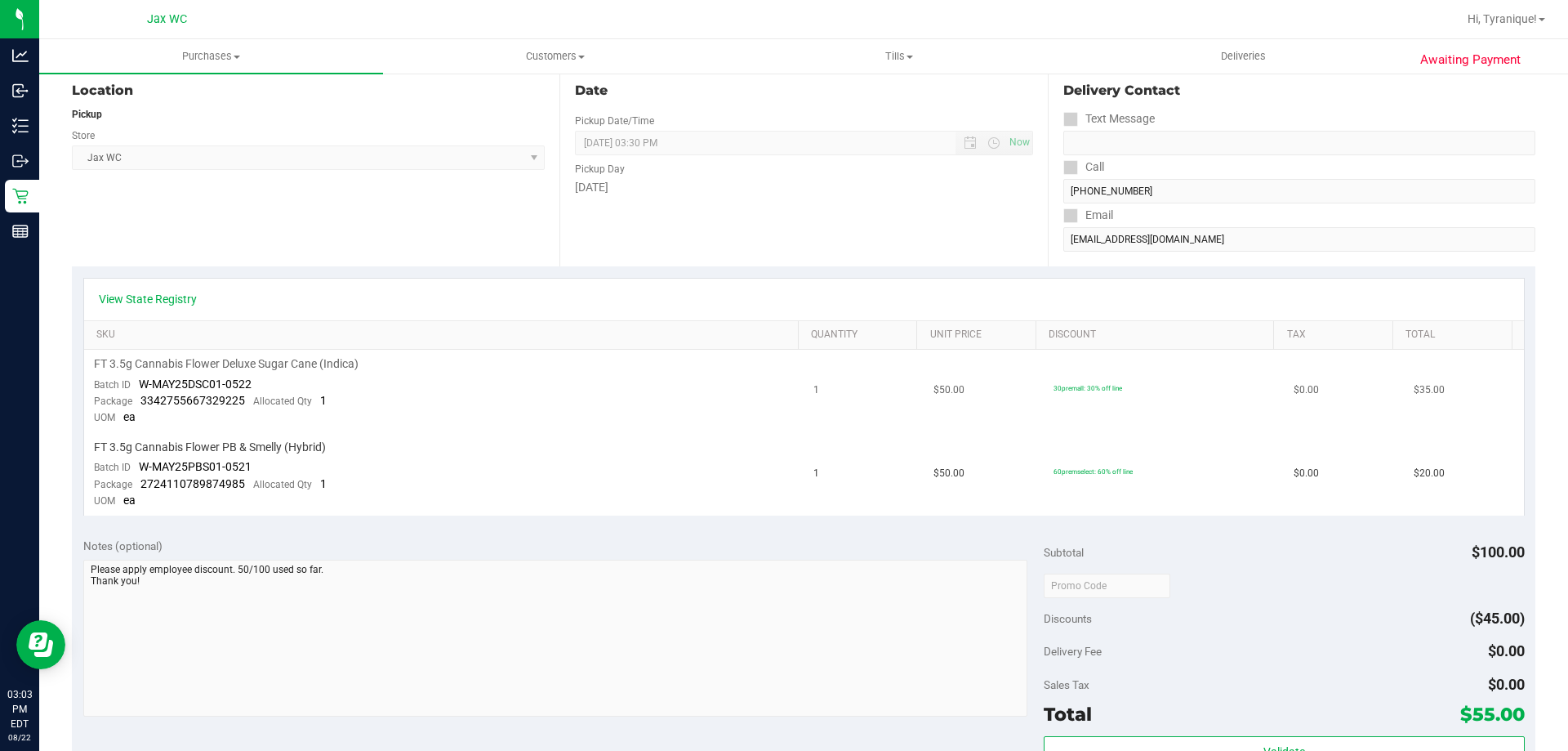
scroll to position [164, 0]
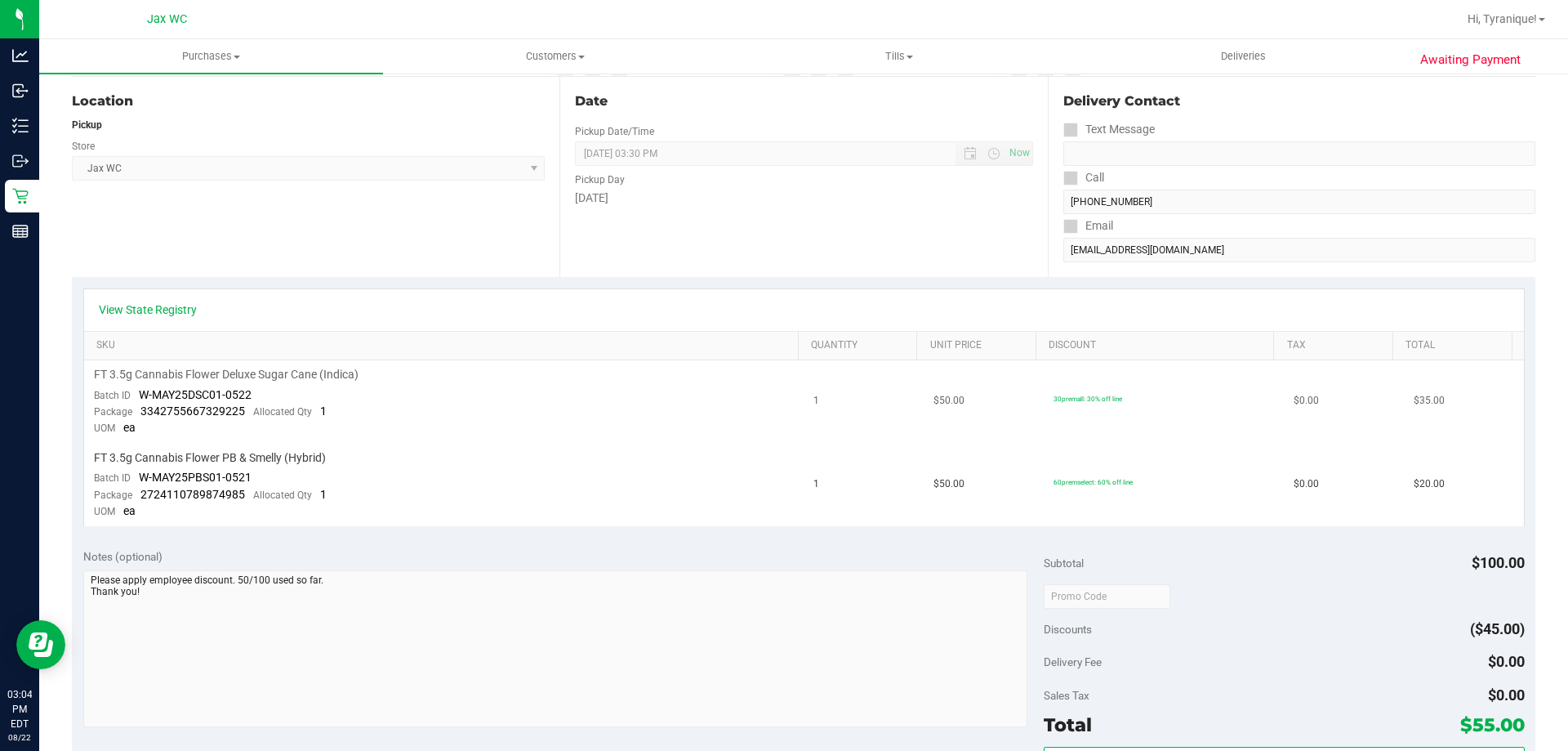
click at [392, 429] on td "FT 3.5g Cannabis Flower Deluxe Sugar Cane (Indica) Batch ID W-MAY25DSC01-0522 P…" at bounding box center [444, 402] width 721 height 83
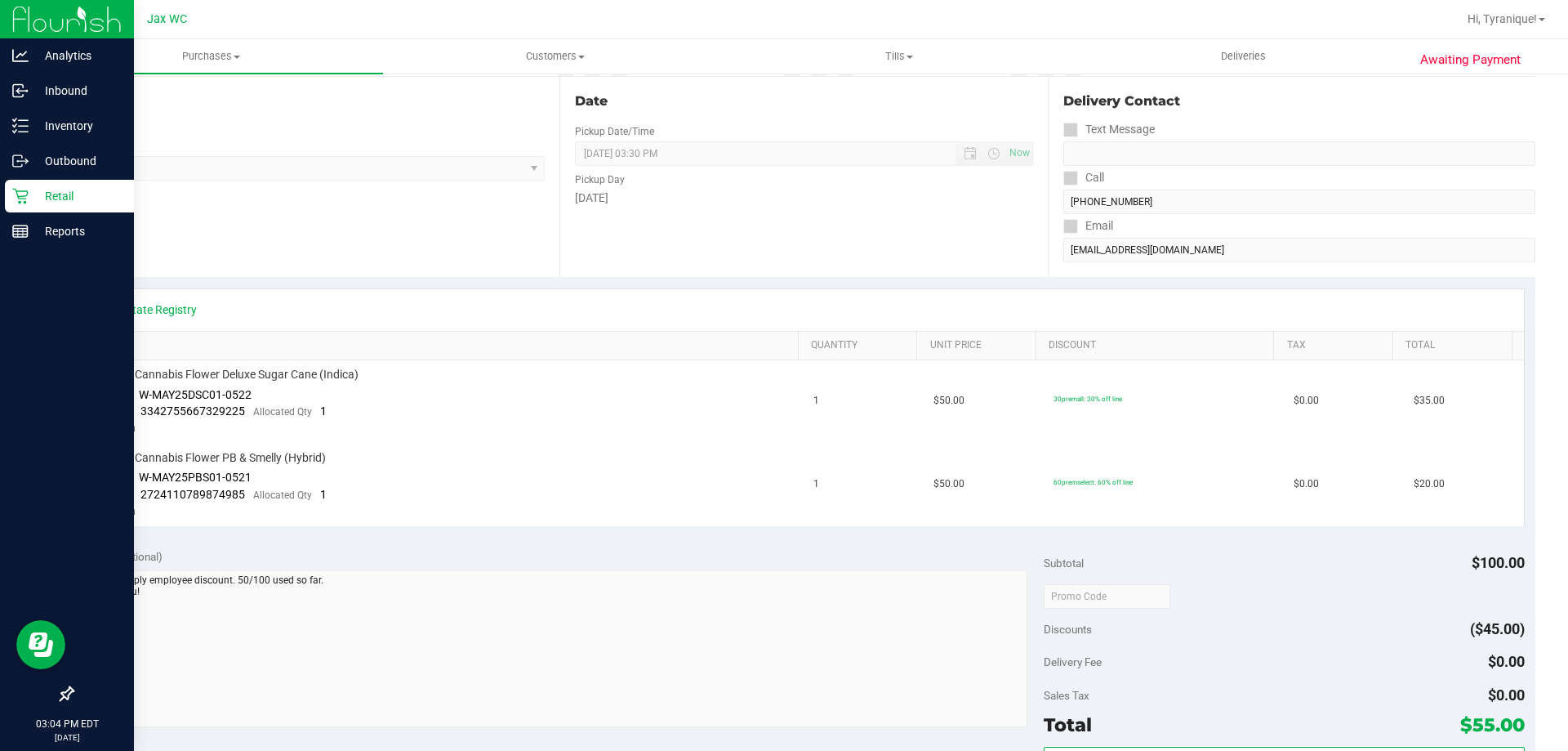
click at [30, 190] on p "Retail" at bounding box center [78, 196] width 98 height 20
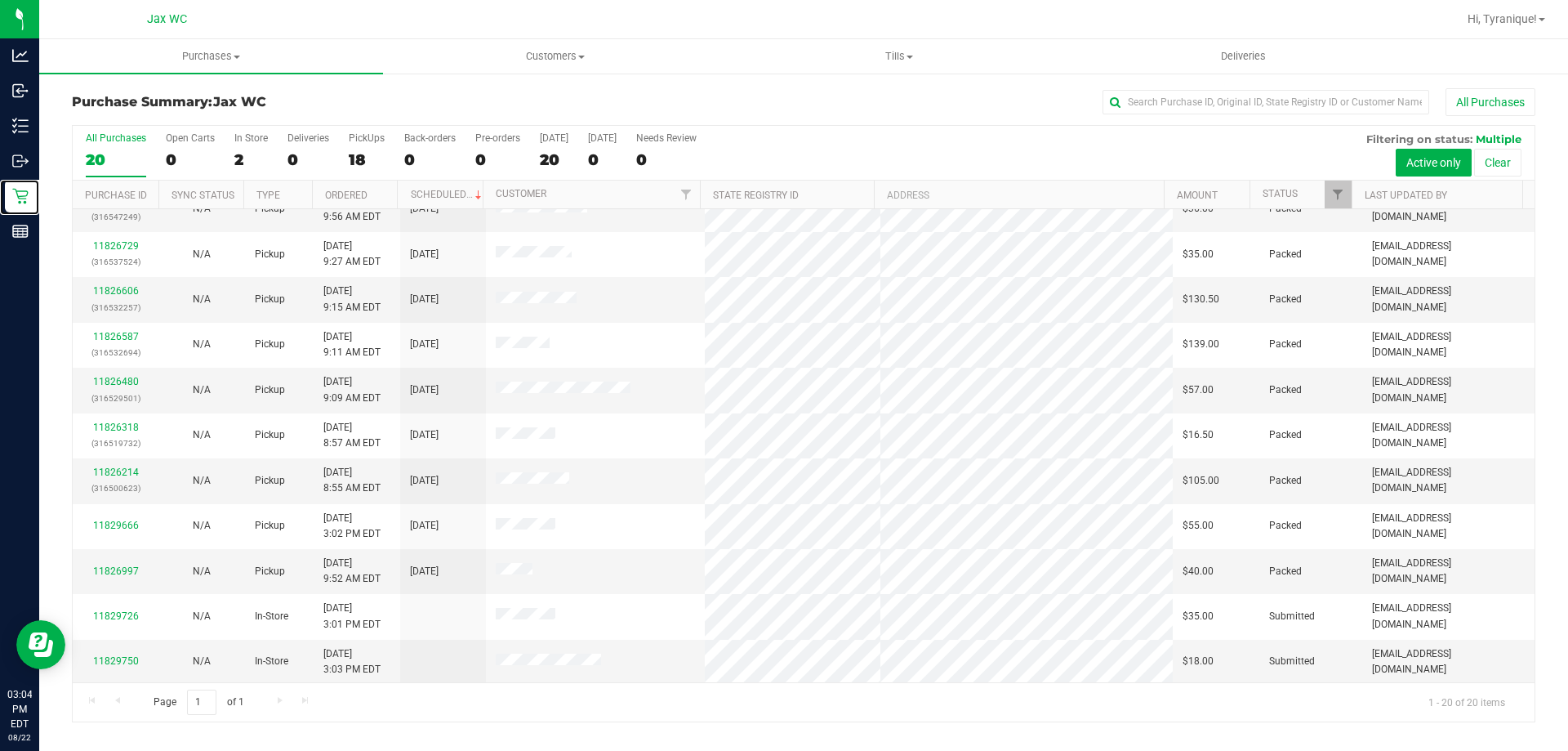
scroll to position [431, 0]
click at [131, 662] on link "11829750" at bounding box center [115, 659] width 45 height 11
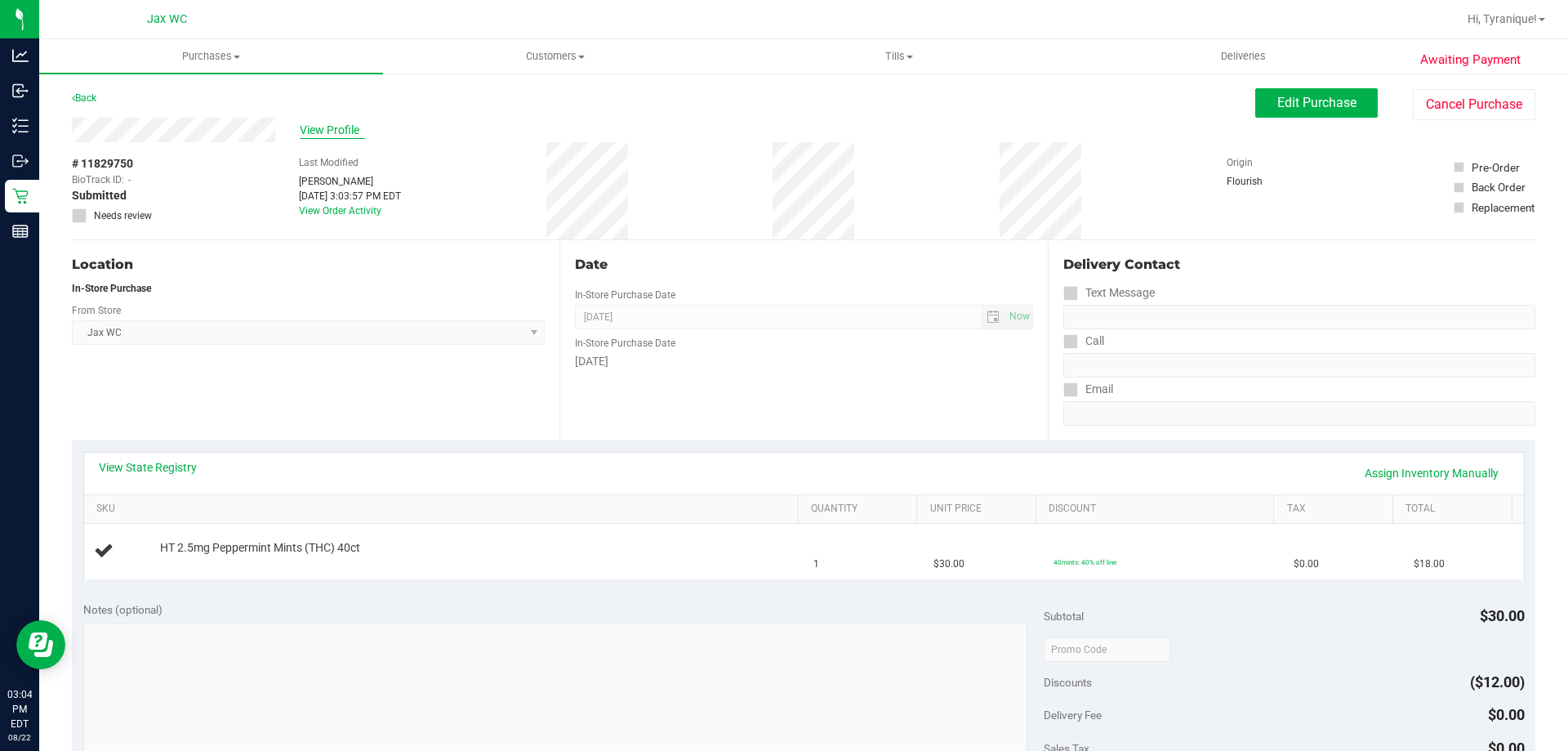
click at [325, 131] on span "View Profile" at bounding box center [332, 131] width 65 height 17
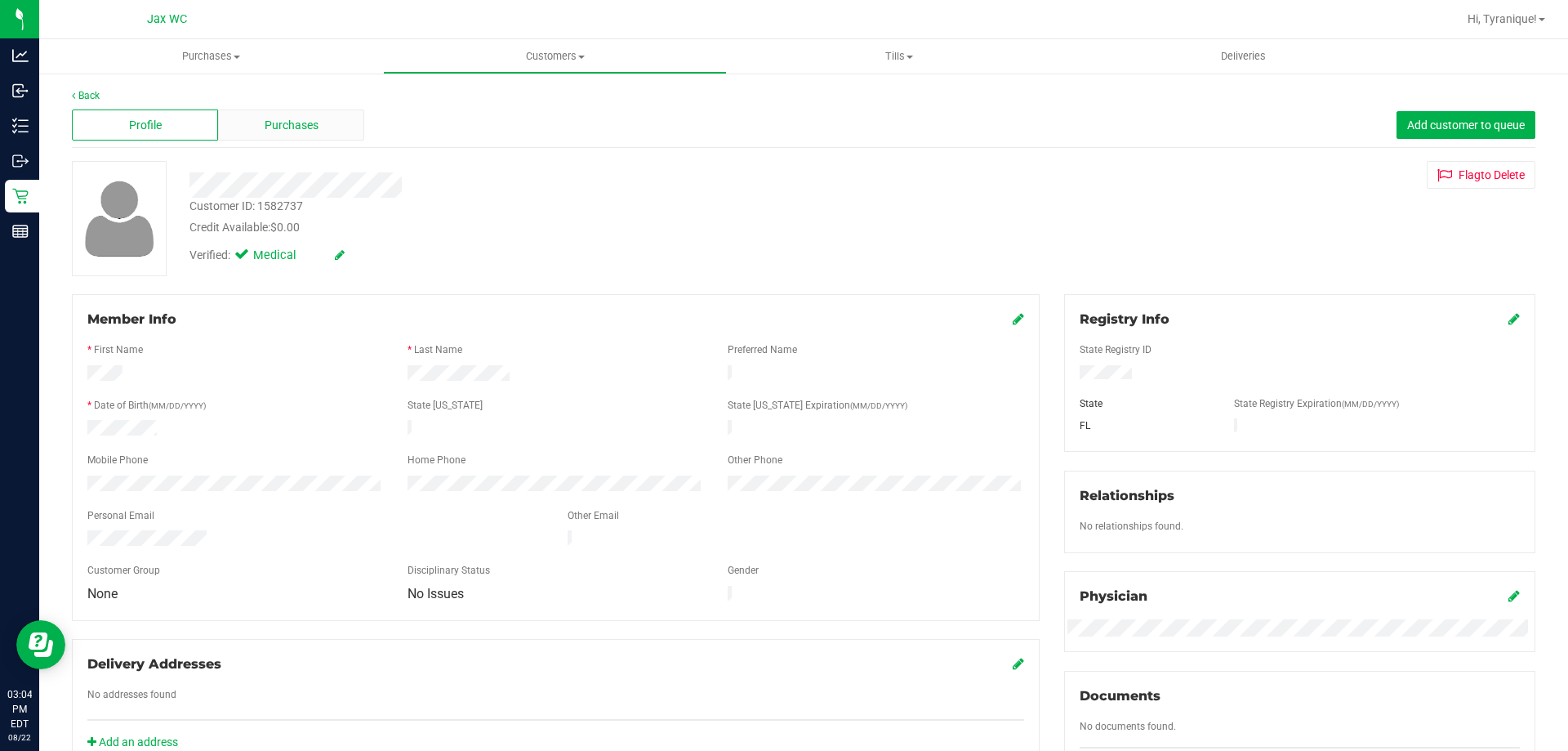
click at [334, 110] on div "Purchases" at bounding box center [291, 125] width 147 height 31
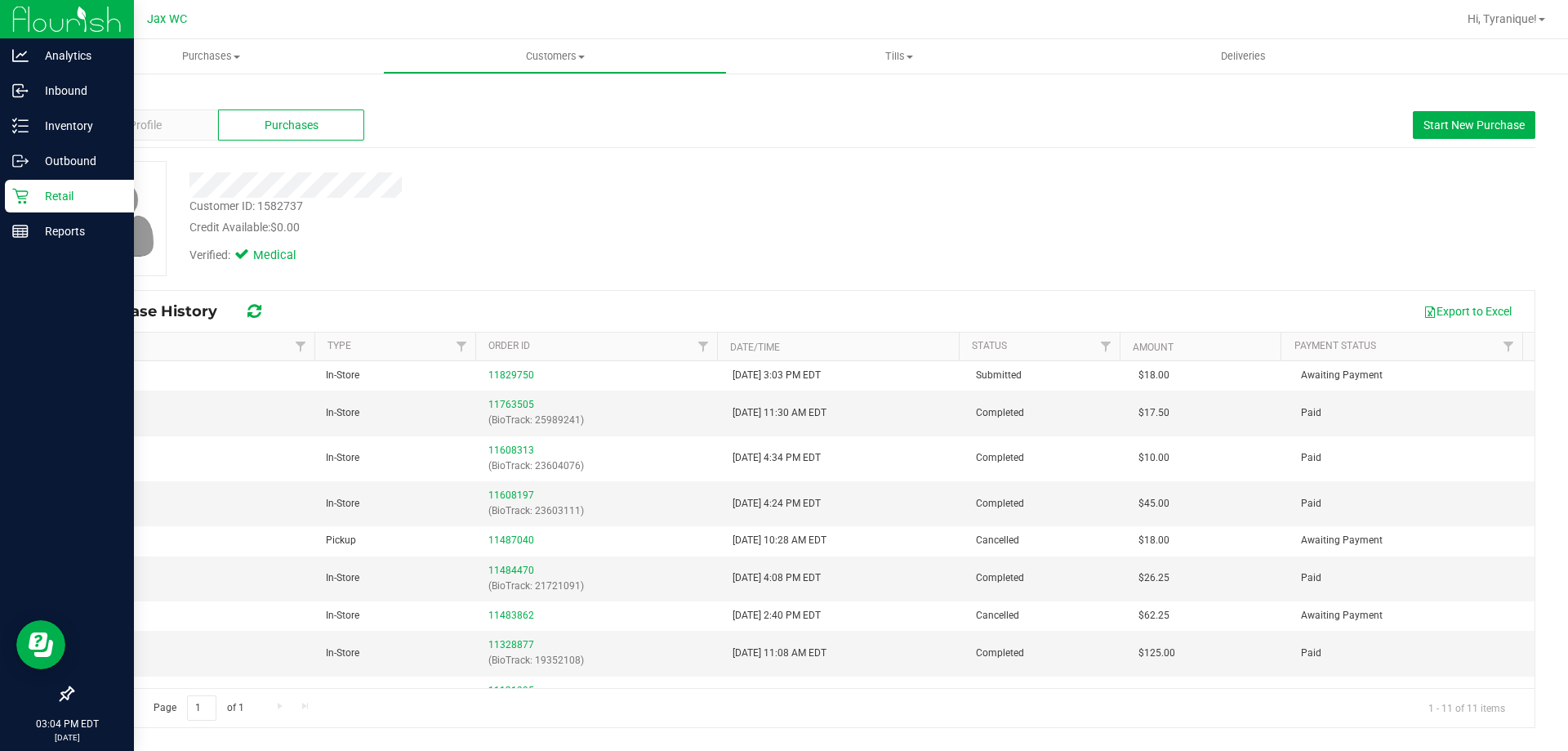
click at [8, 193] on div "Retail" at bounding box center [69, 196] width 129 height 33
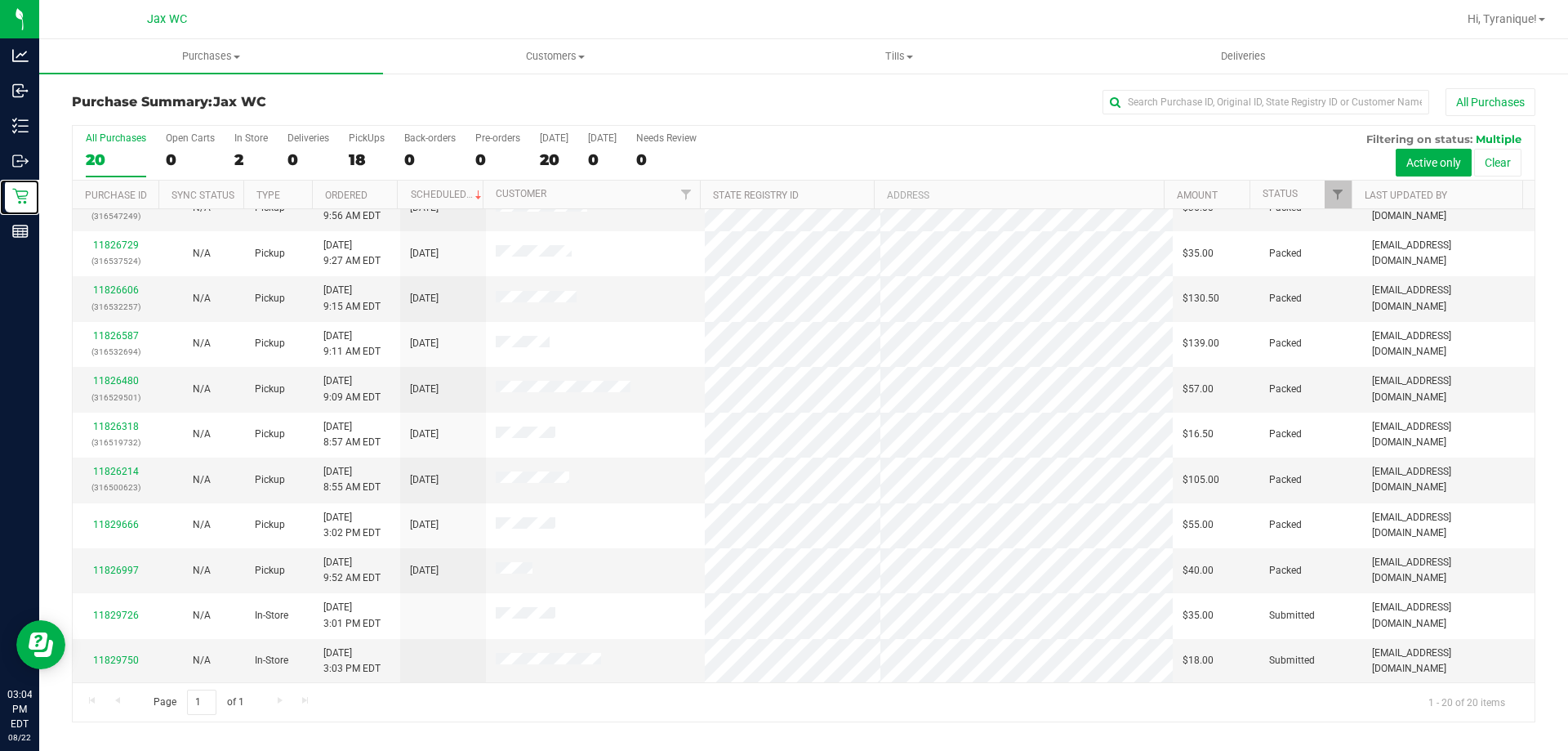
scroll to position [431, 0]
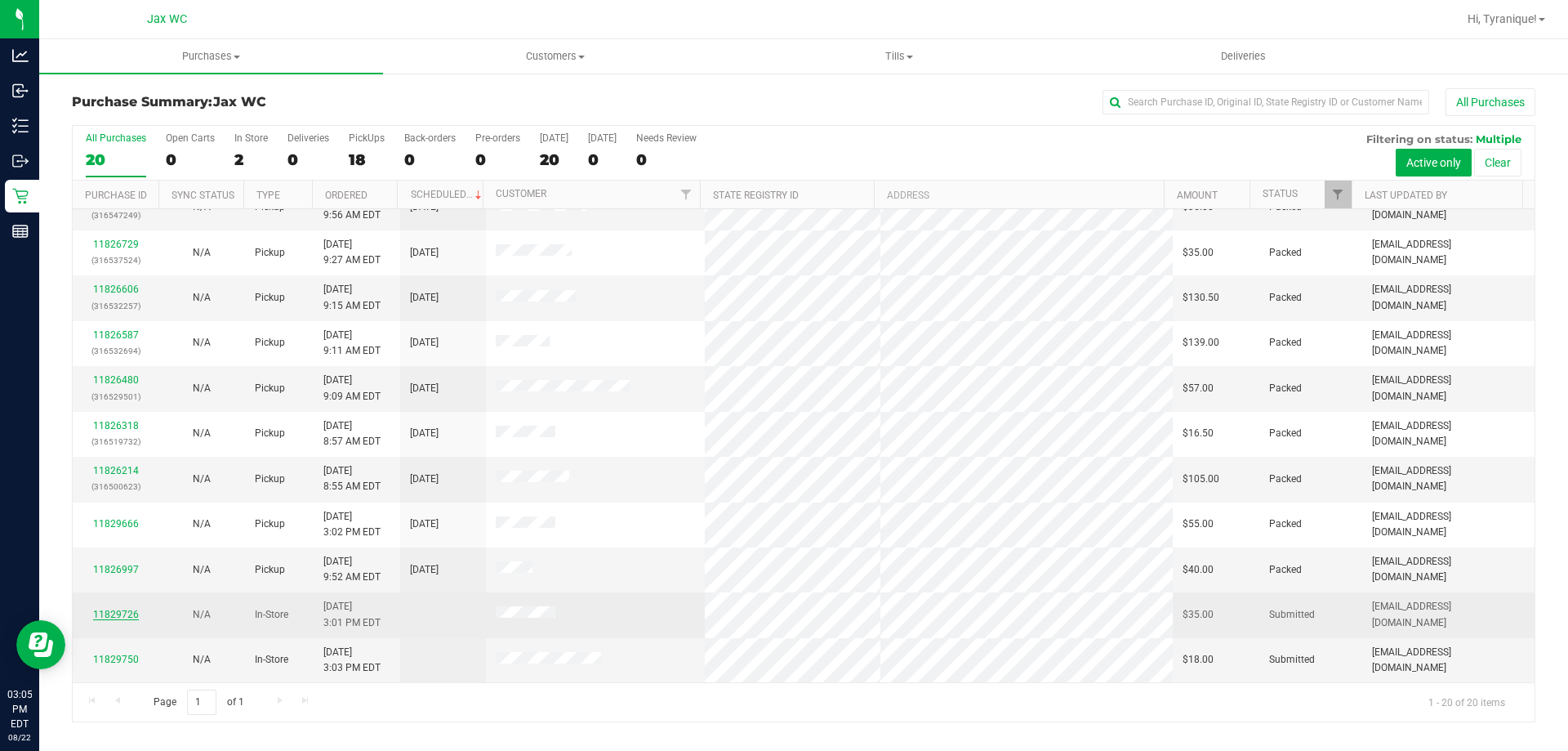
click at [129, 616] on link "11829726" at bounding box center [115, 614] width 45 height 11
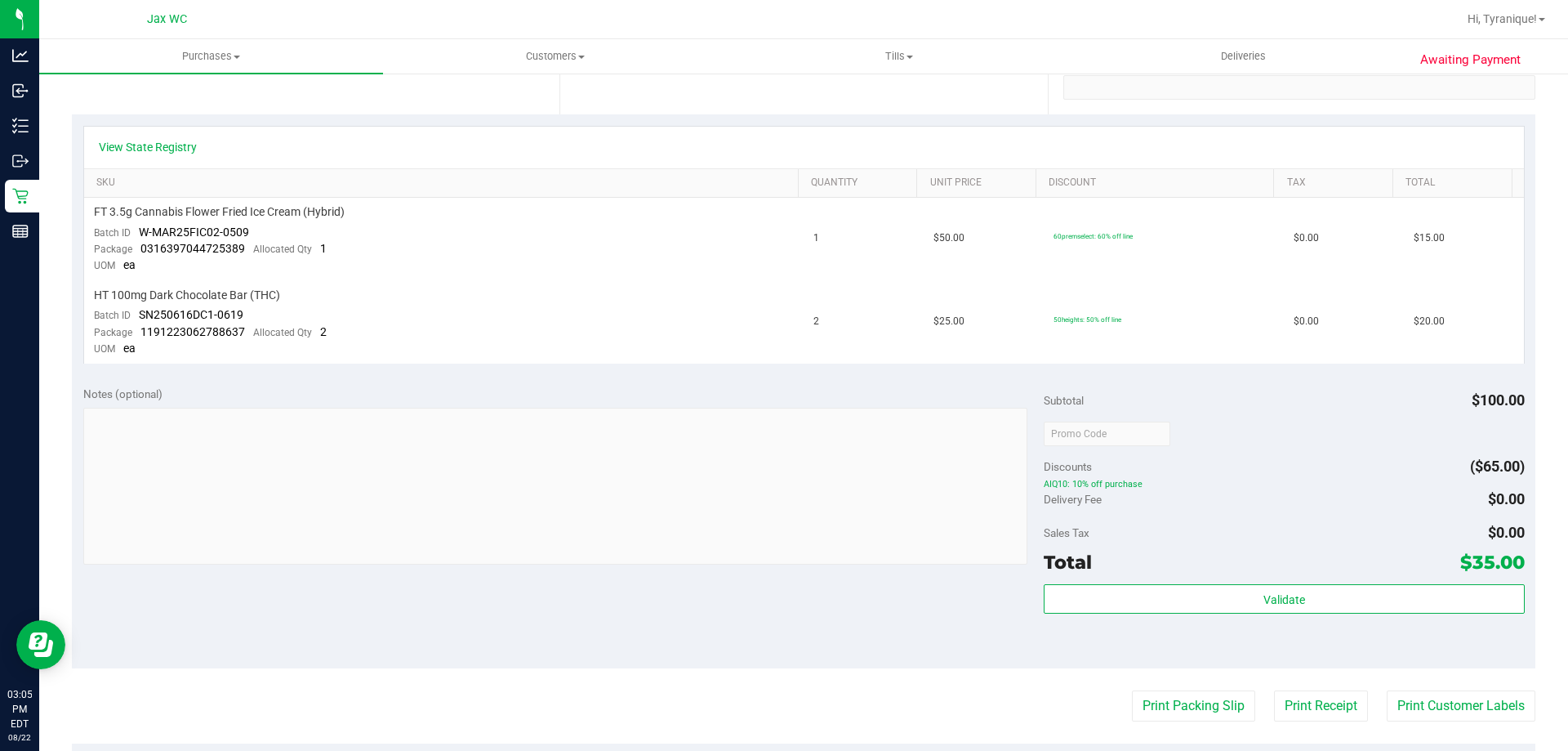
scroll to position [326, 0]
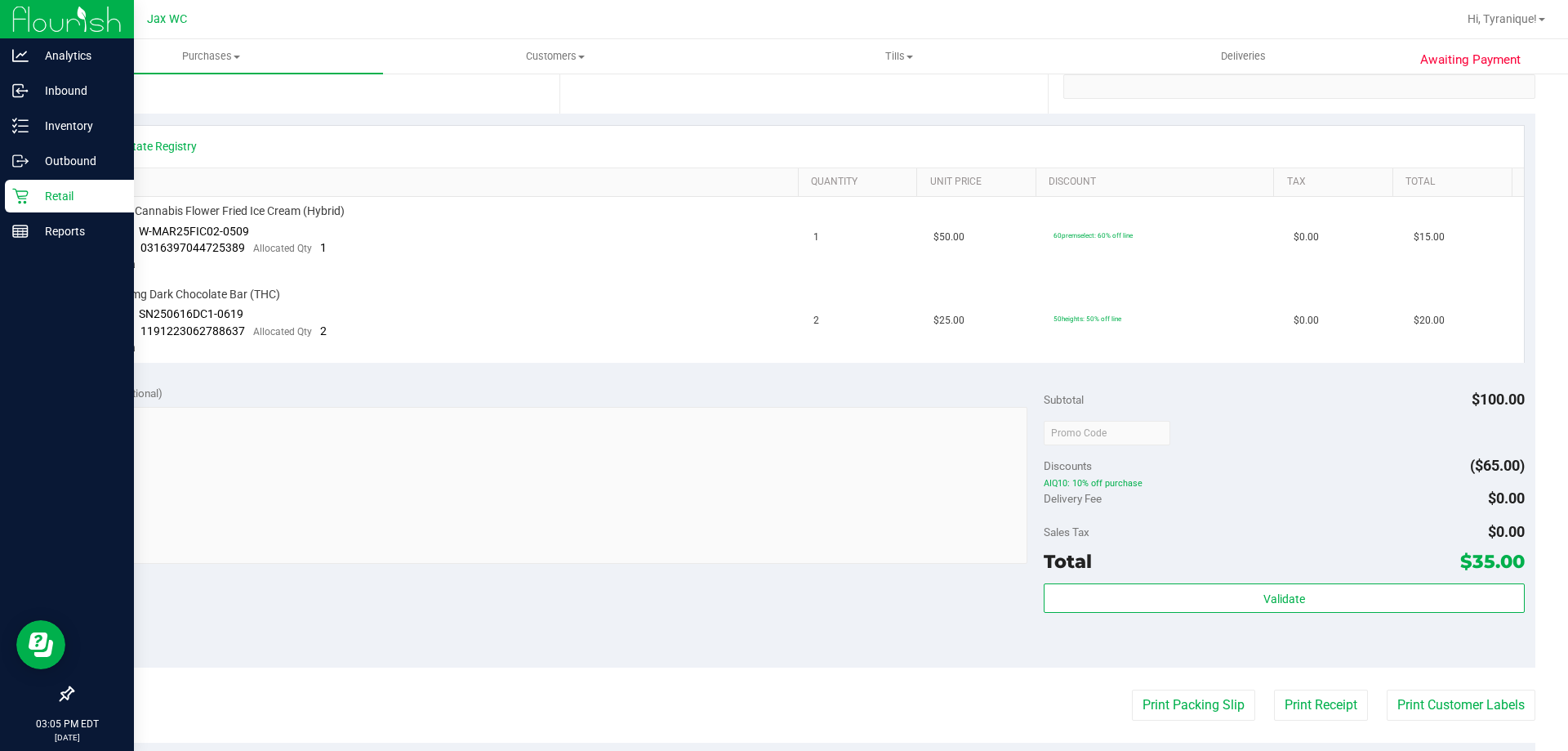
click at [28, 192] on p "Retail" at bounding box center [78, 196] width 98 height 20
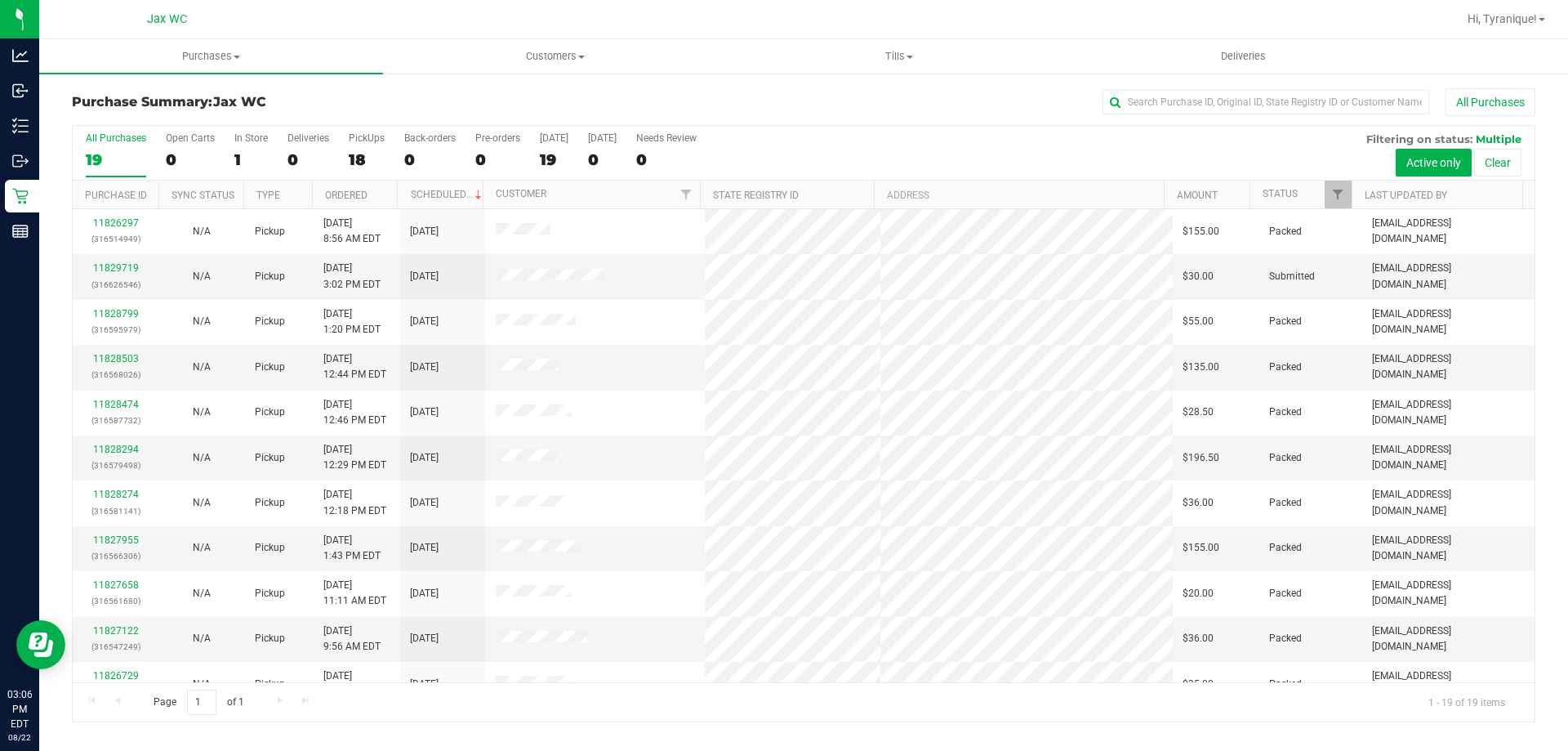
click at [374, 95] on h3 "Purchase Summary: Jax WC" at bounding box center [316, 102] width 488 height 15
click at [601, 102] on div "All Purchases" at bounding box center [1048, 101] width 976 height 27
click at [536, 57] on span "Customers" at bounding box center [555, 57] width 342 height 15
click at [542, 90] on li "All customers" at bounding box center [555, 98] width 344 height 20
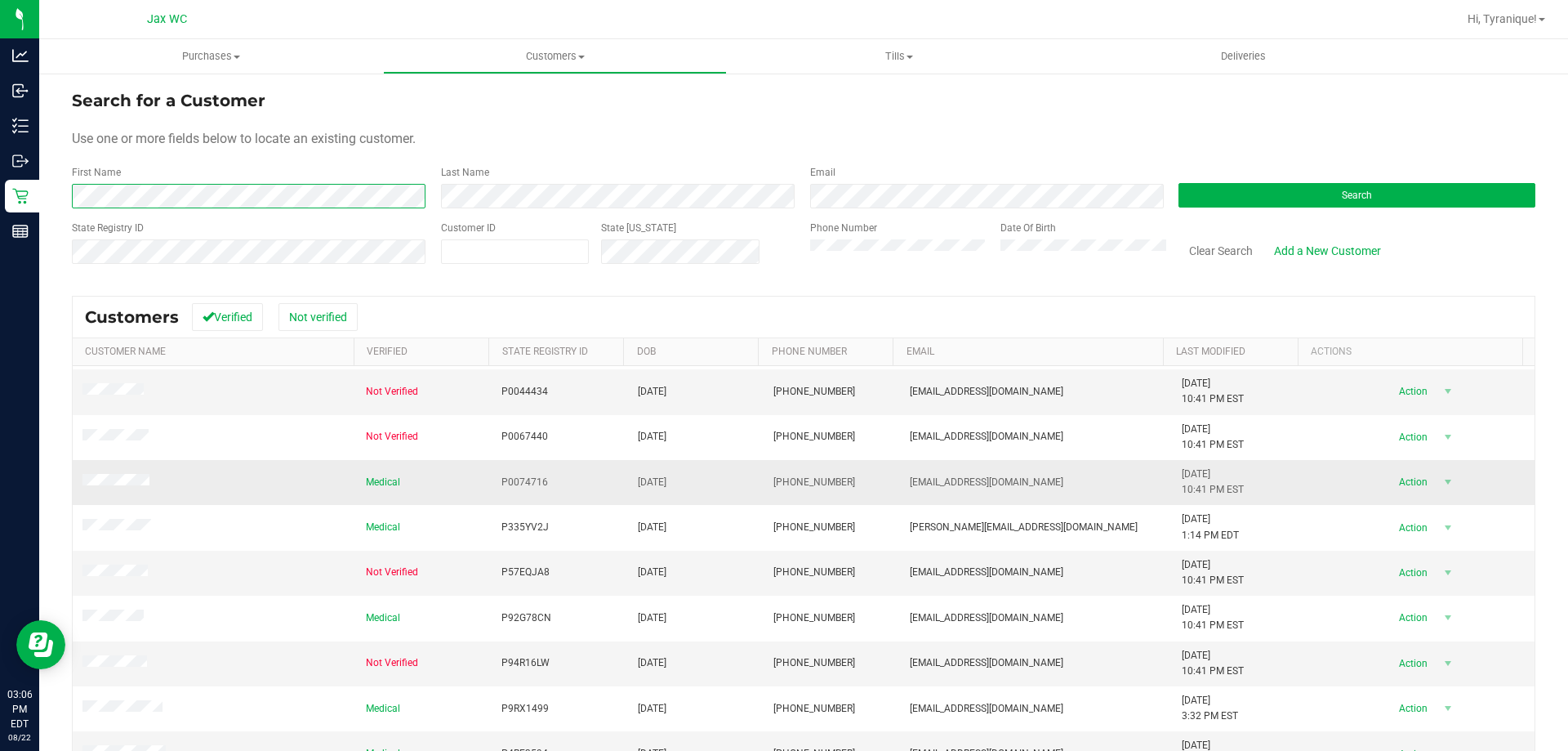
scroll to position [81, 0]
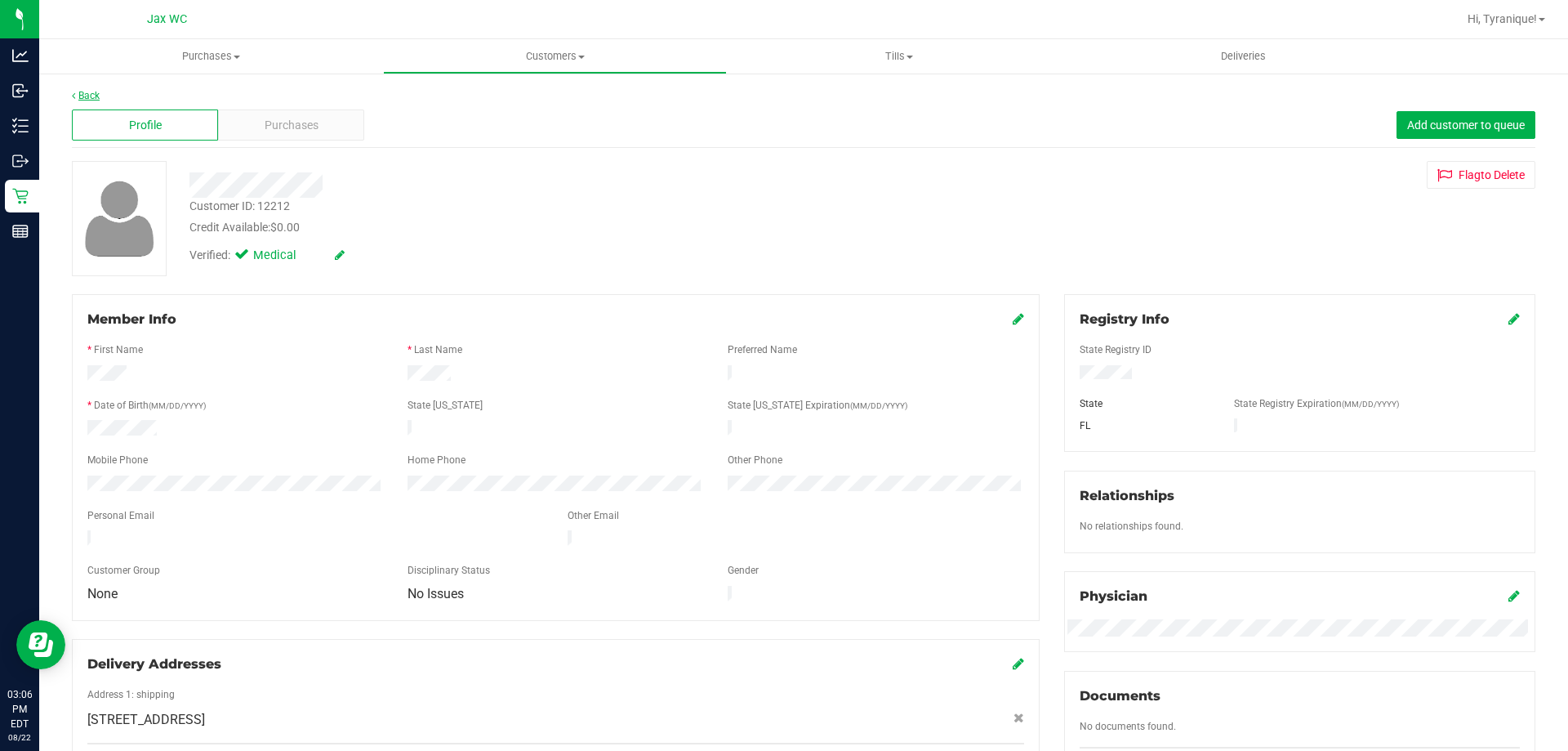
click at [84, 93] on link "Back" at bounding box center [85, 96] width 27 height 11
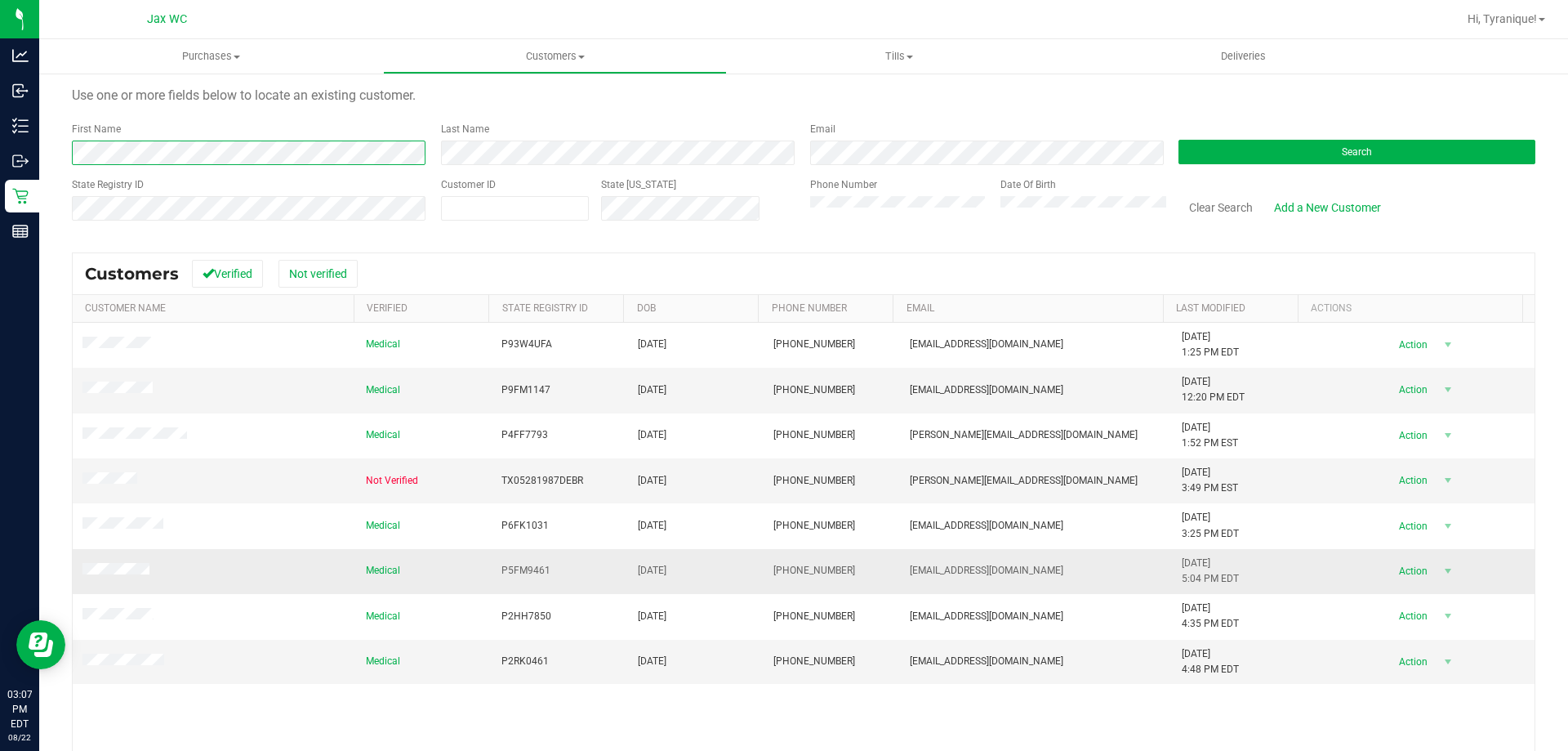
scroll to position [81, 0]
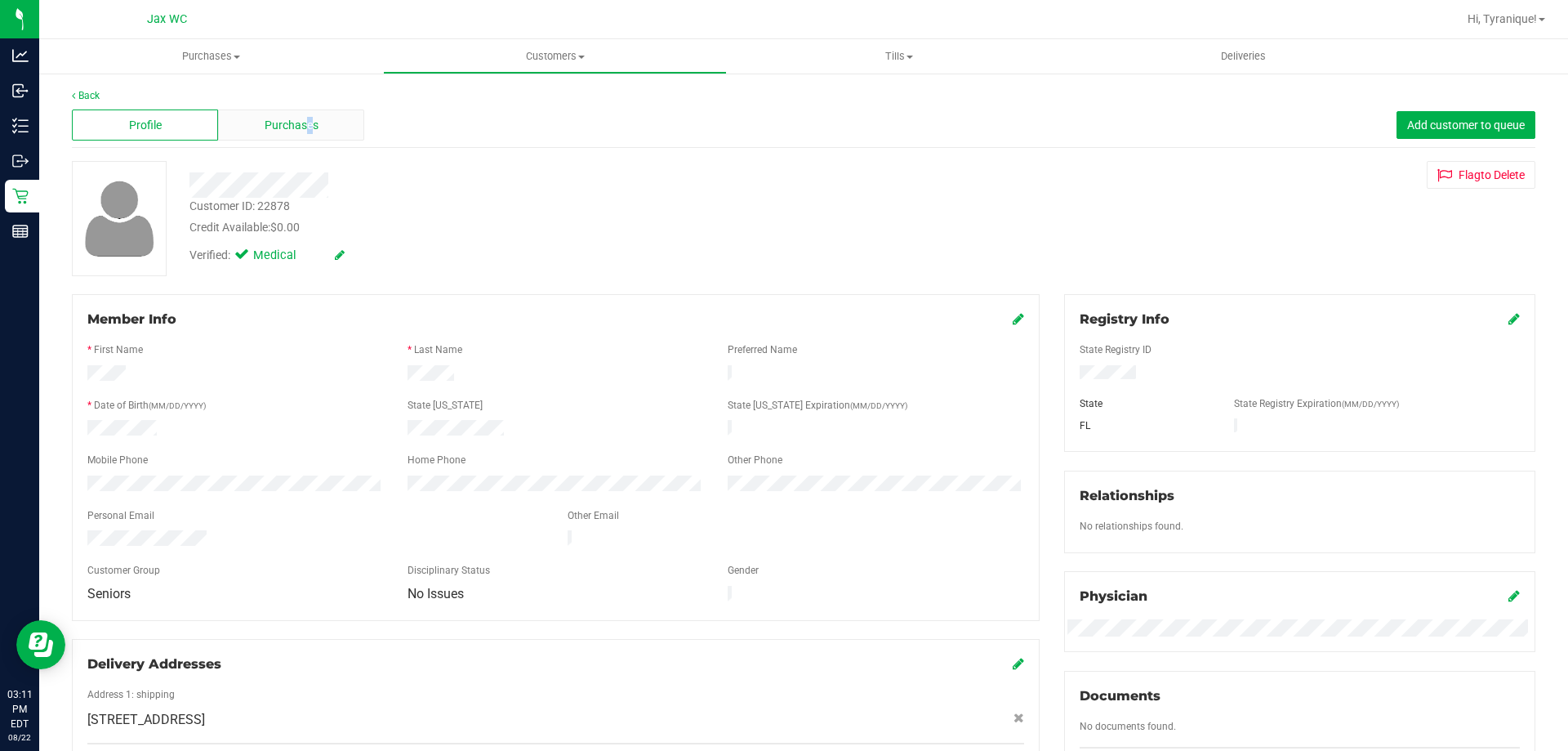
click at [304, 123] on span "Purchases" at bounding box center [291, 125] width 54 height 17
click at [93, 94] on link "Back" at bounding box center [85, 96] width 27 height 11
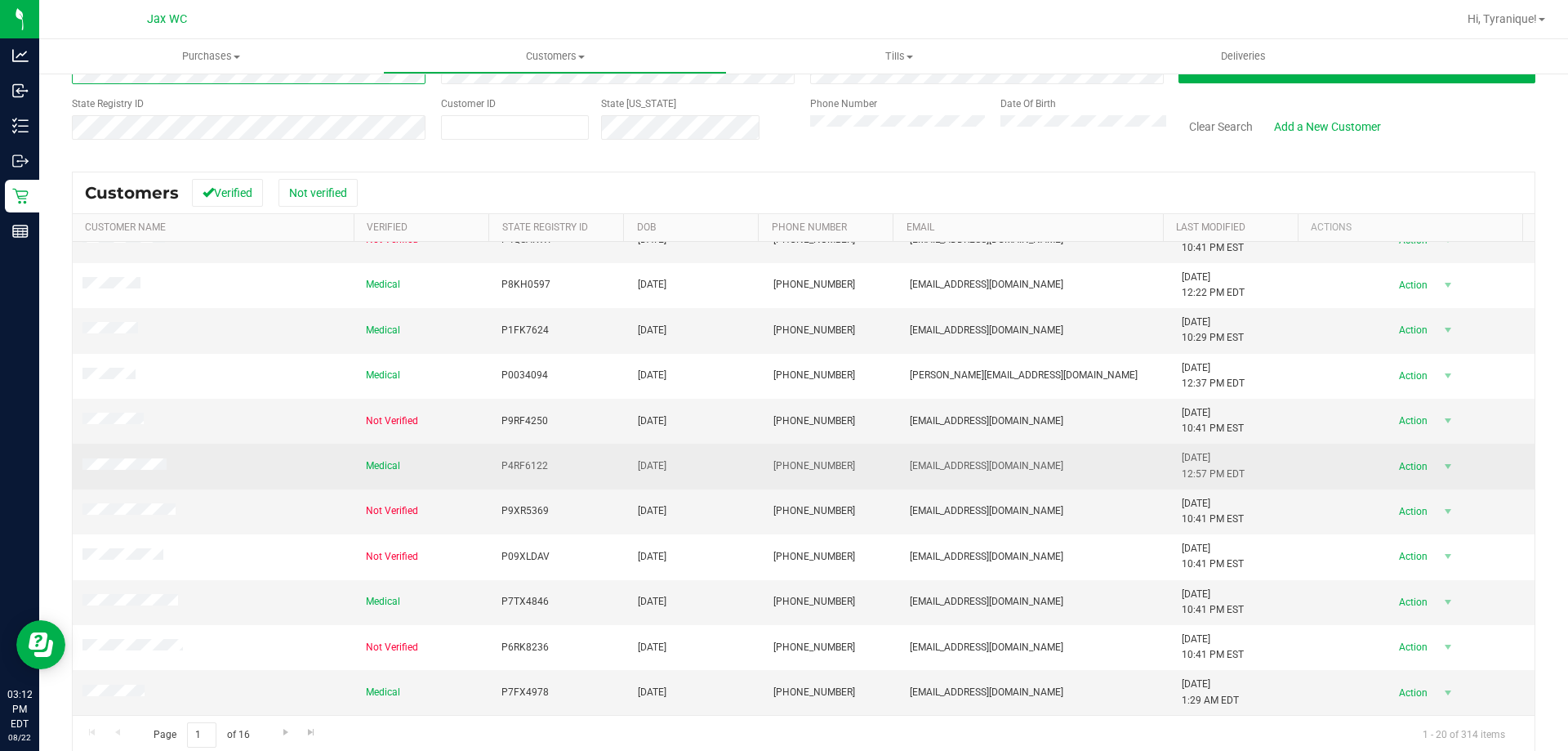
scroll to position [145, 0]
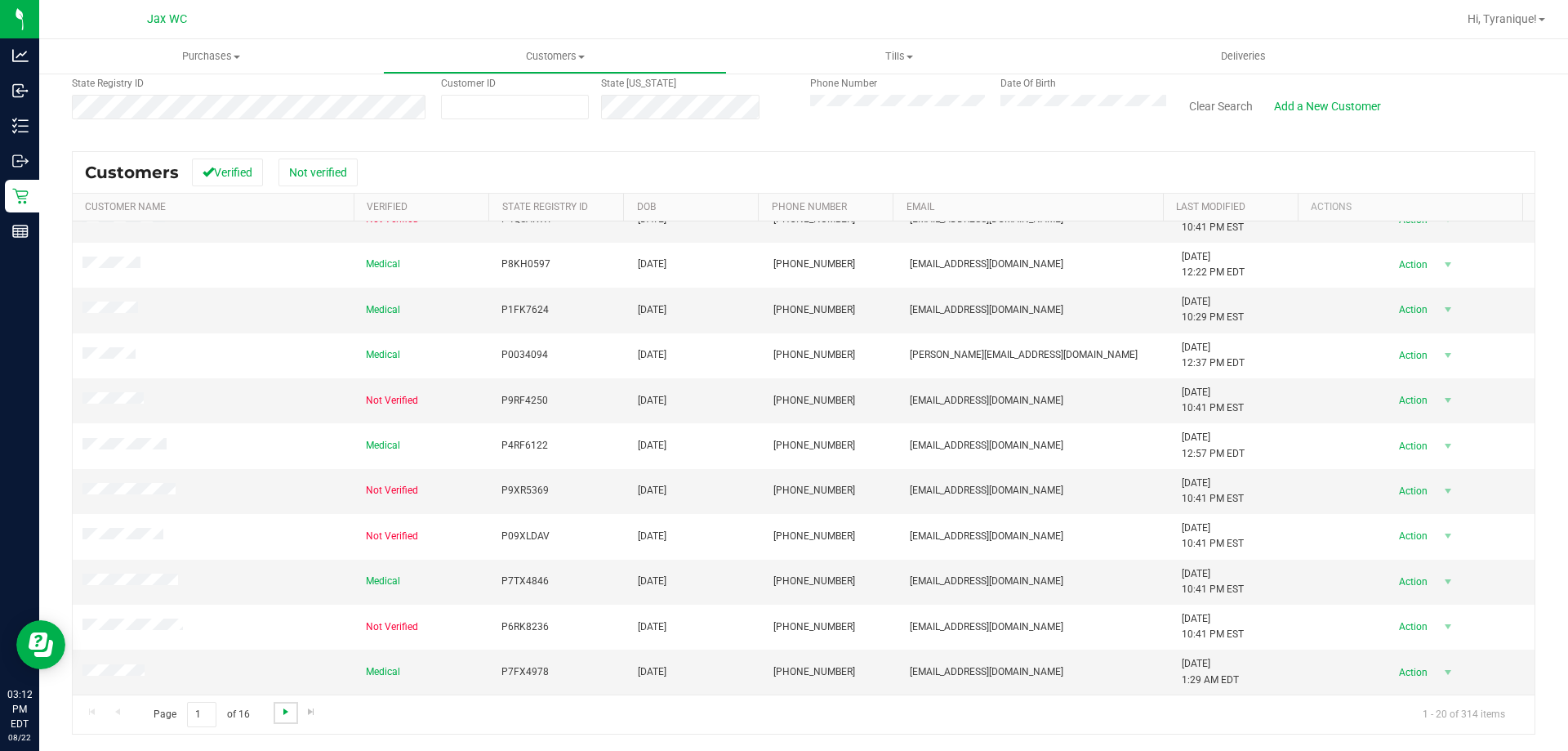
click at [290, 715] on span "Go to the next page" at bounding box center [286, 711] width 13 height 13
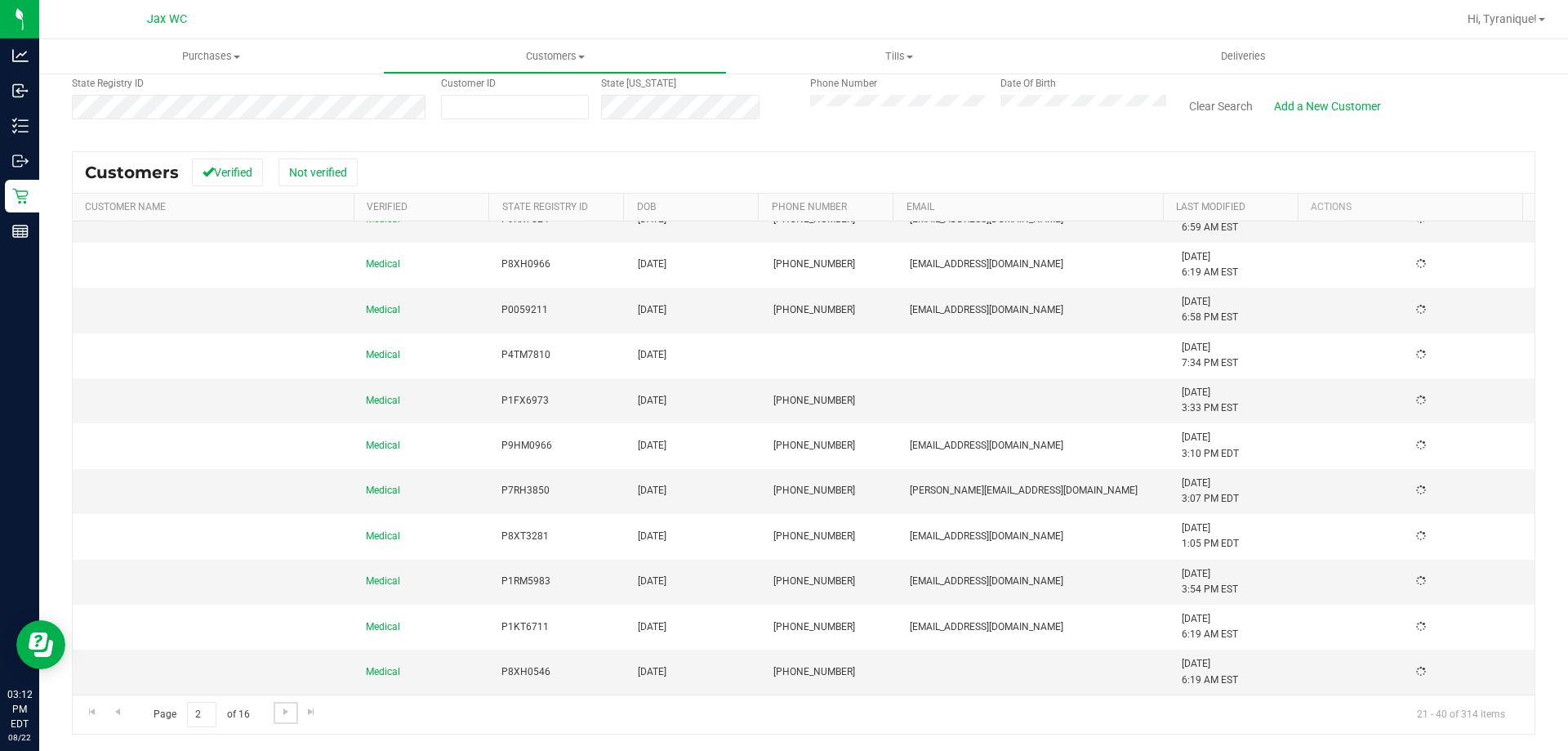
scroll to position [0, 0]
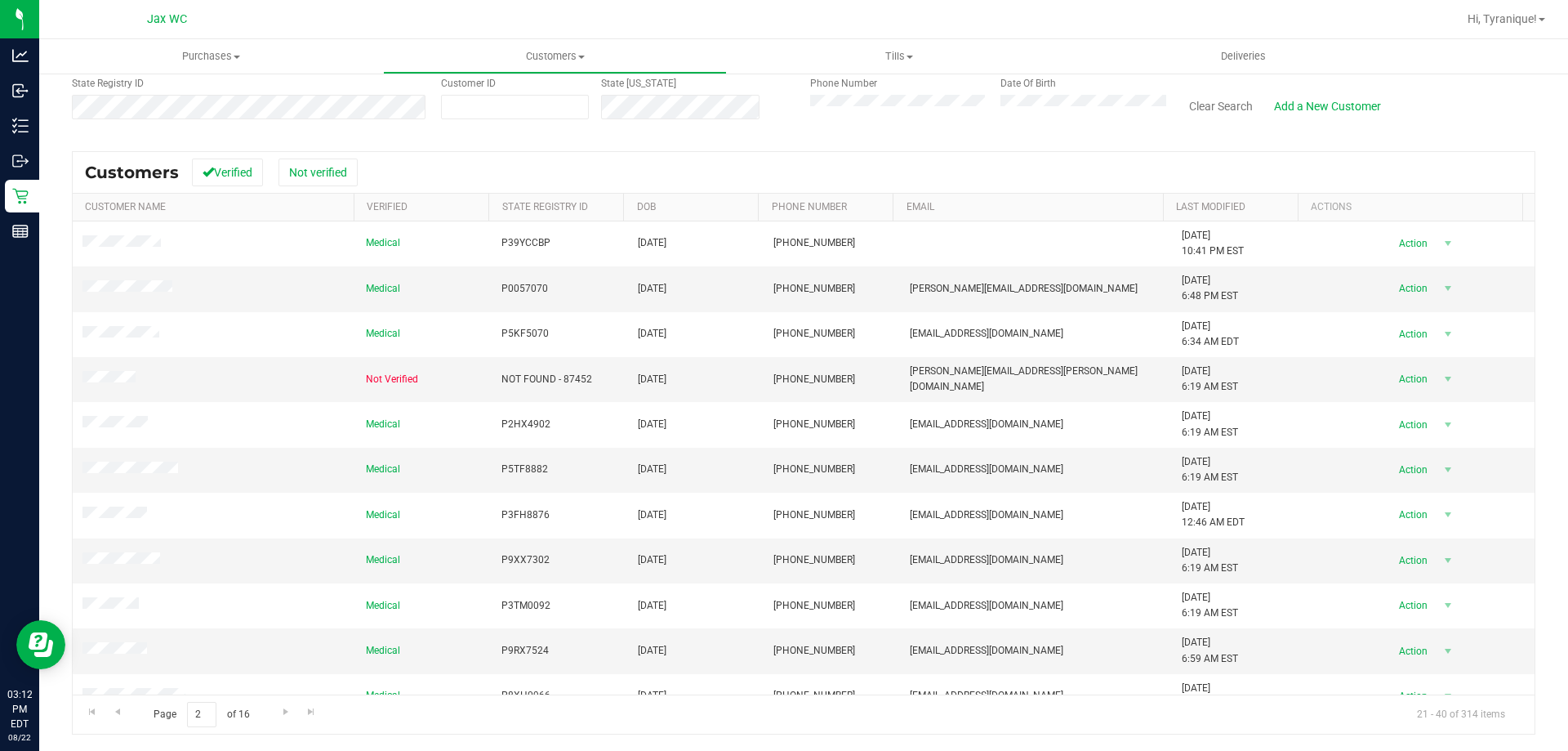
click at [113, 143] on div "Search for a Customer Use one or more fields below to locate an existing custom…" at bounding box center [804, 339] width 1464 height 791
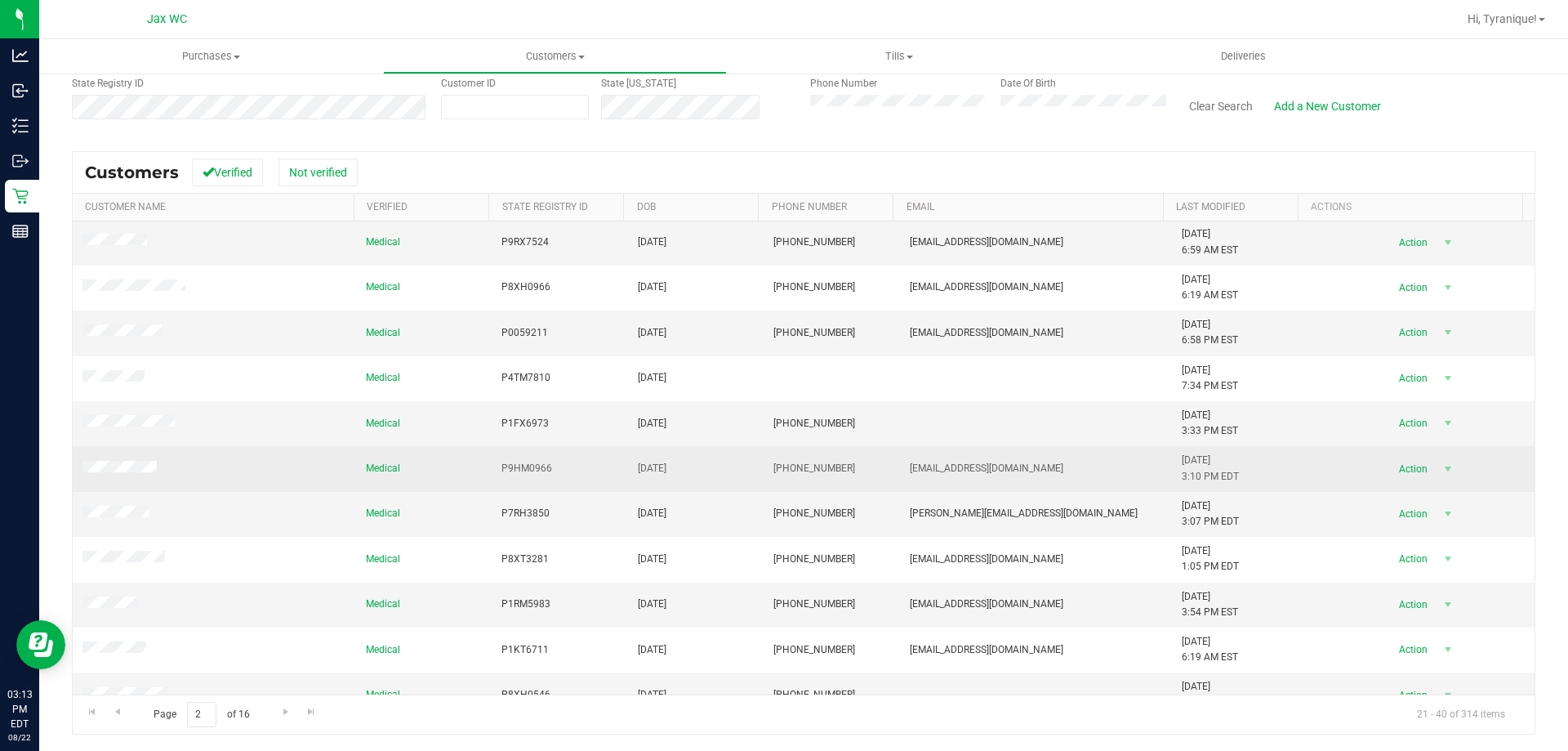
scroll to position [431, 0]
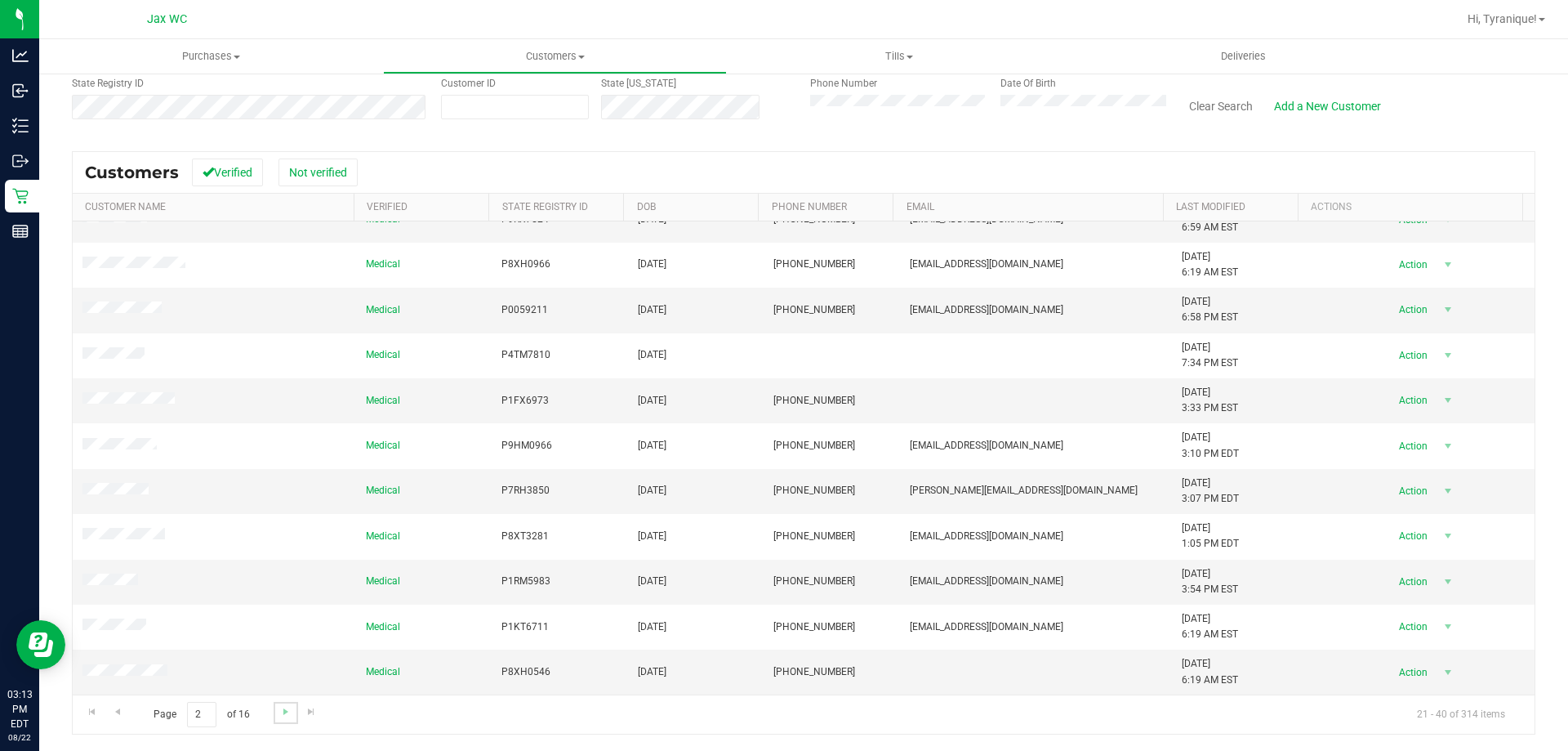
click at [275, 709] on link "Go to the next page" at bounding box center [285, 712] width 24 height 22
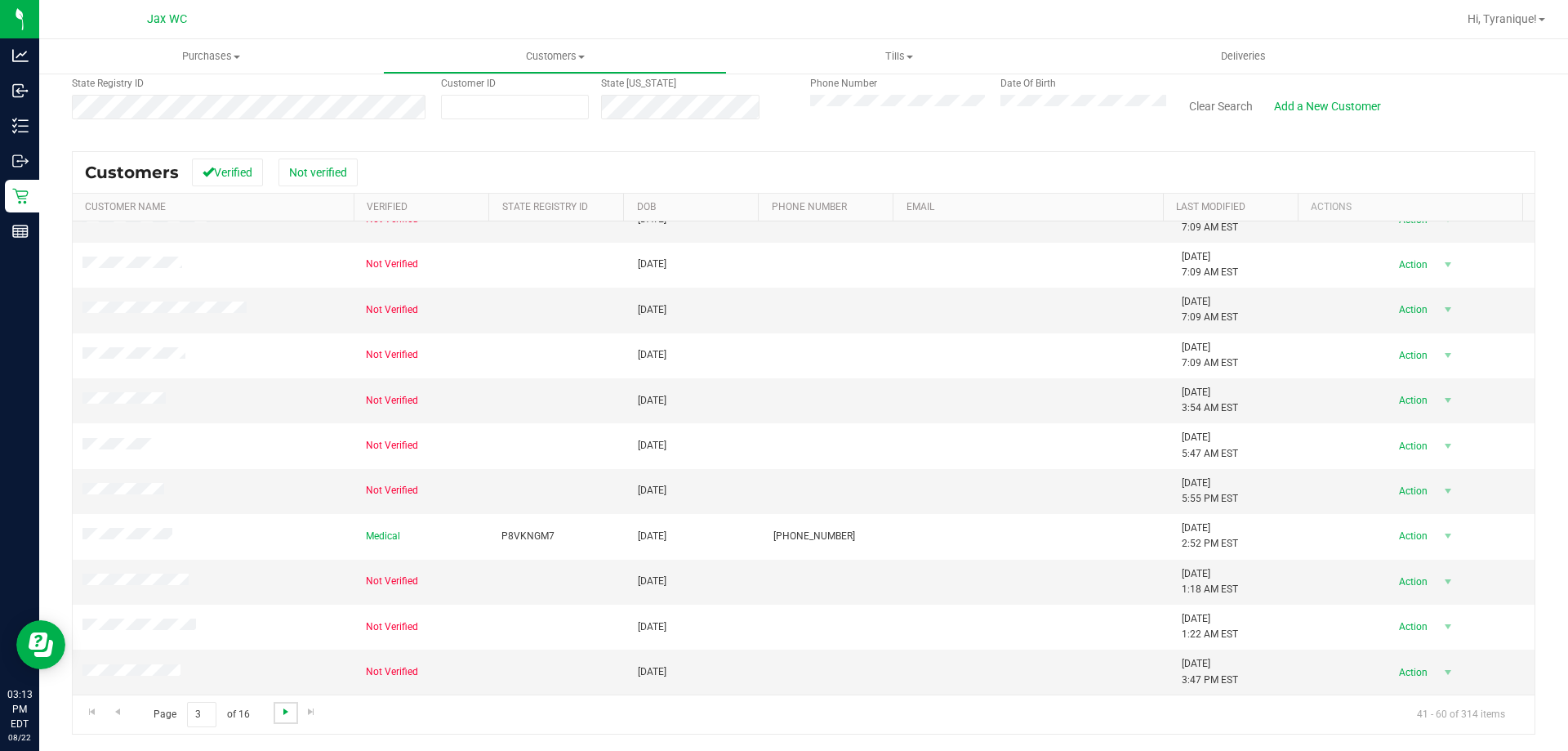
click at [280, 709] on span "Go to the next page" at bounding box center [286, 711] width 13 height 13
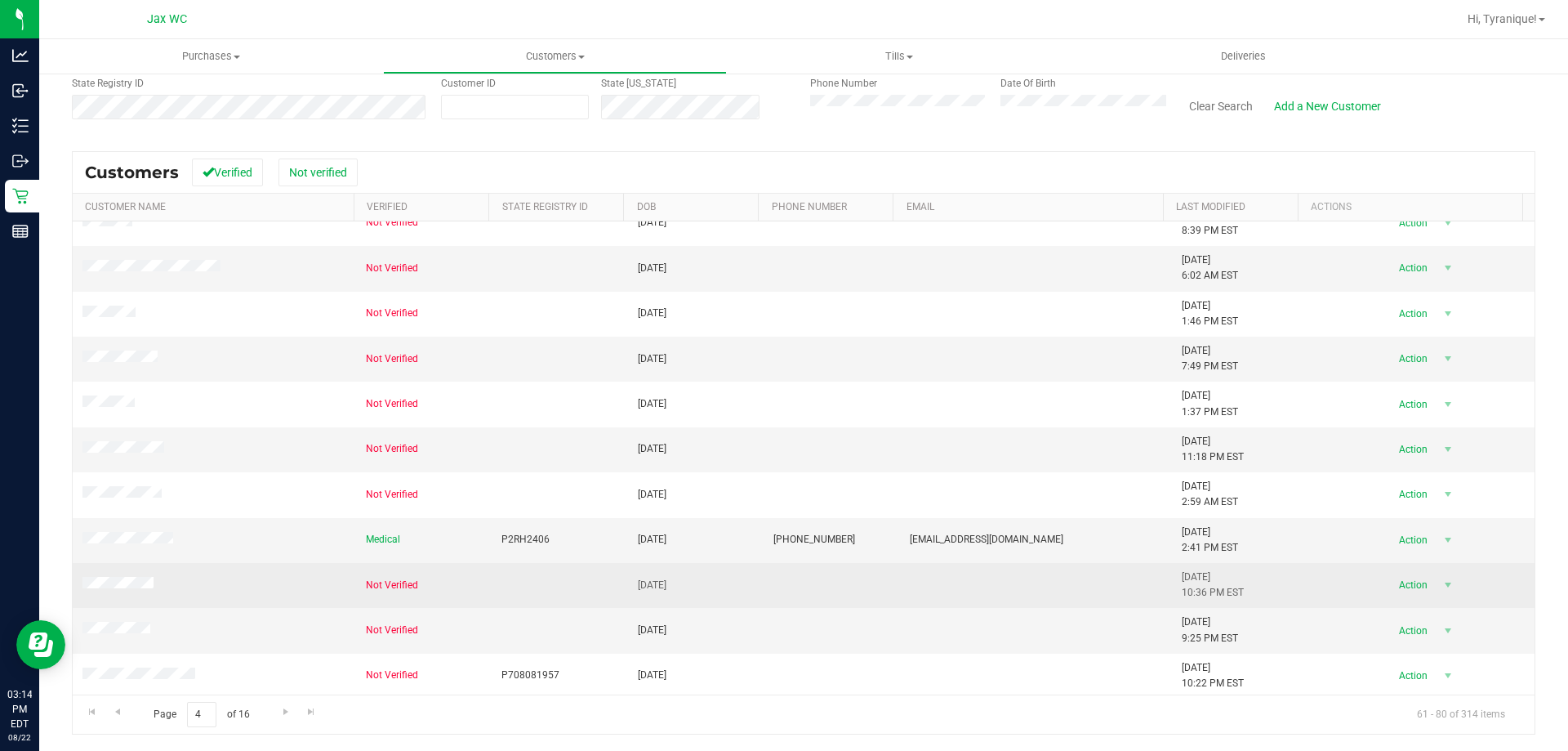
scroll to position [0, 0]
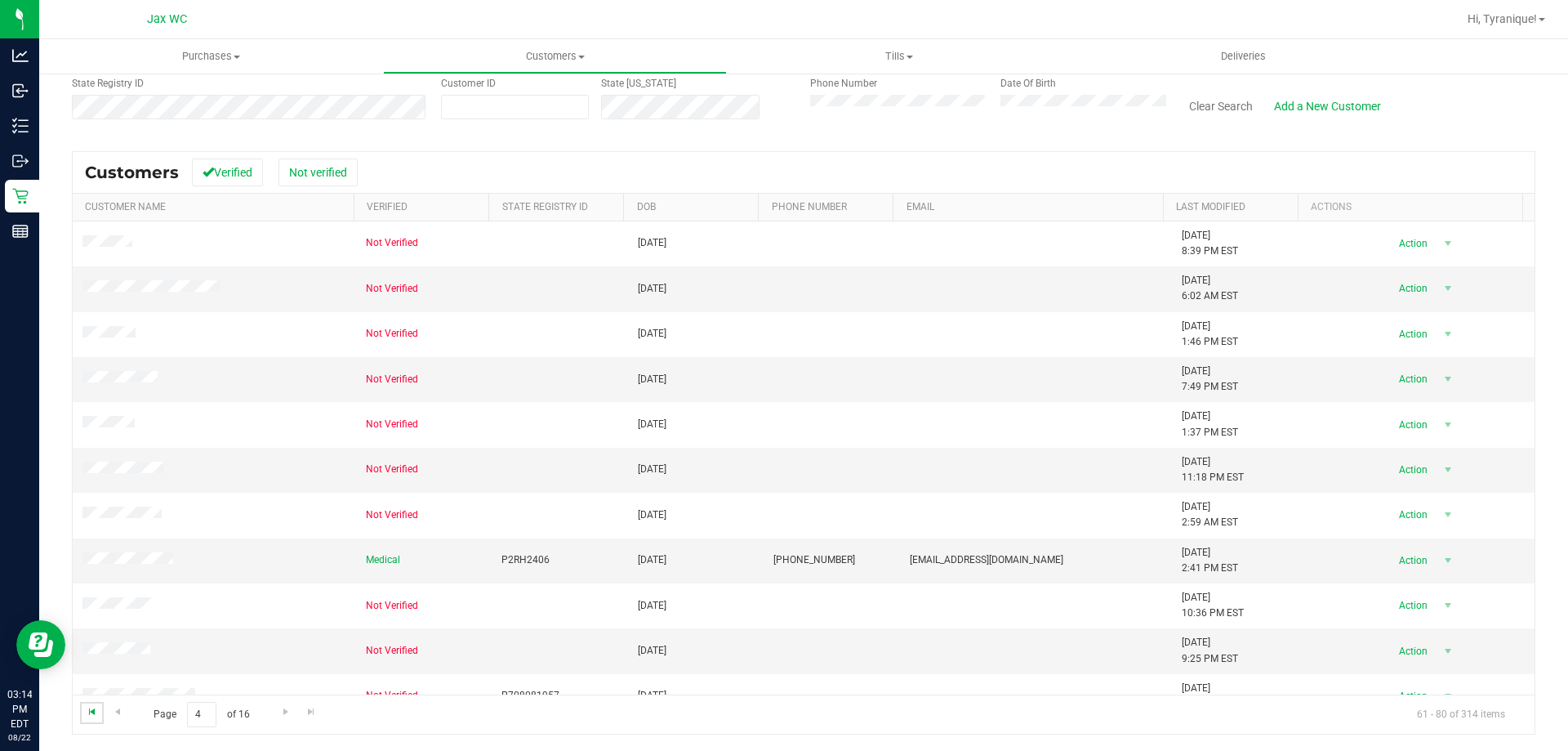
click at [90, 707] on span "Go to the first page" at bounding box center [93, 711] width 13 height 13
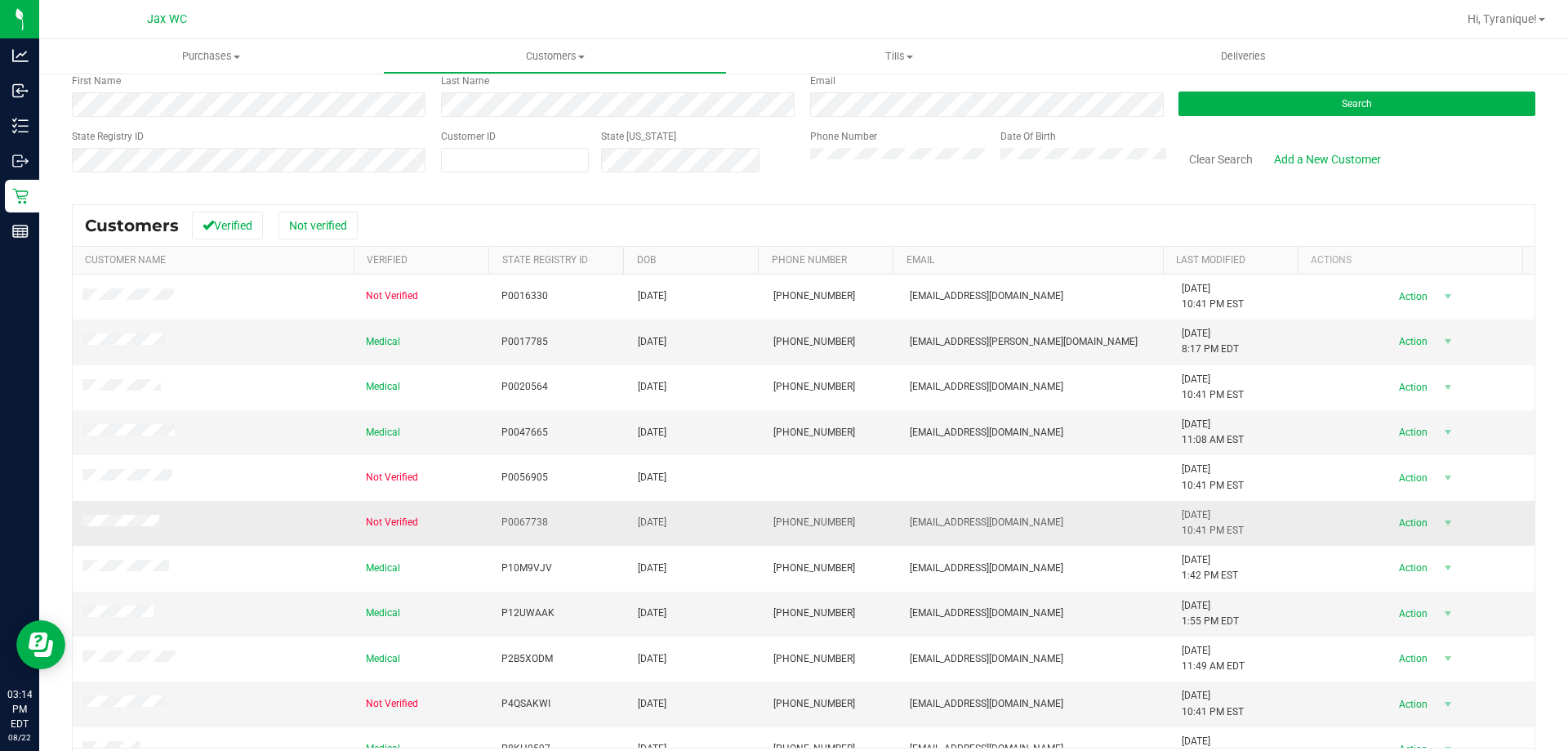
scroll to position [62, 0]
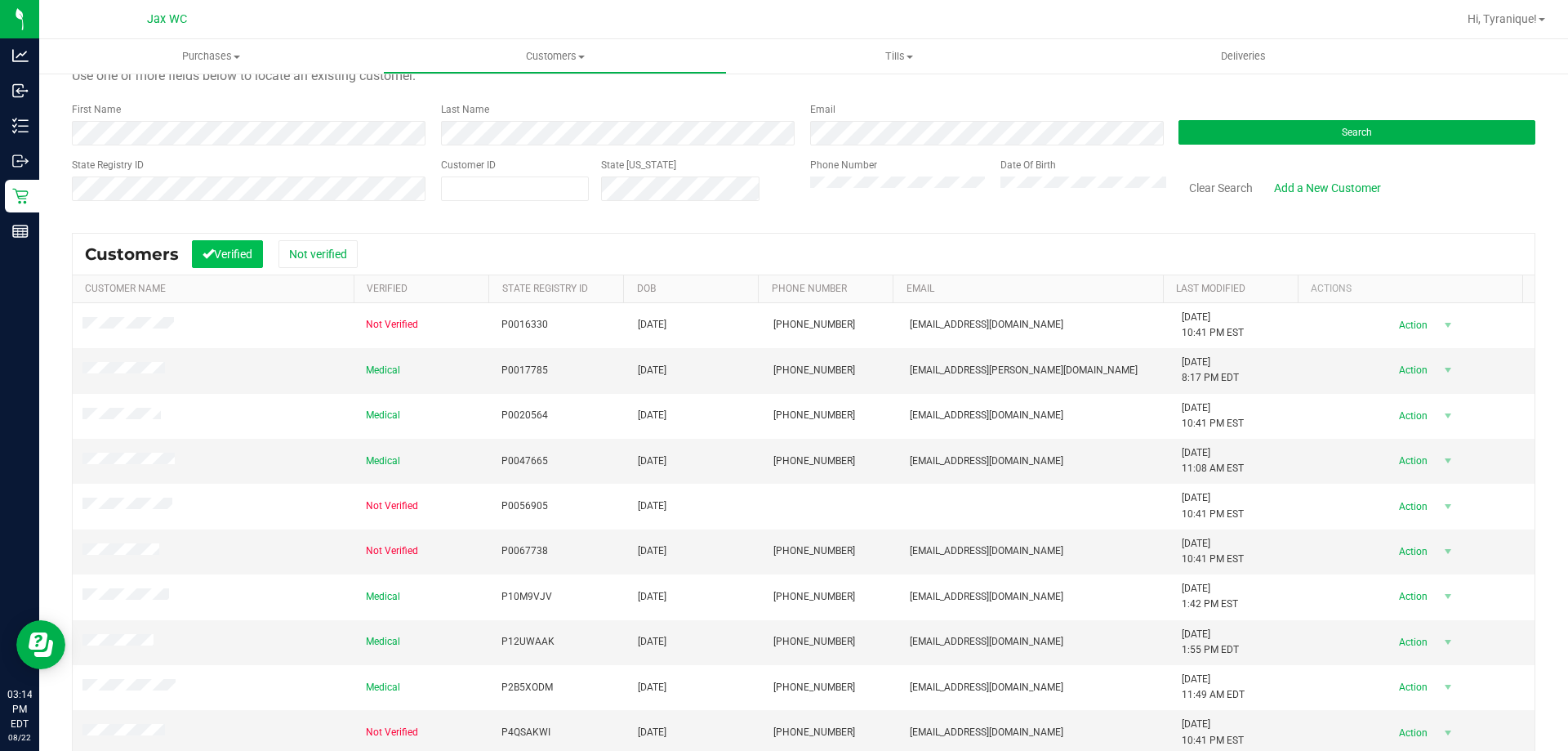
click at [256, 253] on button "Verified" at bounding box center [227, 253] width 71 height 27
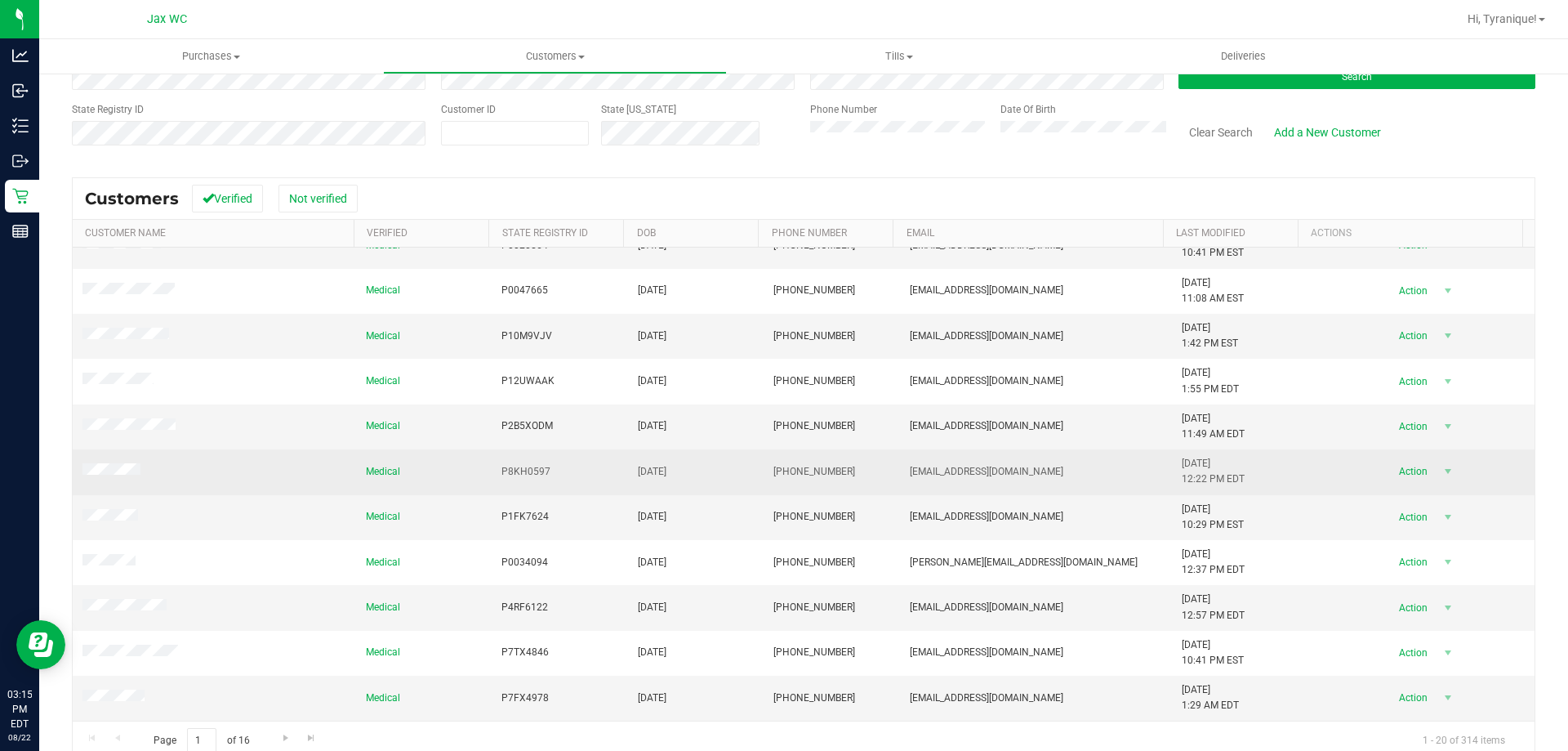
scroll to position [145, 0]
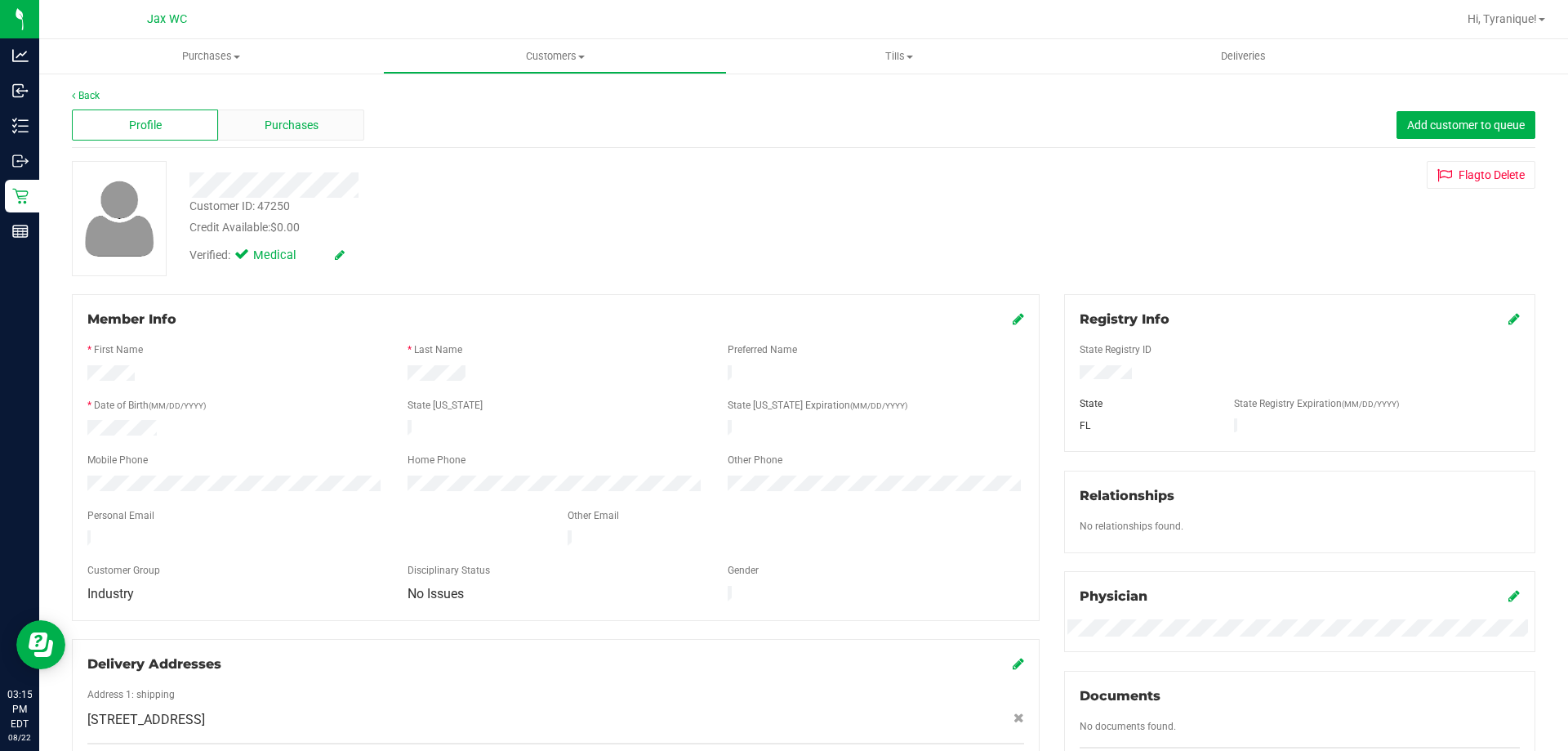
click at [277, 124] on span "Purchases" at bounding box center [291, 125] width 54 height 17
drag, startPoint x: 39, startPoint y: 1, endPoint x: 366, endPoint y: 165, distance: 365.8
click at [398, 183] on div at bounding box center [549, 184] width 744 height 26
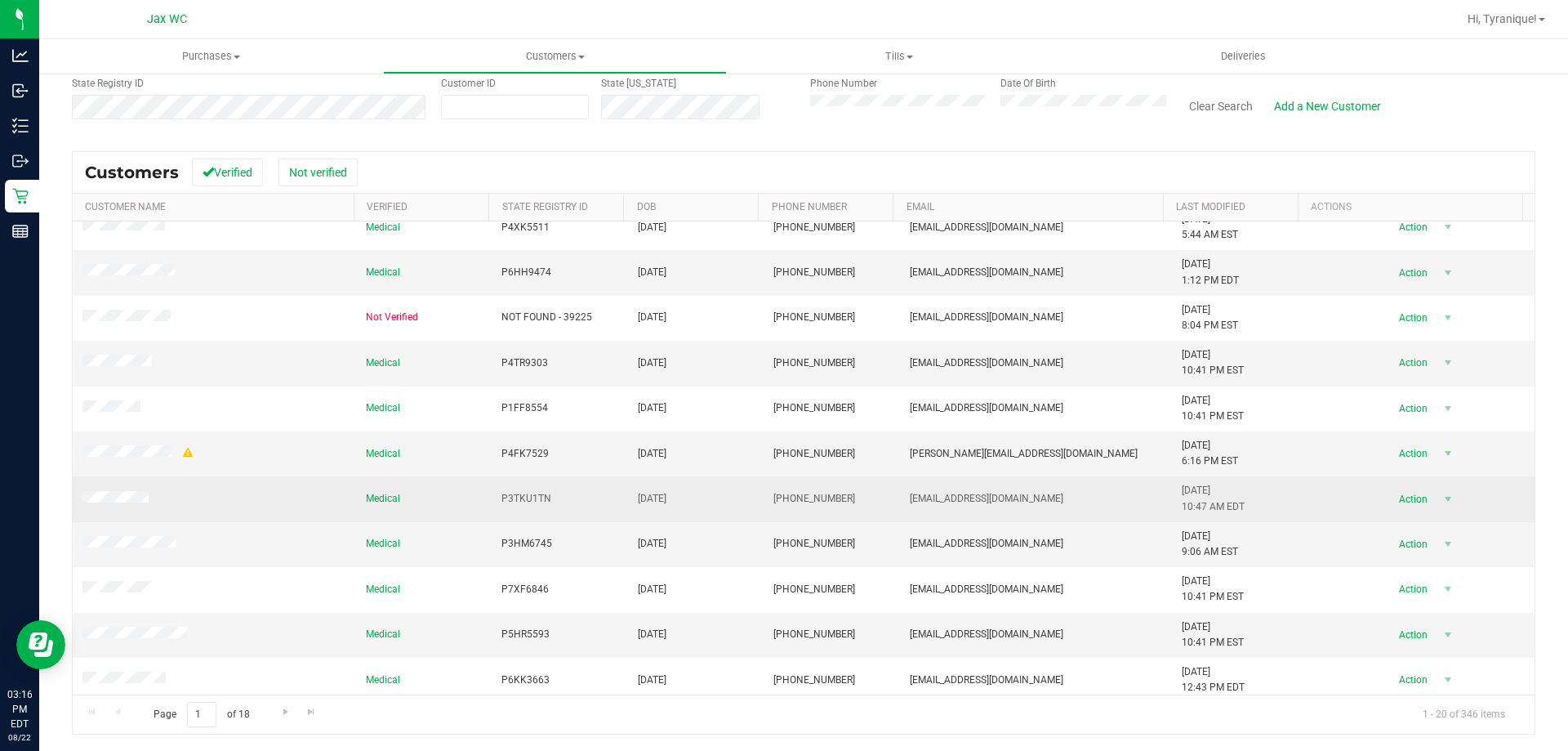
scroll to position [431, 0]
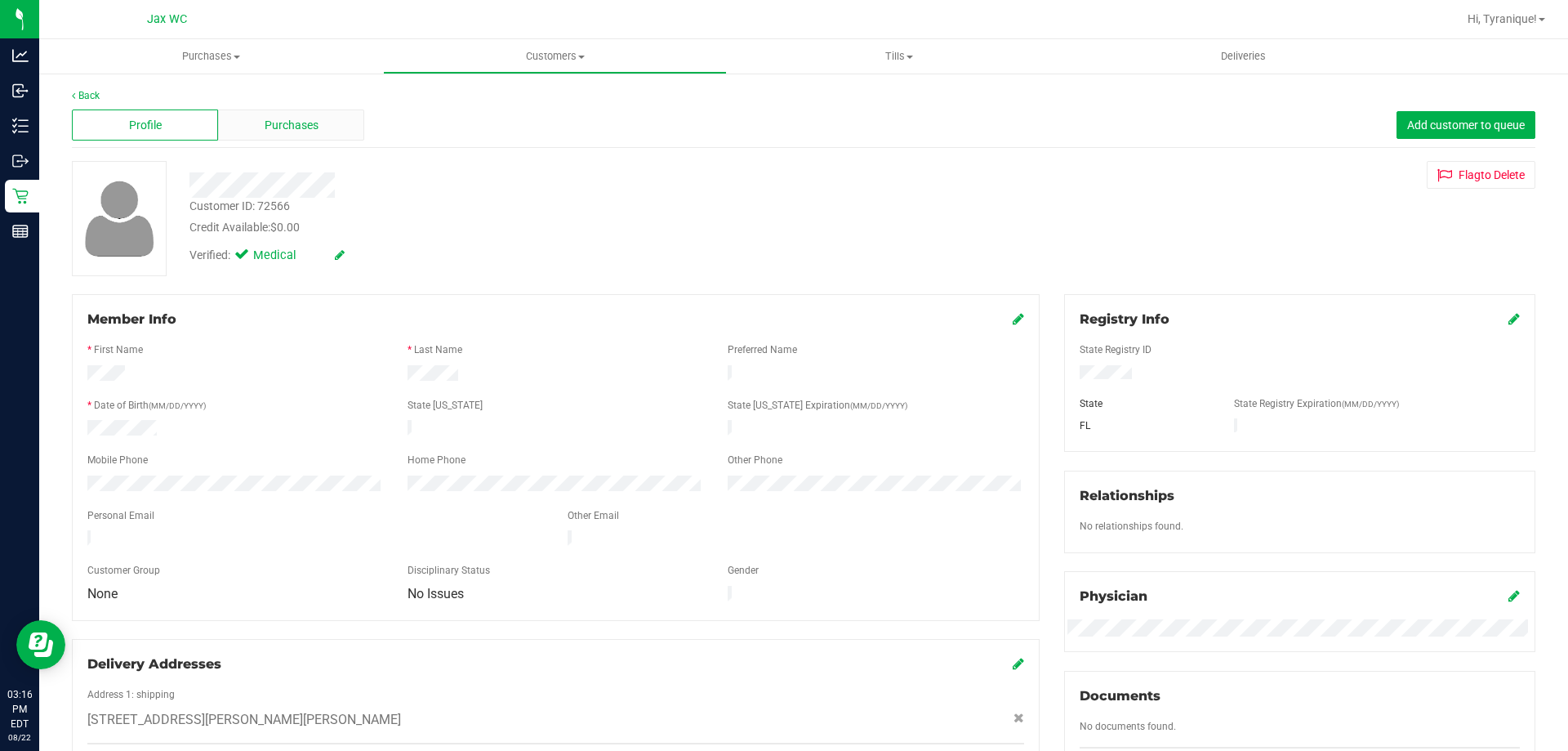
click at [313, 119] on span "Purchases" at bounding box center [291, 125] width 54 height 17
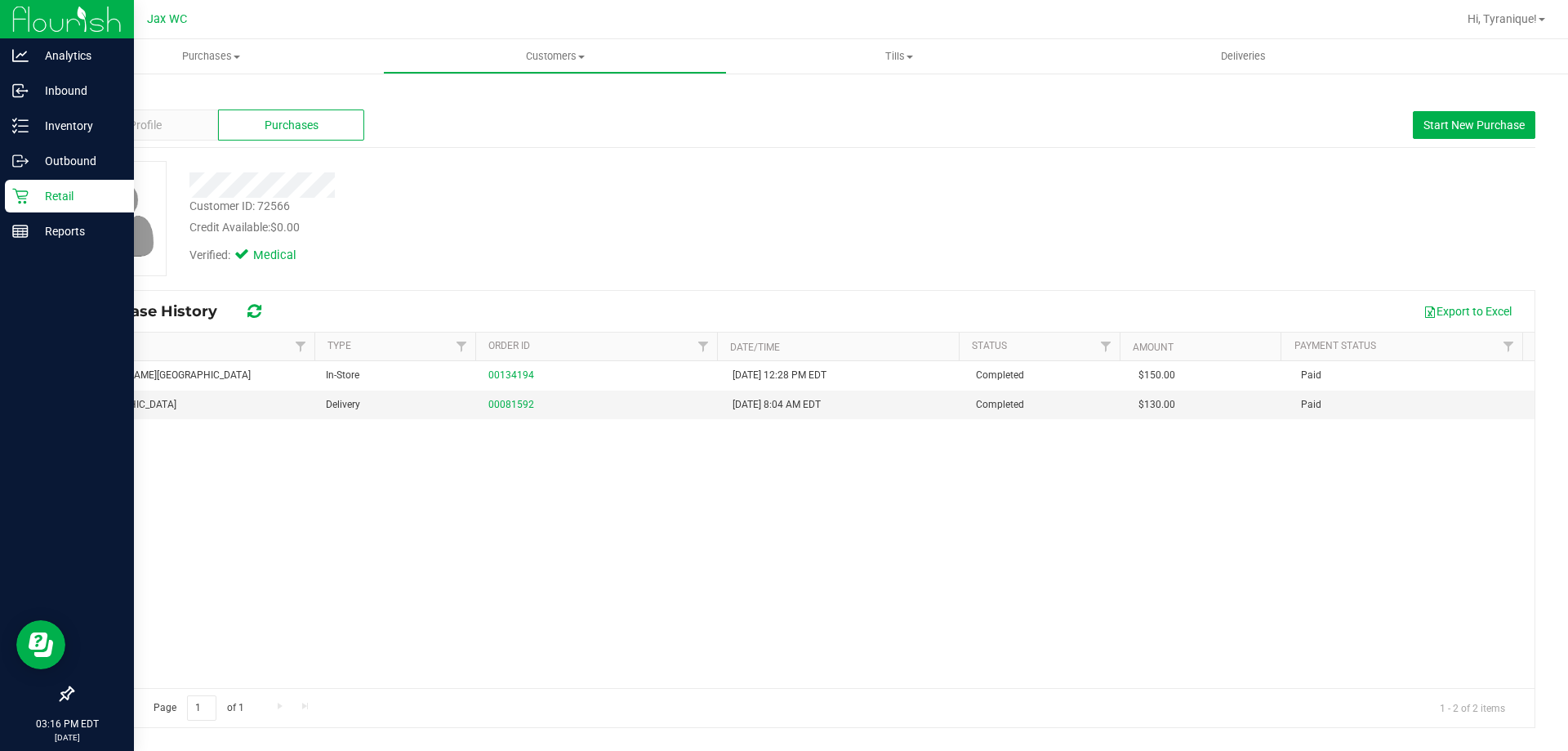
click at [16, 193] on icon at bounding box center [20, 196] width 15 height 15
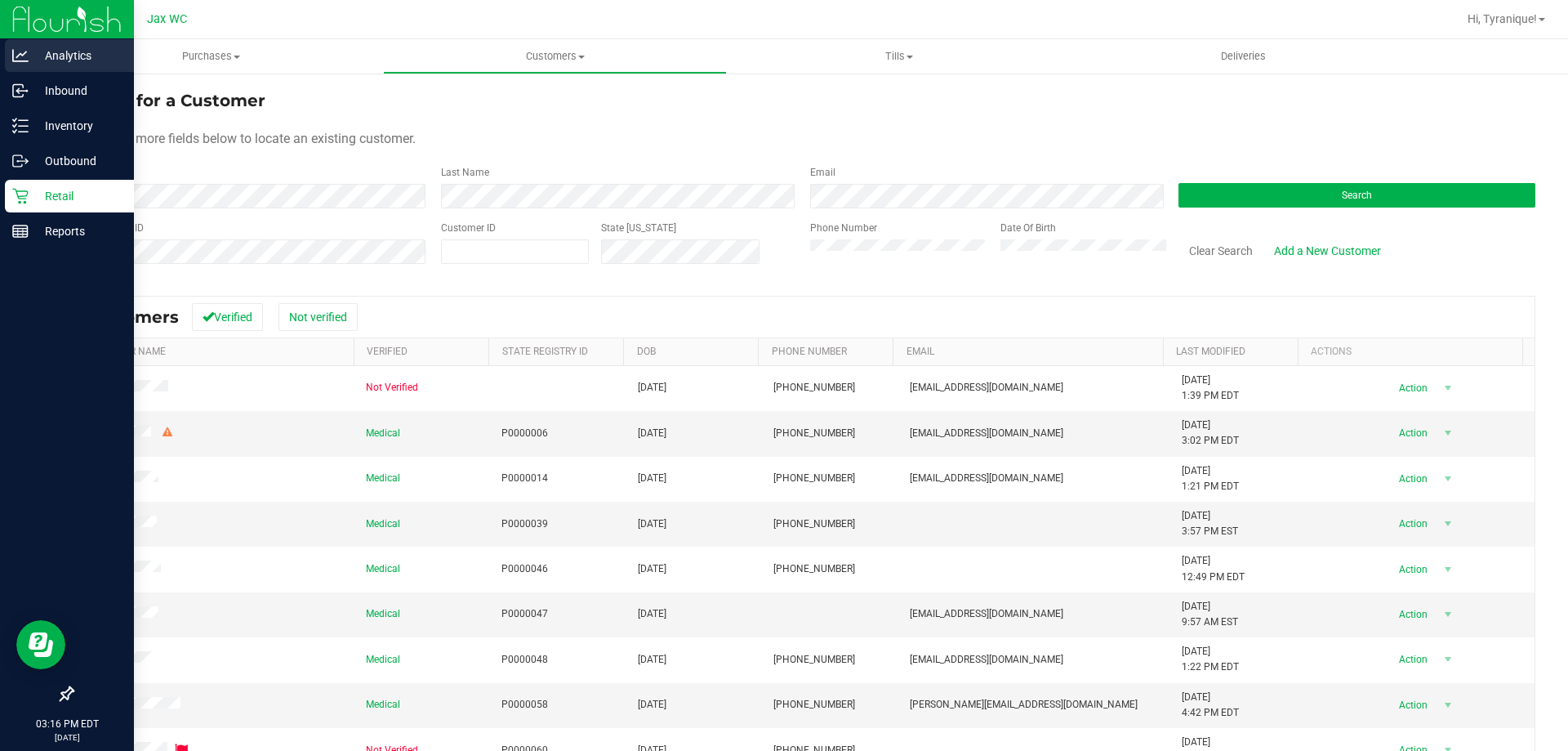
click at [44, 47] on p "Analytics" at bounding box center [78, 55] width 98 height 20
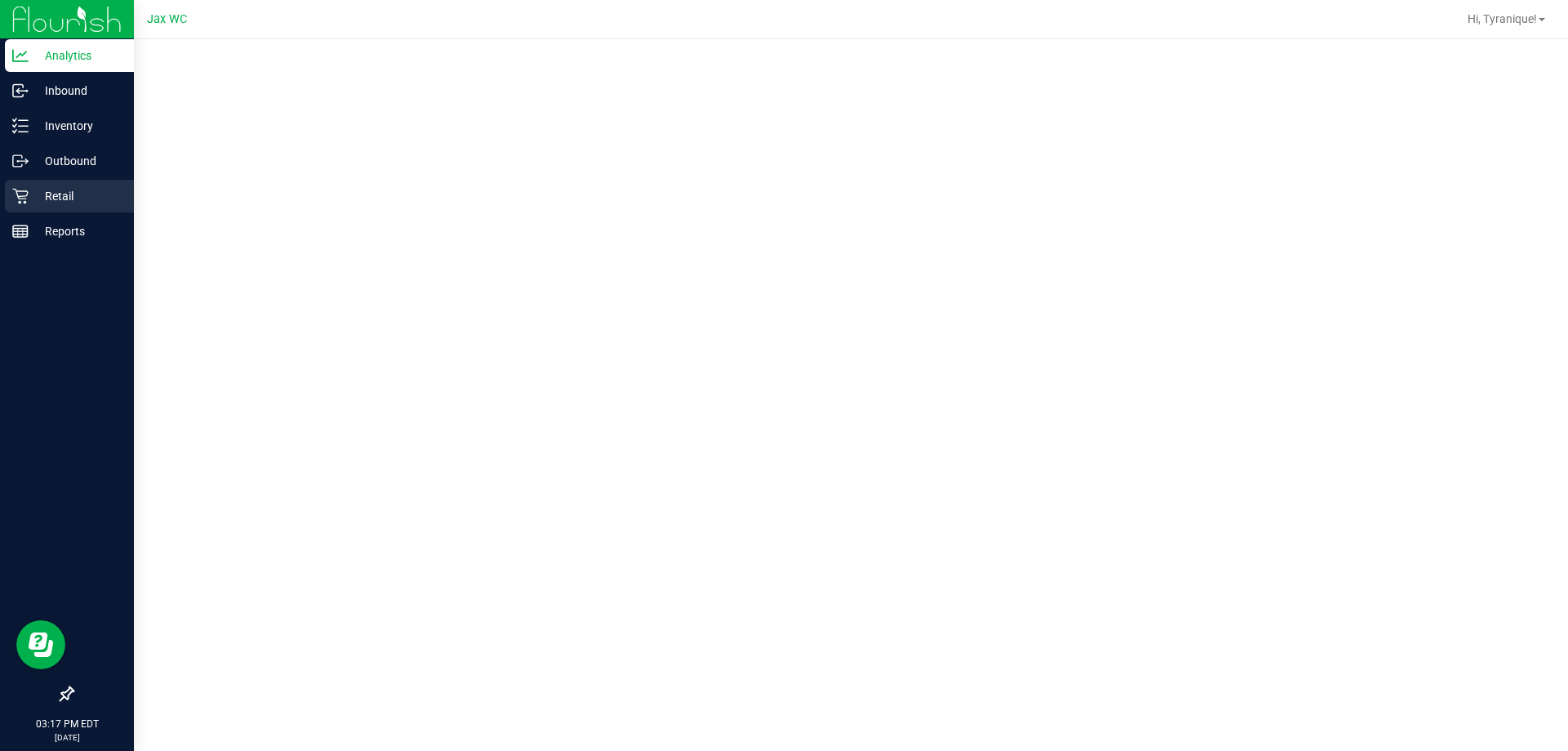
click at [44, 192] on p "Retail" at bounding box center [78, 196] width 98 height 20
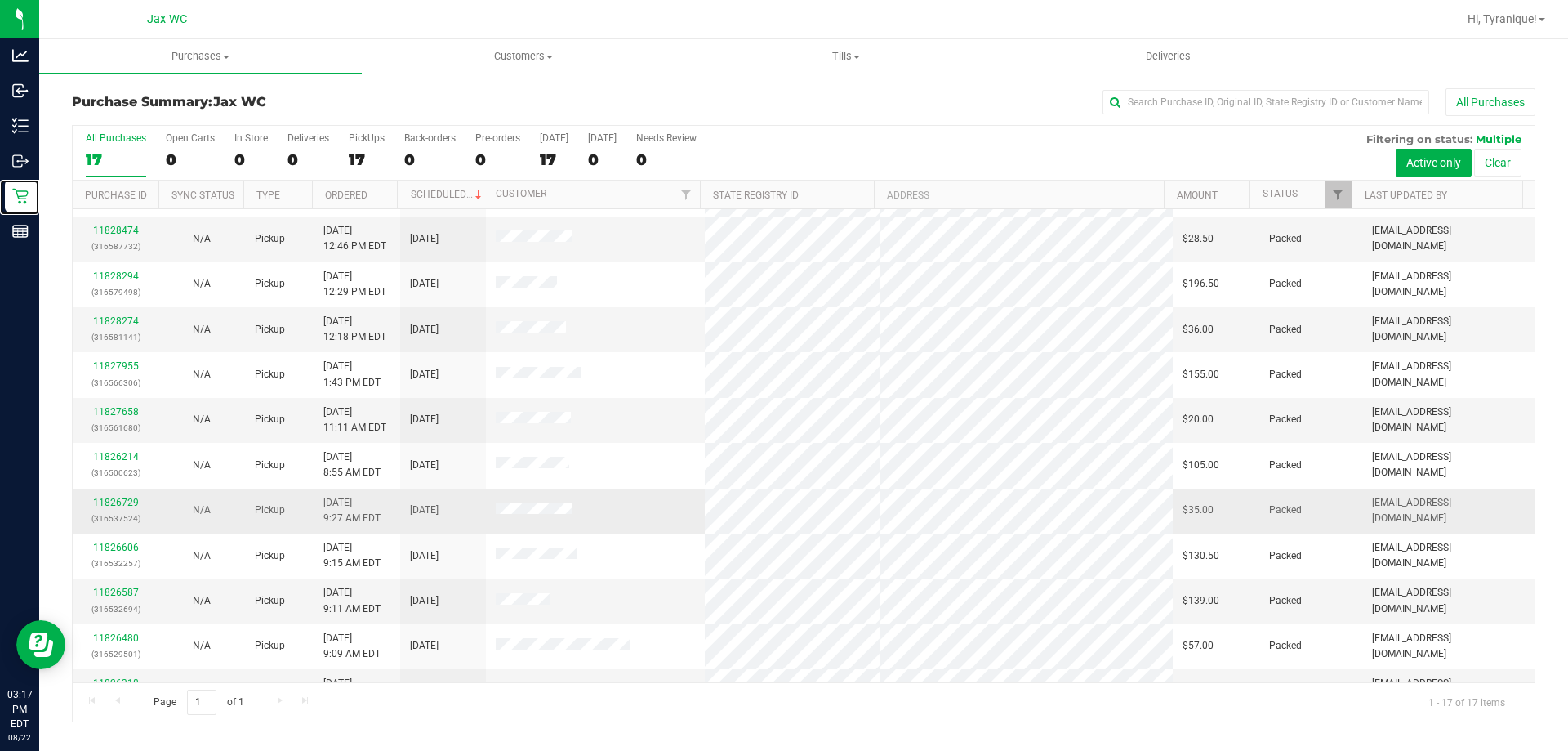
scroll to position [296, 0]
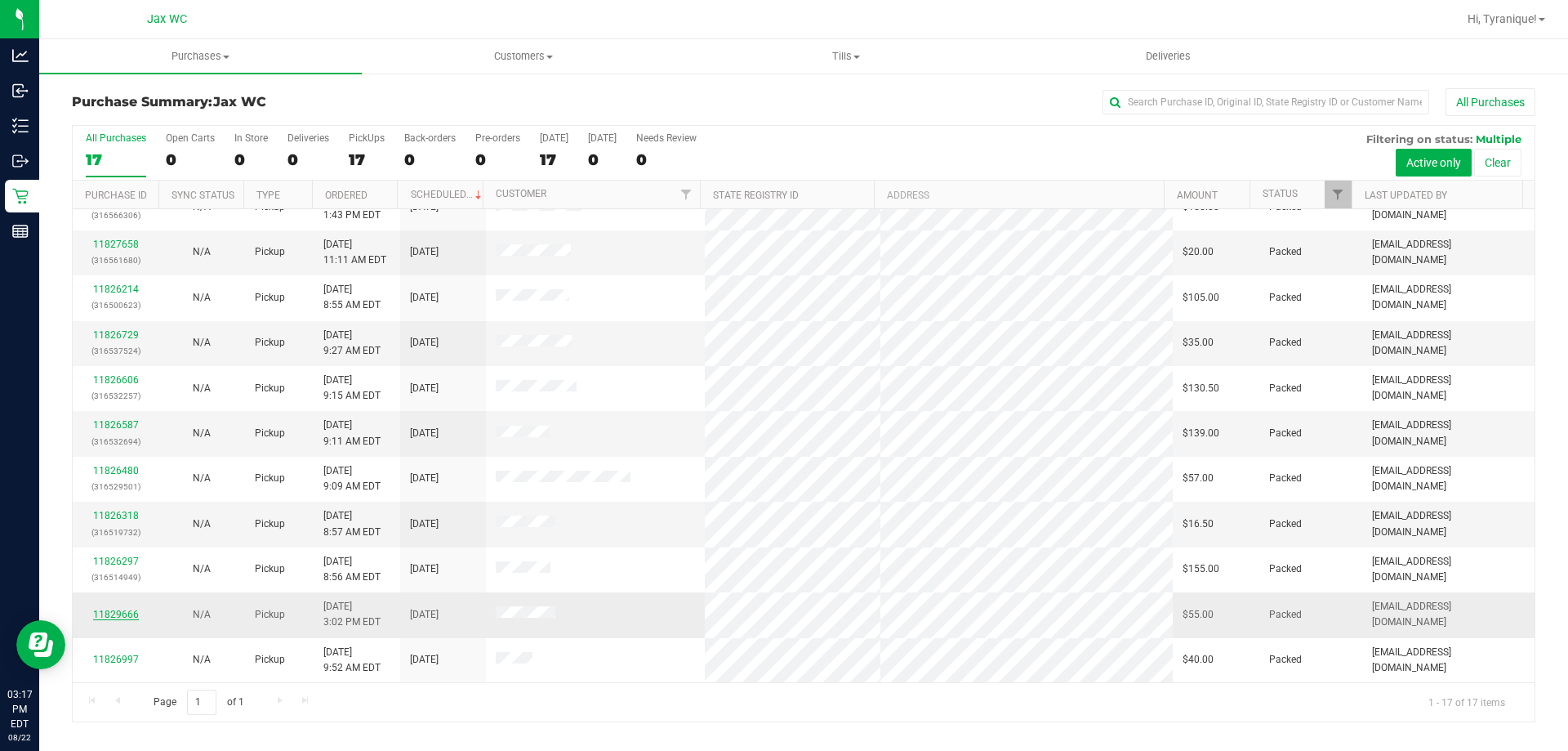
click at [127, 613] on link "11829666" at bounding box center [115, 614] width 45 height 11
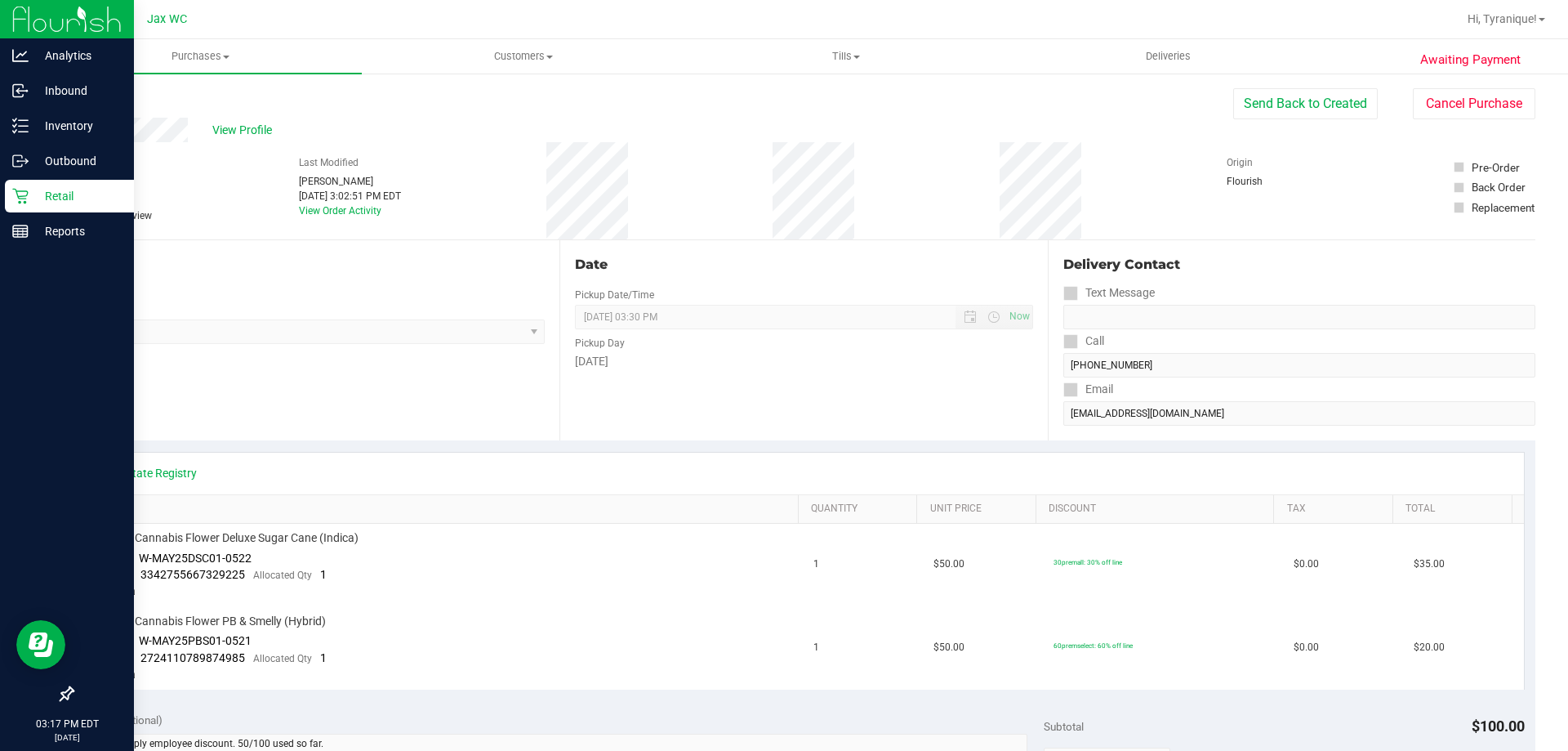
click at [26, 190] on icon at bounding box center [20, 196] width 16 height 16
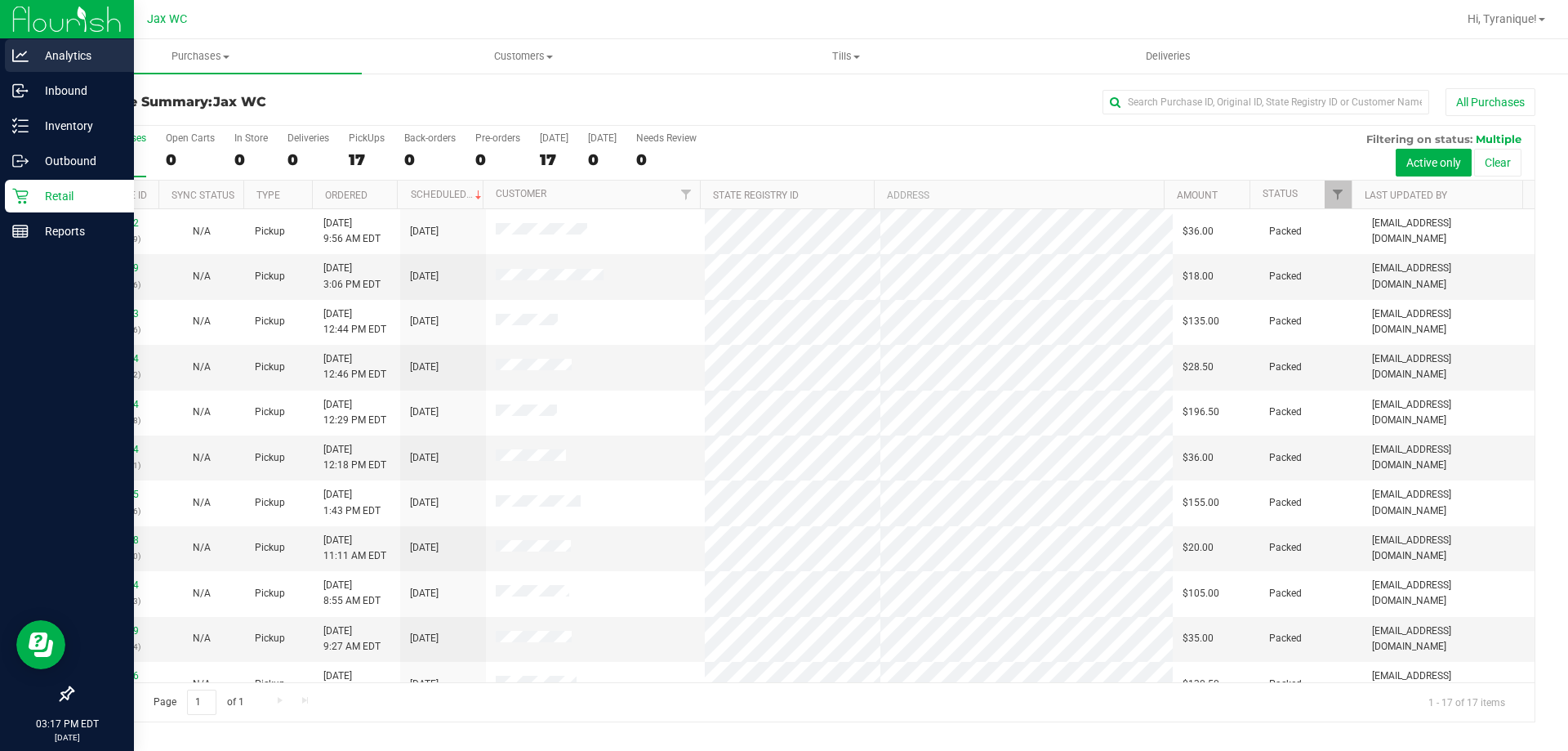
click at [51, 55] on p "Analytics" at bounding box center [78, 55] width 98 height 20
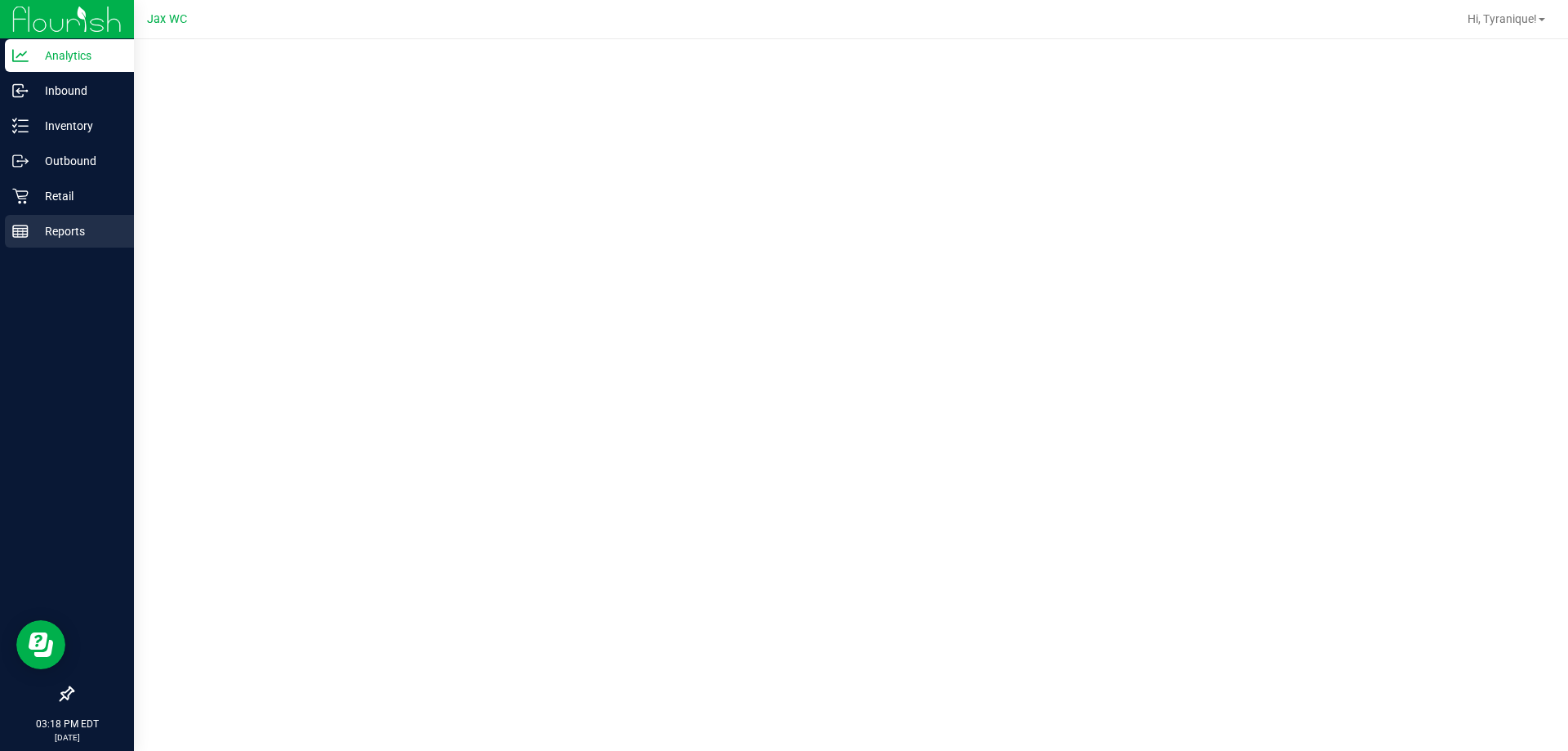
click at [15, 231] on icon at bounding box center [20, 231] width 16 height 16
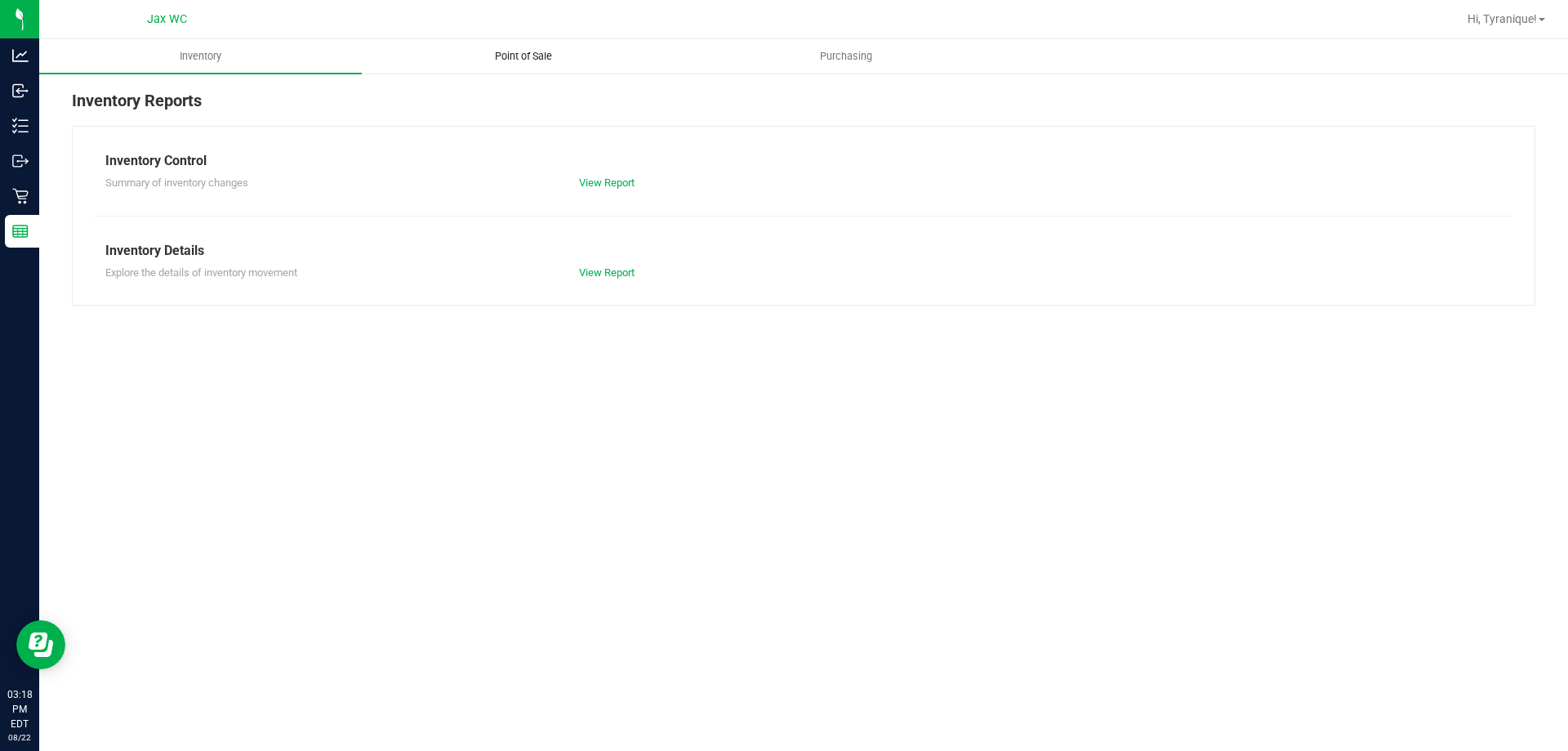
click at [521, 64] on uib-tab-heading "Point of Sale" at bounding box center [522, 56] width 321 height 33
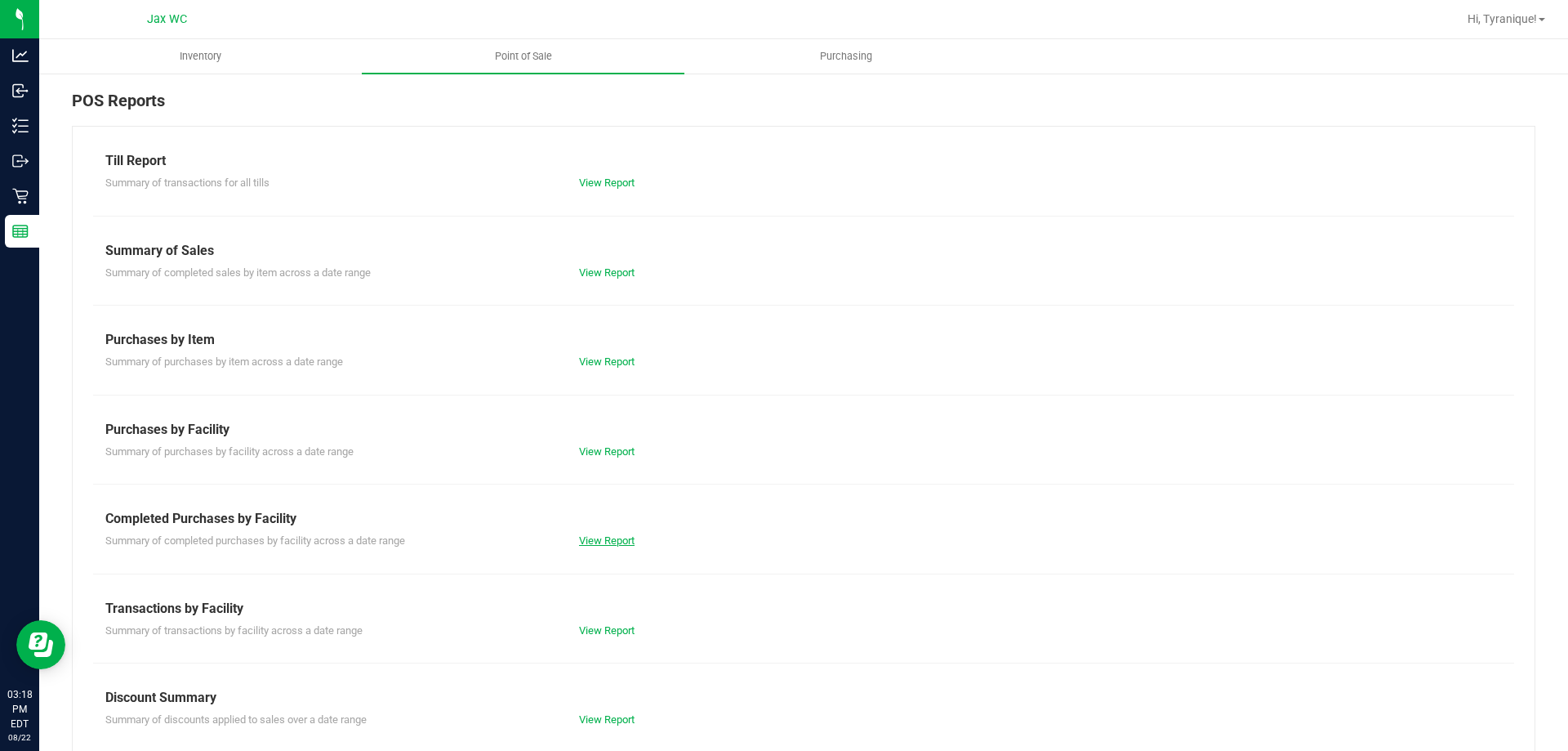
click at [604, 543] on link "View Report" at bounding box center [606, 540] width 56 height 12
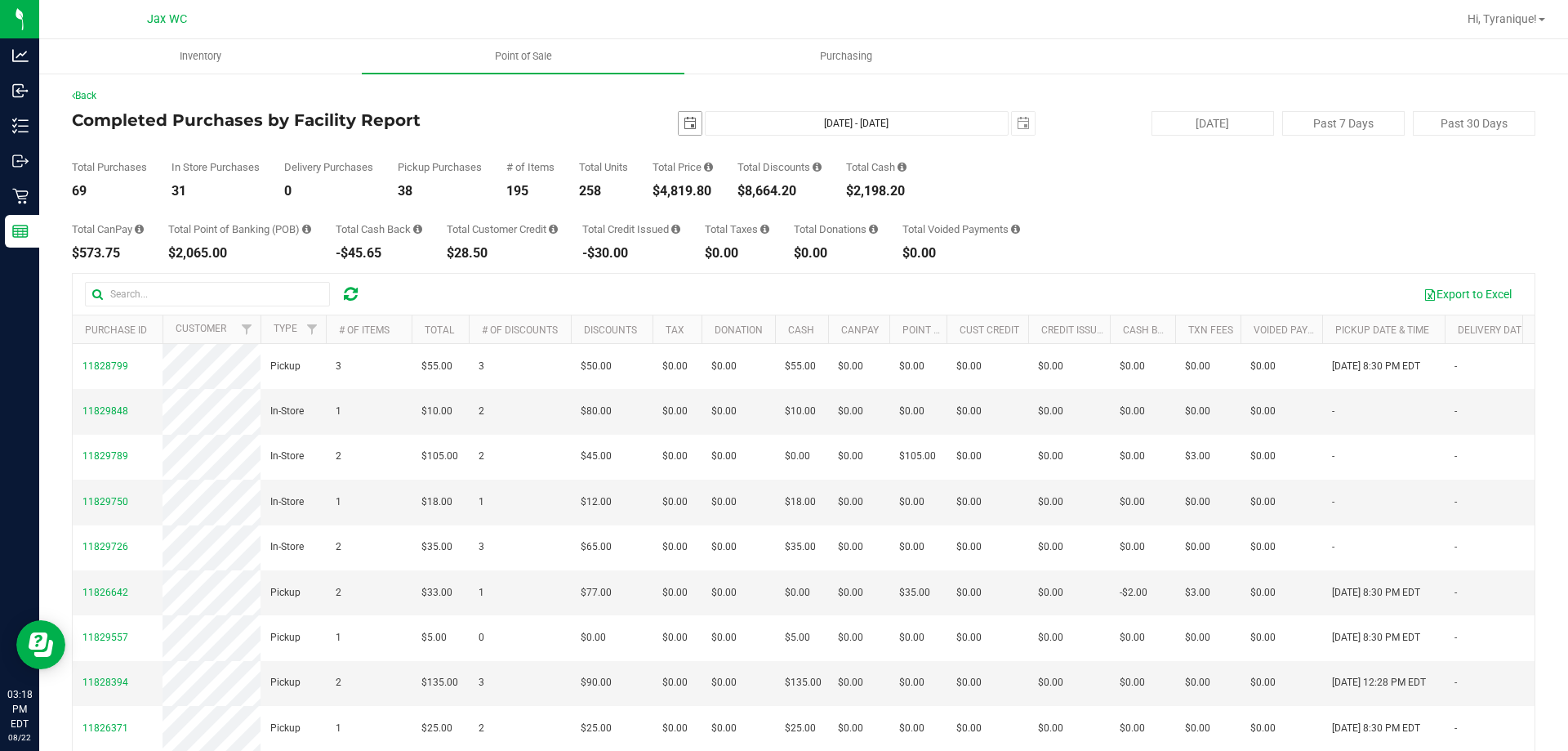
click at [684, 128] on span "select" at bounding box center [690, 123] width 13 height 13
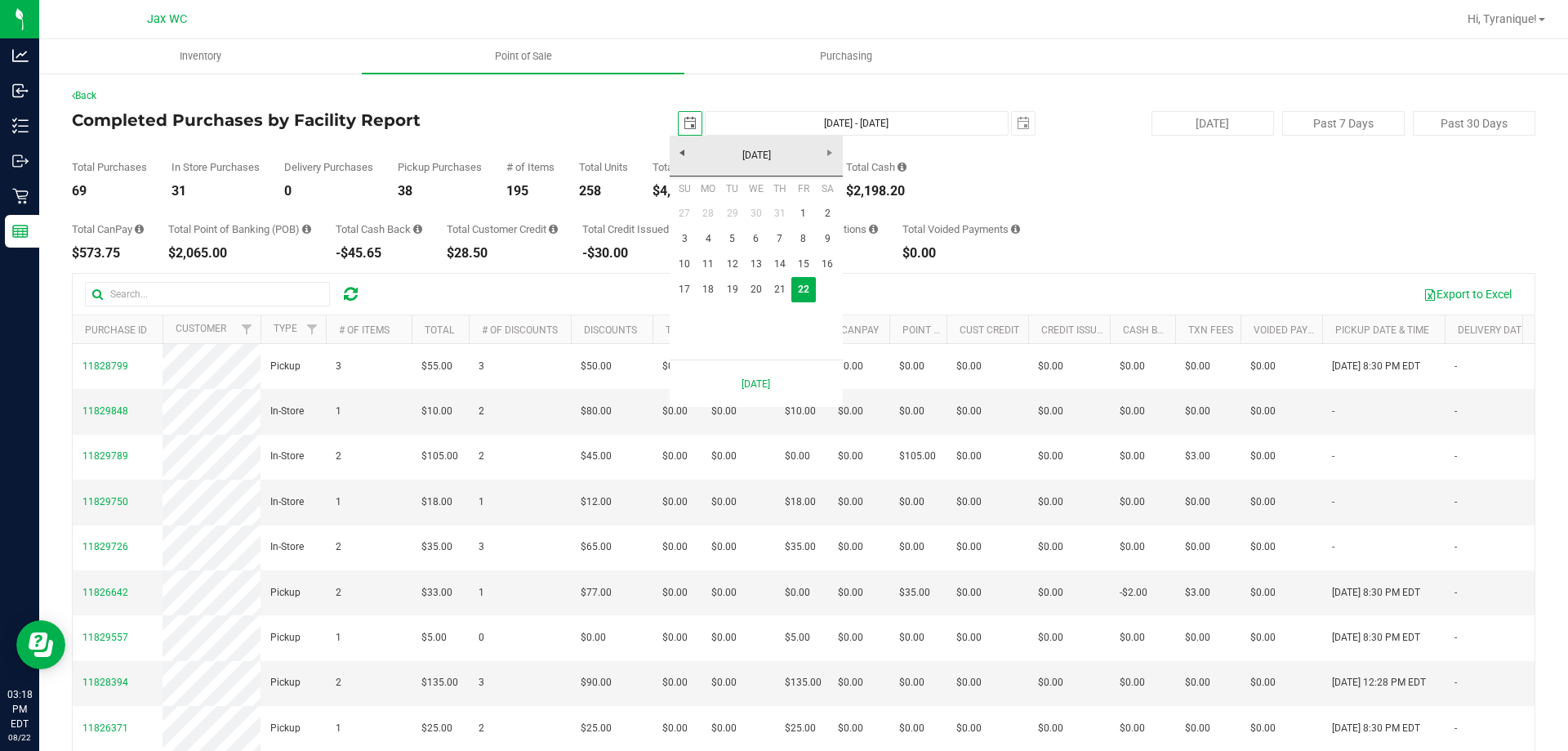
scroll to position [0, 41]
click at [793, 152] on link "[DATE]" at bounding box center [757, 155] width 176 height 26
click at [683, 153] on link "2025" at bounding box center [757, 155] width 176 height 26
click at [683, 153] on link "[DATE]-[DATE]" at bounding box center [757, 155] width 176 height 26
click at [829, 154] on div "[DATE]-[DATE]" at bounding box center [757, 155] width 182 height 41
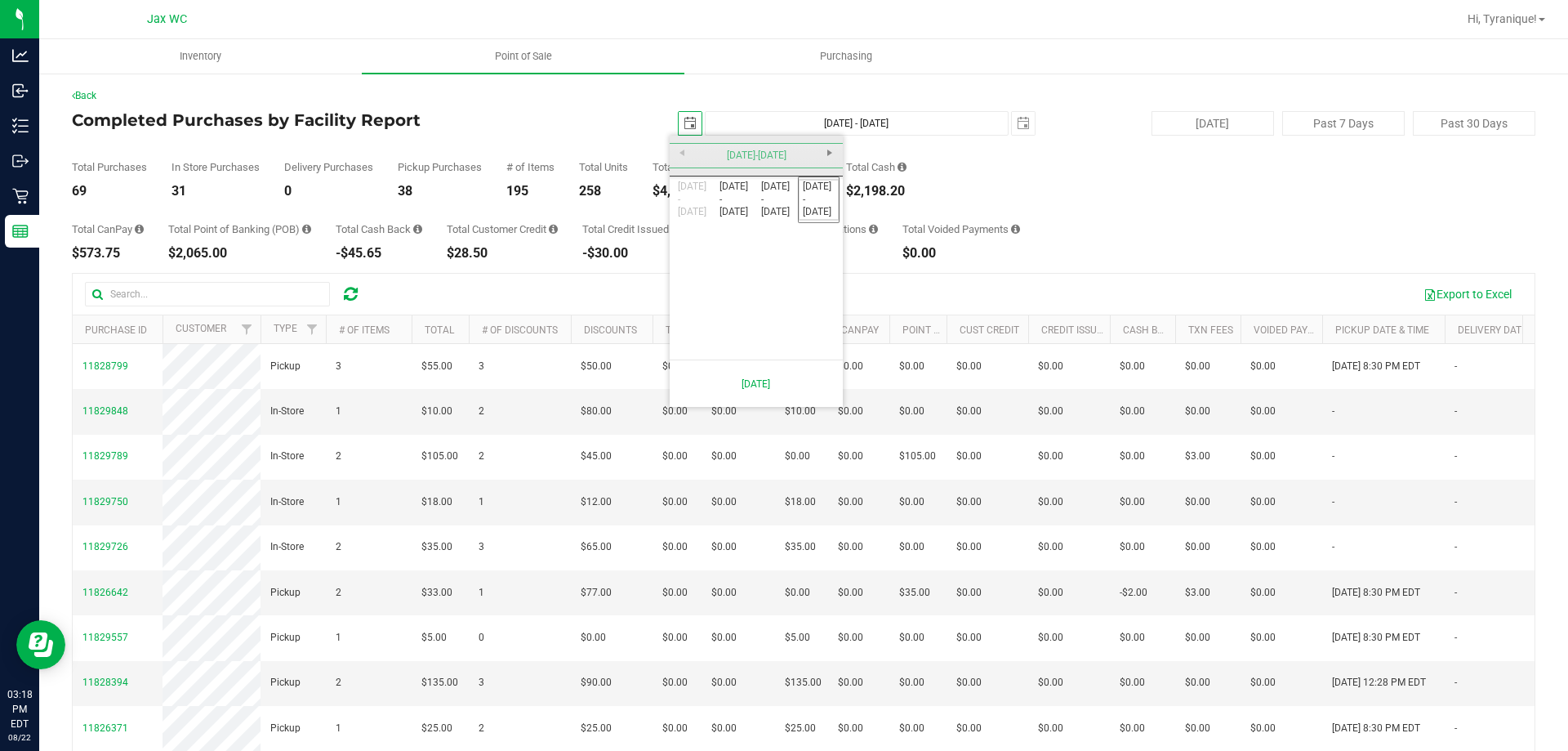
click at [829, 151] on div "[DATE]-[DATE]" at bounding box center [757, 155] width 182 height 41
click at [1043, 178] on div "Total Purchases 69 In Store Purchases 31 Delivery Purchases 0 Pickup Purchases …" at bounding box center [804, 166] width 1464 height 62
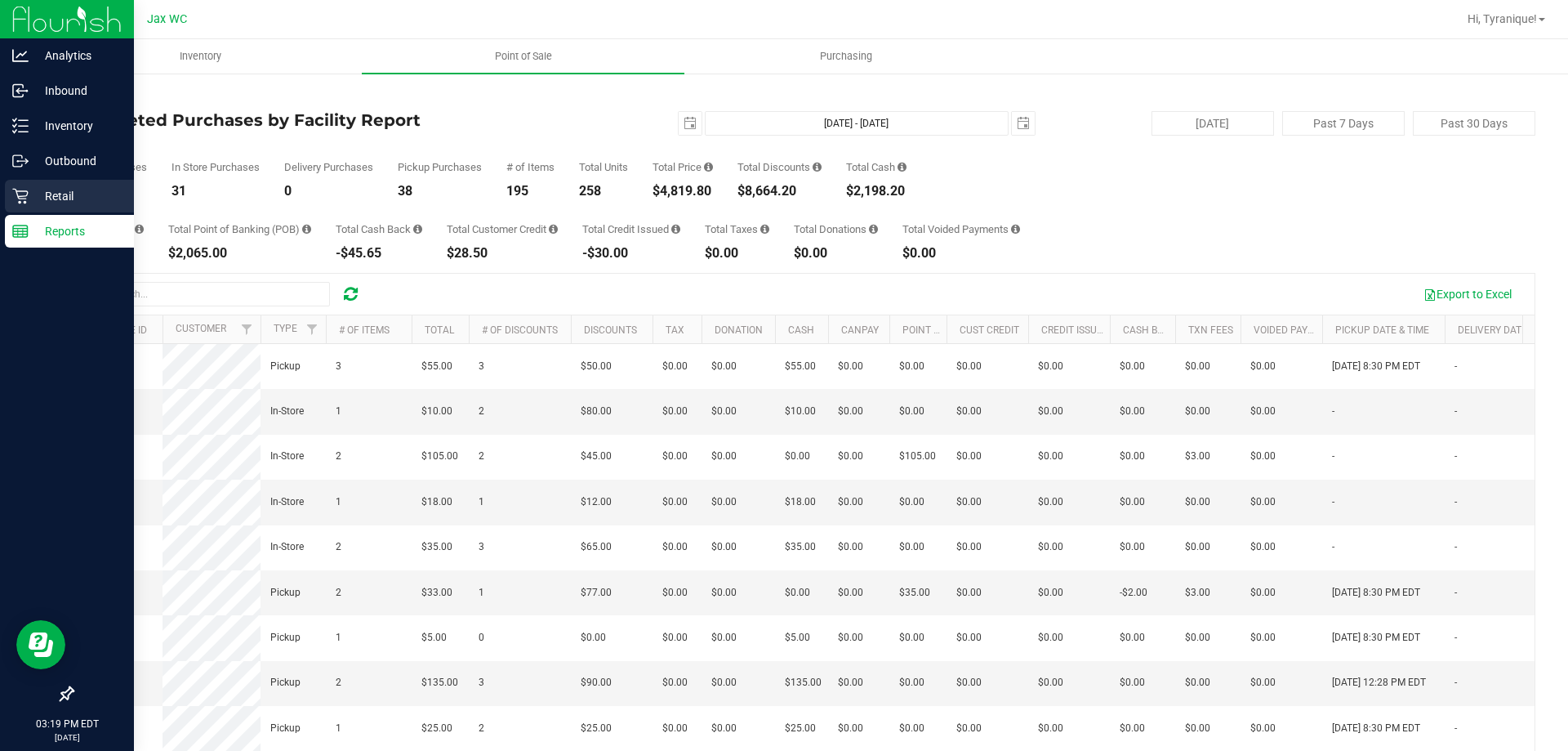
drag, startPoint x: 44, startPoint y: 188, endPoint x: 56, endPoint y: 196, distance: 14.4
click at [44, 188] on p "Retail" at bounding box center [78, 196] width 98 height 20
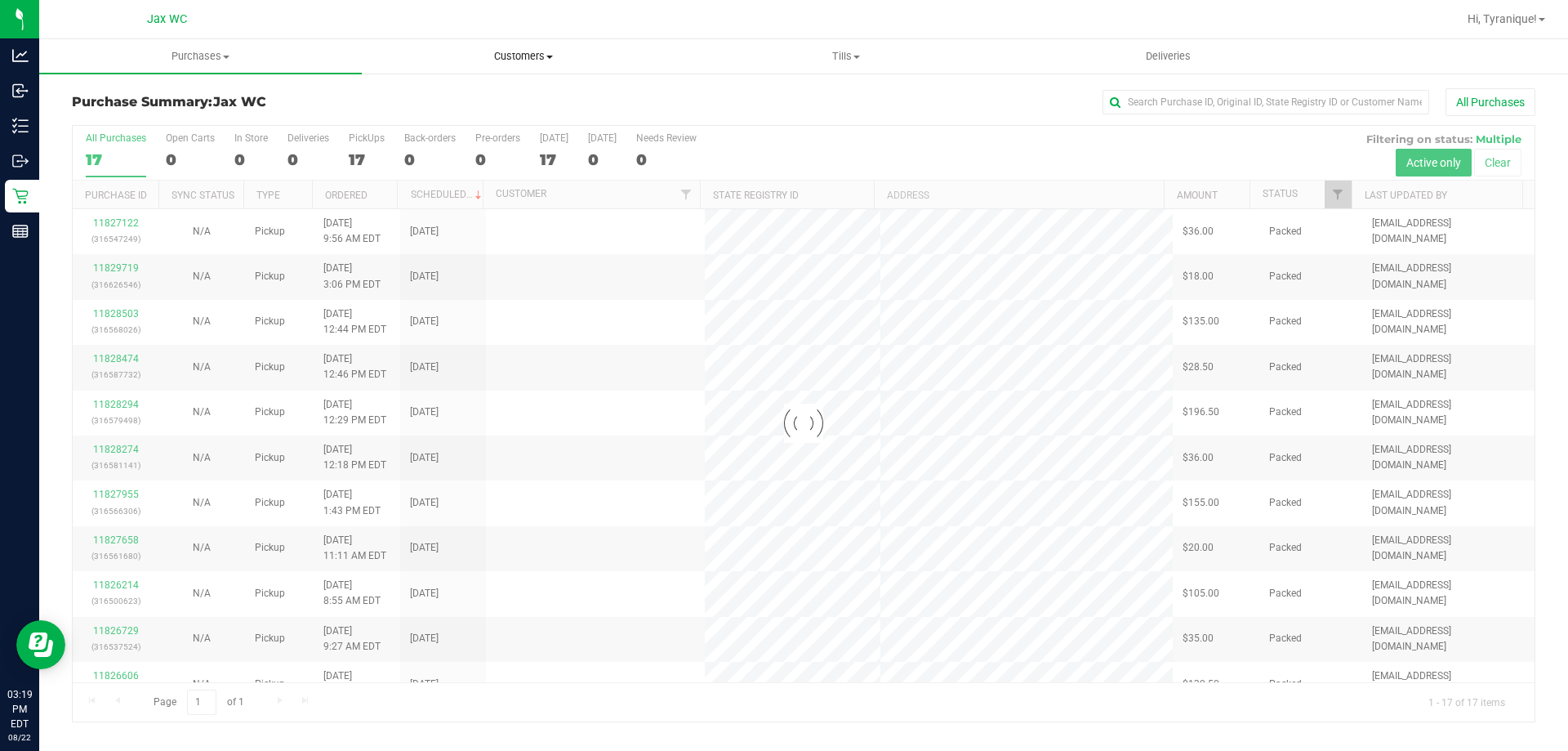
click at [514, 61] on span "Customers" at bounding box center [522, 57] width 321 height 15
click at [443, 87] on ul "All customers Add a new customer All physicians" at bounding box center [523, 118] width 322 height 88
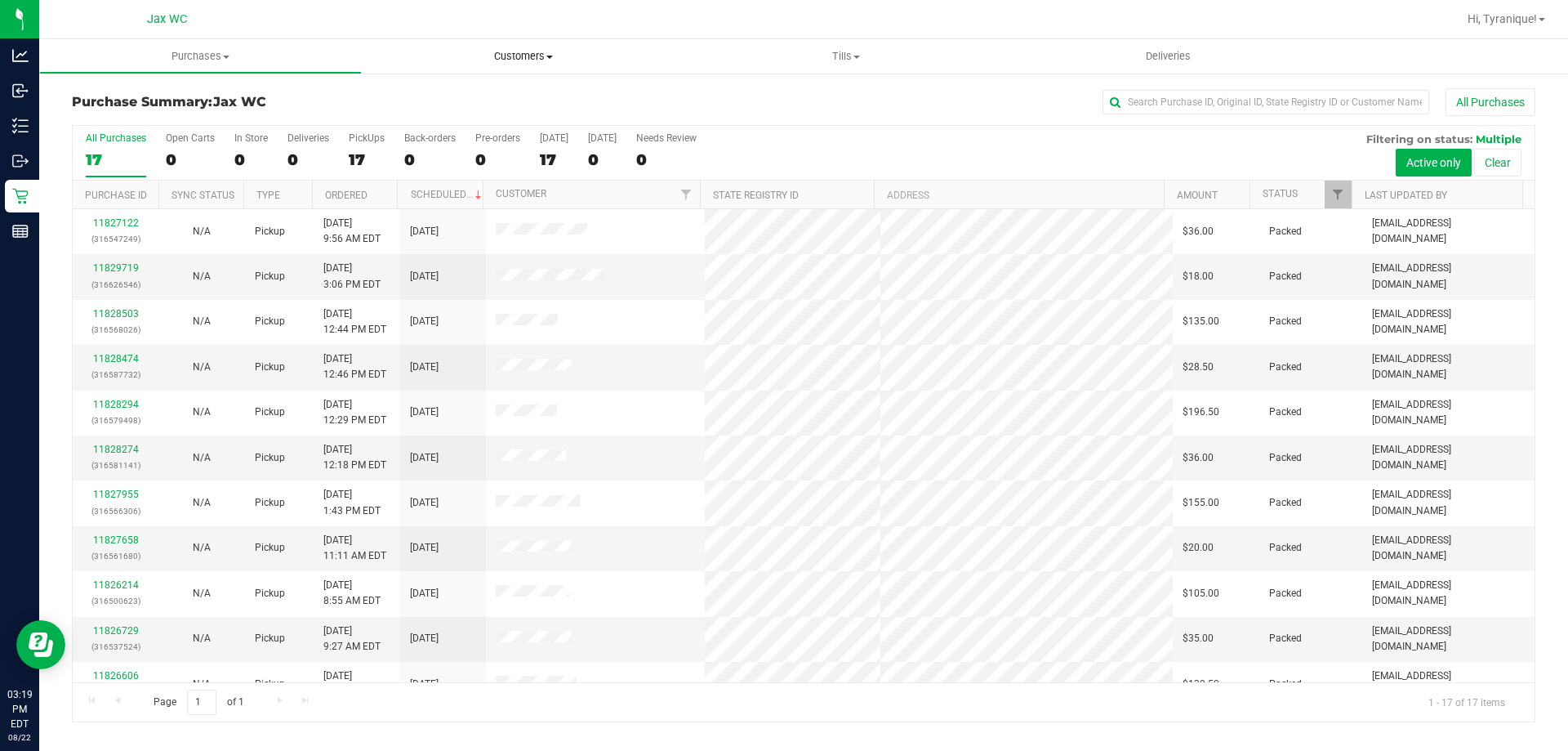
click at [499, 54] on span "Customers" at bounding box center [523, 57] width 322 height 15
click at [476, 102] on span "All customers" at bounding box center [421, 98] width 117 height 14
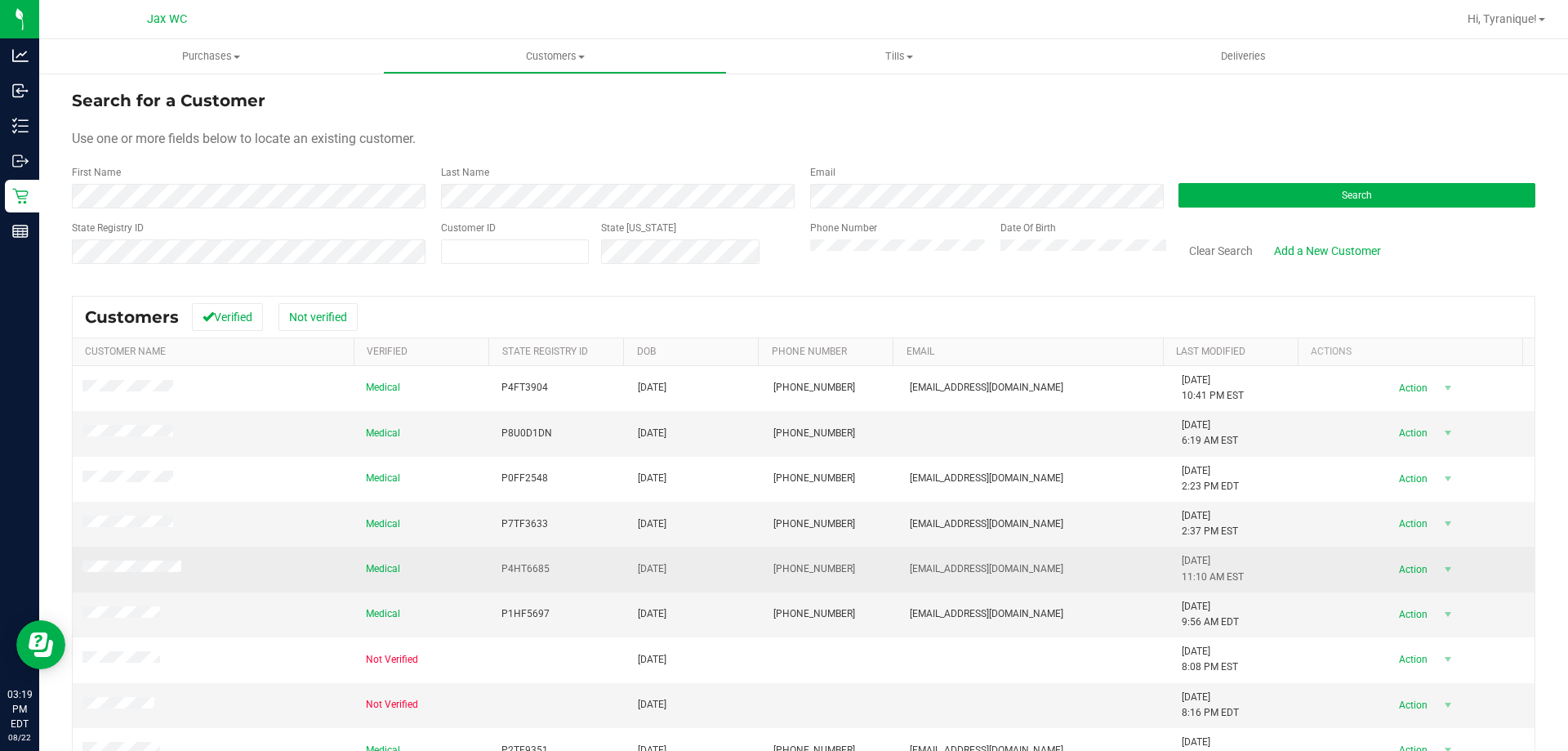
click at [131, 575] on span at bounding box center [134, 568] width 104 height 16
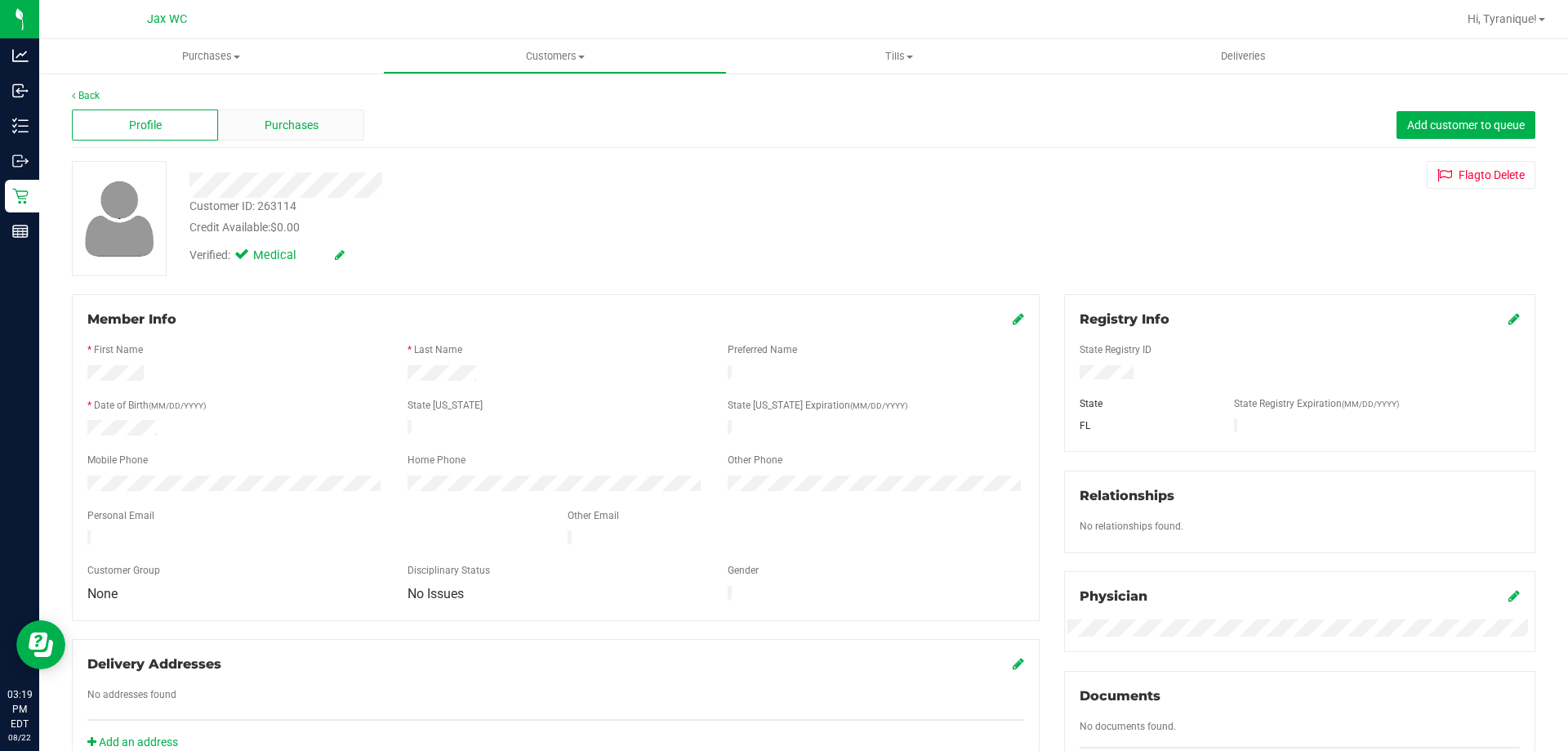
click at [291, 126] on span "Purchases" at bounding box center [291, 125] width 54 height 17
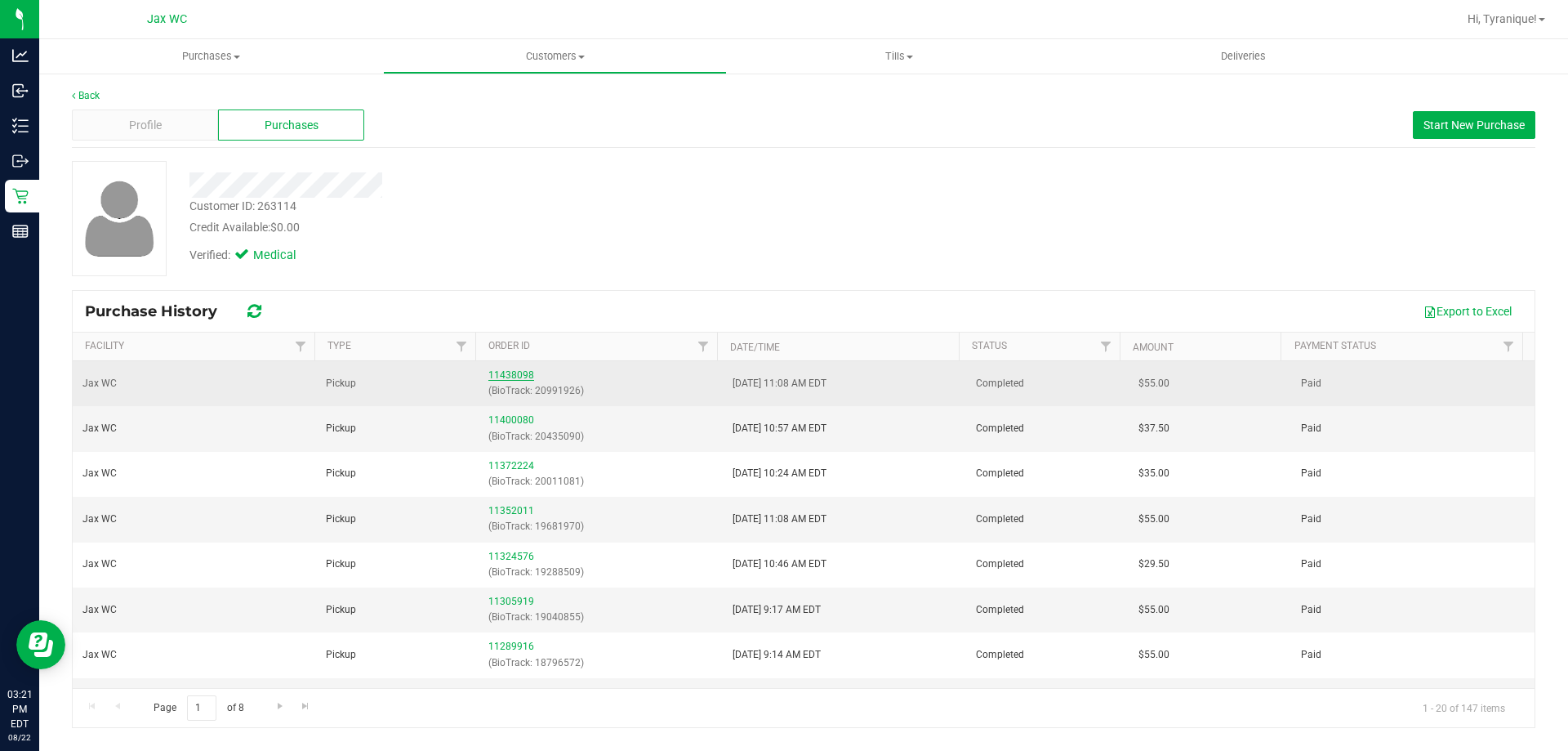
click at [518, 378] on link "11438098" at bounding box center [511, 375] width 45 height 11
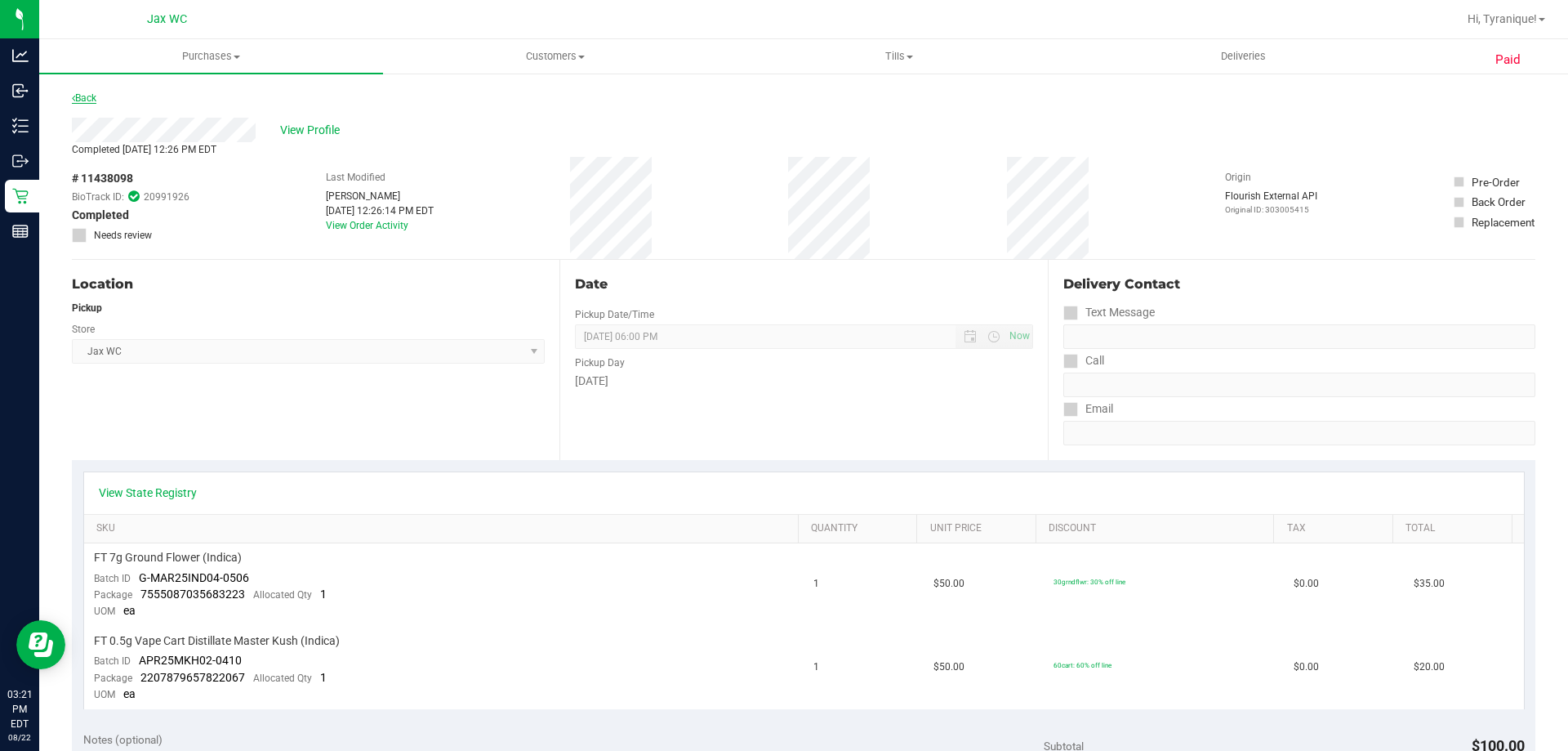
drag, startPoint x: 86, startPoint y: 89, endPoint x: 95, endPoint y: 93, distance: 9.8
click at [88, 89] on div "Back" at bounding box center [84, 97] width 25 height 20
click at [96, 94] on link "Back" at bounding box center [84, 98] width 25 height 11
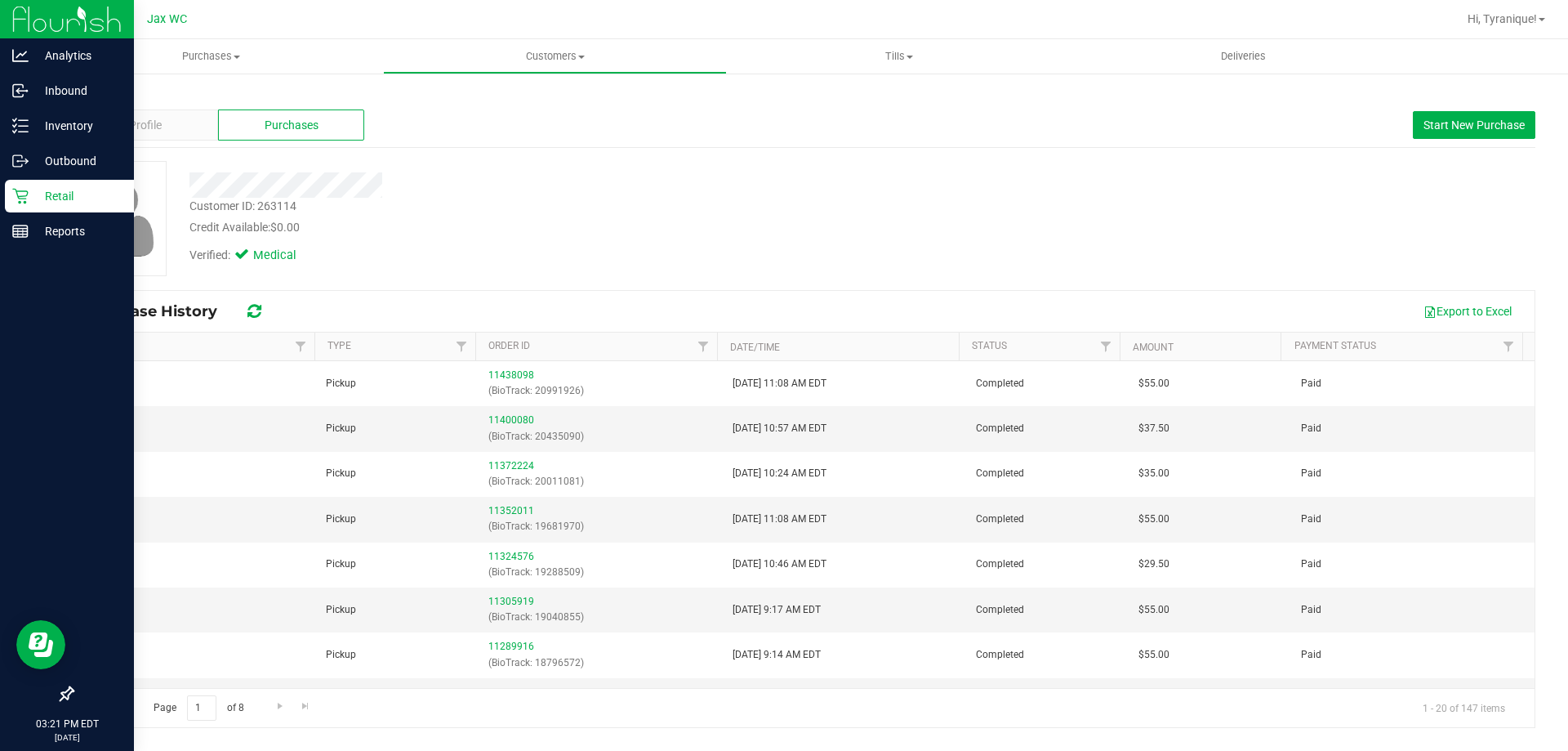
click at [44, 211] on div "Retail" at bounding box center [69, 196] width 129 height 33
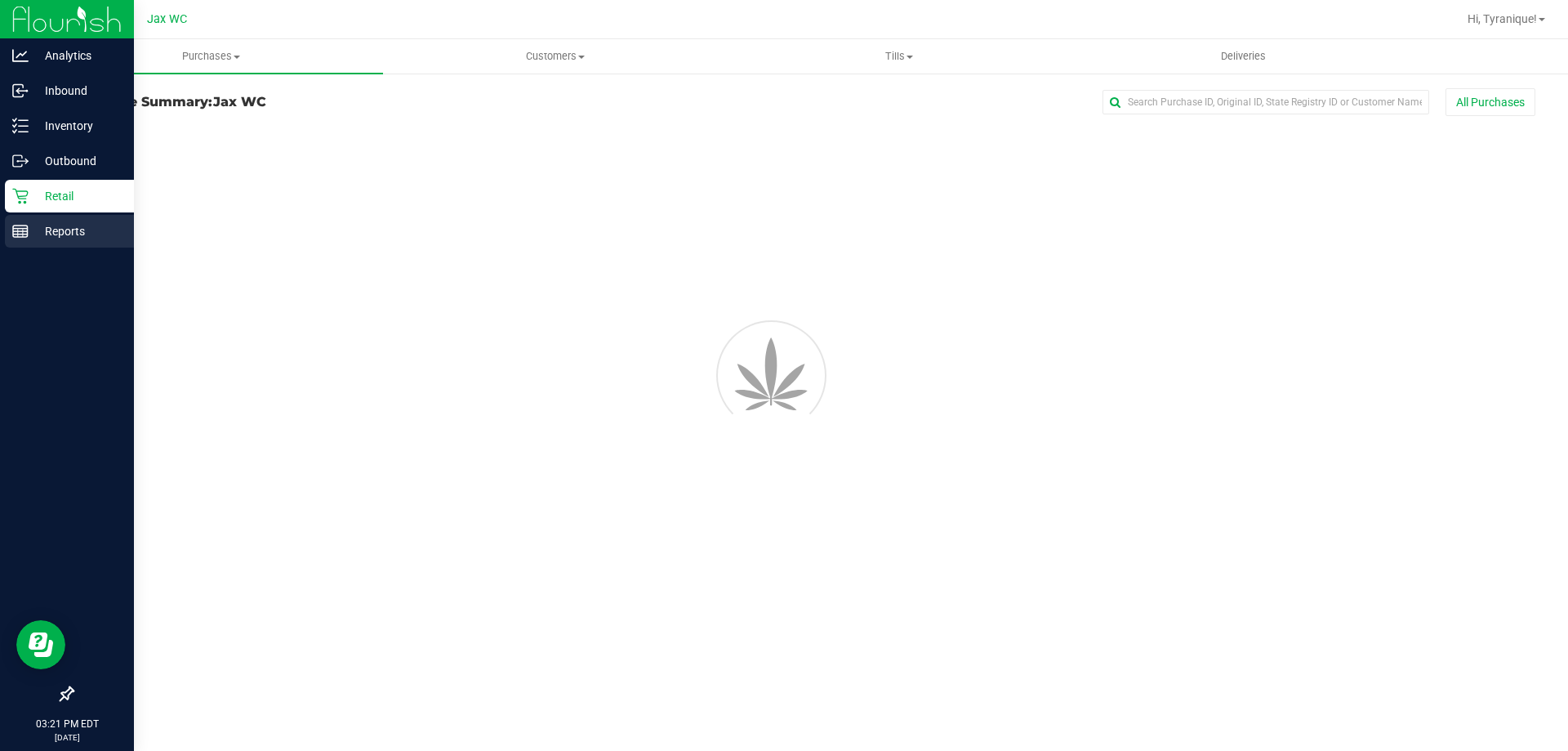
click at [56, 234] on p "Reports" at bounding box center [78, 231] width 98 height 20
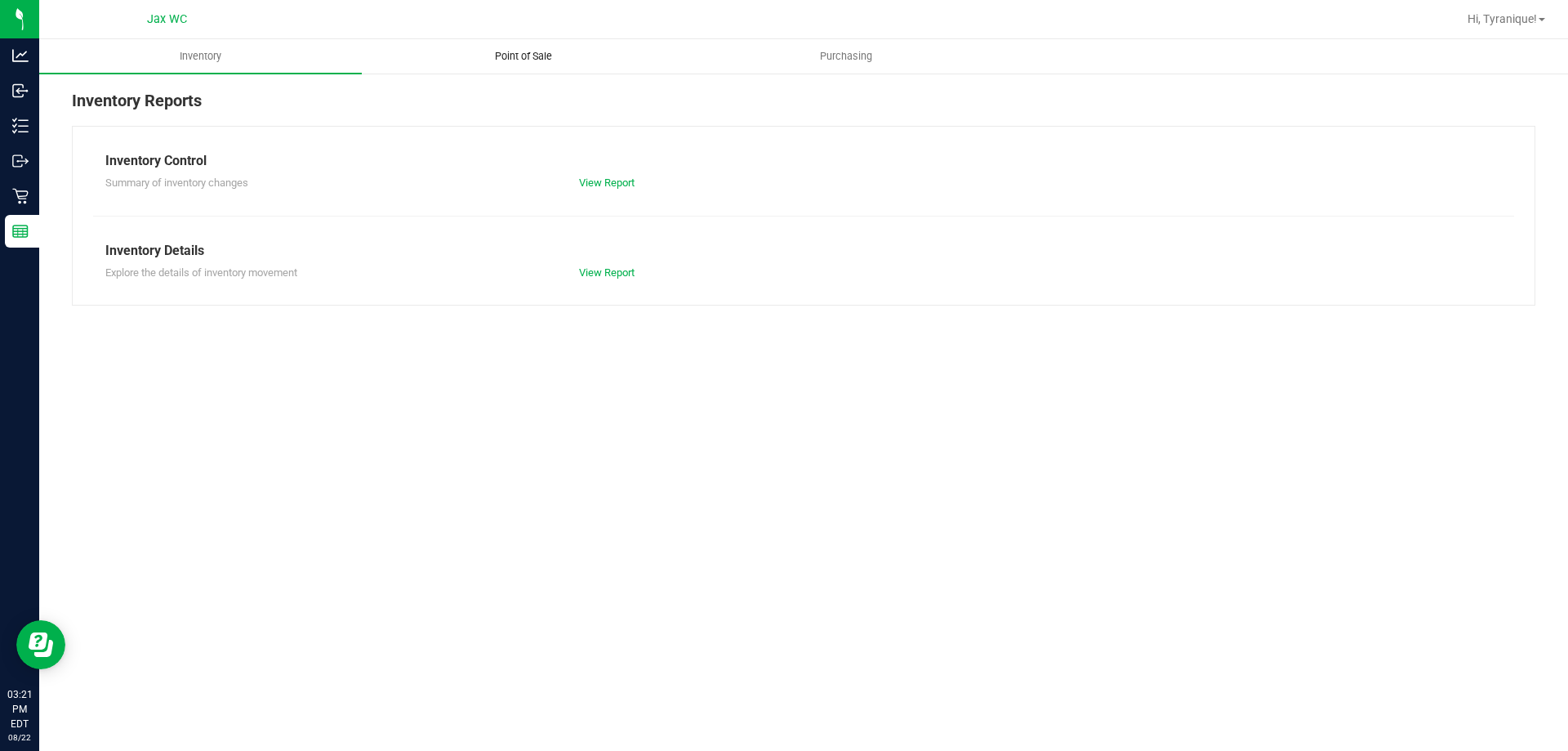
click at [497, 53] on span "Point of Sale" at bounding box center [523, 57] width 101 height 15
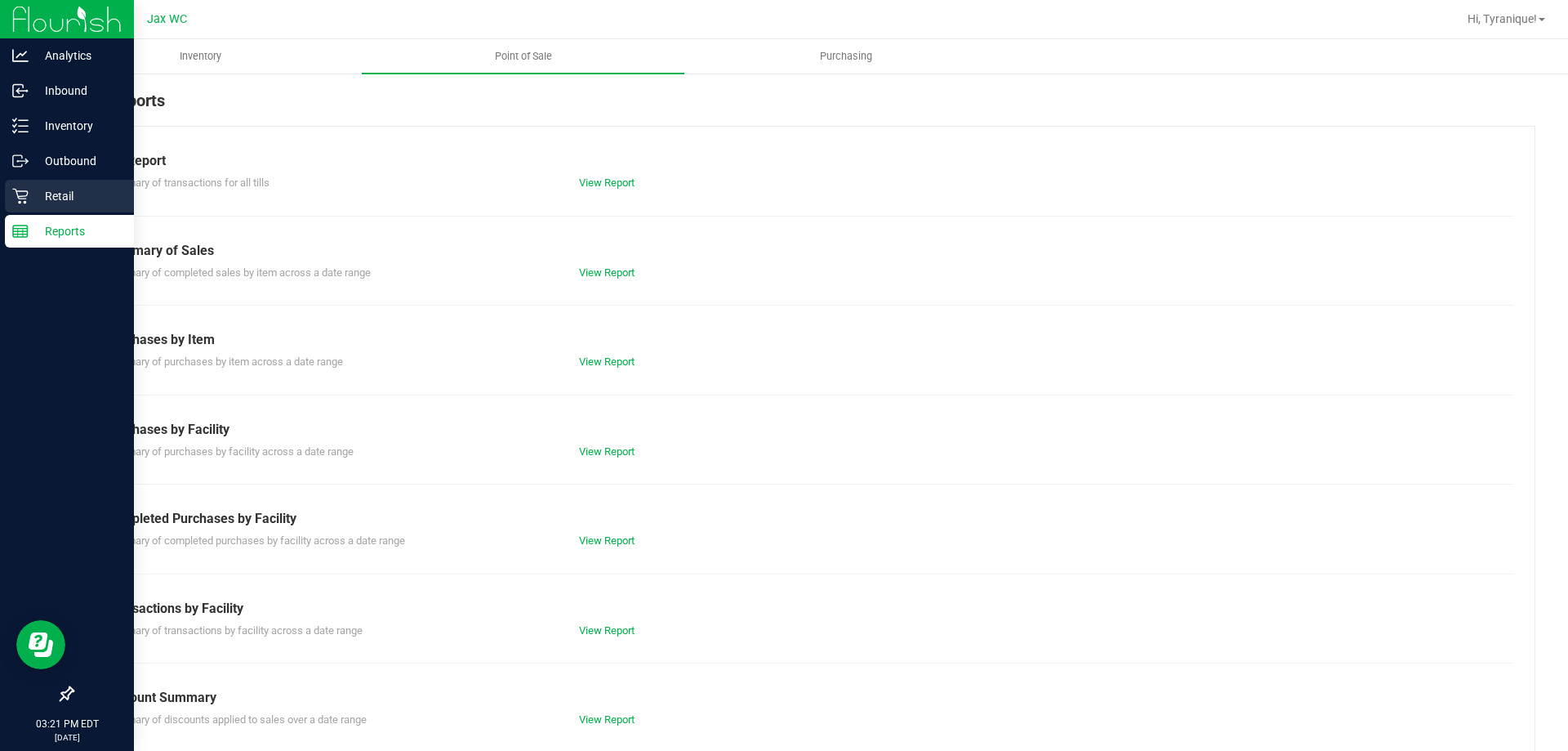
click at [26, 189] on icon at bounding box center [20, 196] width 16 height 16
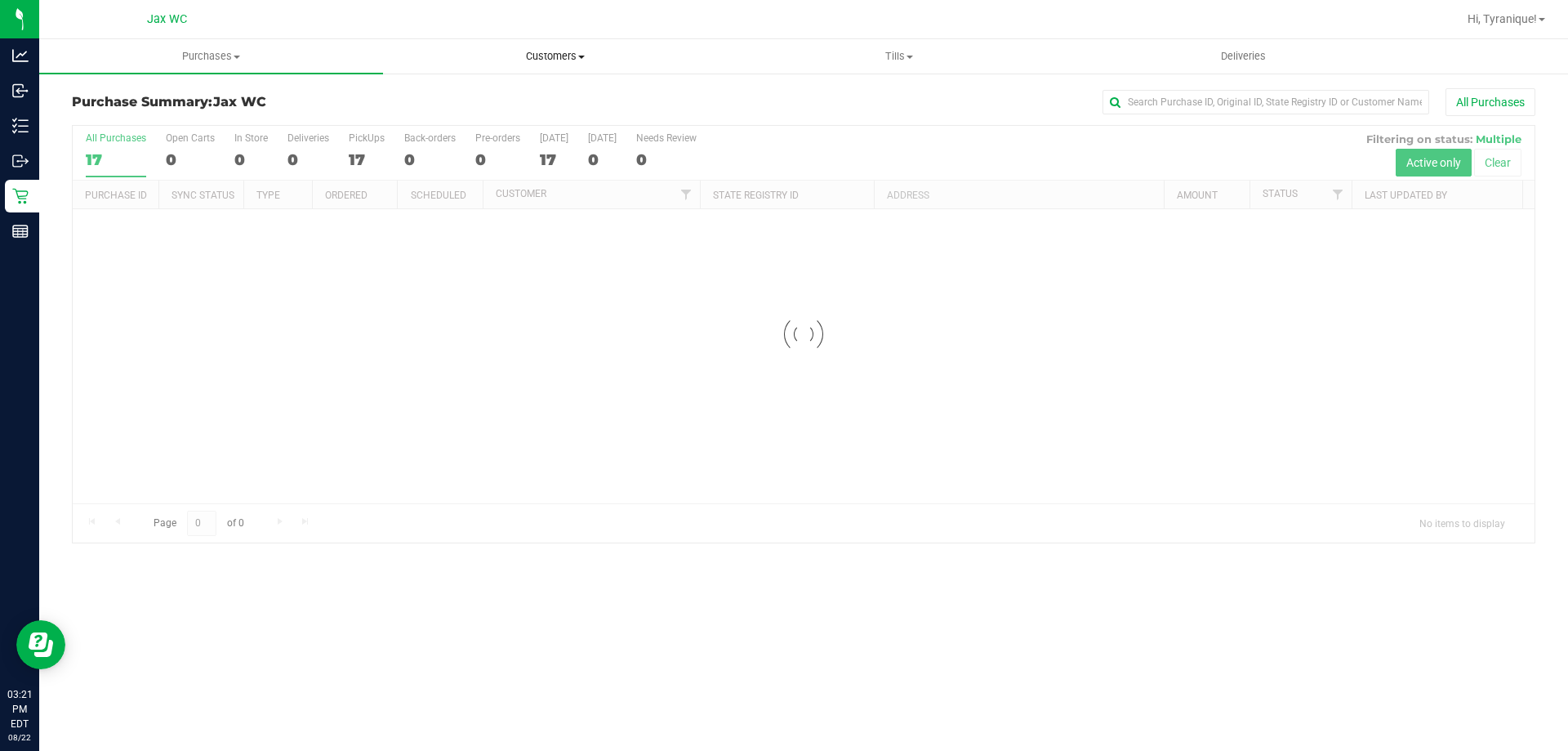
click at [548, 60] on span "Customers" at bounding box center [555, 57] width 342 height 15
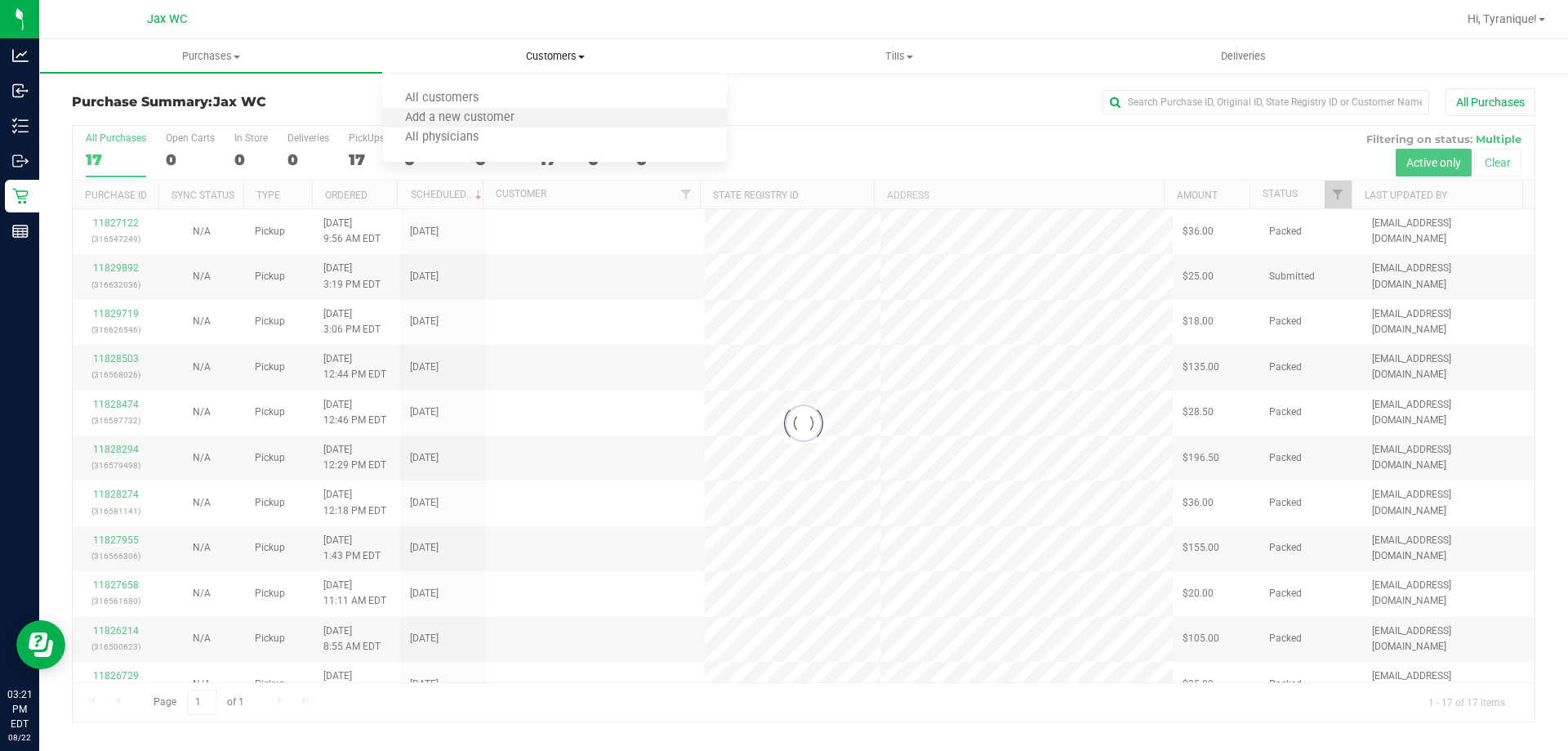
click at [501, 109] on li "Add a new customer" at bounding box center [555, 118] width 344 height 20
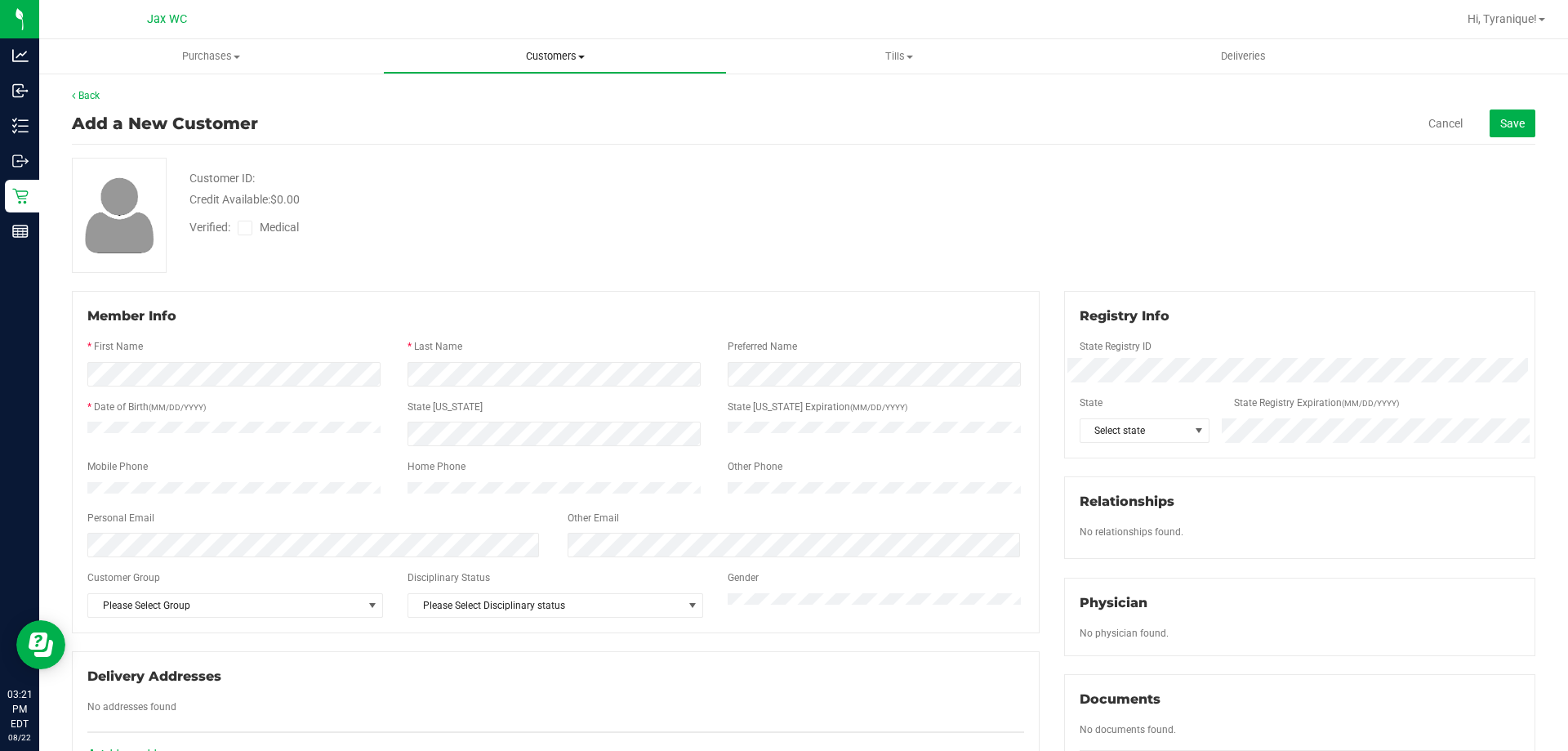
click at [547, 57] on span "Customers" at bounding box center [555, 57] width 342 height 15
click at [494, 96] on span "All customers" at bounding box center [442, 98] width 117 height 14
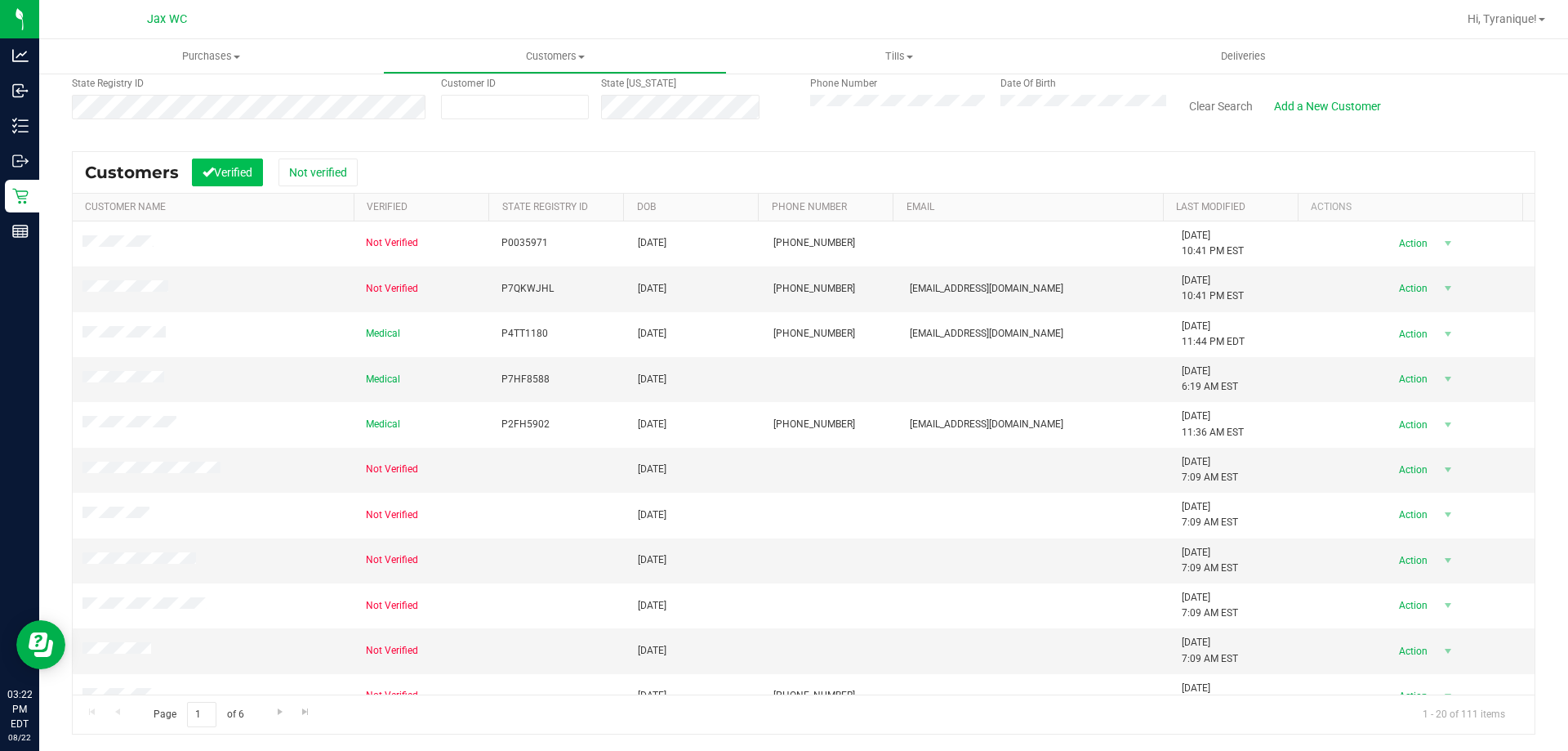
click at [244, 165] on button "Verified" at bounding box center [227, 172] width 71 height 27
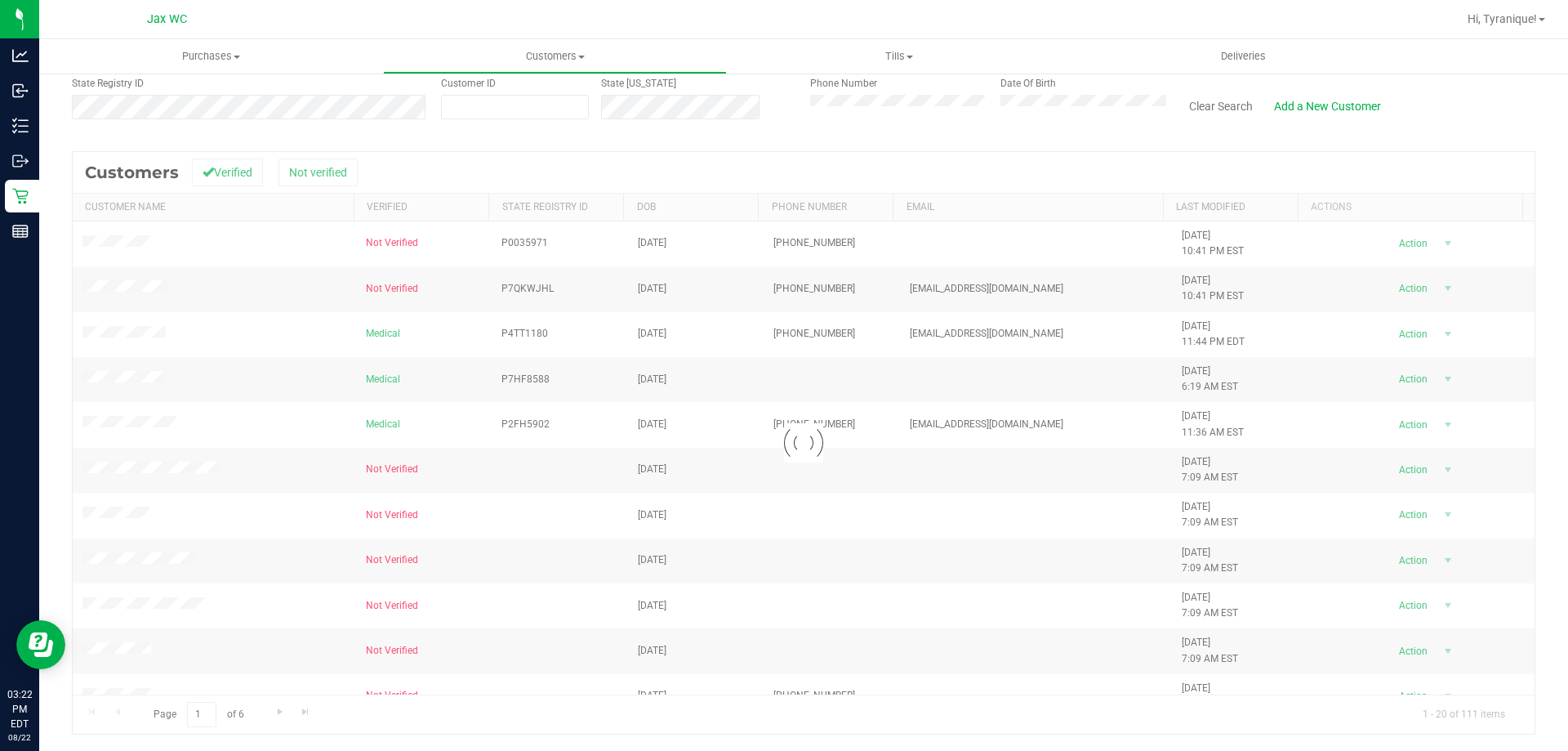
drag, startPoint x: 242, startPoint y: 354, endPoint x: 243, endPoint y: 410, distance: 56.0
click at [243, 410] on div at bounding box center [804, 443] width 1462 height 582
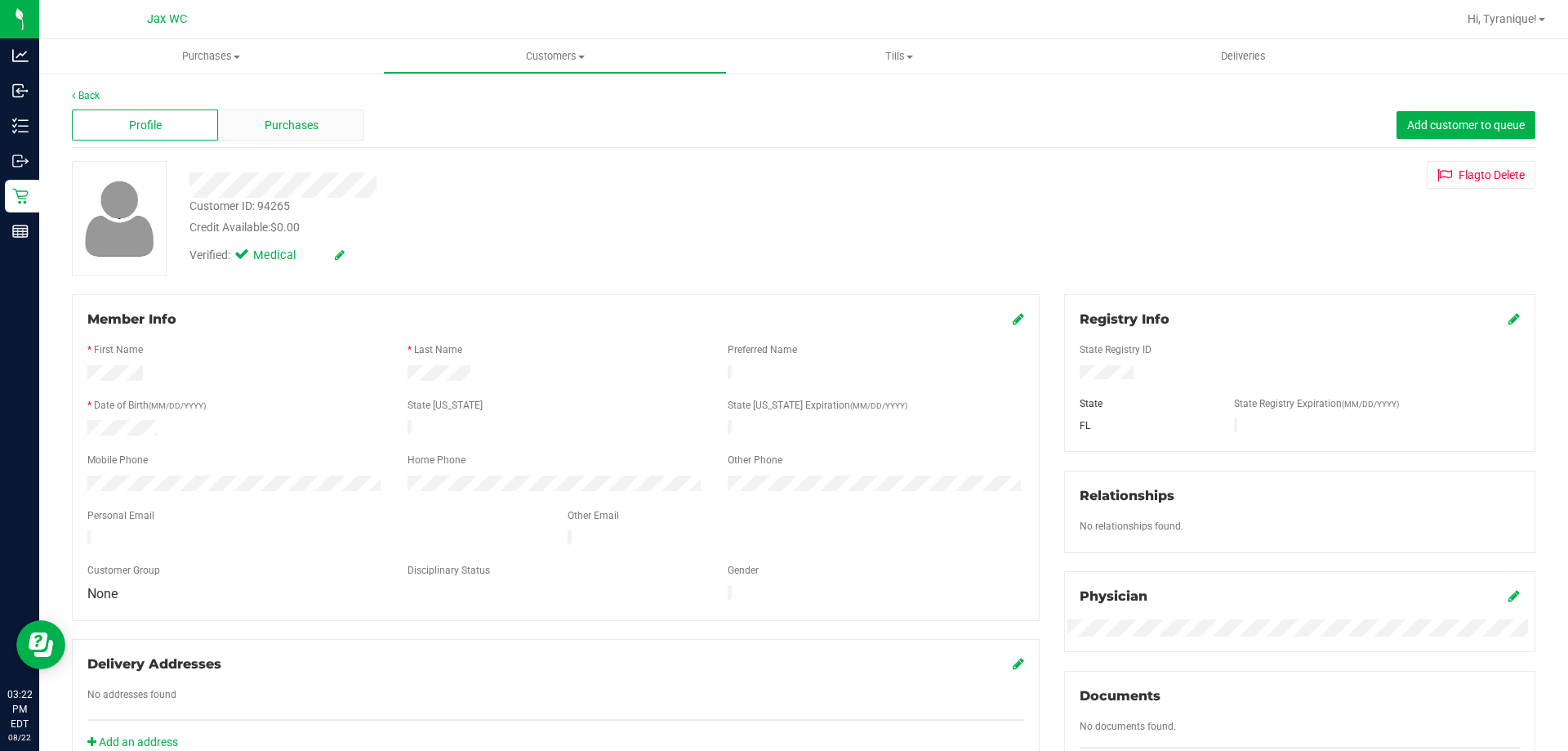
click at [339, 120] on div "Purchases" at bounding box center [291, 125] width 147 height 31
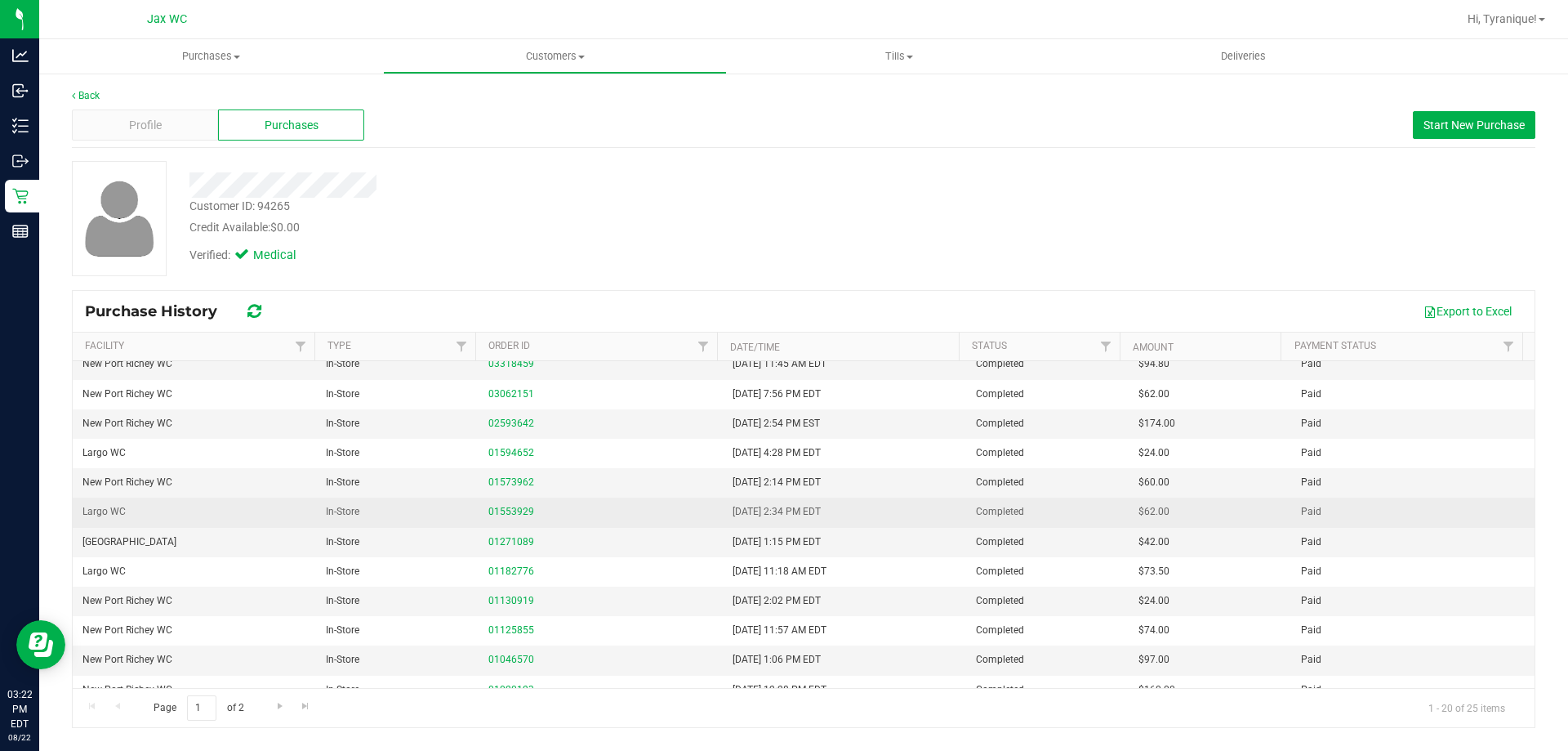
scroll to position [264, 0]
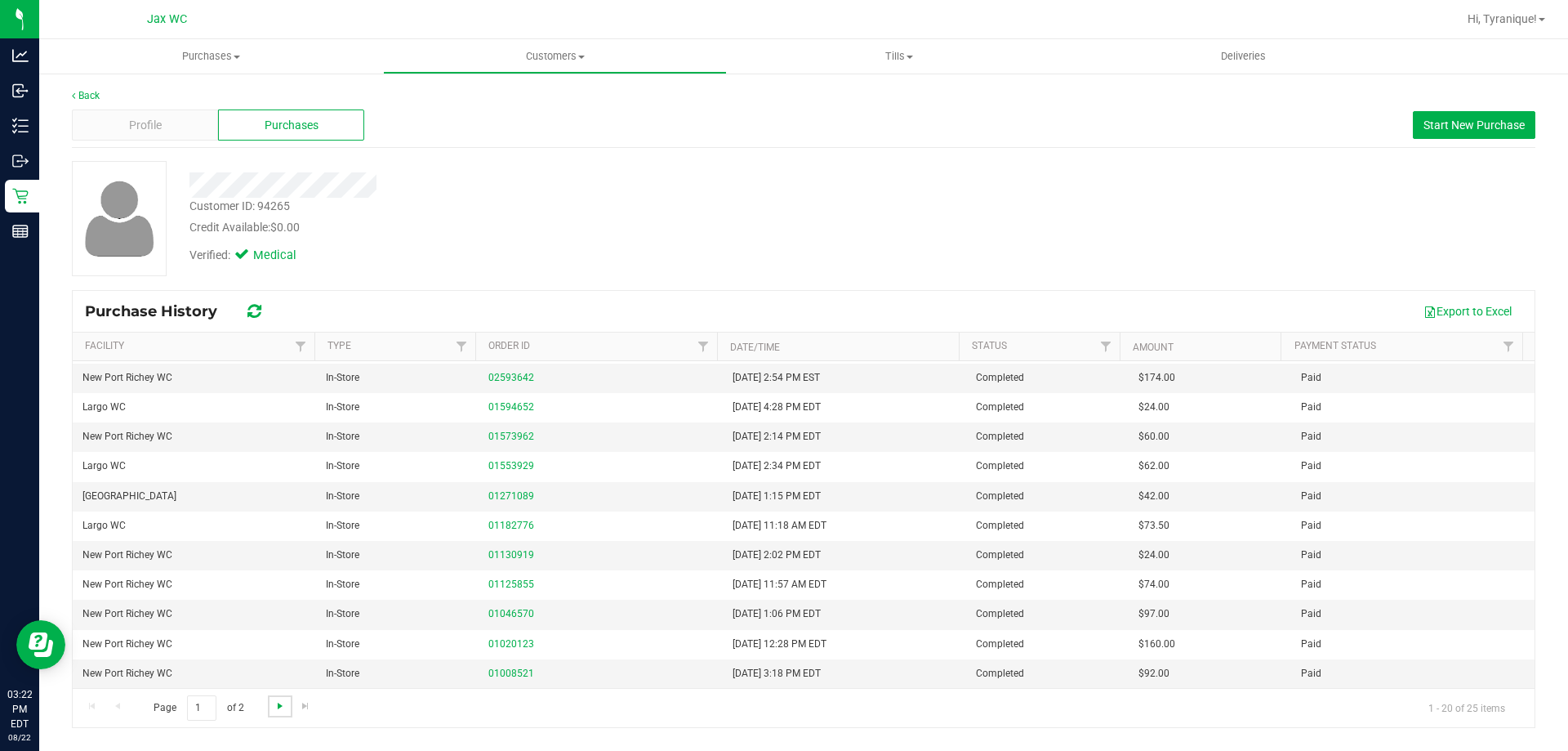
click at [276, 707] on span "Go to the next page" at bounding box center [280, 706] width 13 height 13
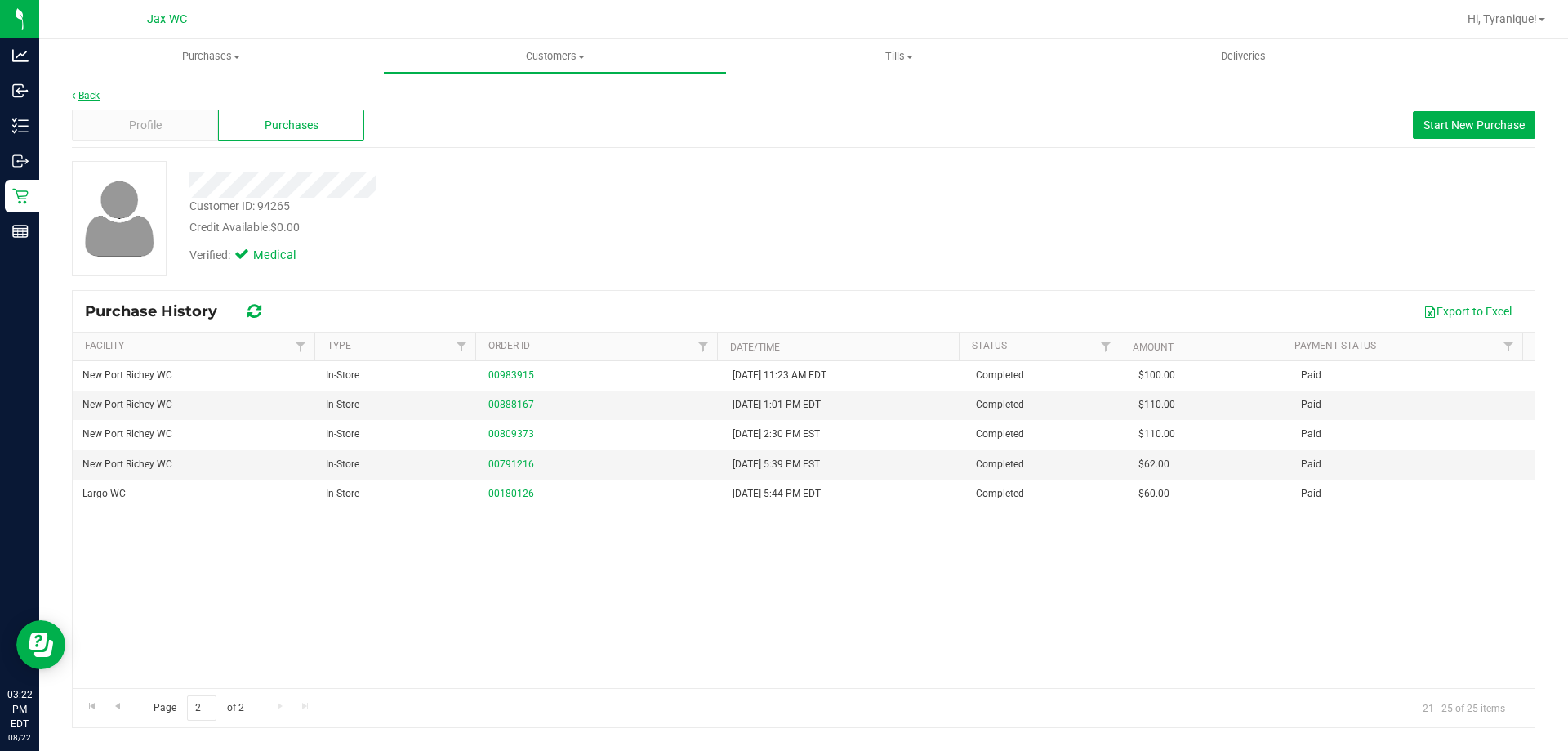
click at [93, 99] on link "Back" at bounding box center [85, 96] width 27 height 11
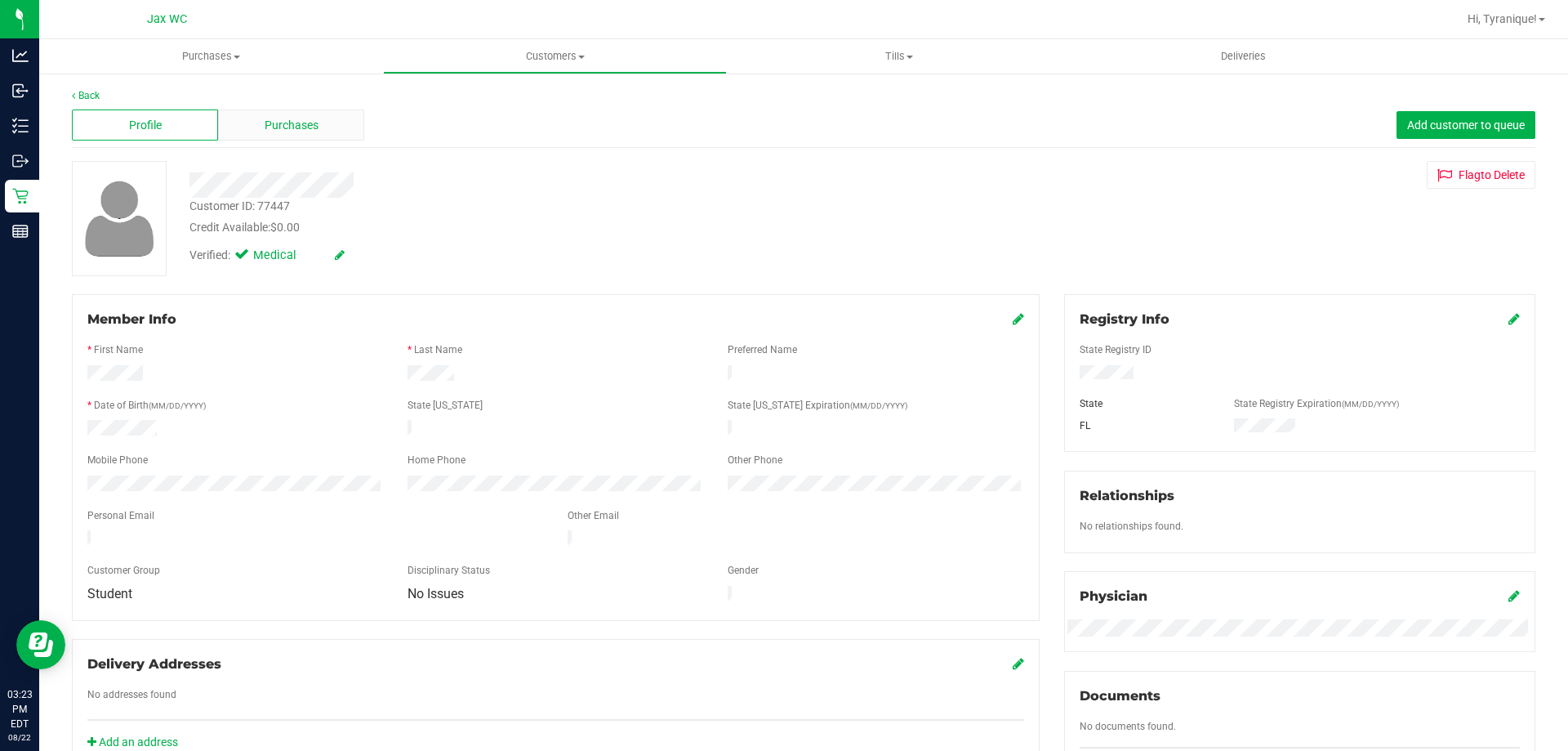
click at [332, 123] on div "Purchases" at bounding box center [291, 125] width 147 height 31
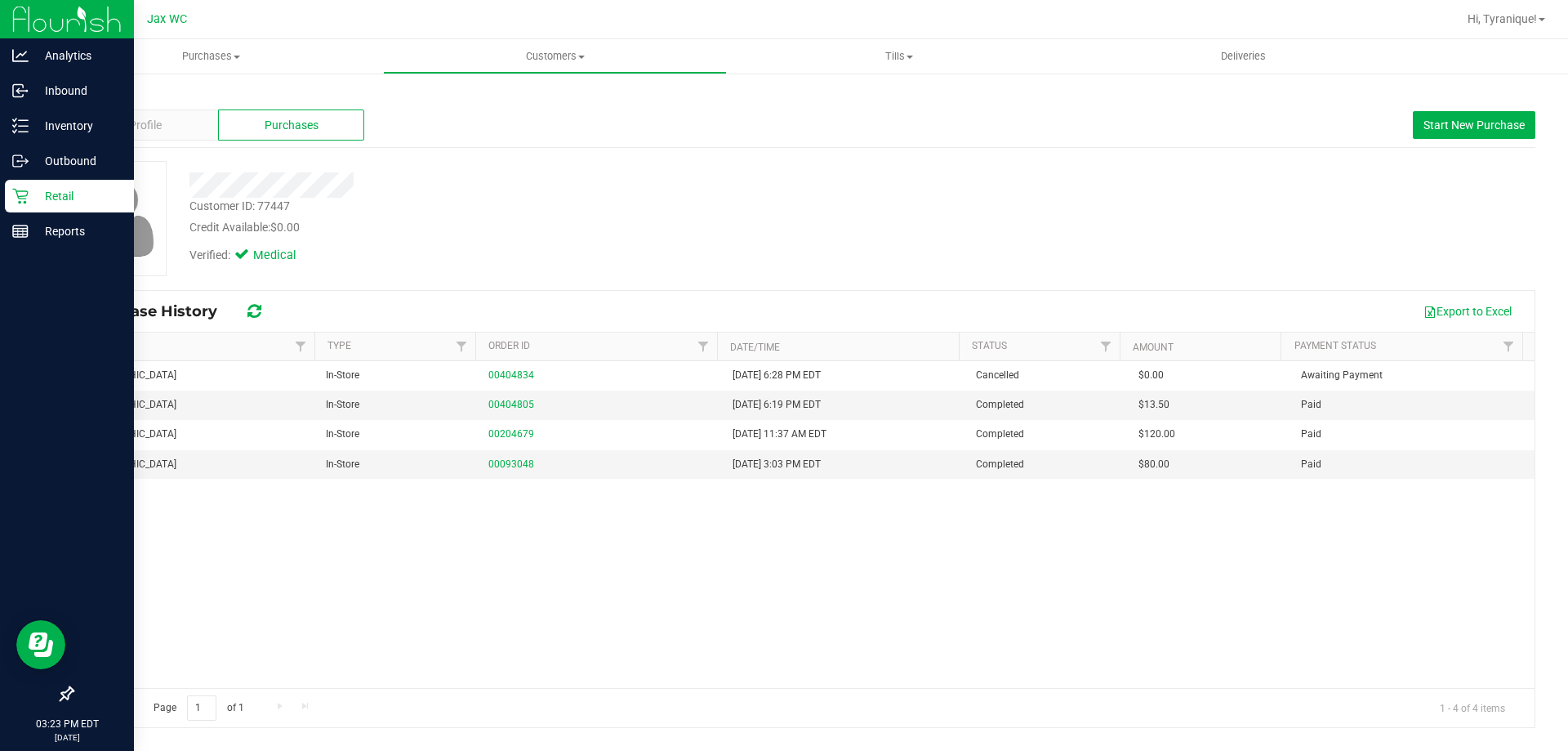
click at [17, 205] on div "Retail" at bounding box center [69, 196] width 129 height 33
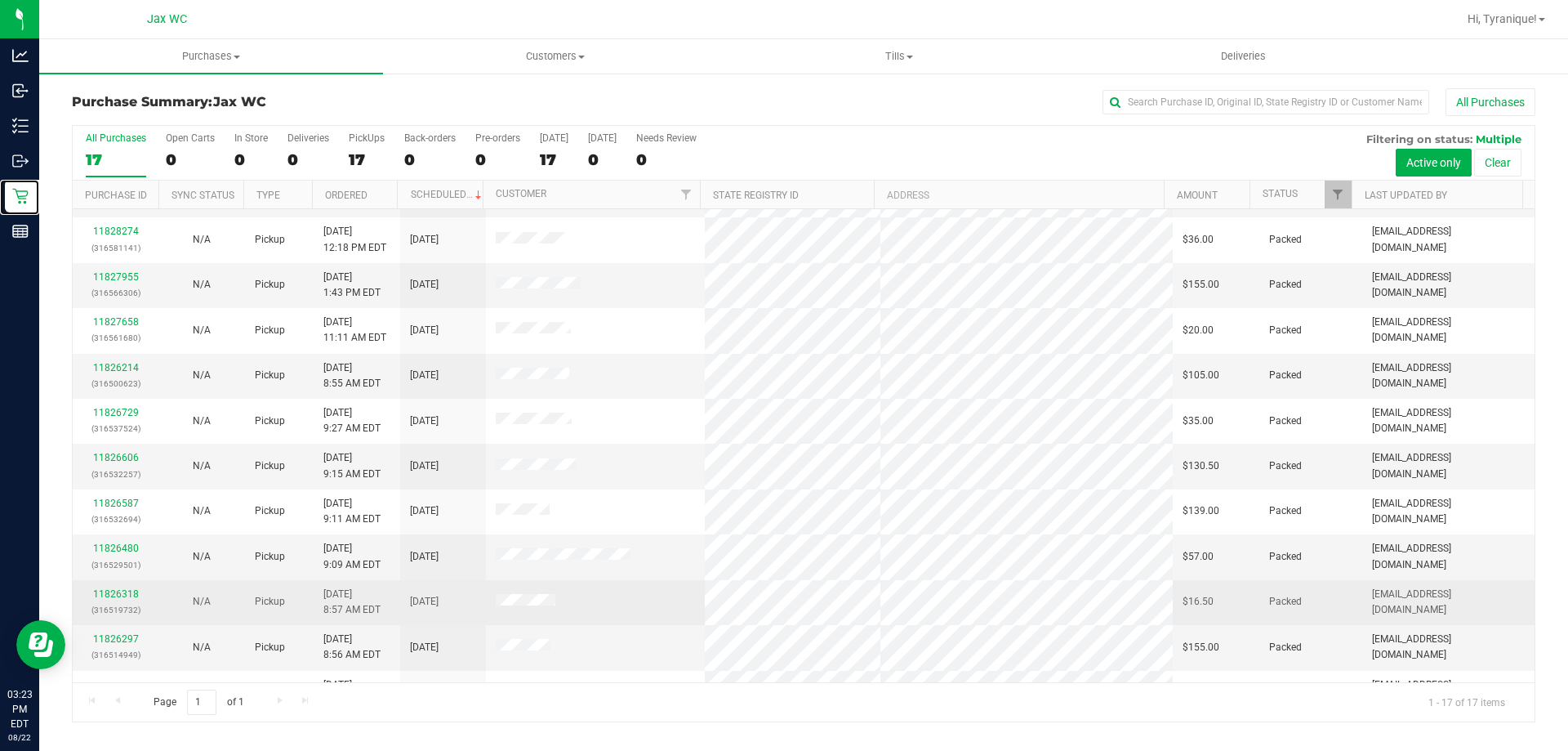
scroll to position [296, 0]
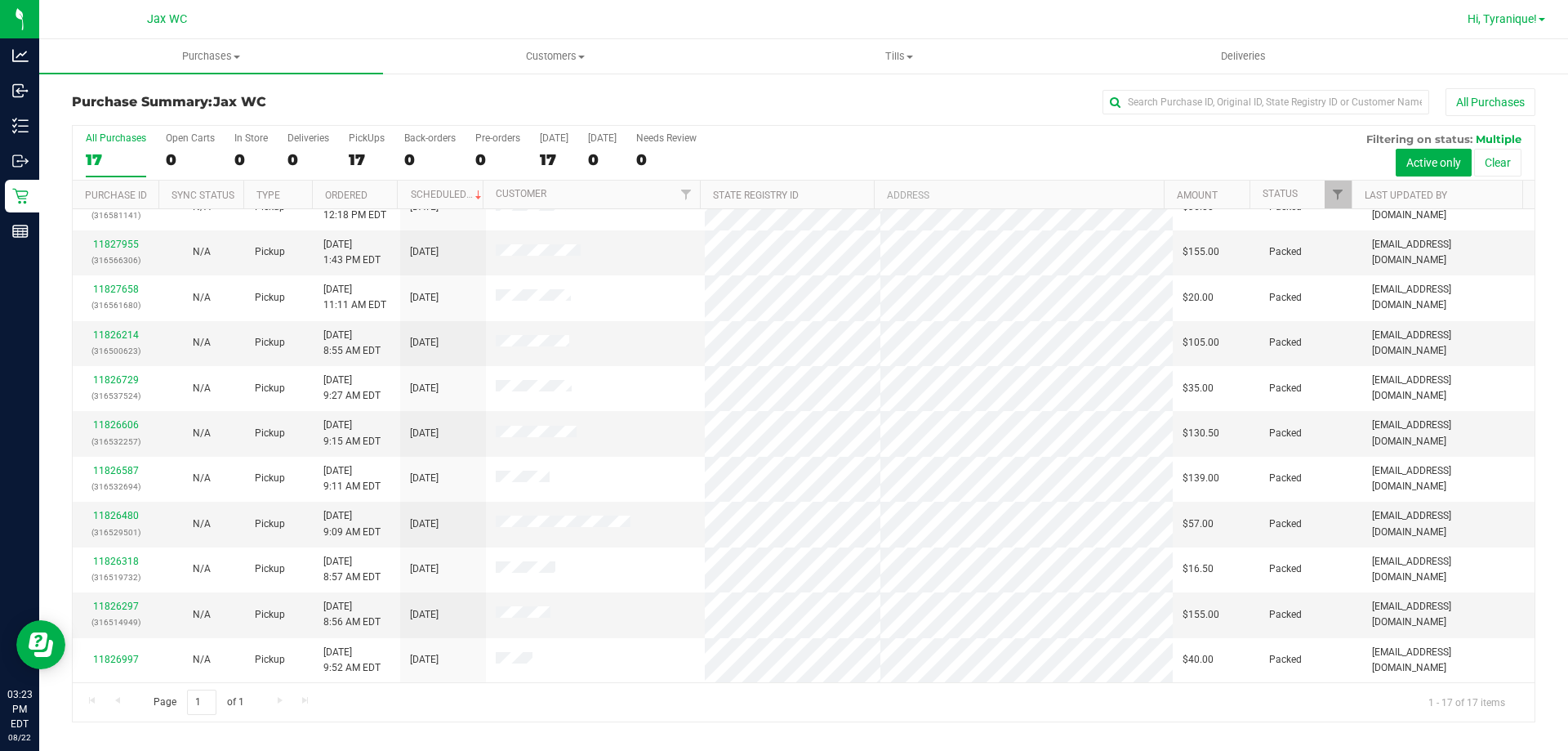
click at [1498, 24] on span "Hi, Tyranique!" at bounding box center [1502, 19] width 69 height 13
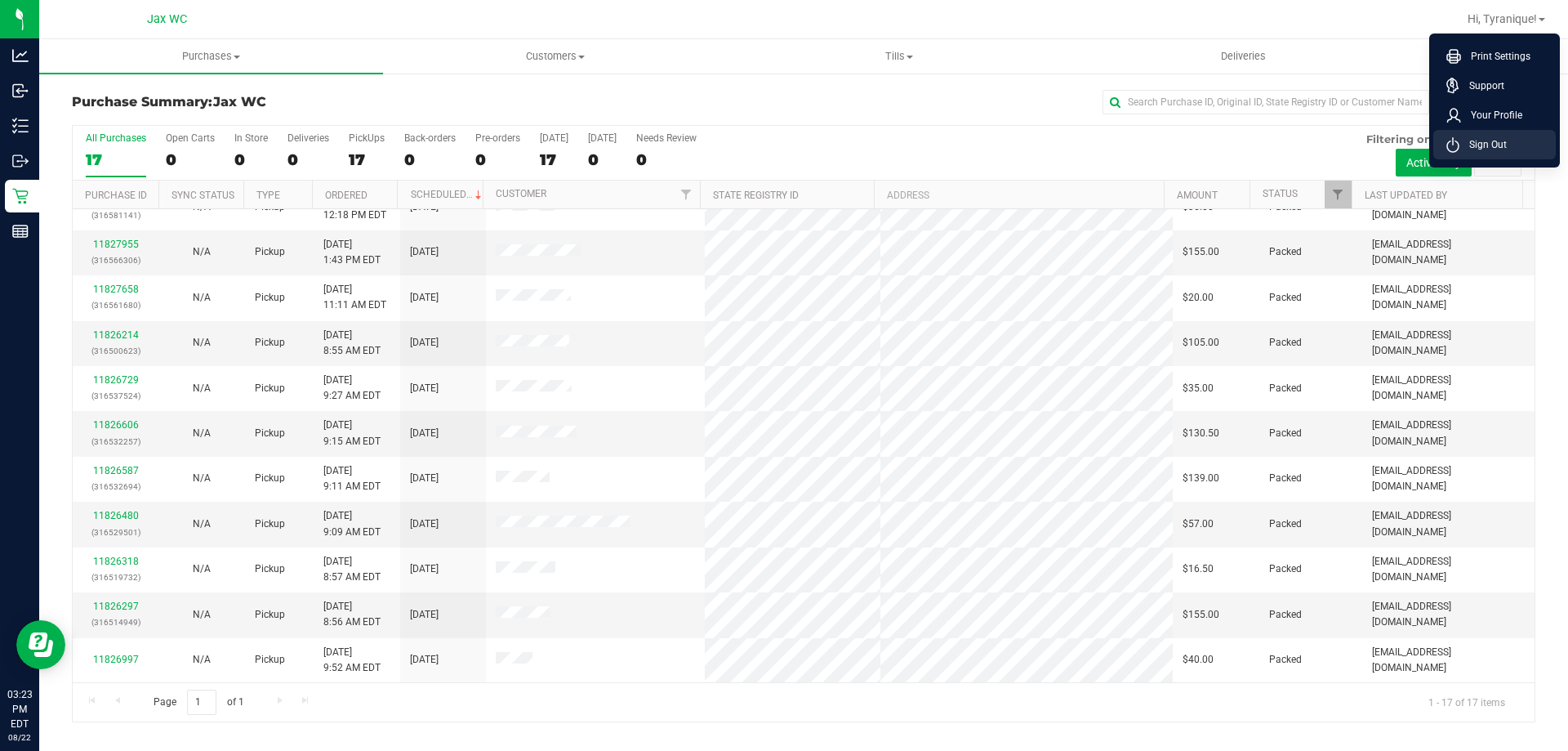
click at [1468, 153] on li "Sign Out" at bounding box center [1495, 144] width 123 height 29
